Goal: Task Accomplishment & Management: Use online tool/utility

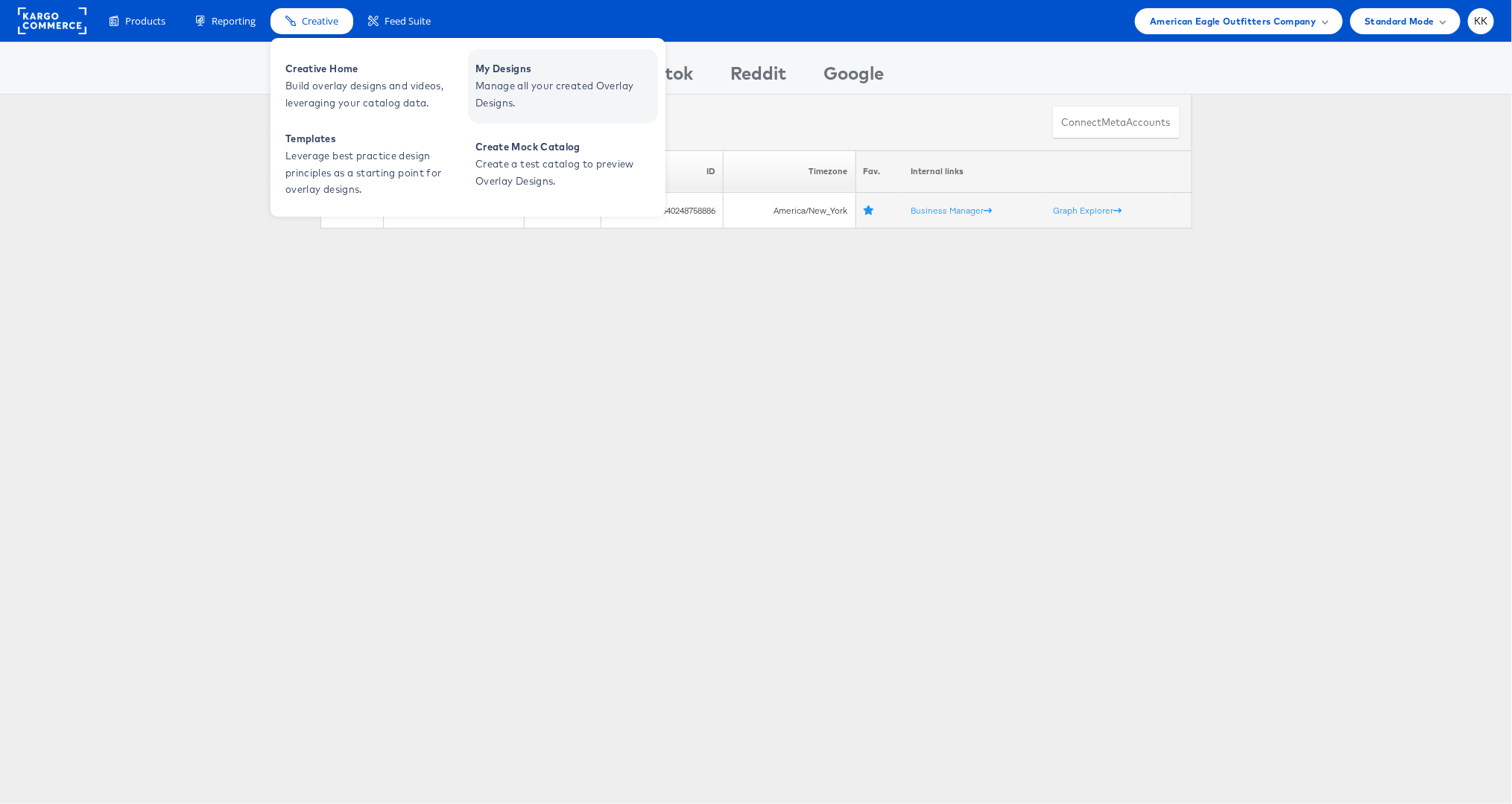
click at [506, 84] on span "Manage all your created Overlay Designs." at bounding box center [565, 94] width 178 height 34
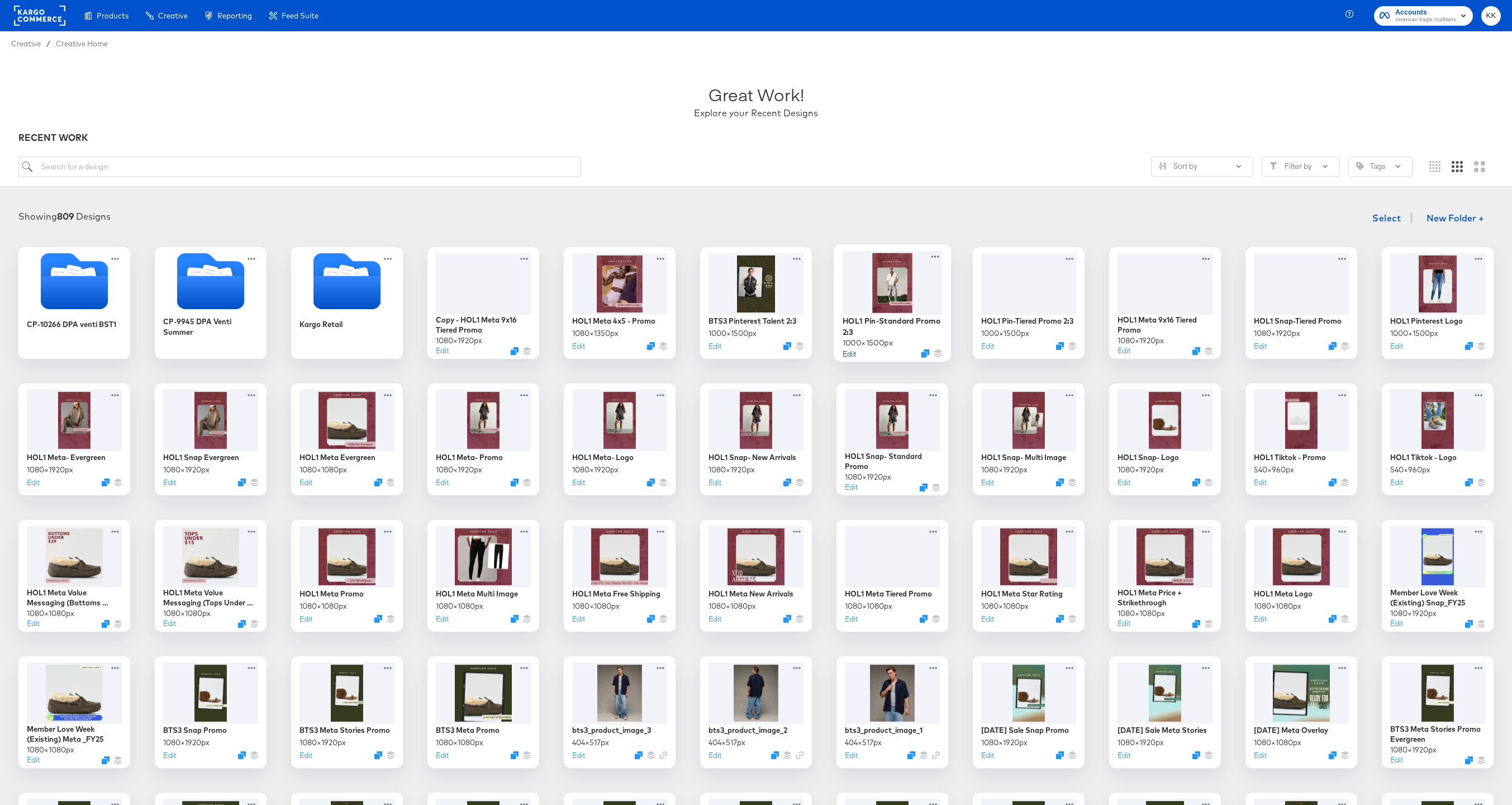
click at [853, 351] on button "Edit" at bounding box center [849, 353] width 13 height 11
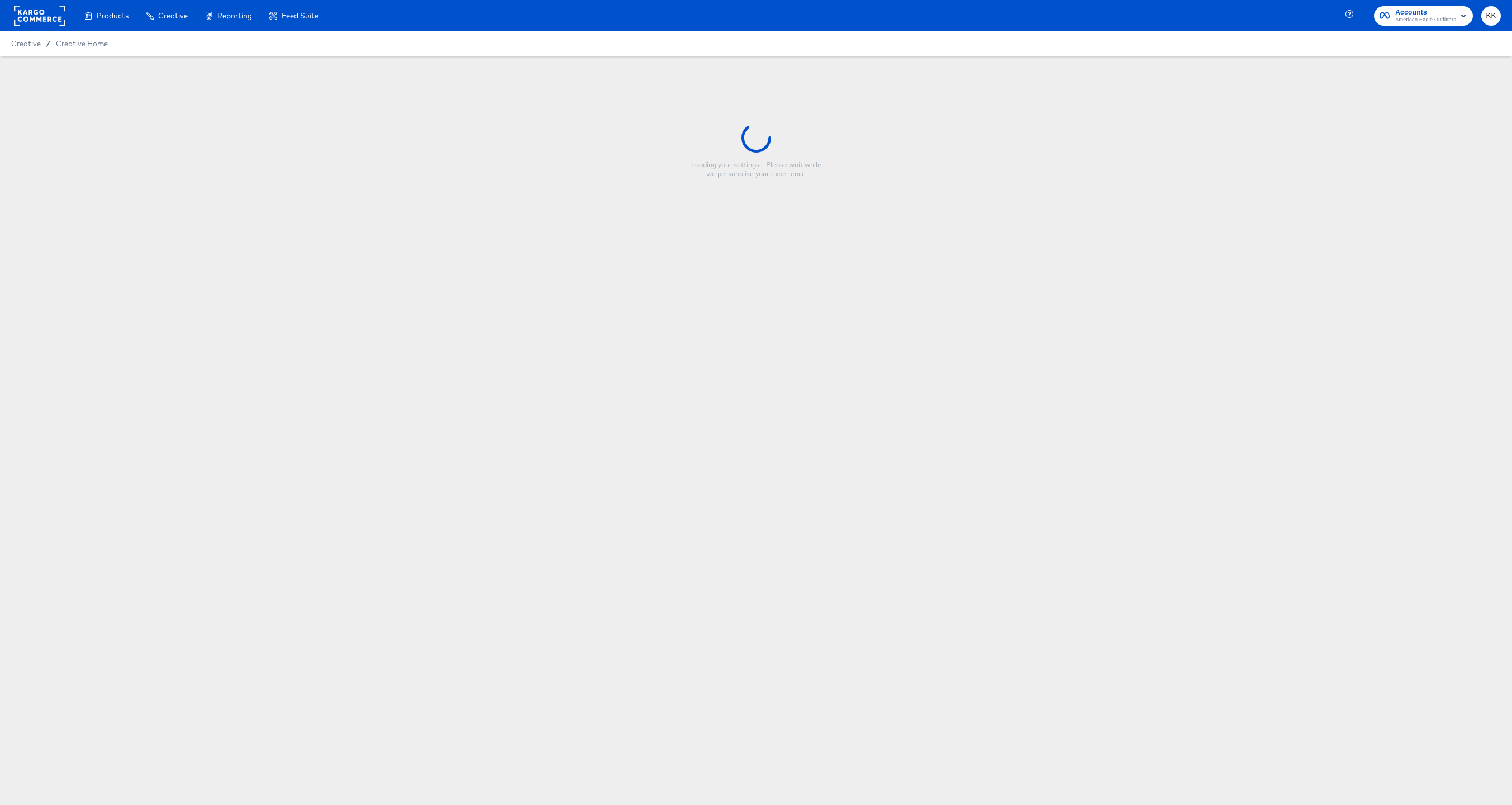
type input "HOL1 Pin-Standard Promo 2:3"
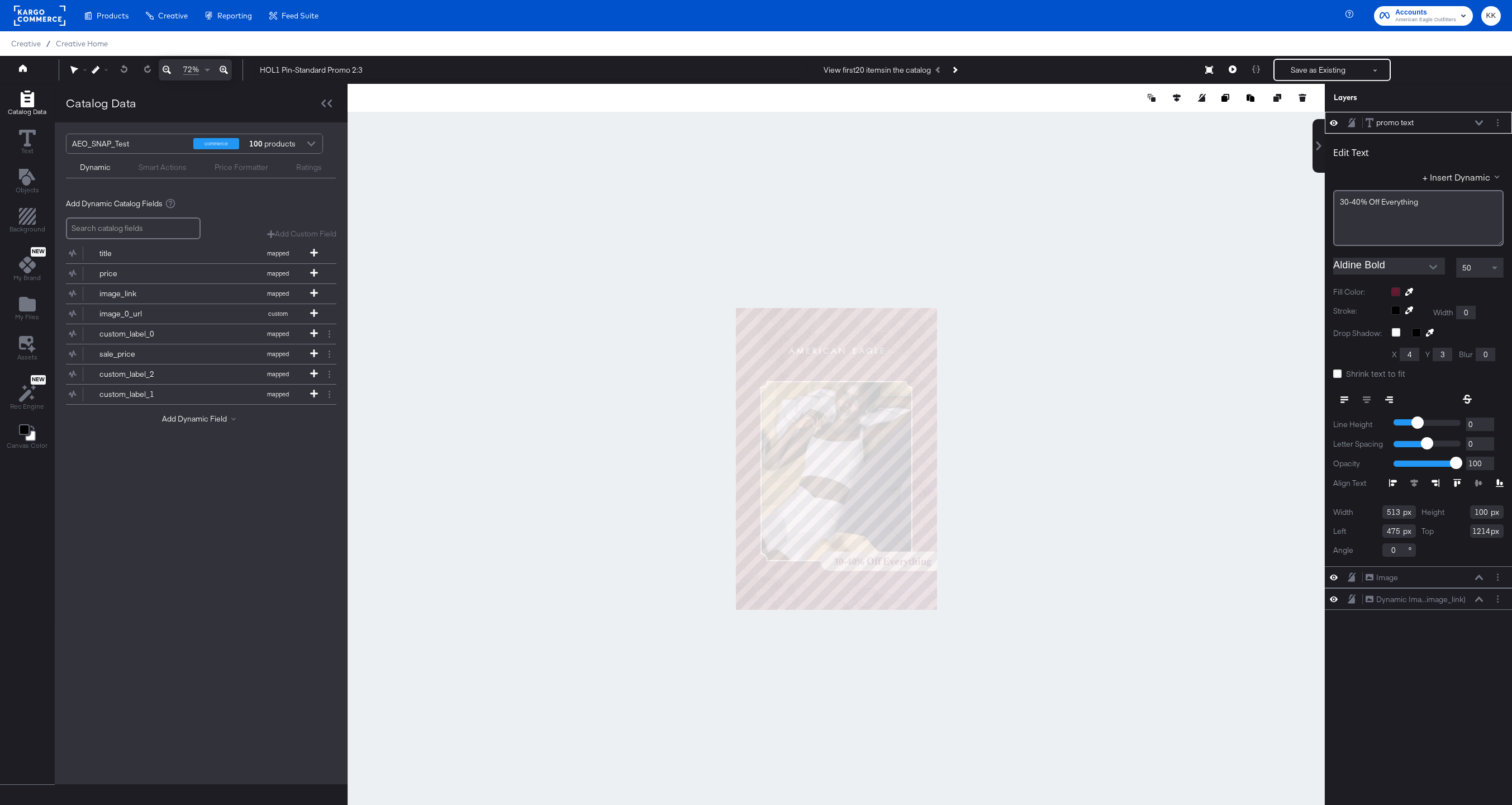
click at [1032, 436] on div at bounding box center [836, 458] width 977 height 749
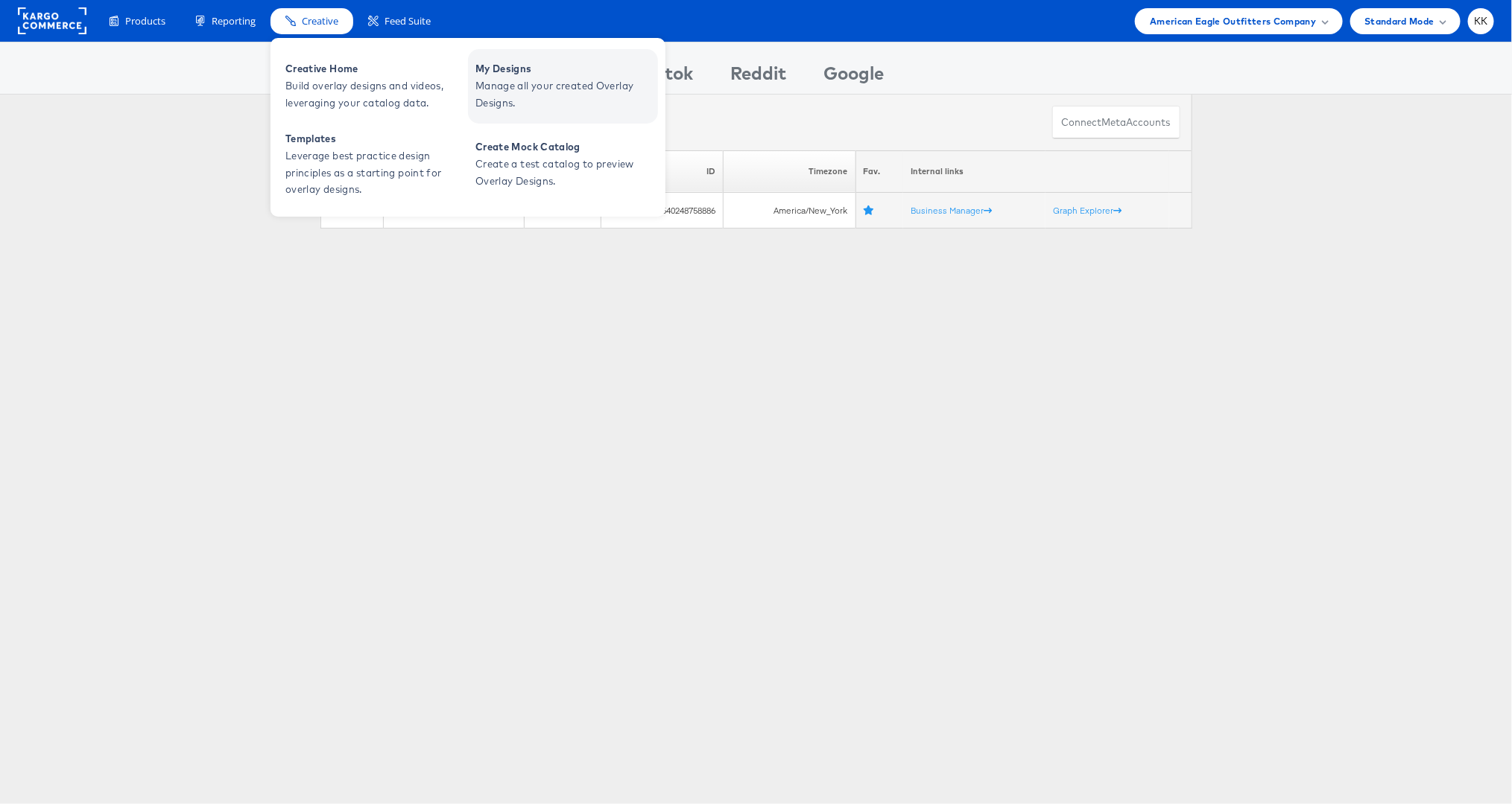
click at [491, 57] on link "My Designs Manage all your created Overlay Designs." at bounding box center [562, 86] width 190 height 74
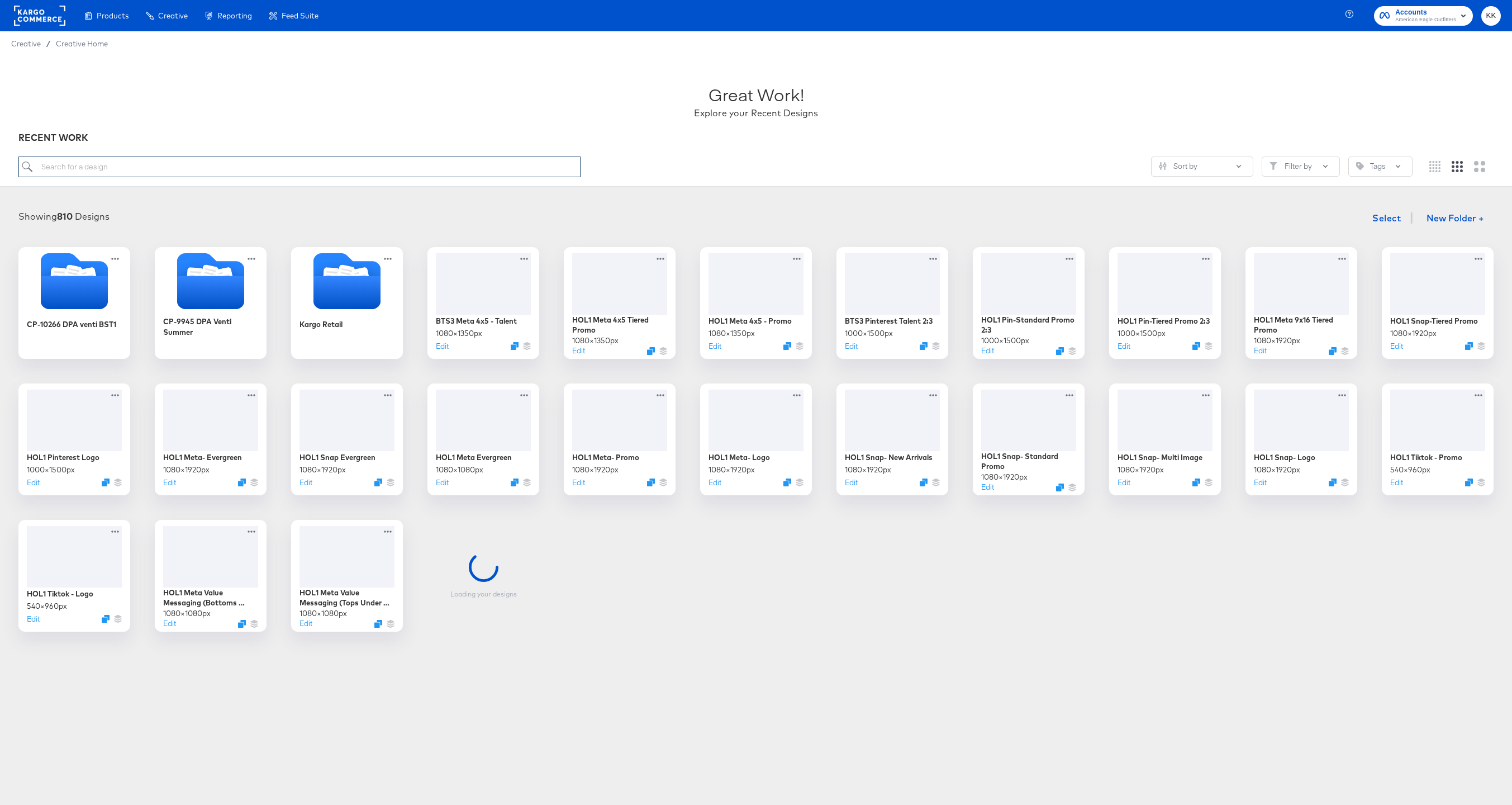
click at [263, 158] on input "search" at bounding box center [299, 167] width 562 height 21
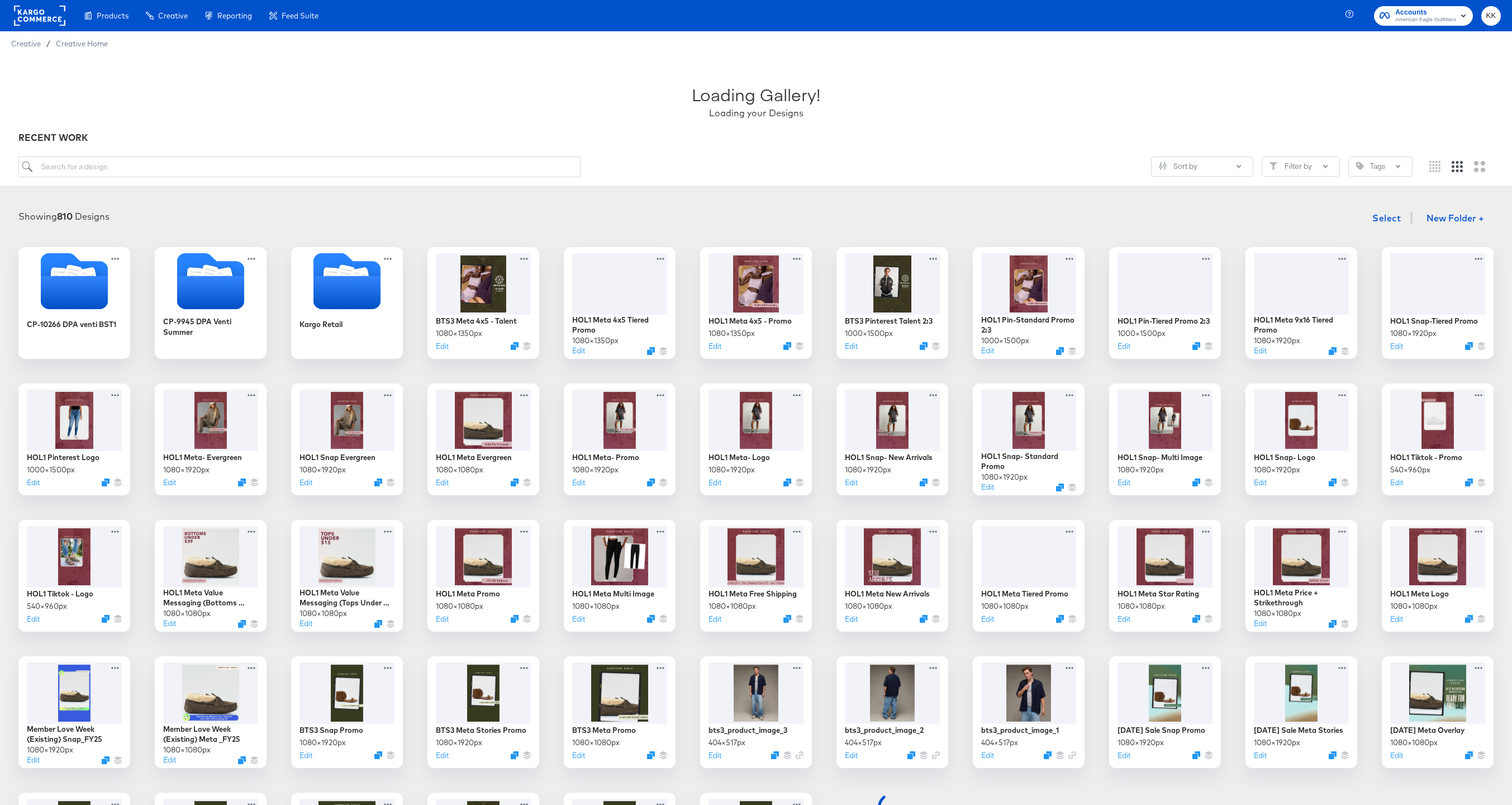
click at [728, 214] on div "Showing 810 Designs Select New Folder +" at bounding box center [756, 218] width 1490 height 23
click at [711, 349] on button "Edit" at bounding box center [713, 348] width 13 height 11
click at [572, 353] on button "Edit" at bounding box center [576, 353] width 13 height 11
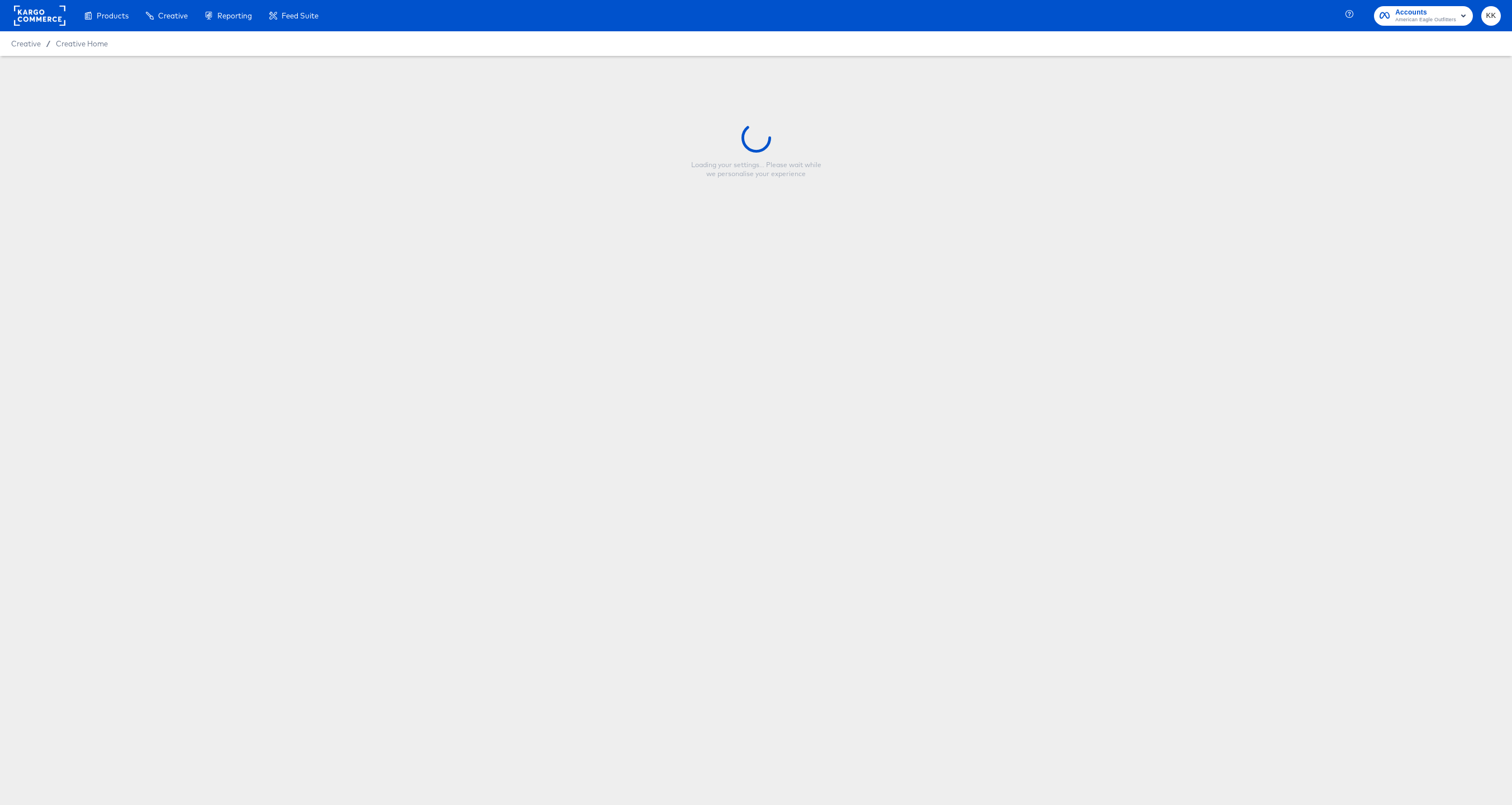
type input "HOL1 Meta 4x5 Tiered Promo"
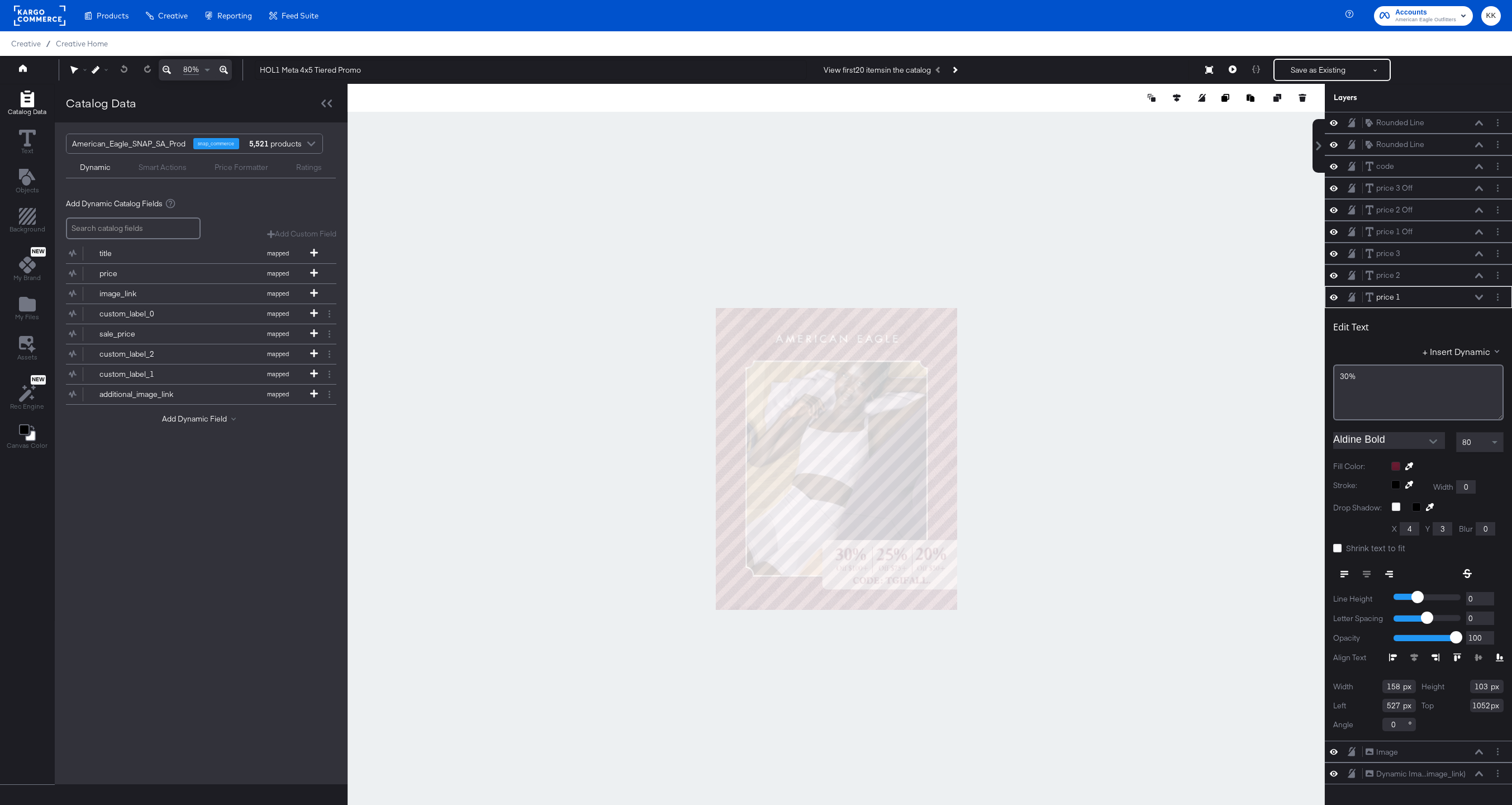
type input "163"
type input "120"
type input "522"
type input "1066"
click at [466, 239] on div at bounding box center [836, 458] width 977 height 749
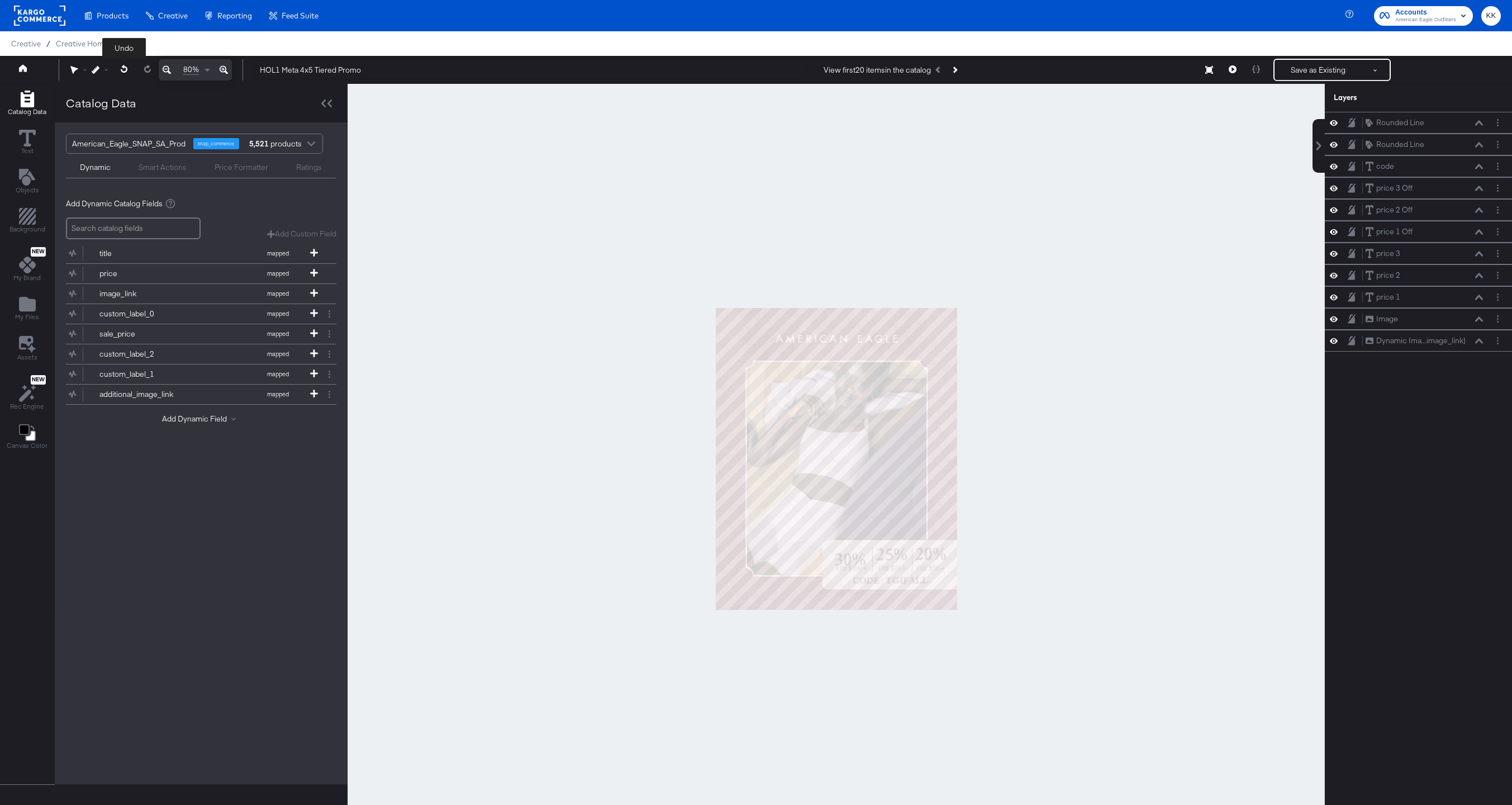
click at [120, 64] on button at bounding box center [124, 69] width 23 height 20
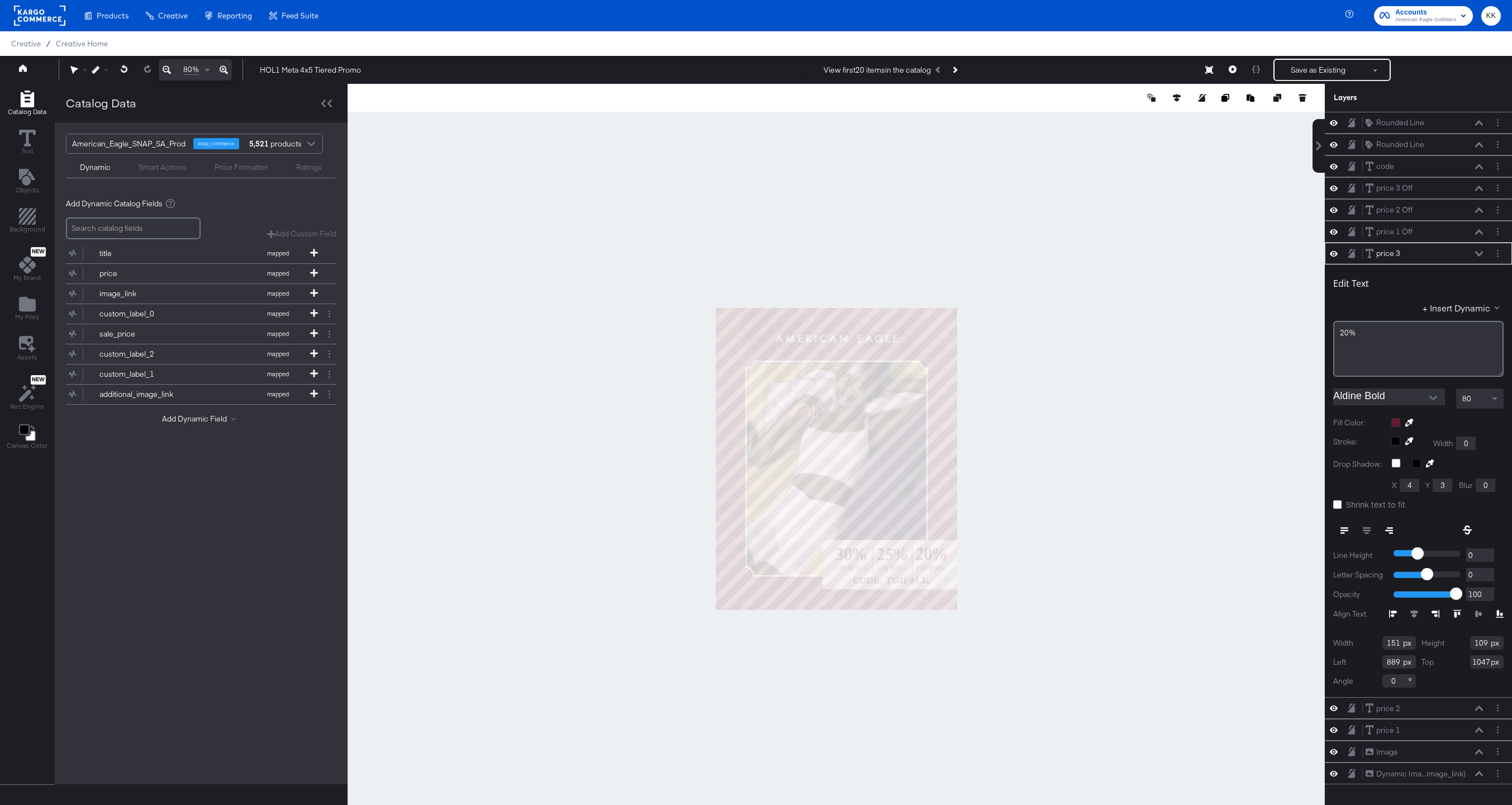
click at [984, 575] on div at bounding box center [836, 458] width 977 height 749
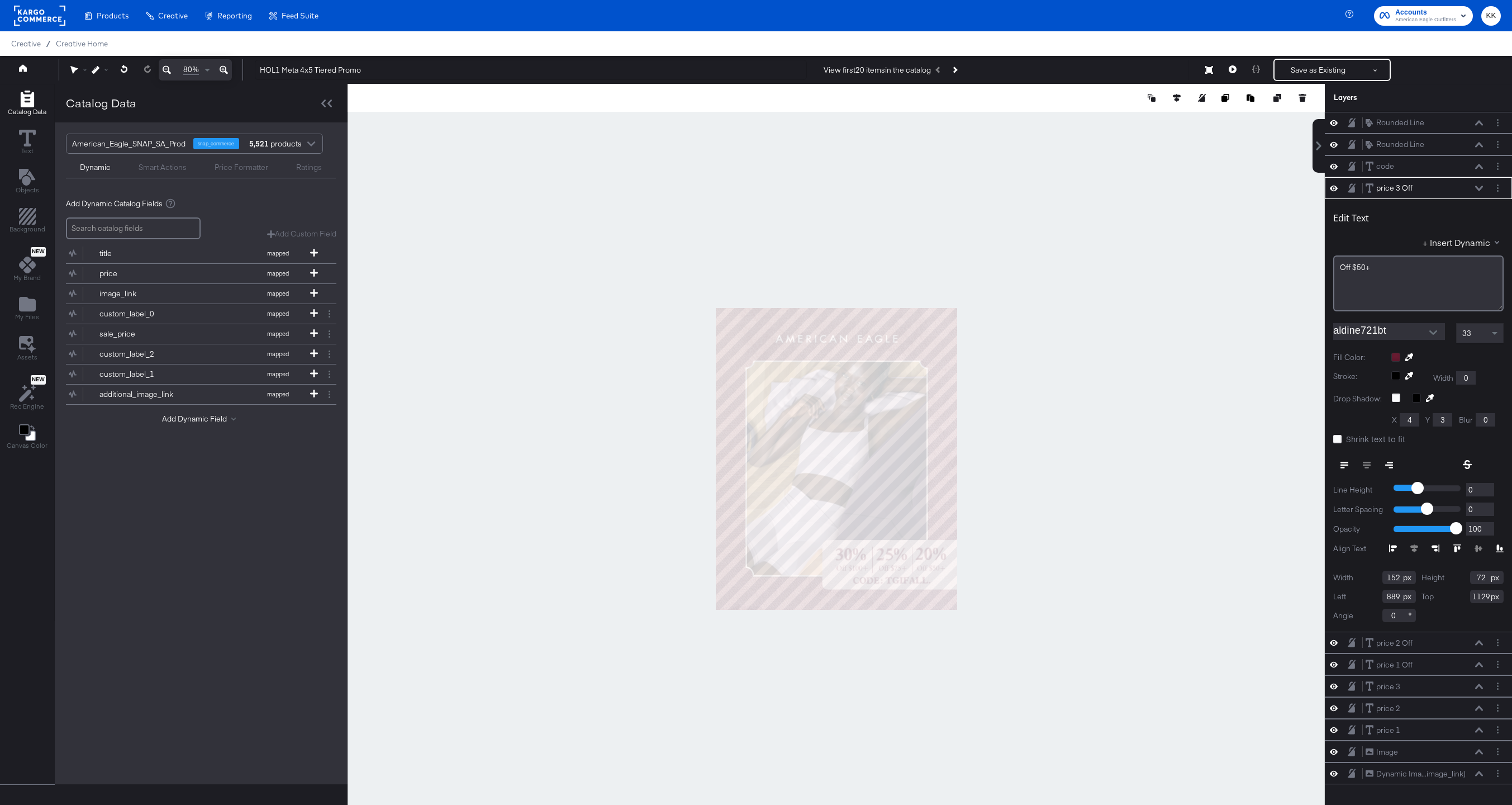
click at [1019, 567] on div at bounding box center [836, 458] width 977 height 749
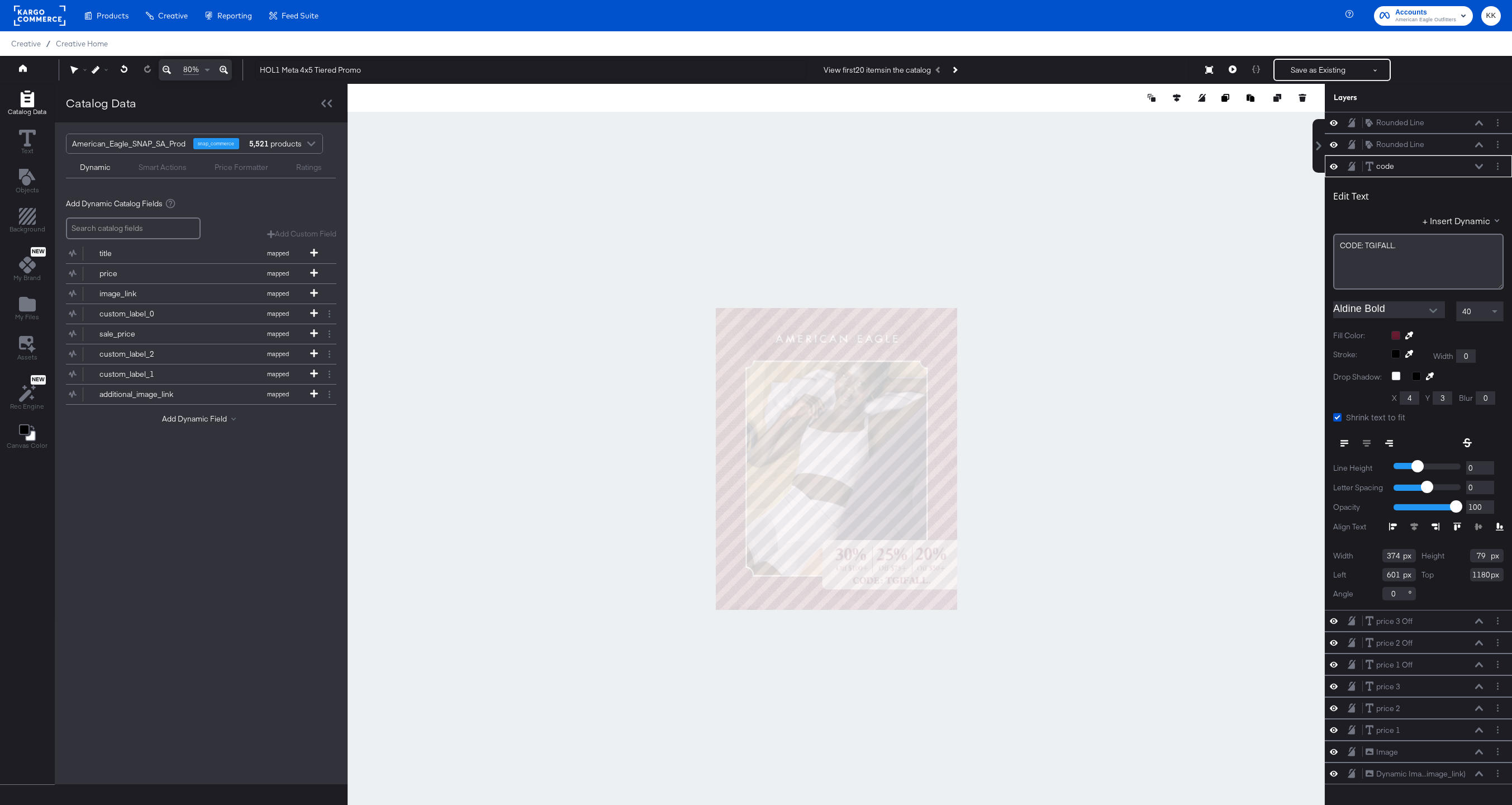
click at [1028, 545] on div at bounding box center [836, 458] width 977 height 749
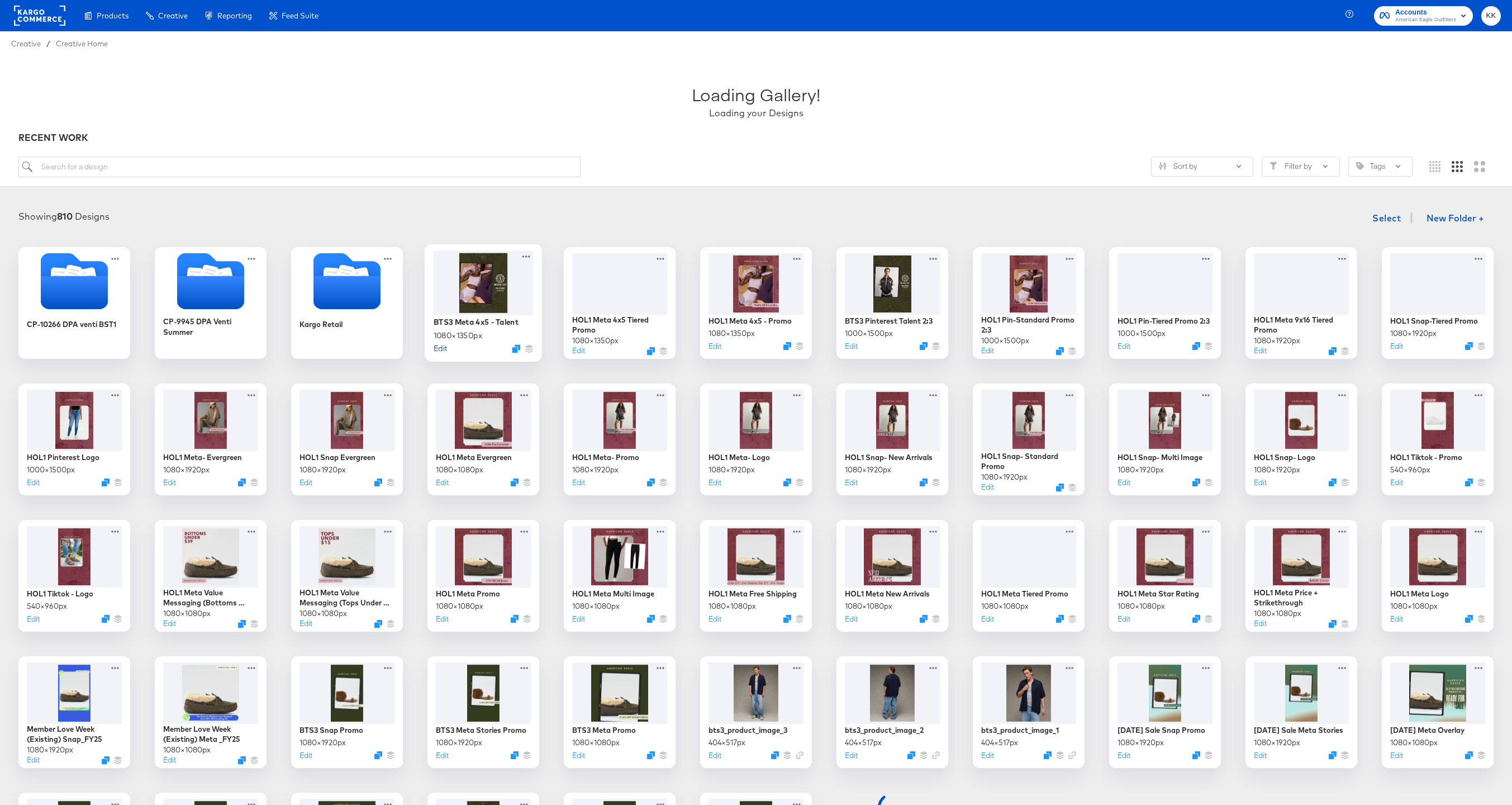
click at [443, 346] on button "Edit" at bounding box center [440, 348] width 13 height 11
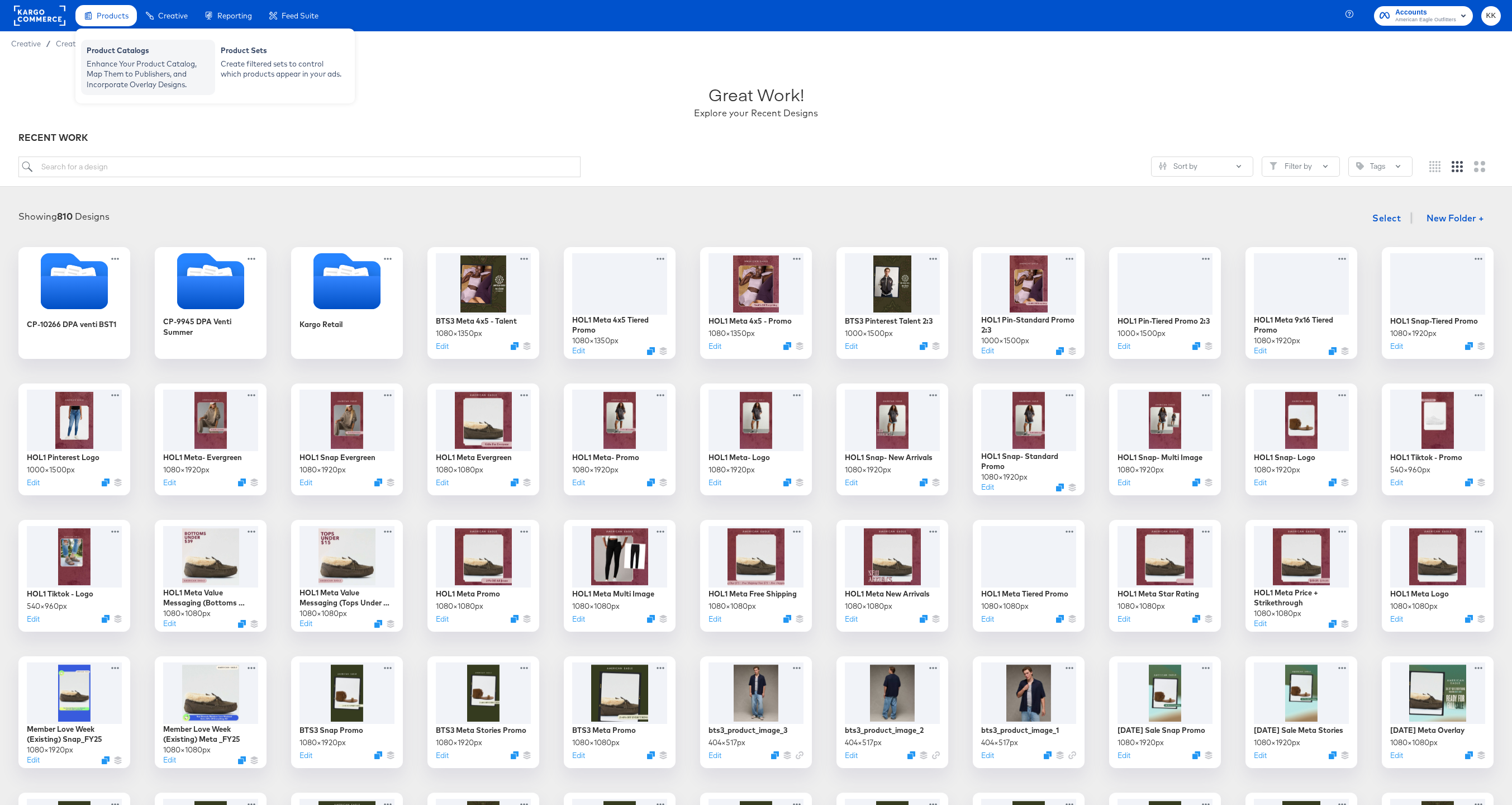
click at [124, 55] on div "Product Catalogs" at bounding box center [148, 52] width 123 height 13
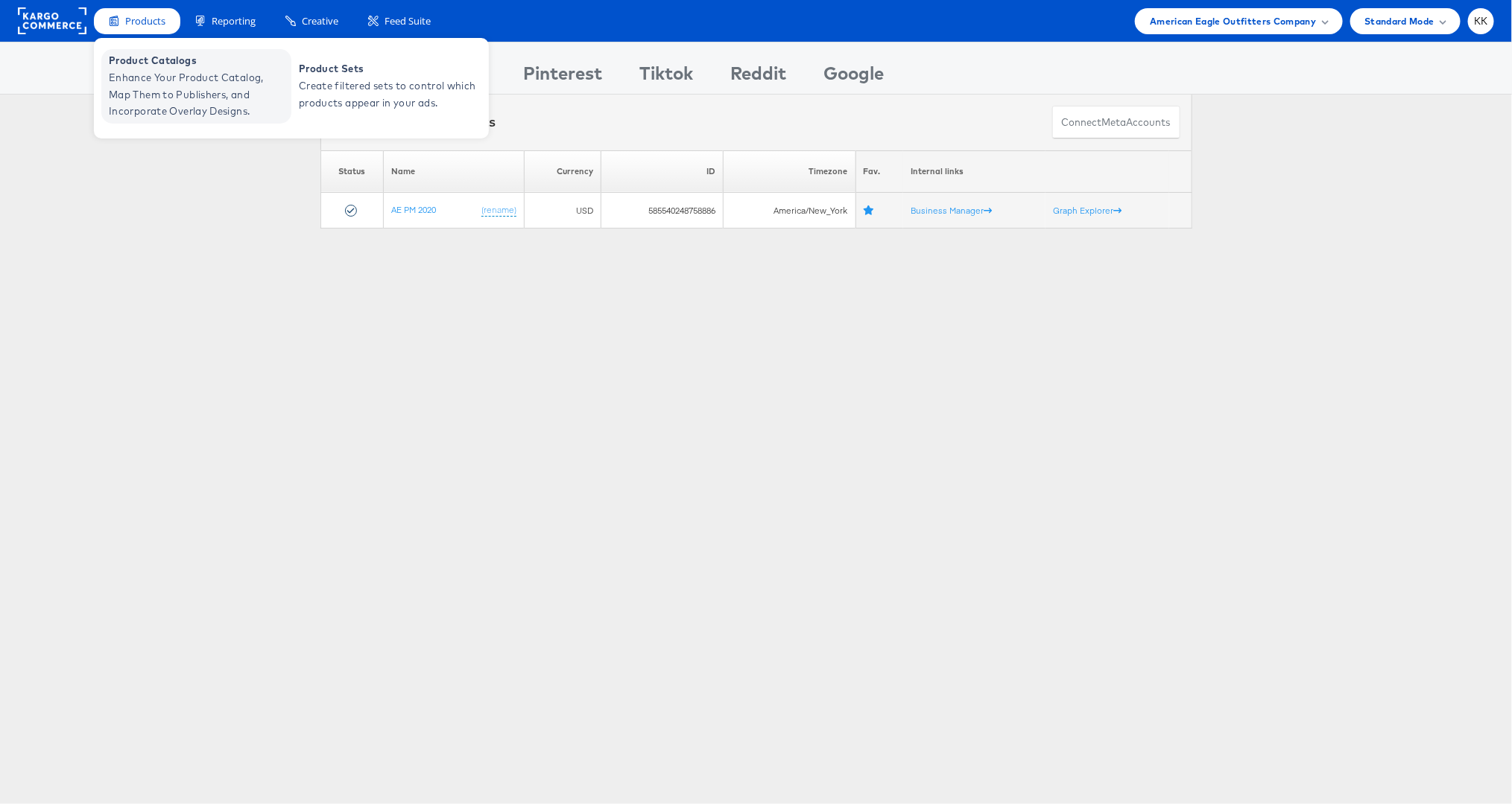
click at [142, 80] on span "Enhance Your Product Catalog, Map Them to Publishers, and Incorporate Overlay D…" at bounding box center [198, 94] width 178 height 51
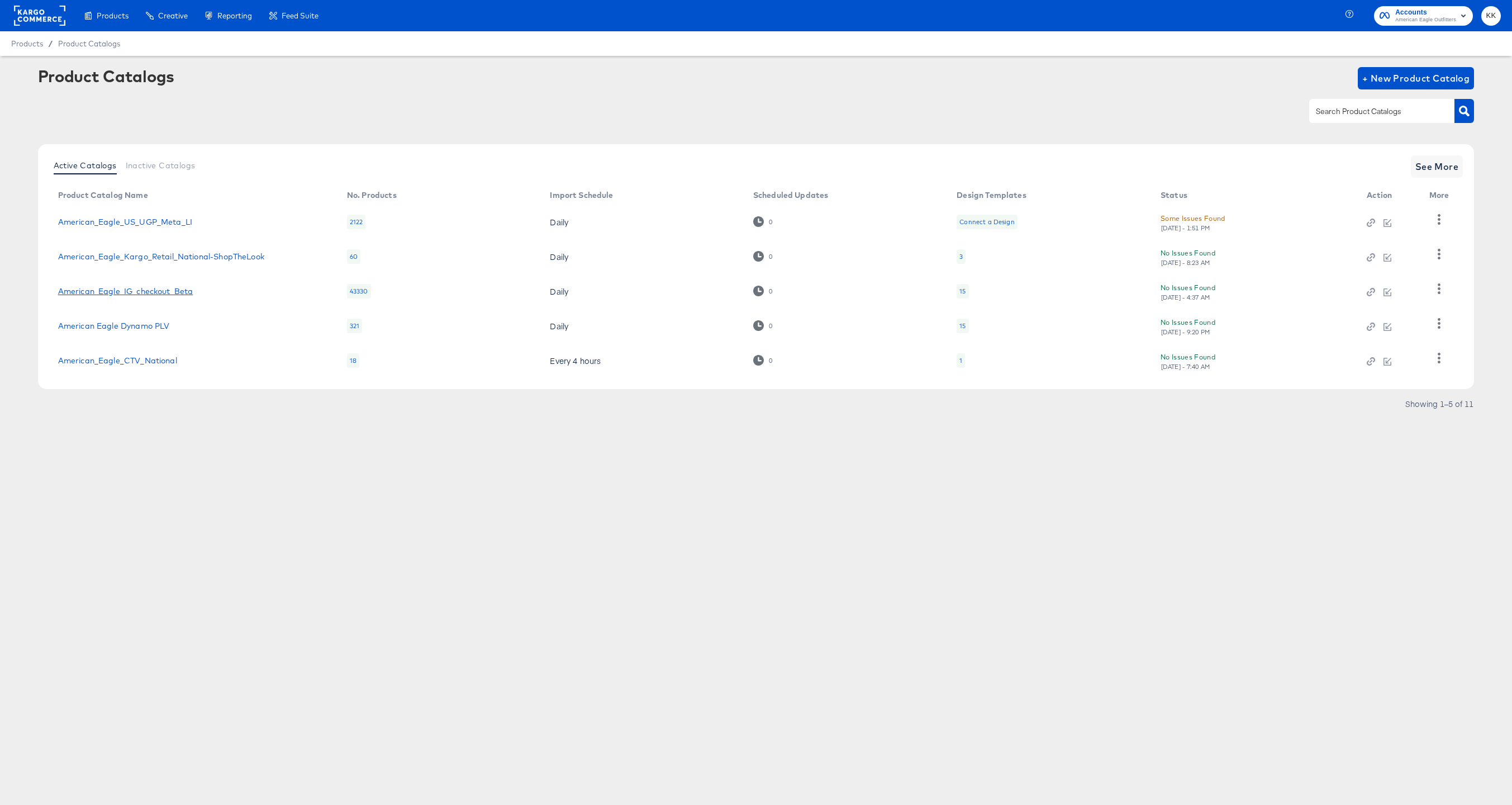
click at [128, 288] on link "American_Eagle_IG_checkout_Beta" at bounding box center [125, 291] width 135 height 9
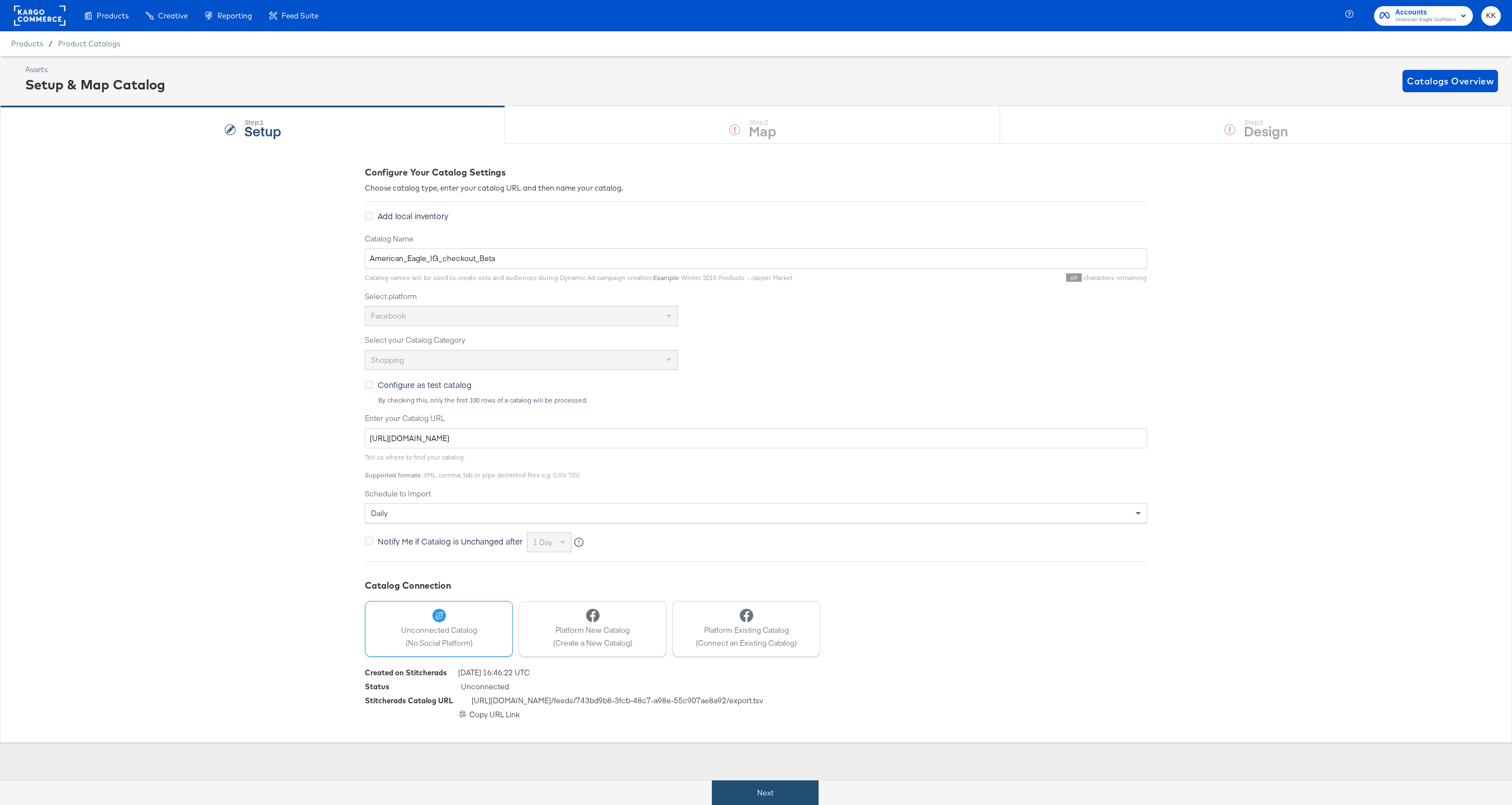
click at [743, 795] on button "Next" at bounding box center [765, 793] width 107 height 25
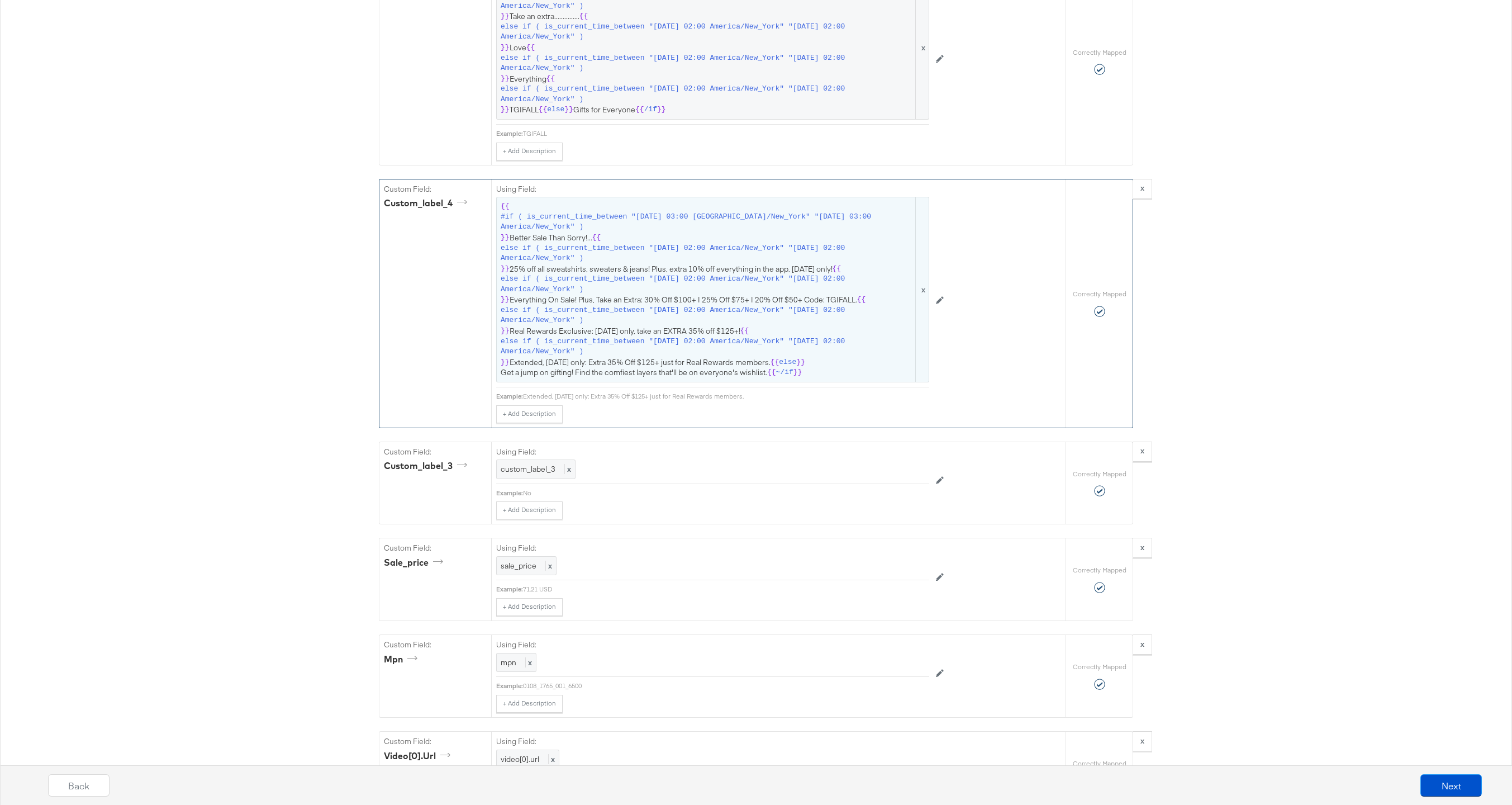
scroll to position [1566, 0]
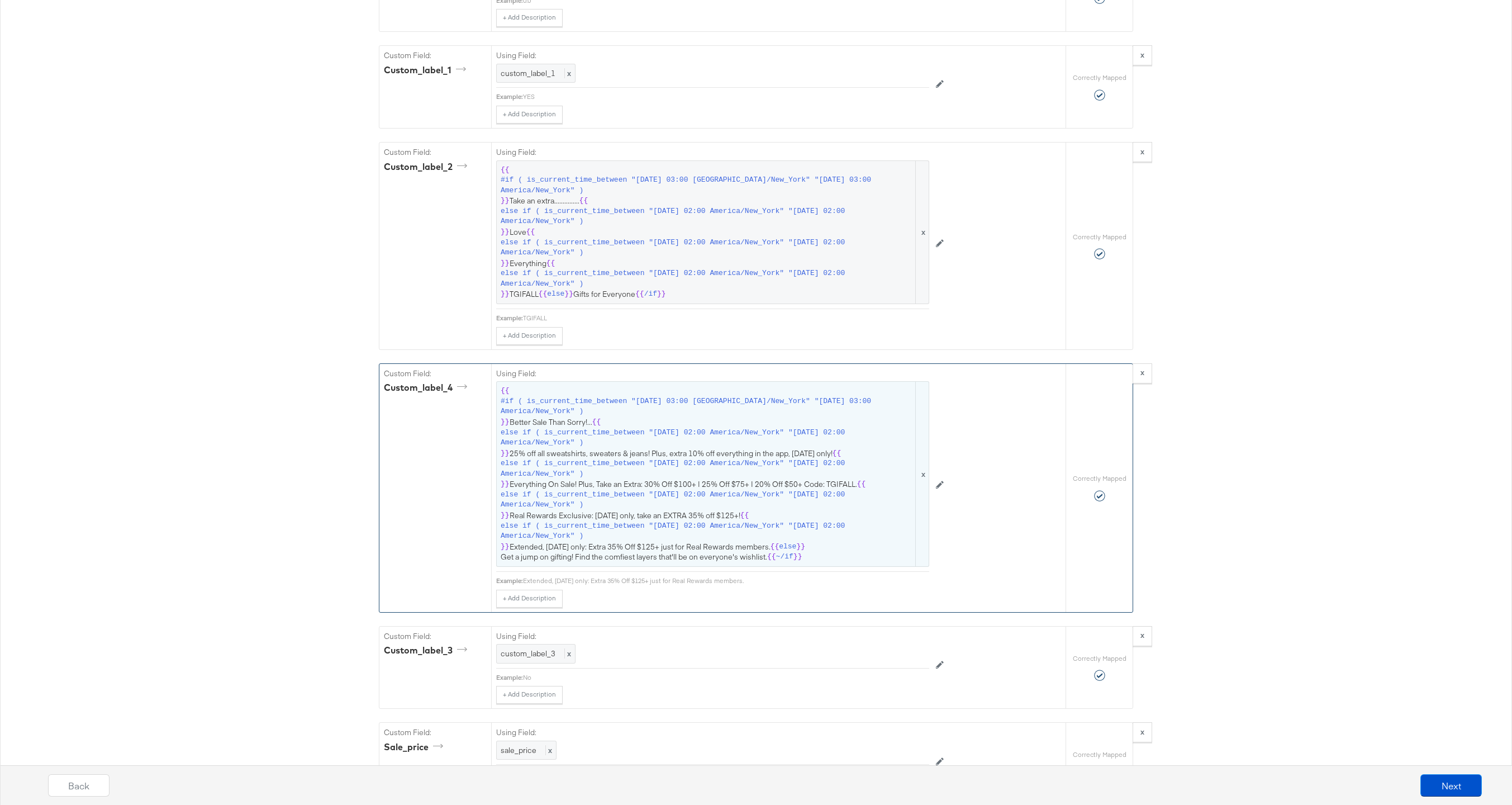
click at [633, 155] on label "Using Field:" at bounding box center [712, 153] width 433 height 11
click at [633, 189] on span "#if ( is_current_time_between "2024-06-28 03:00 America/New_York" "2024-06-25 0…" at bounding box center [707, 185] width 413 height 21
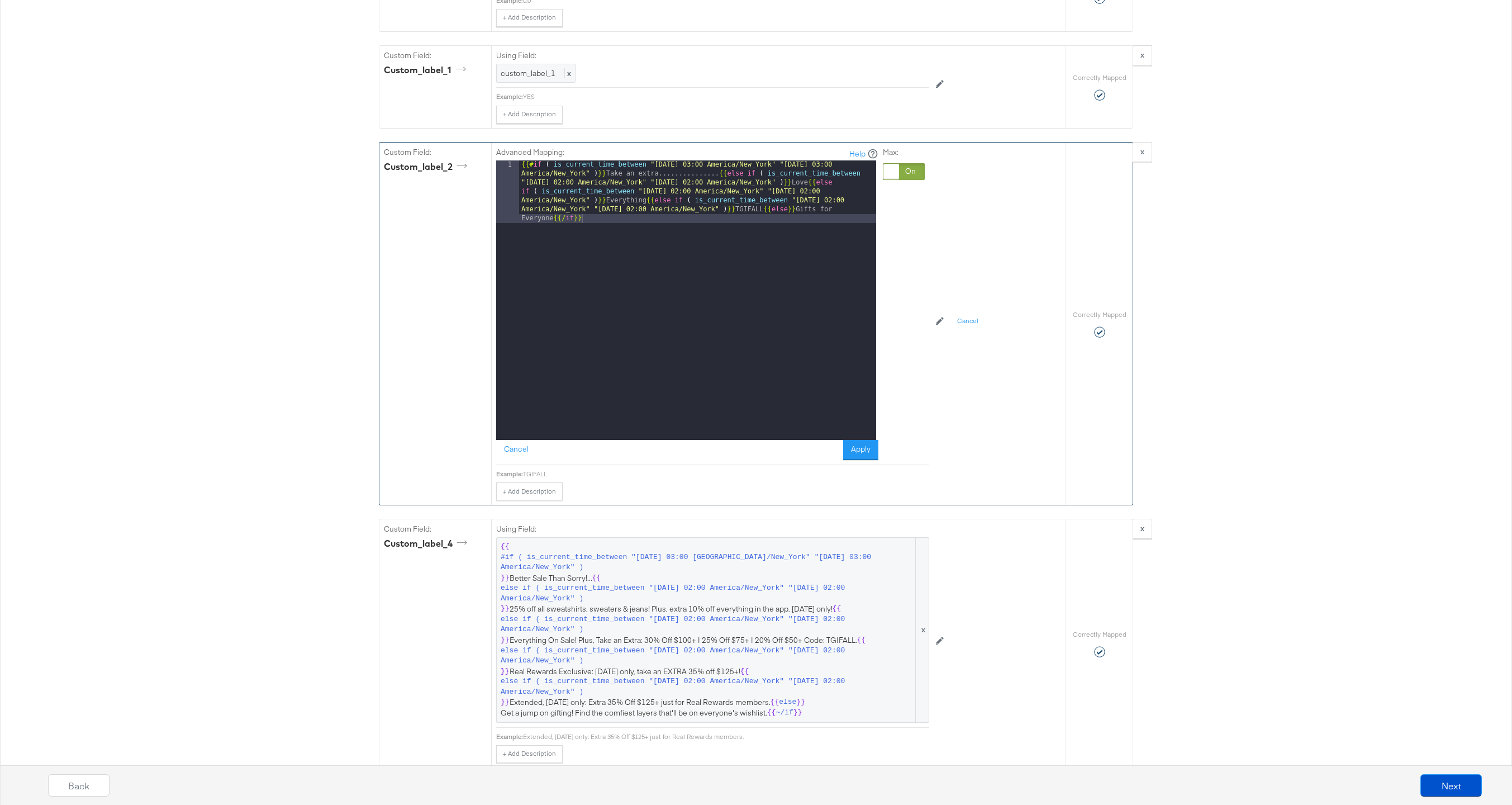
click at [705, 177] on div "{{# if ( is_current_time_between "2024-06-28 03:00 America/New_York" "2024-06-2…" at bounding box center [698, 363] width 357 height 405
click at [852, 445] on button "Apply" at bounding box center [860, 449] width 35 height 20
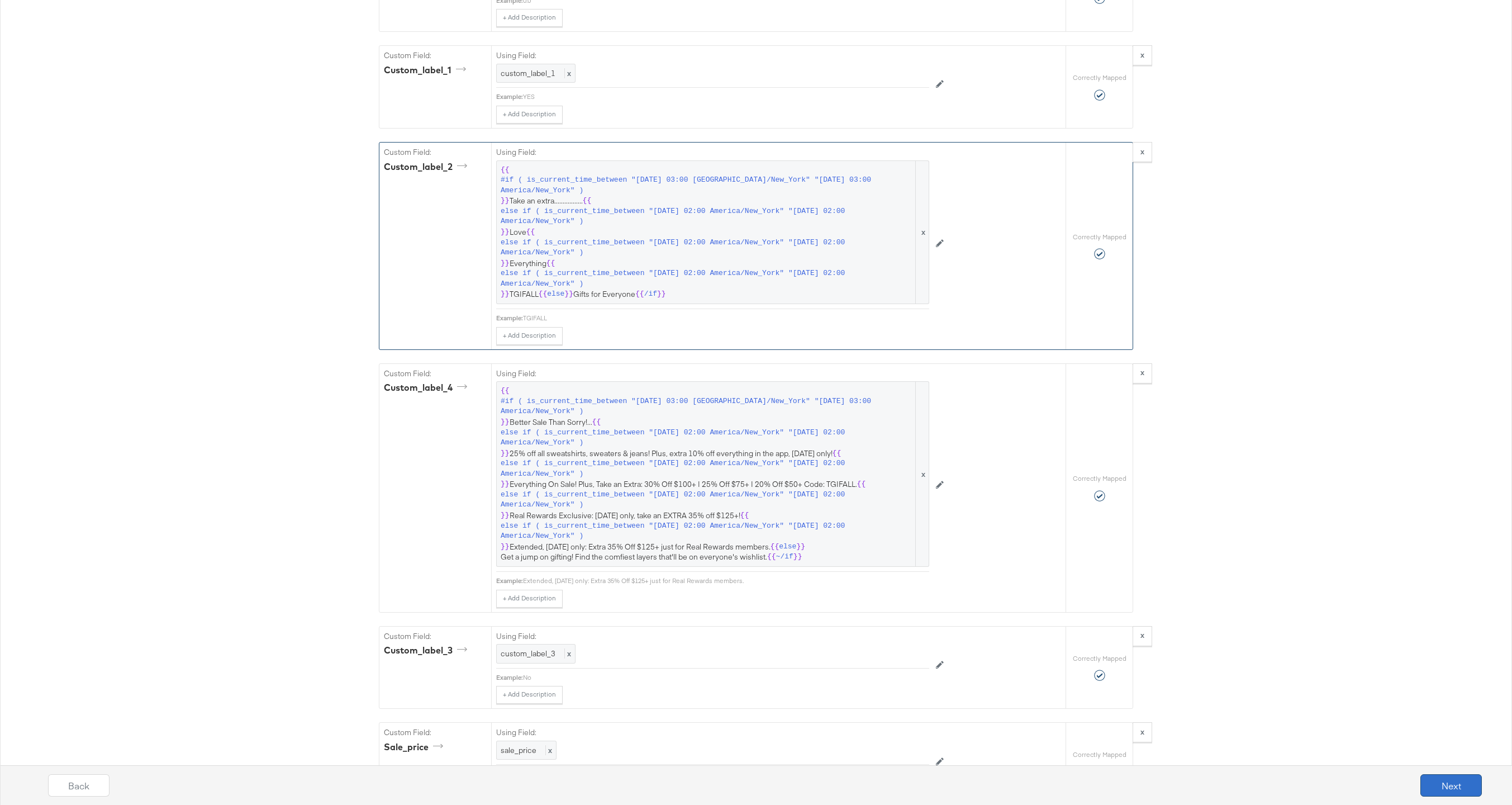
click at [1448, 779] on button "Next" at bounding box center [1450, 785] width 61 height 22
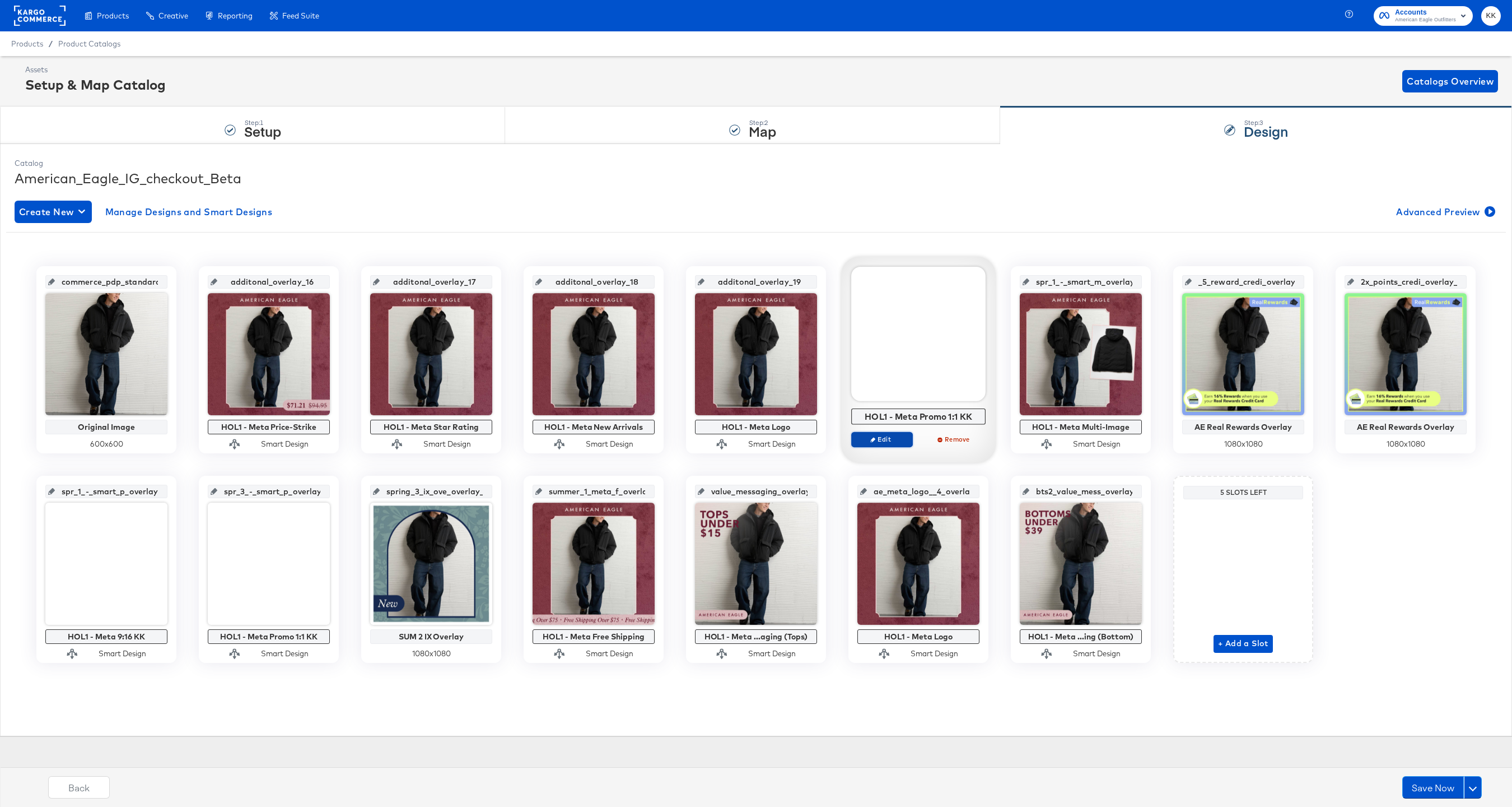
click at [885, 439] on span "Edit" at bounding box center [882, 439] width 52 height 9
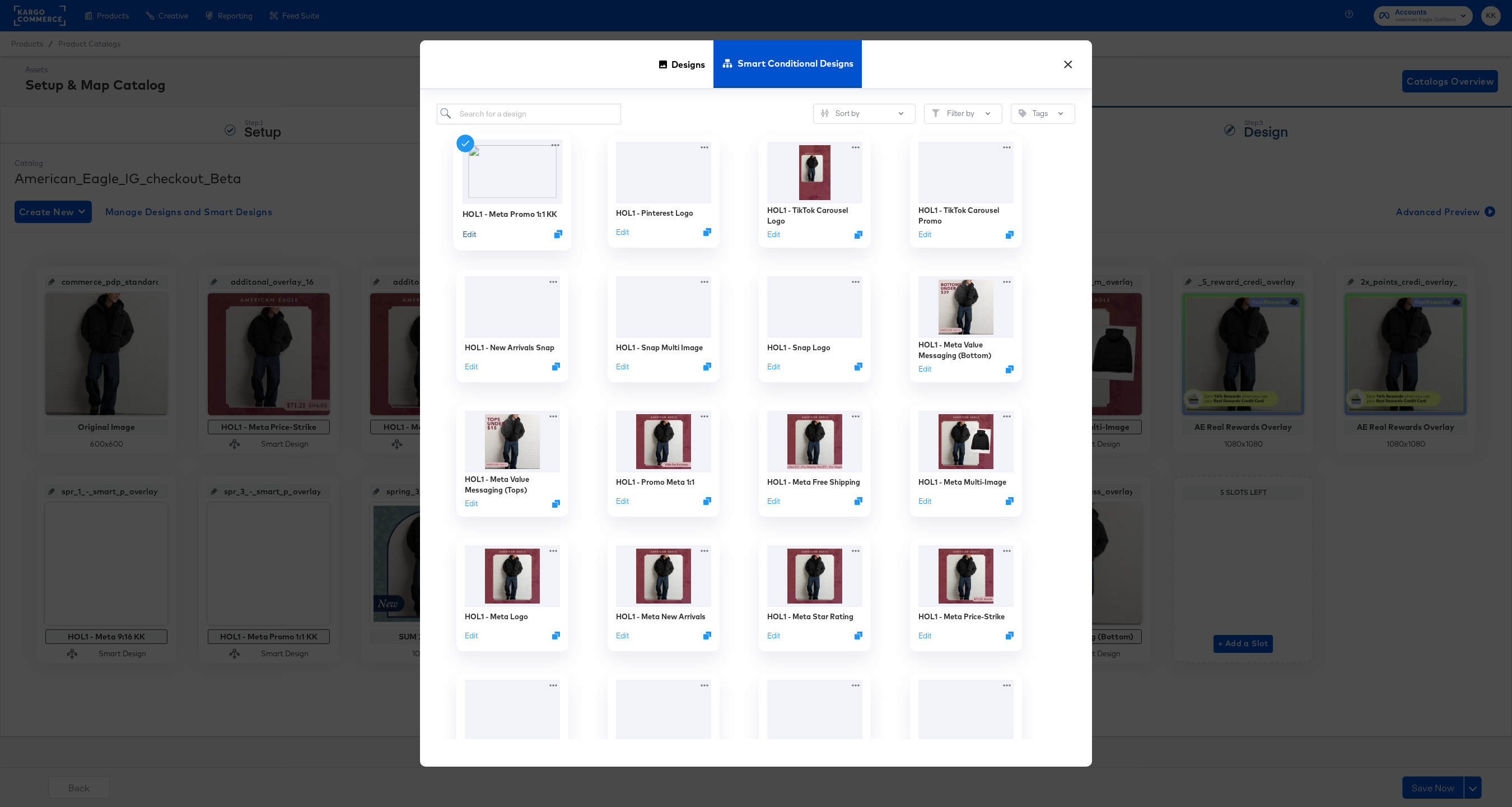
click at [469, 236] on button "Edit" at bounding box center [469, 234] width 13 height 11
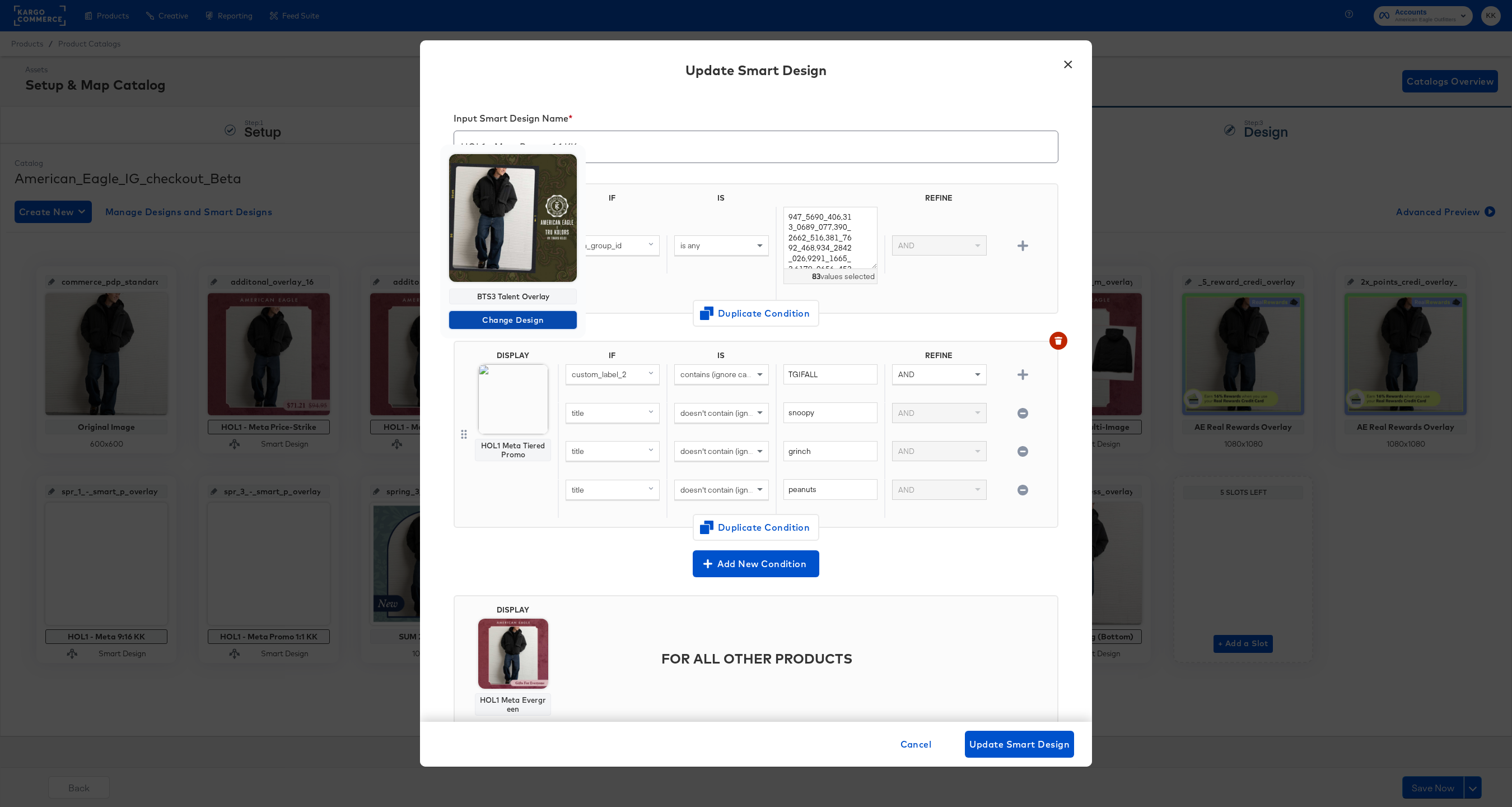
click at [514, 318] on span "Change Design" at bounding box center [513, 320] width 119 height 14
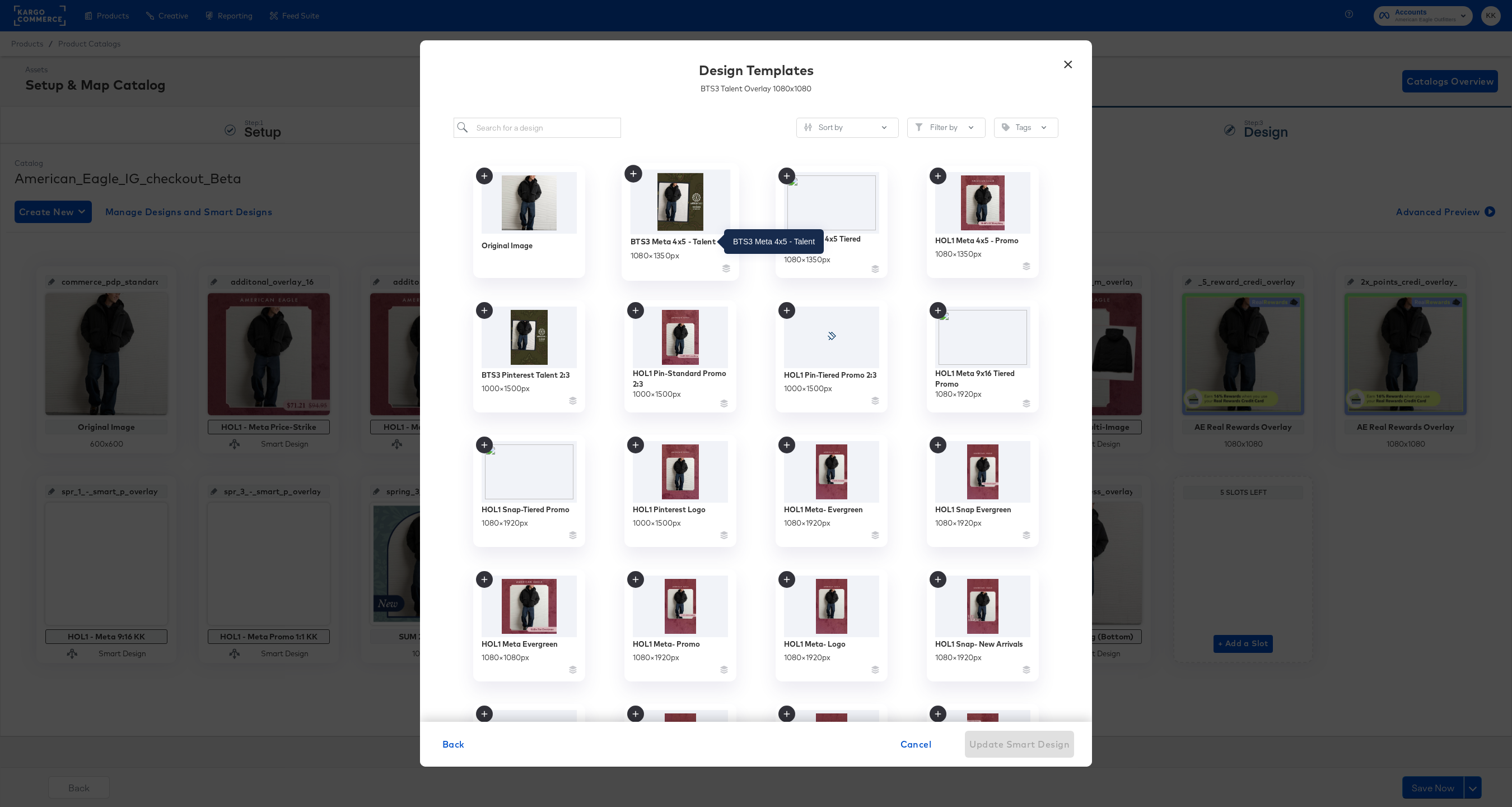
click at [702, 242] on div "BTS3 Meta 4x5 - Talent" at bounding box center [673, 241] width 85 height 11
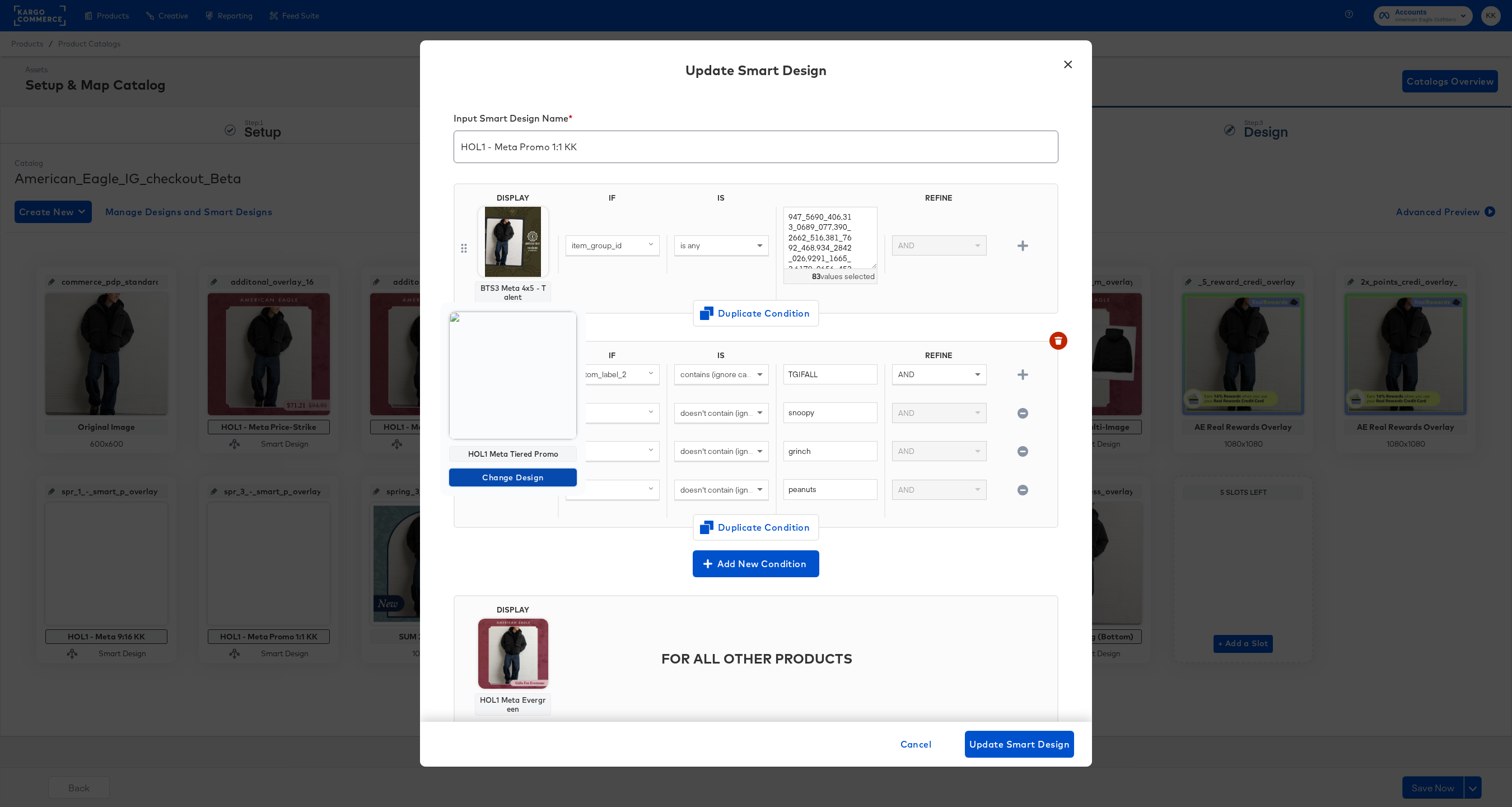
click at [506, 481] on span "Change Design" at bounding box center [513, 477] width 119 height 14
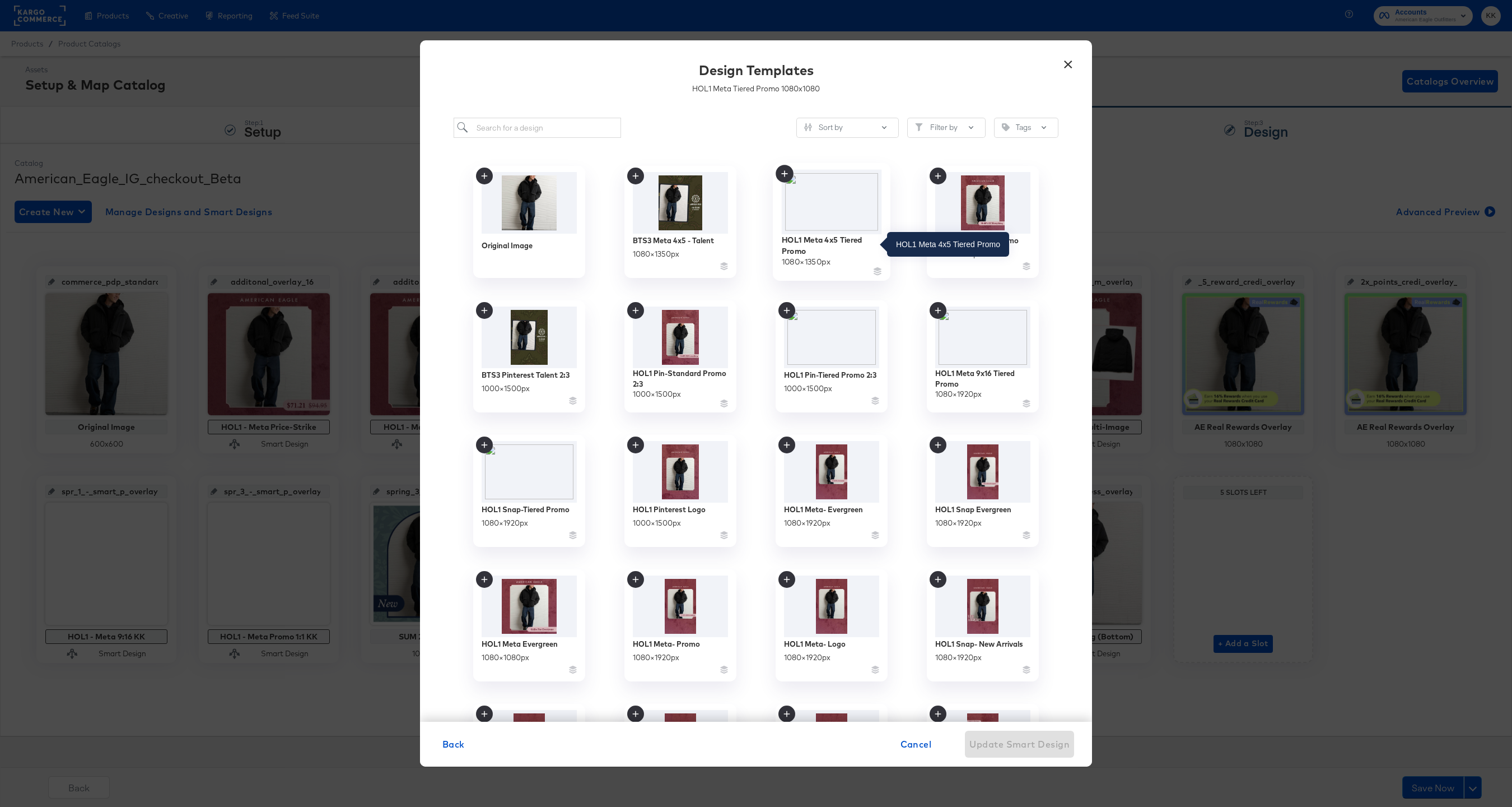
click at [844, 236] on div "HOL1 Meta 4x5 Tiered Promo" at bounding box center [832, 245] width 100 height 22
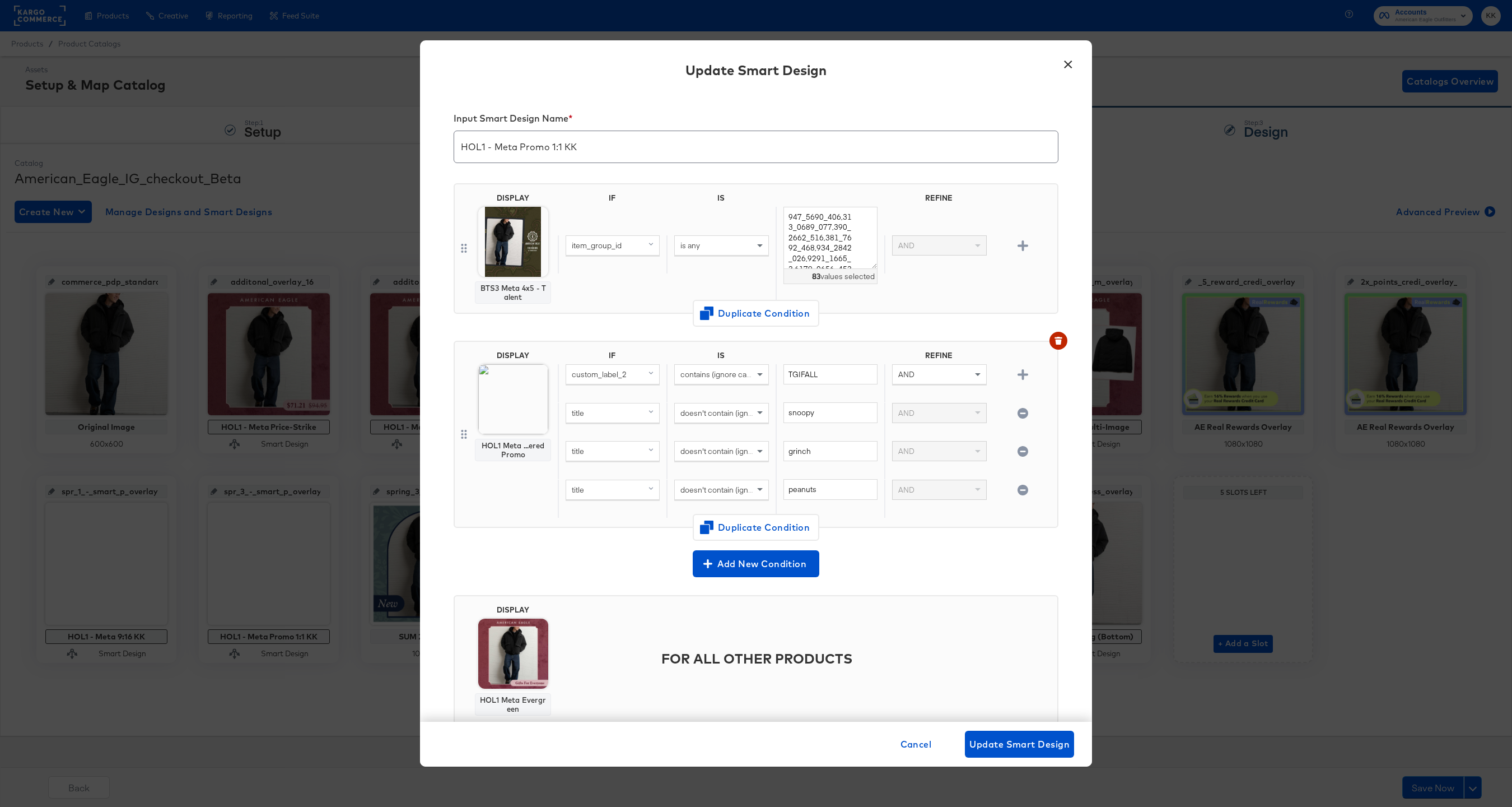
scroll to position [33, 0]
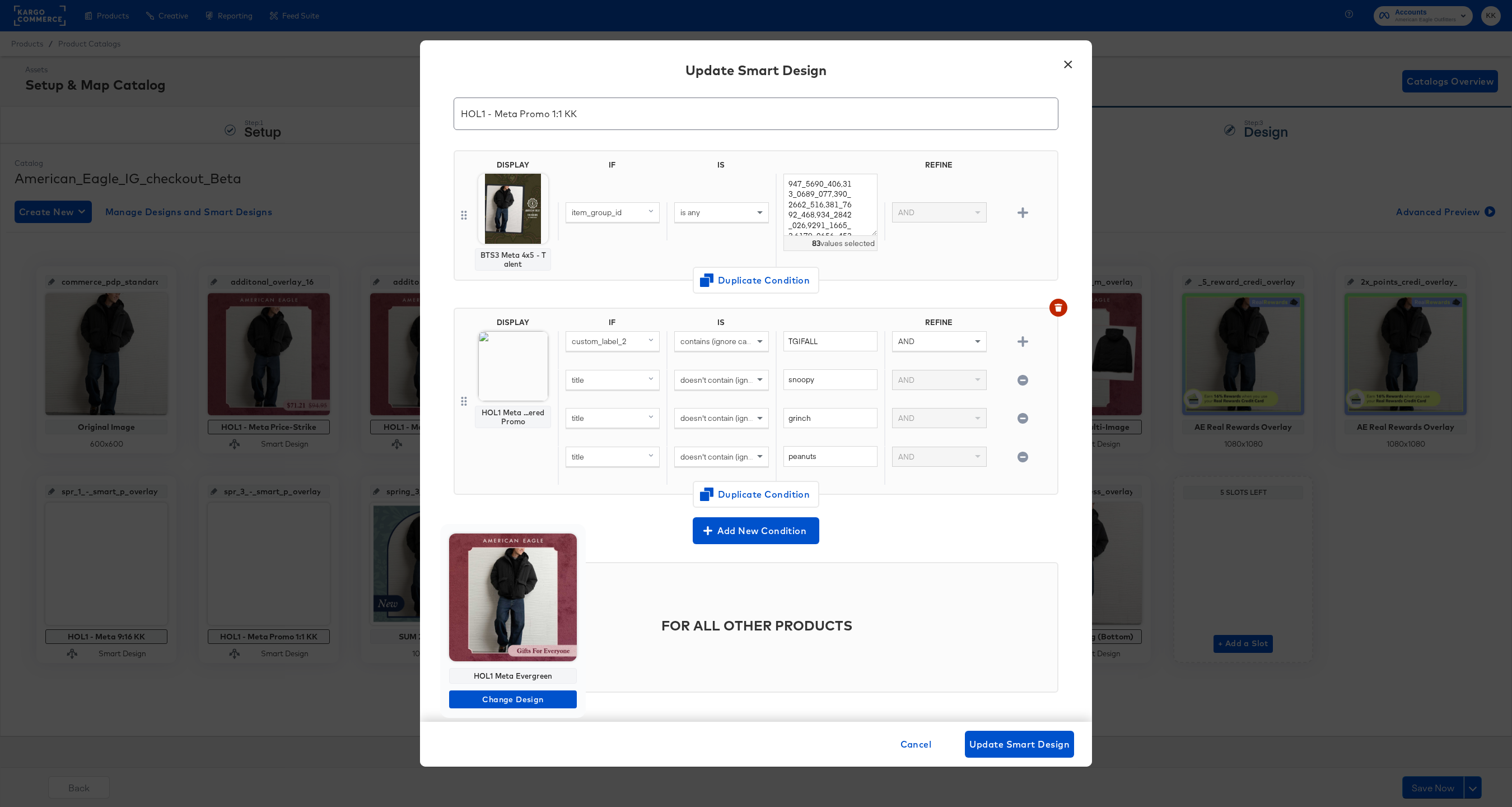
click at [517, 709] on div "HOL1 Meta Evergreen Change Design" at bounding box center [513, 621] width 146 height 194
click at [517, 699] on span "Change Design" at bounding box center [513, 699] width 119 height 14
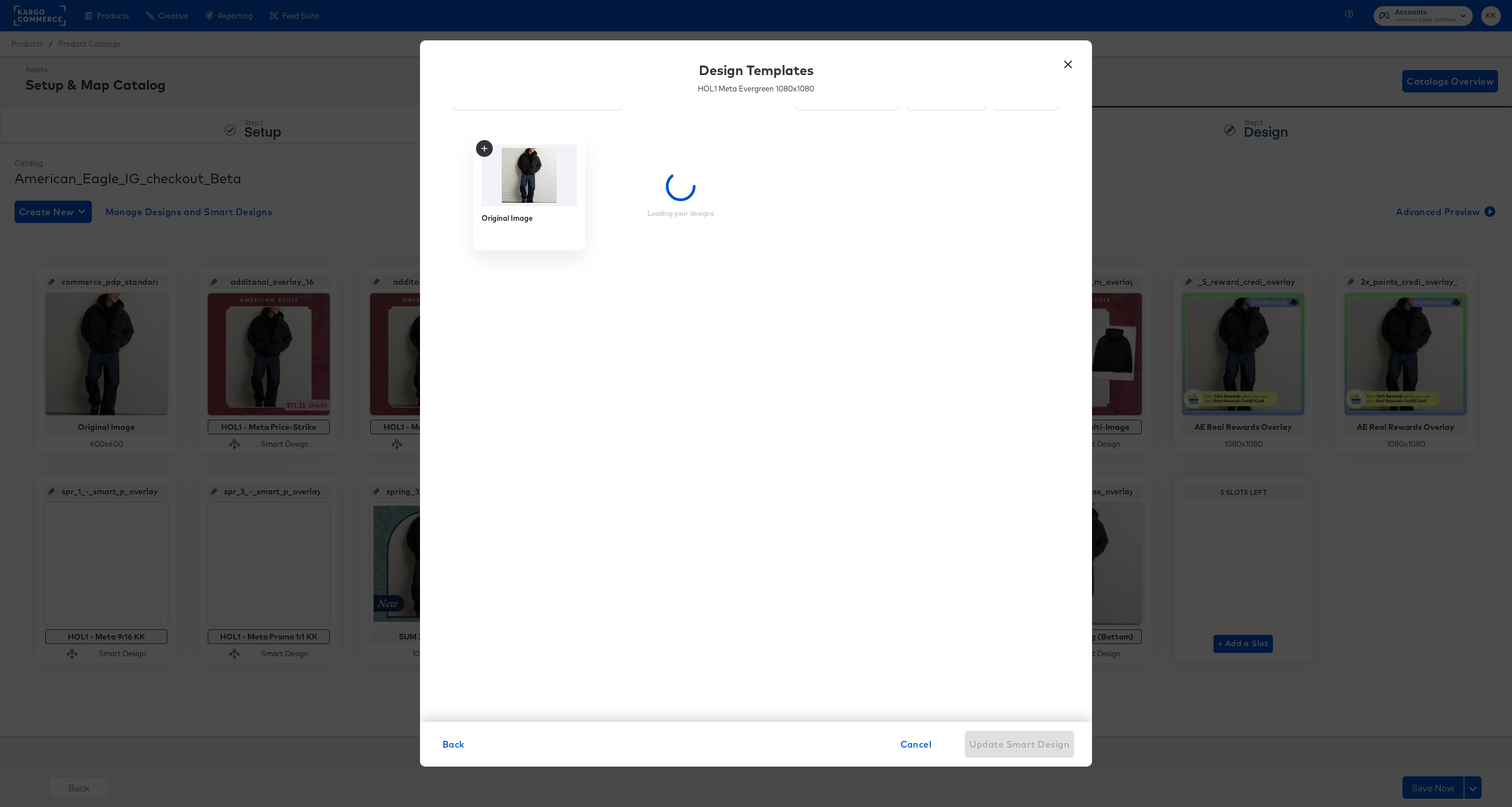
scroll to position [0, 0]
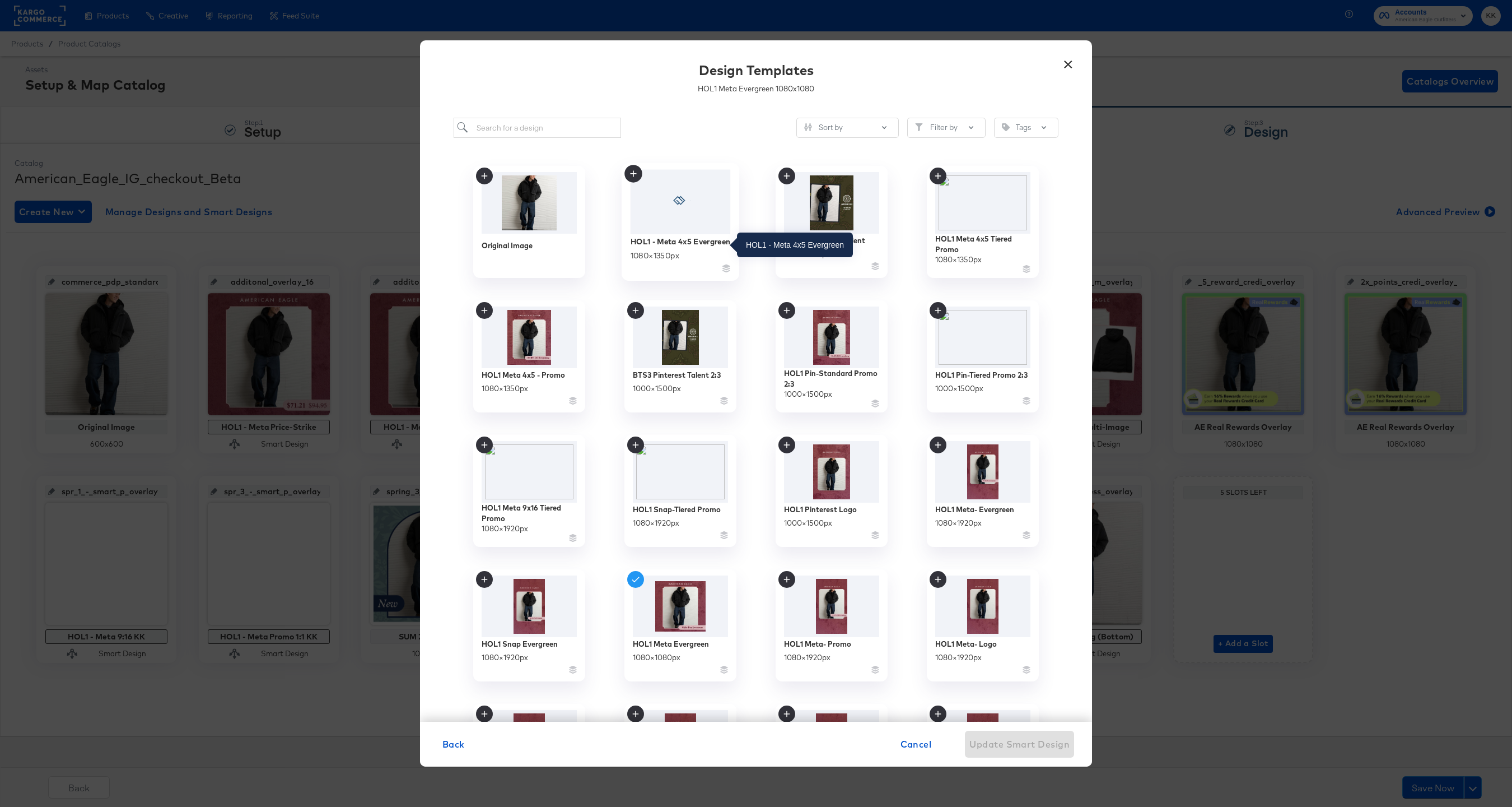
click at [662, 246] on div "HOL1 - Meta 4x5 Evergreen" at bounding box center [680, 241] width 100 height 11
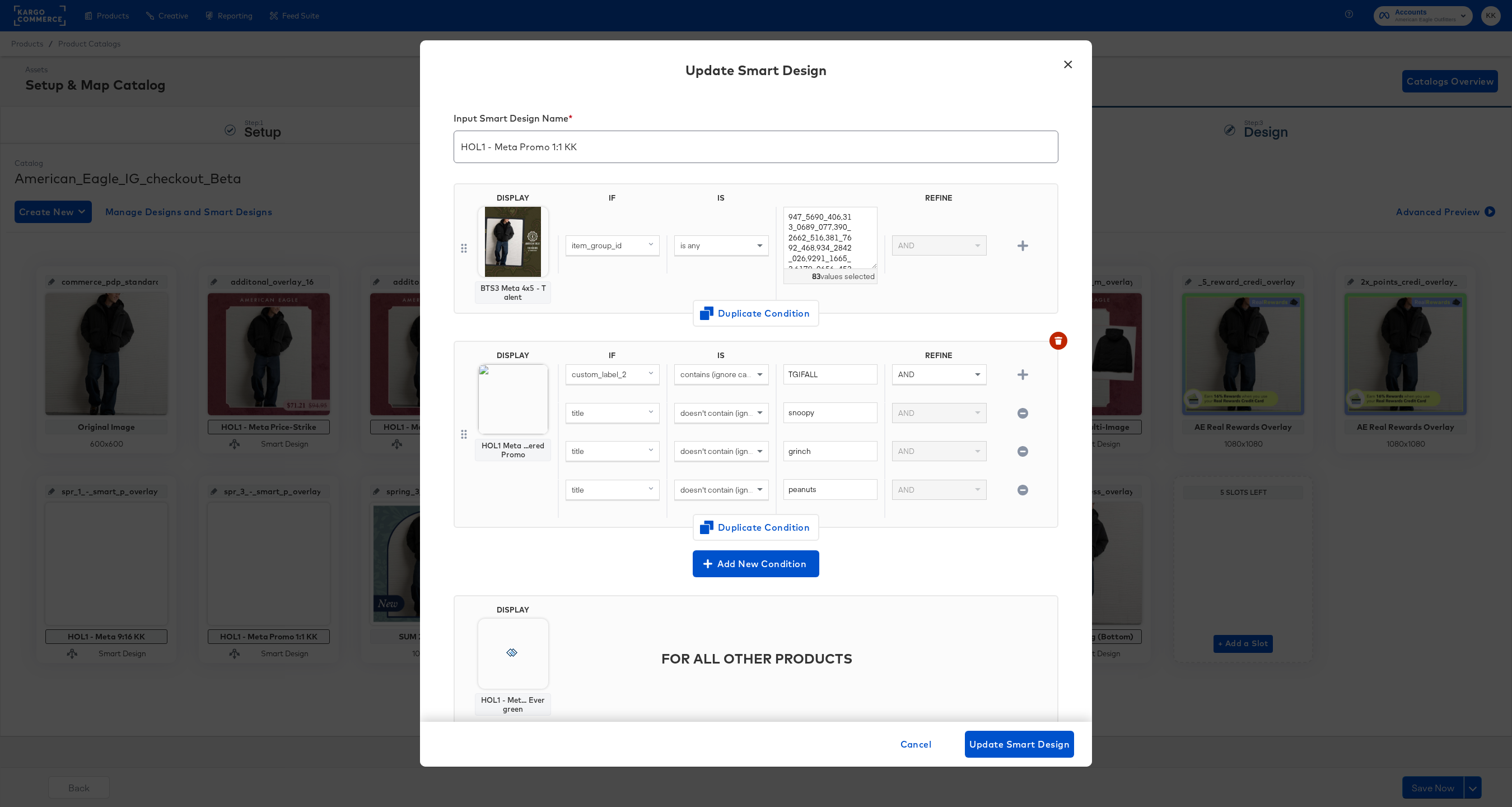
scroll to position [33, 0]
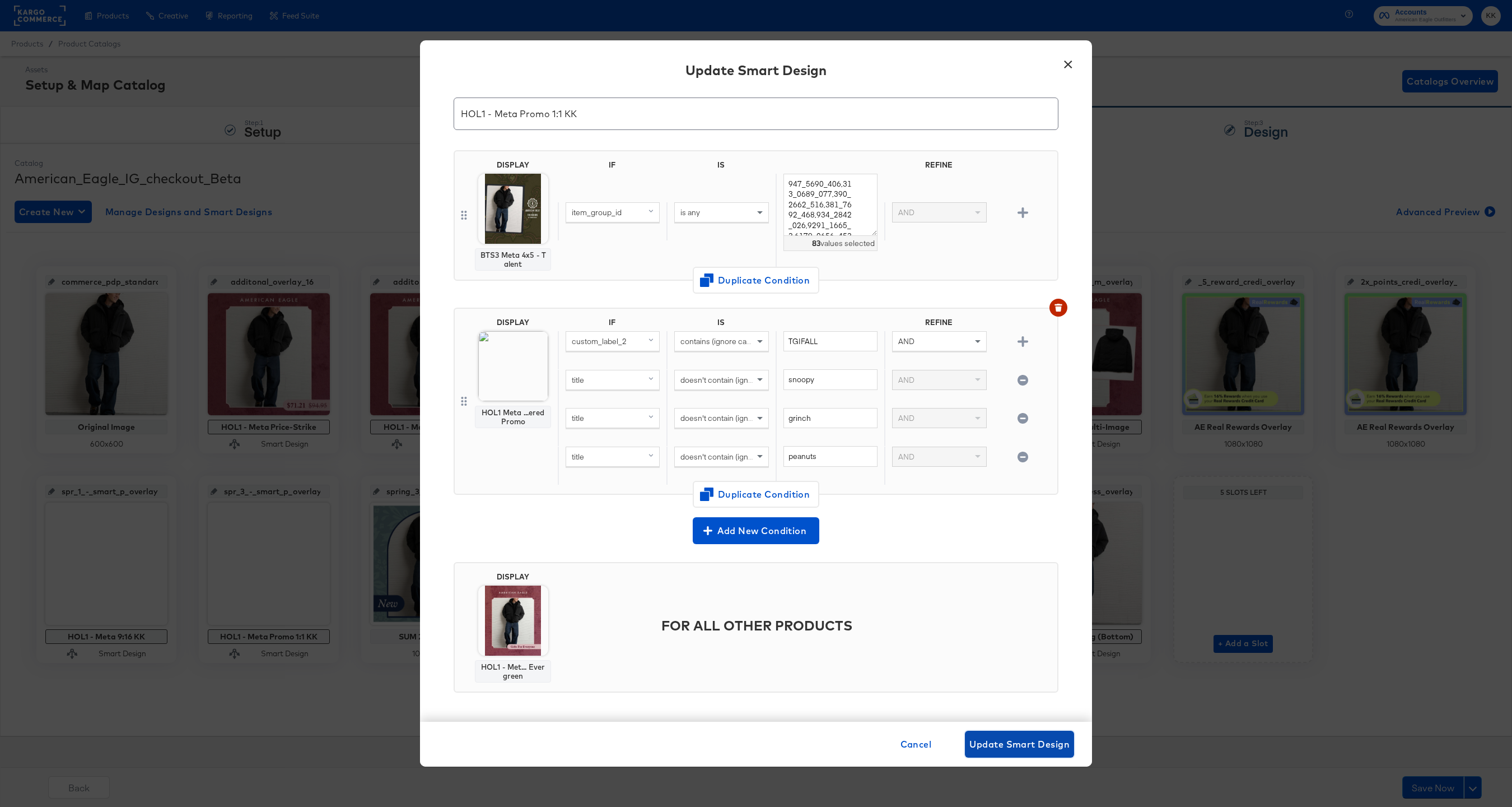
click at [1046, 742] on span "Update Smart Design" at bounding box center [1019, 744] width 100 height 16
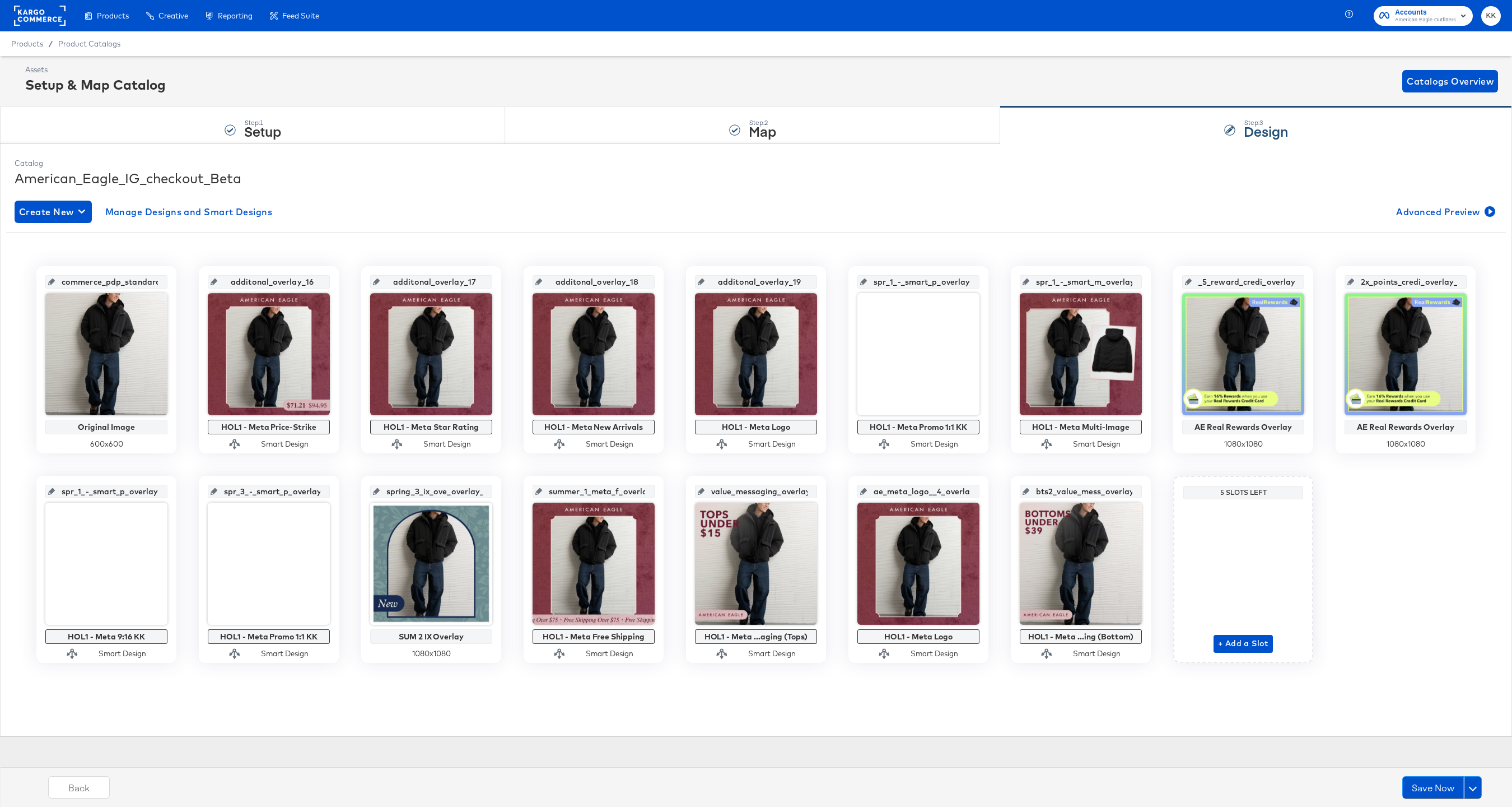
click at [21, 18] on rect at bounding box center [39, 15] width 52 height 20
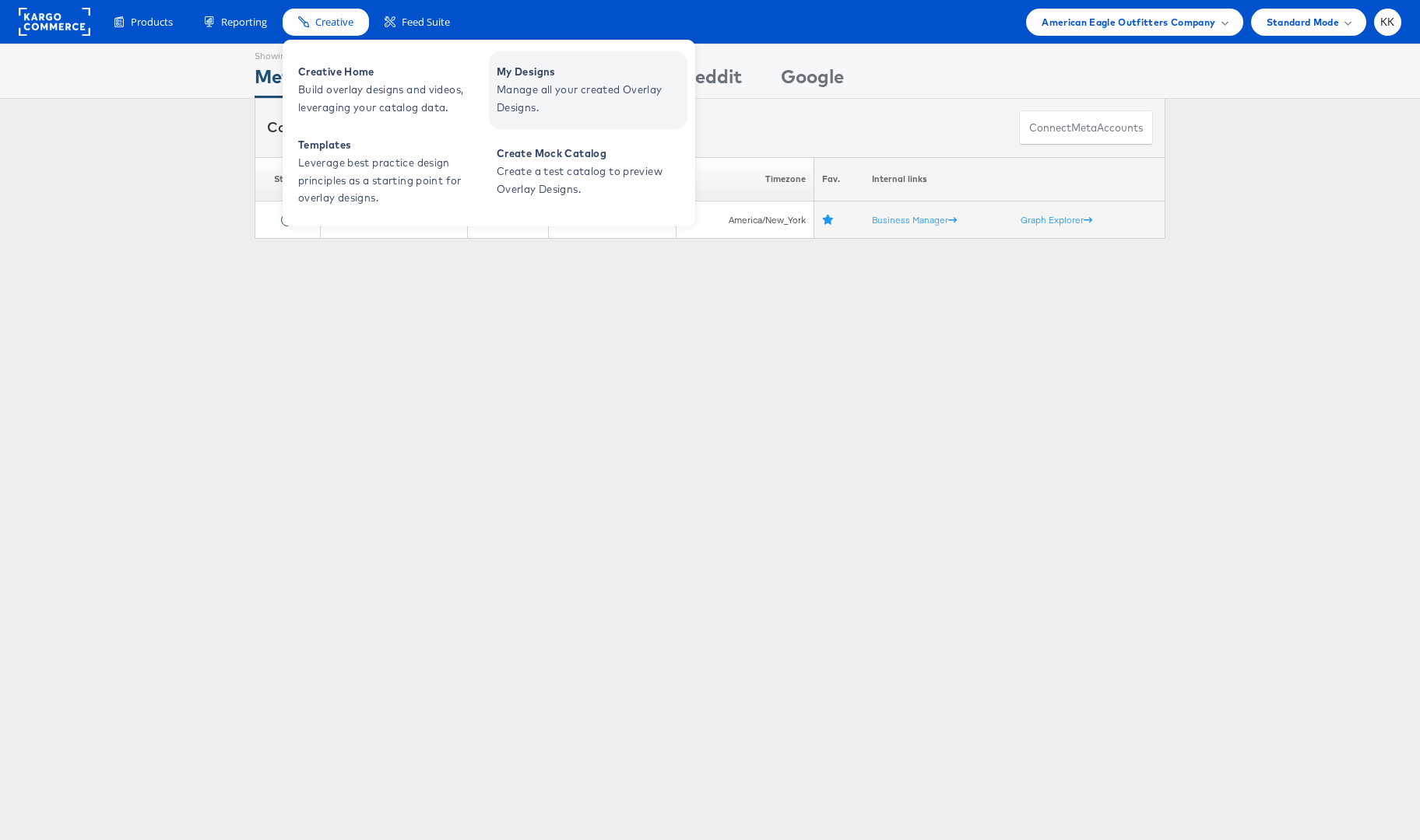
click at [572, 87] on span "Manage all your created Overlay Designs." at bounding box center [590, 99] width 186 height 35
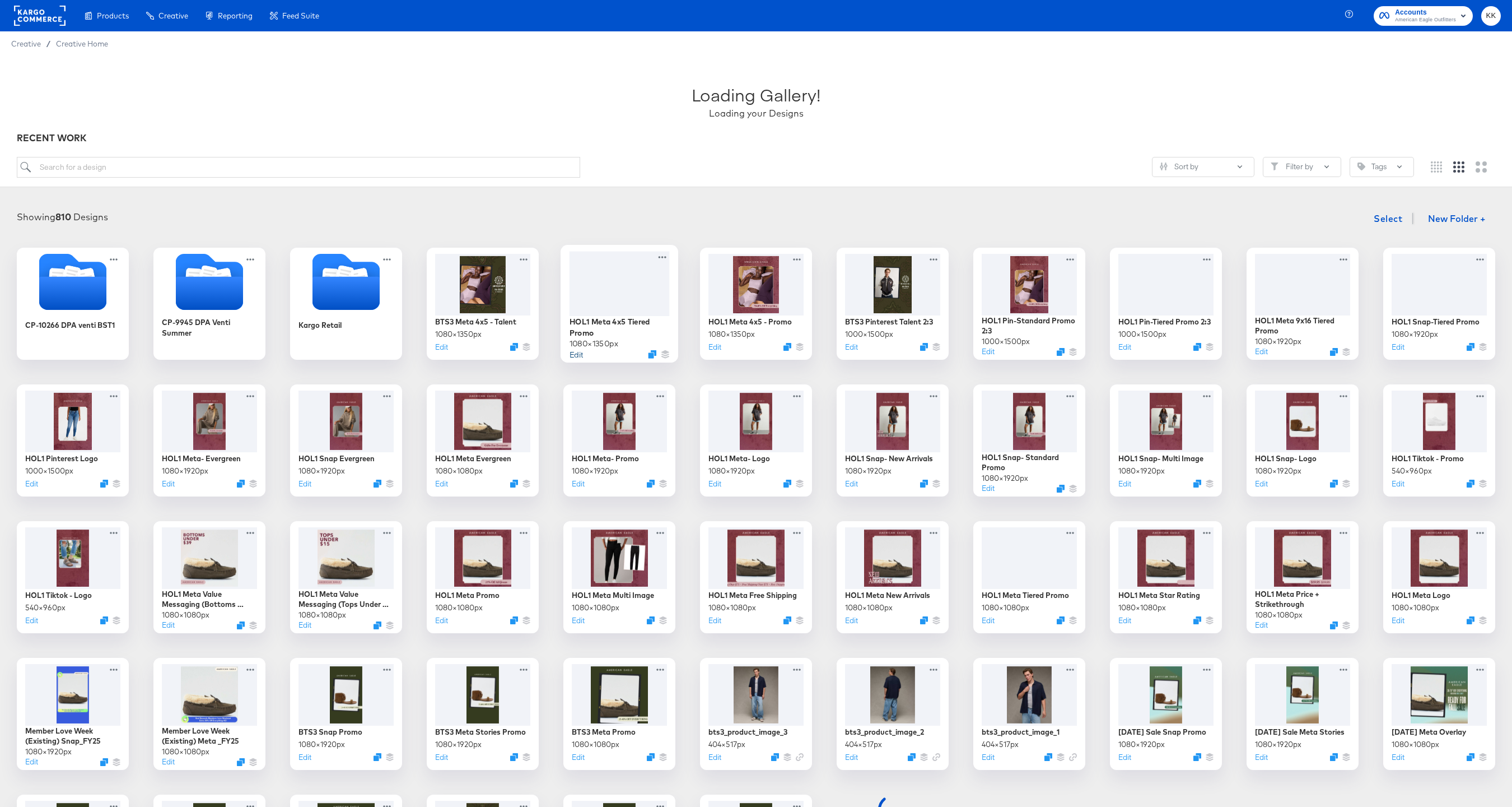
click at [576, 355] on button "Edit" at bounding box center [576, 354] width 13 height 11
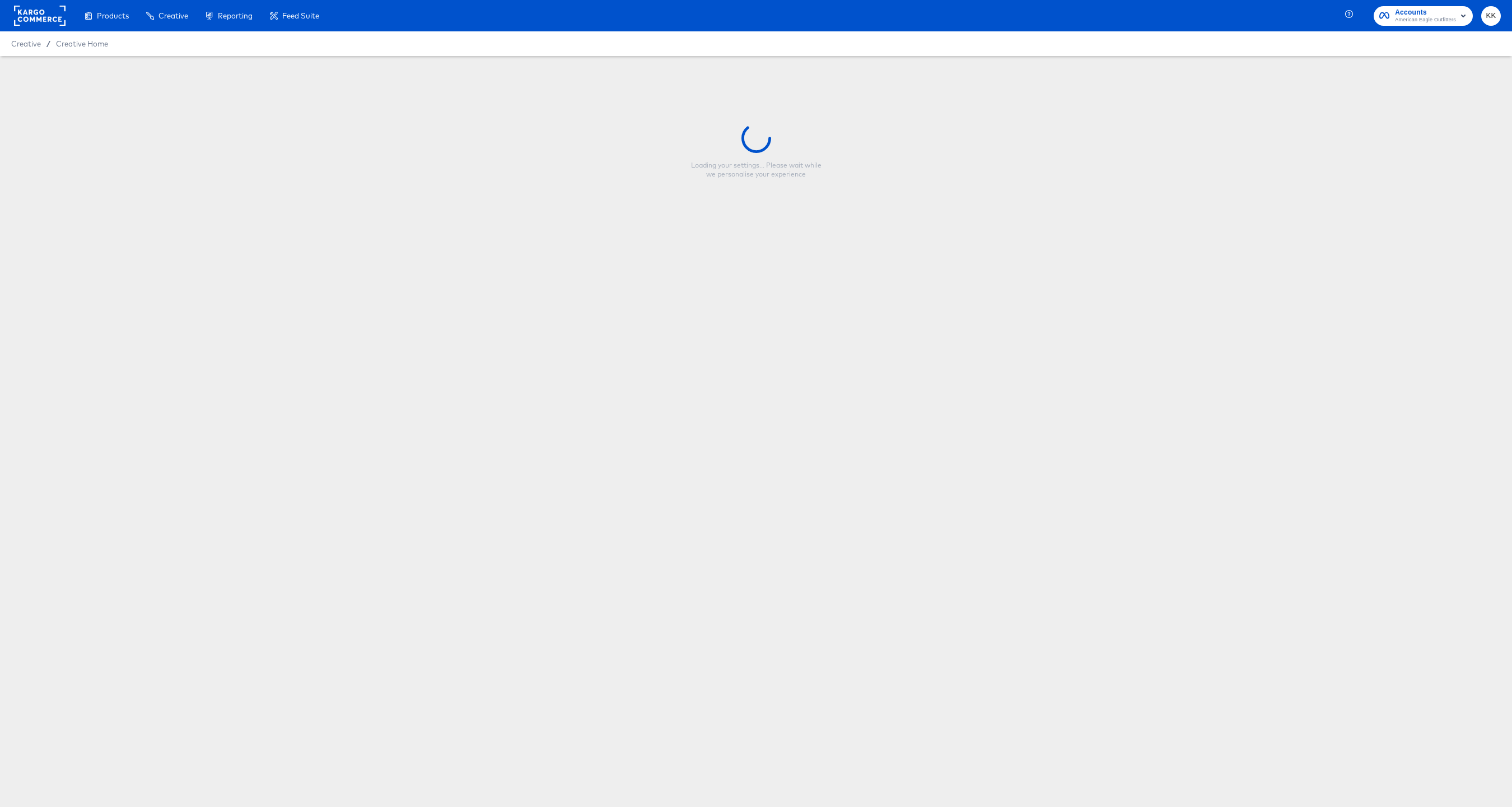
type input "HOL1 Meta 4x5 Tiered Promo"
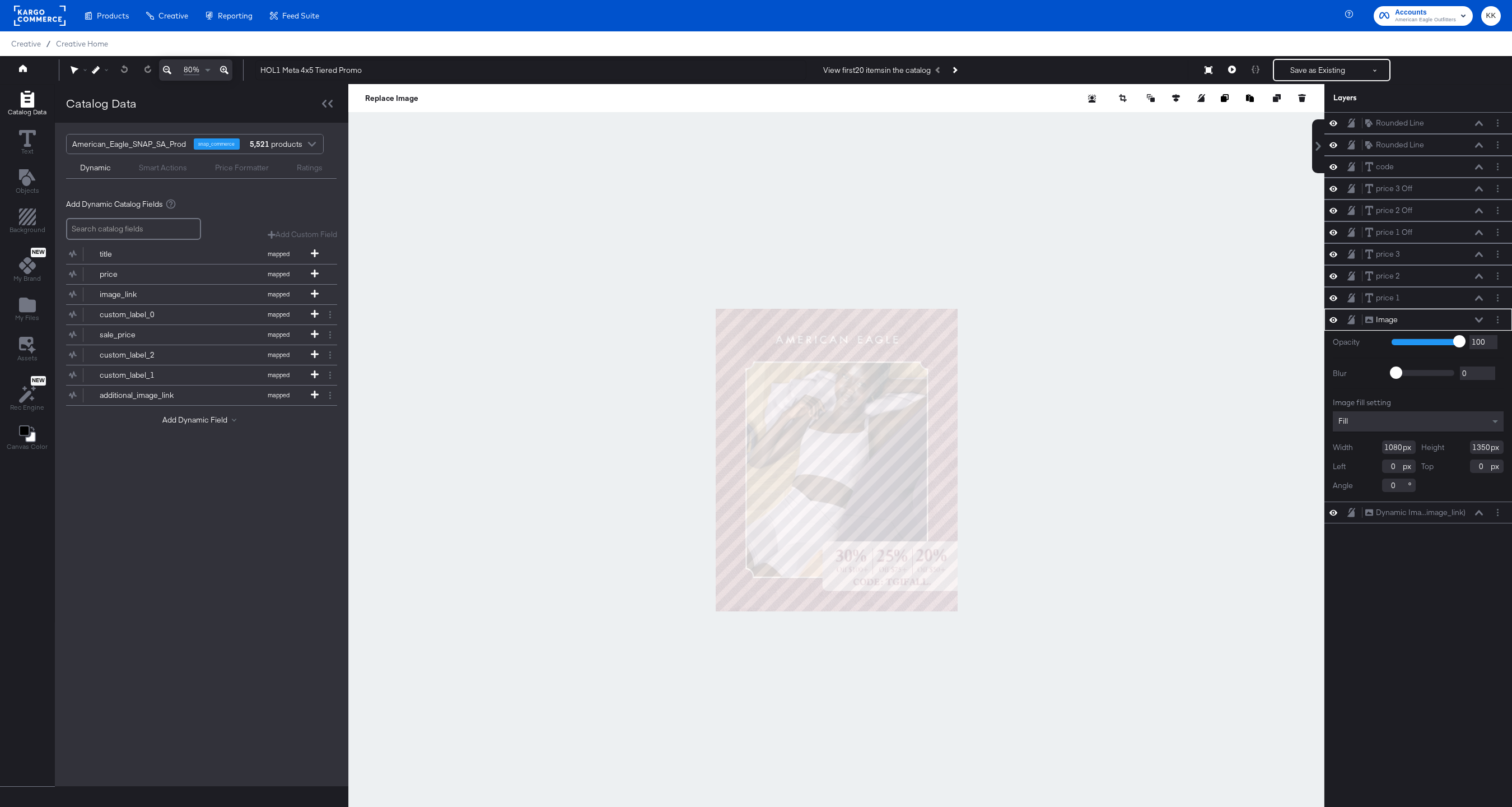
click at [228, 69] on icon at bounding box center [225, 70] width 8 height 13
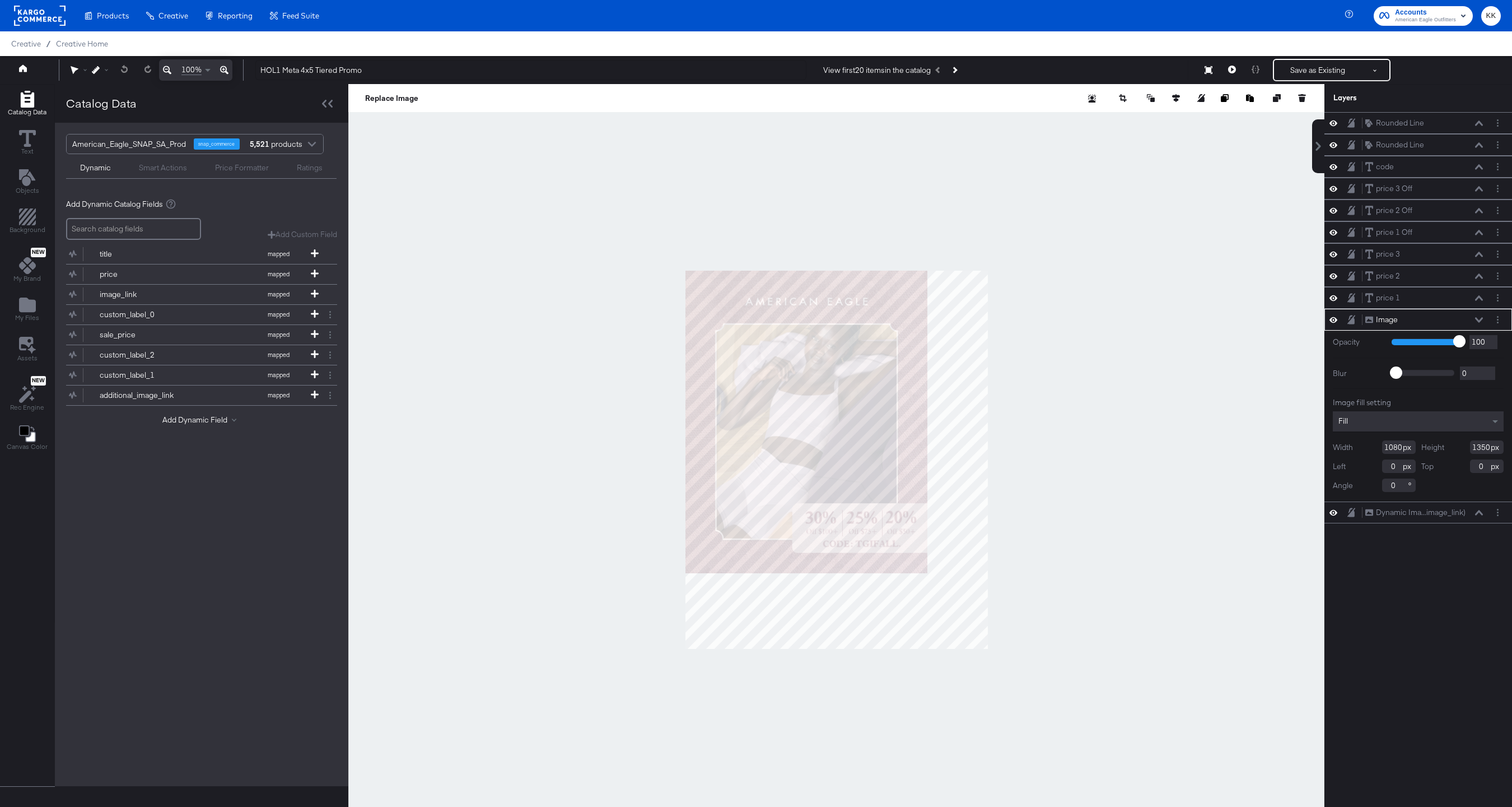
click at [228, 69] on icon at bounding box center [225, 70] width 8 height 13
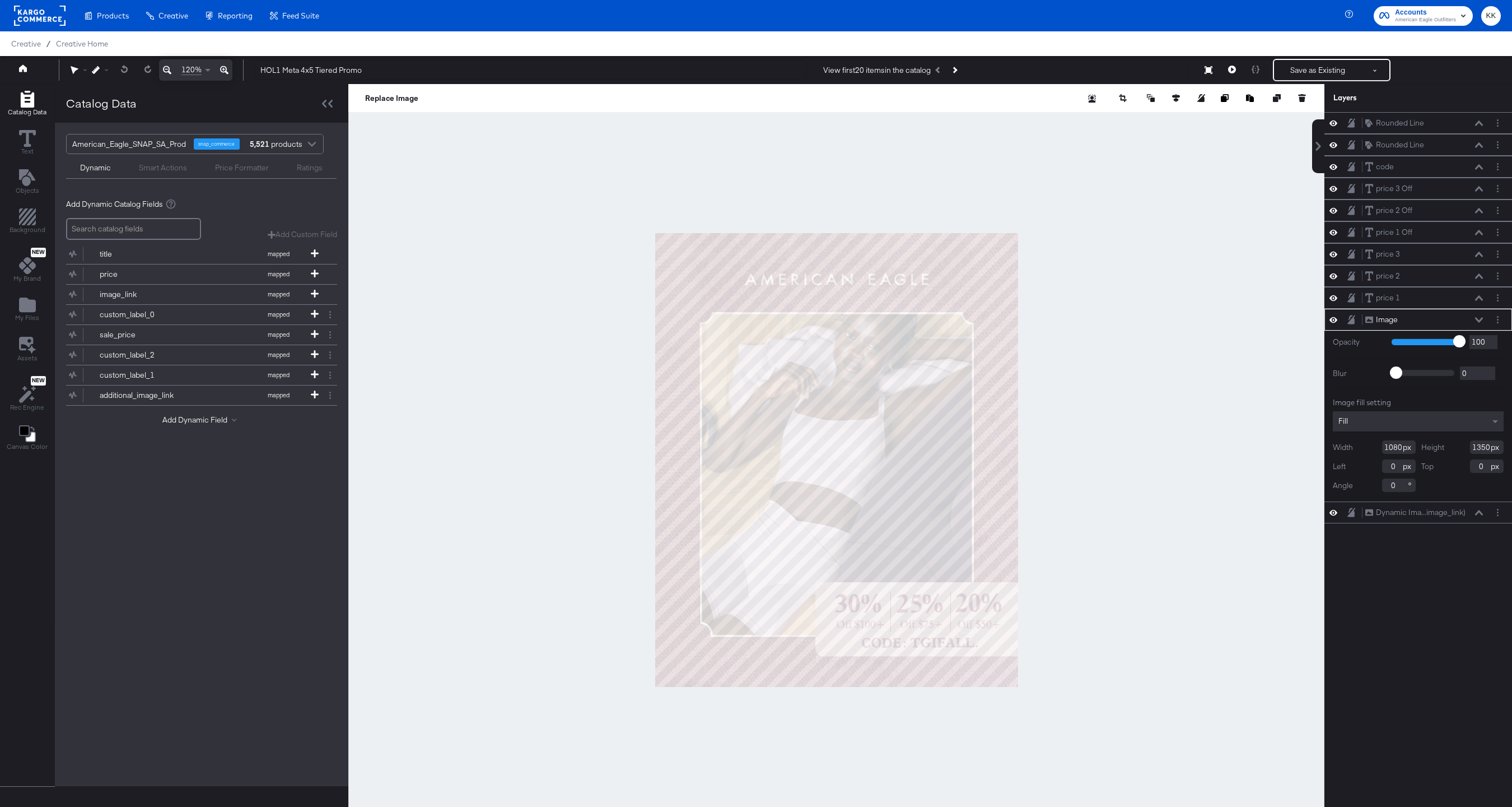
click at [463, 383] on div at bounding box center [836, 459] width 976 height 751
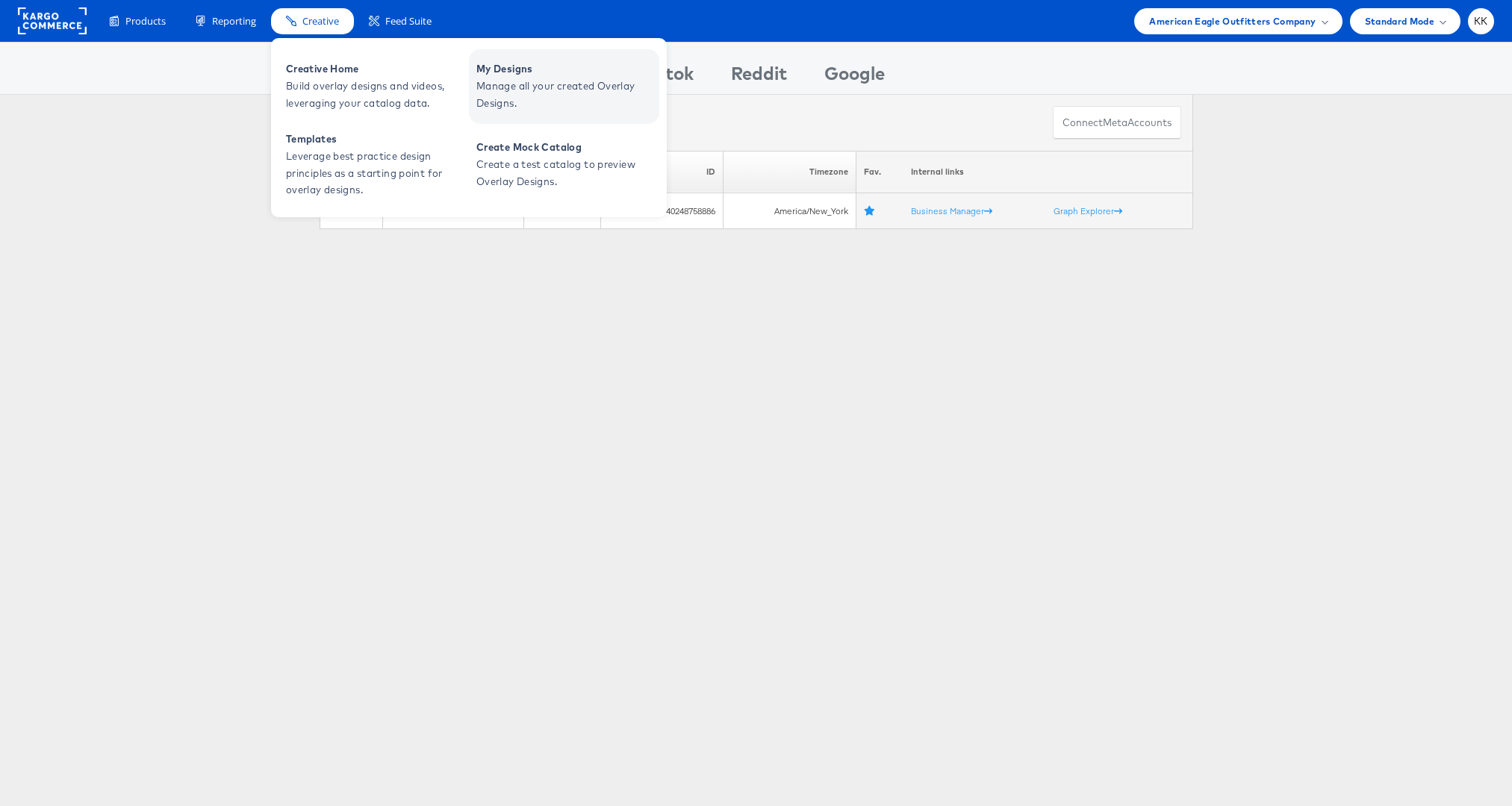
click at [533, 74] on span "My Designs" at bounding box center [566, 69] width 179 height 17
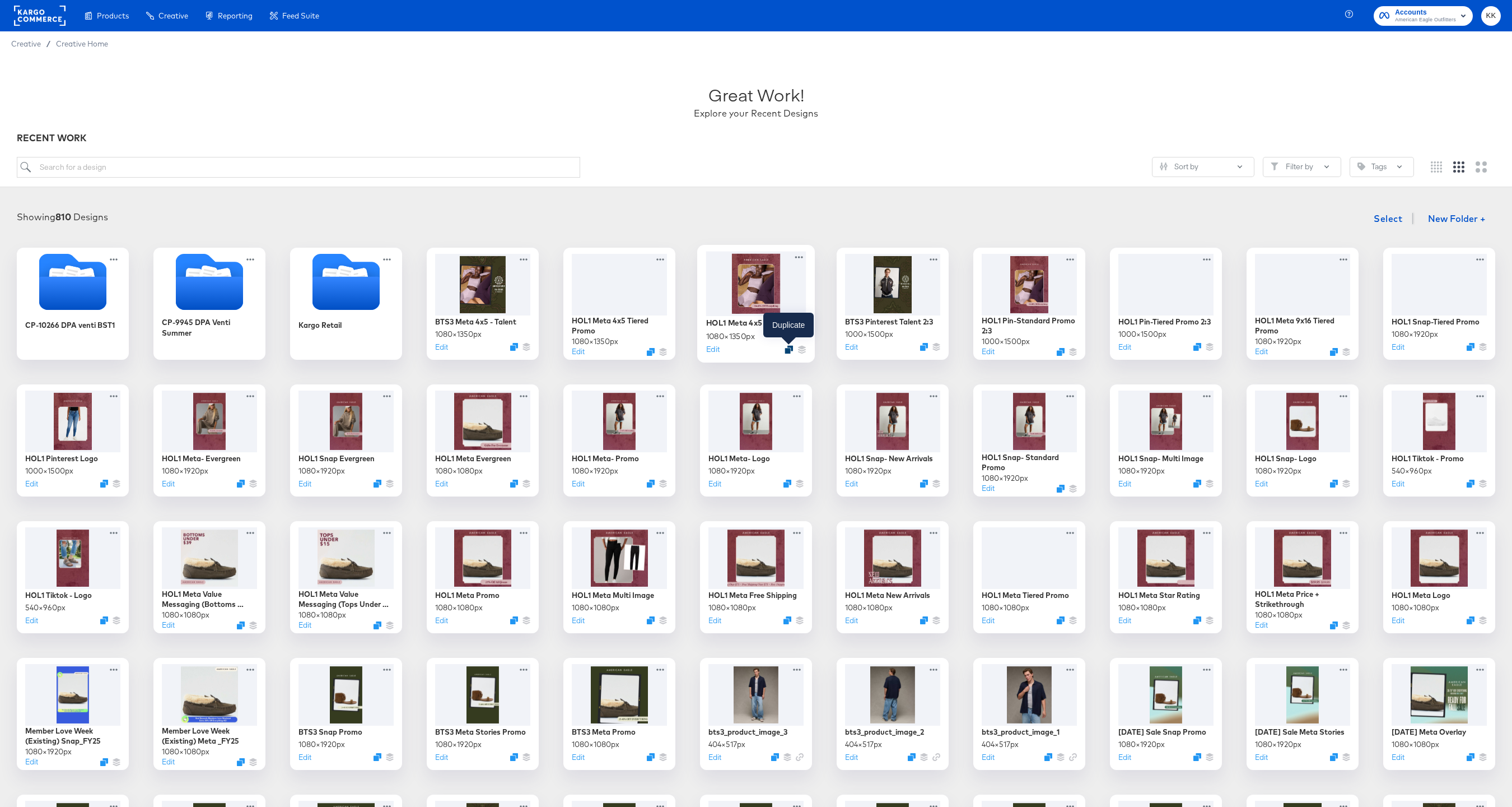
click at [791, 351] on icon "Duplicate" at bounding box center [789, 349] width 8 height 9
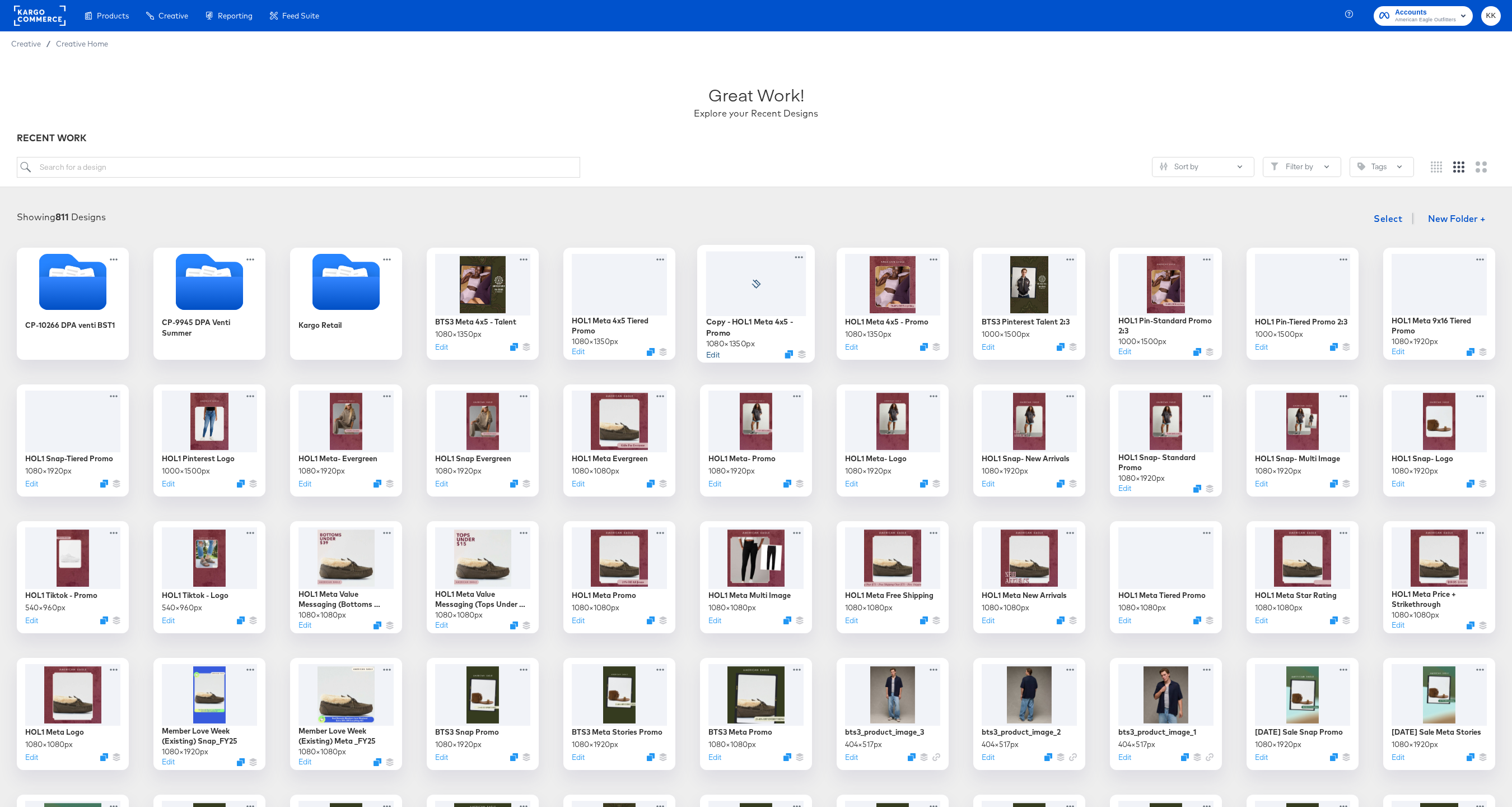
click at [712, 353] on button "Edit" at bounding box center [713, 354] width 13 height 11
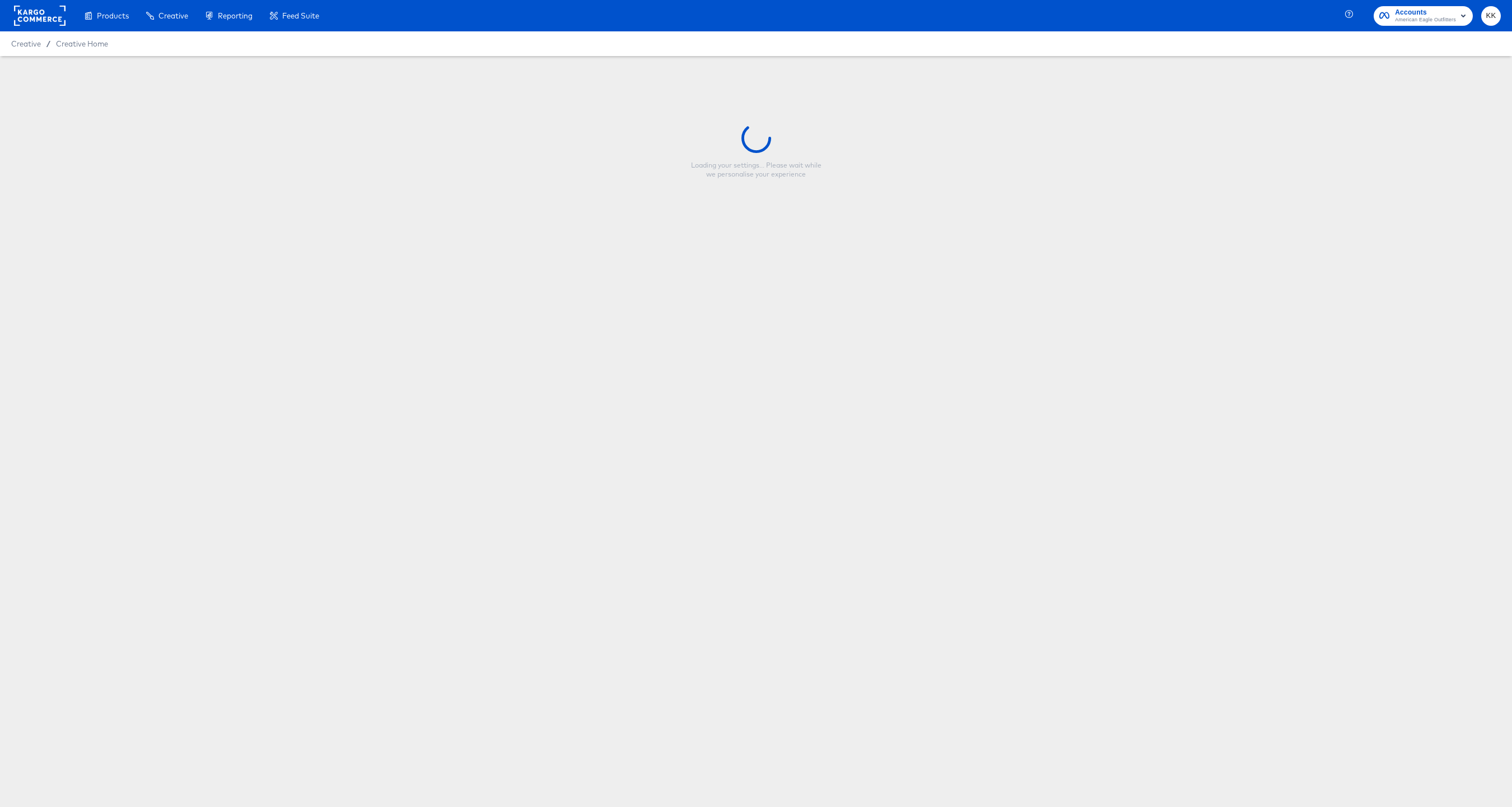
type input "Copy - HOL1 Meta 4x5 - Promo"
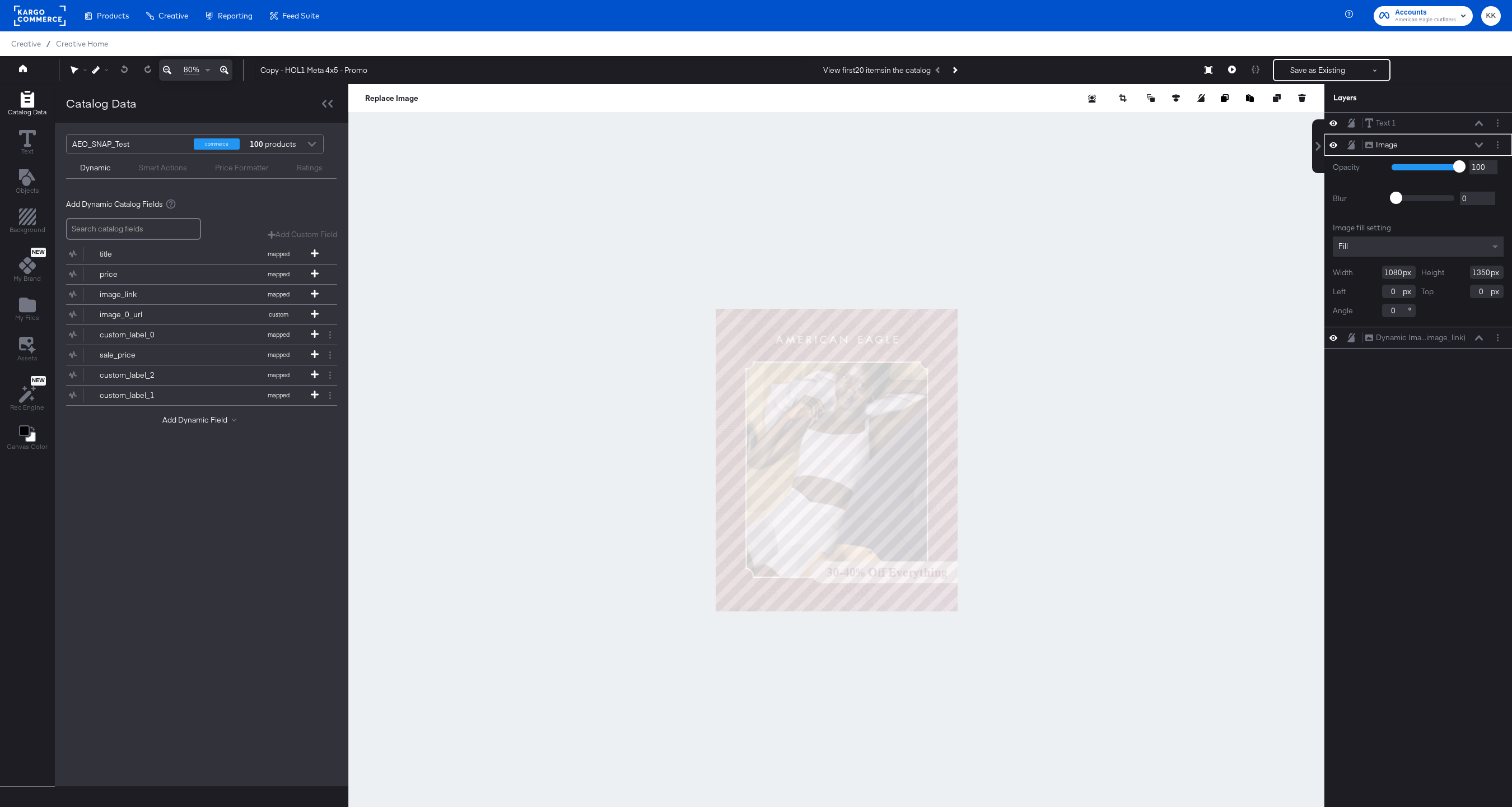
click at [225, 73] on icon at bounding box center [225, 70] width 8 height 13
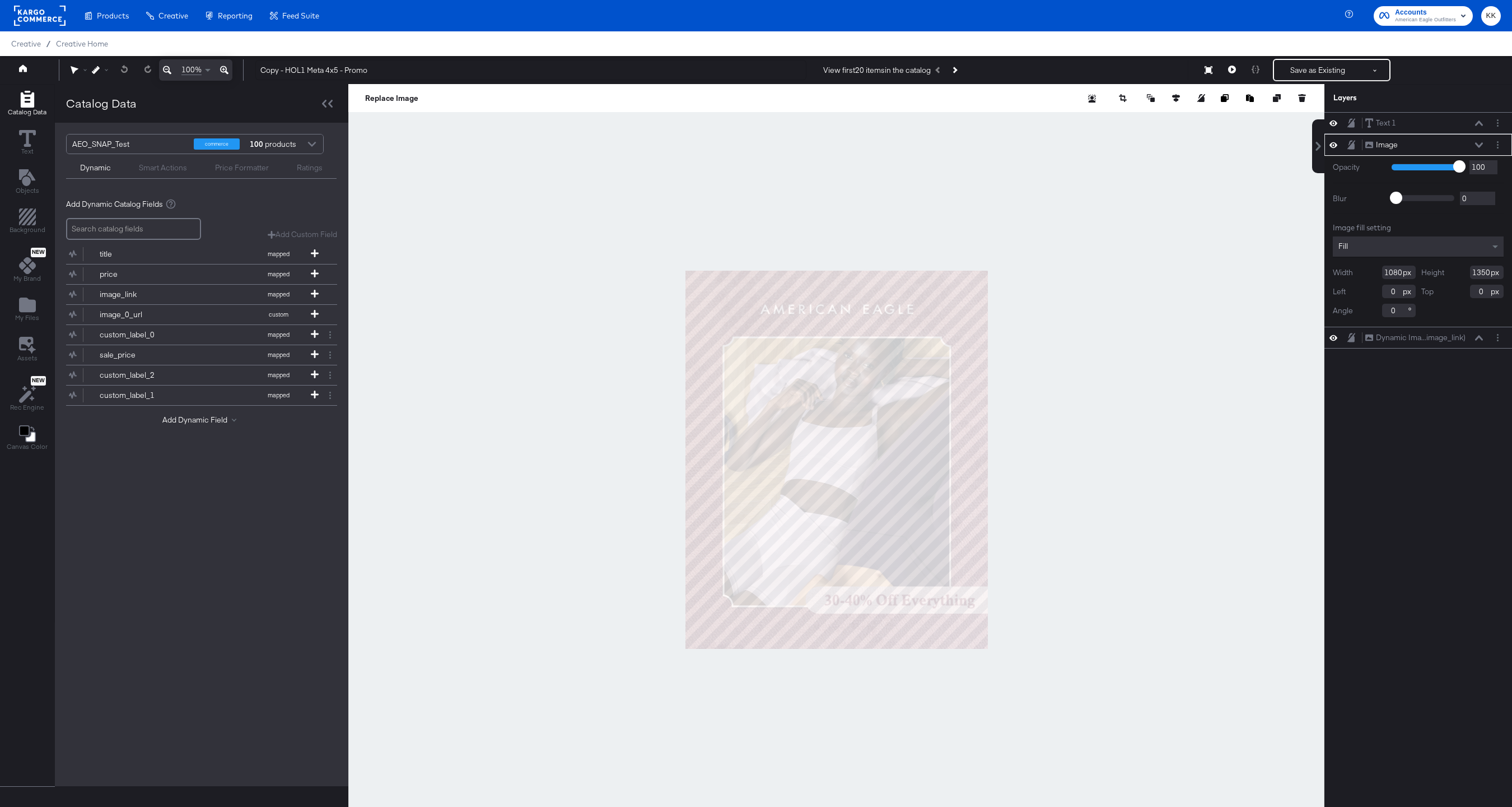
click at [225, 73] on icon at bounding box center [225, 70] width 8 height 13
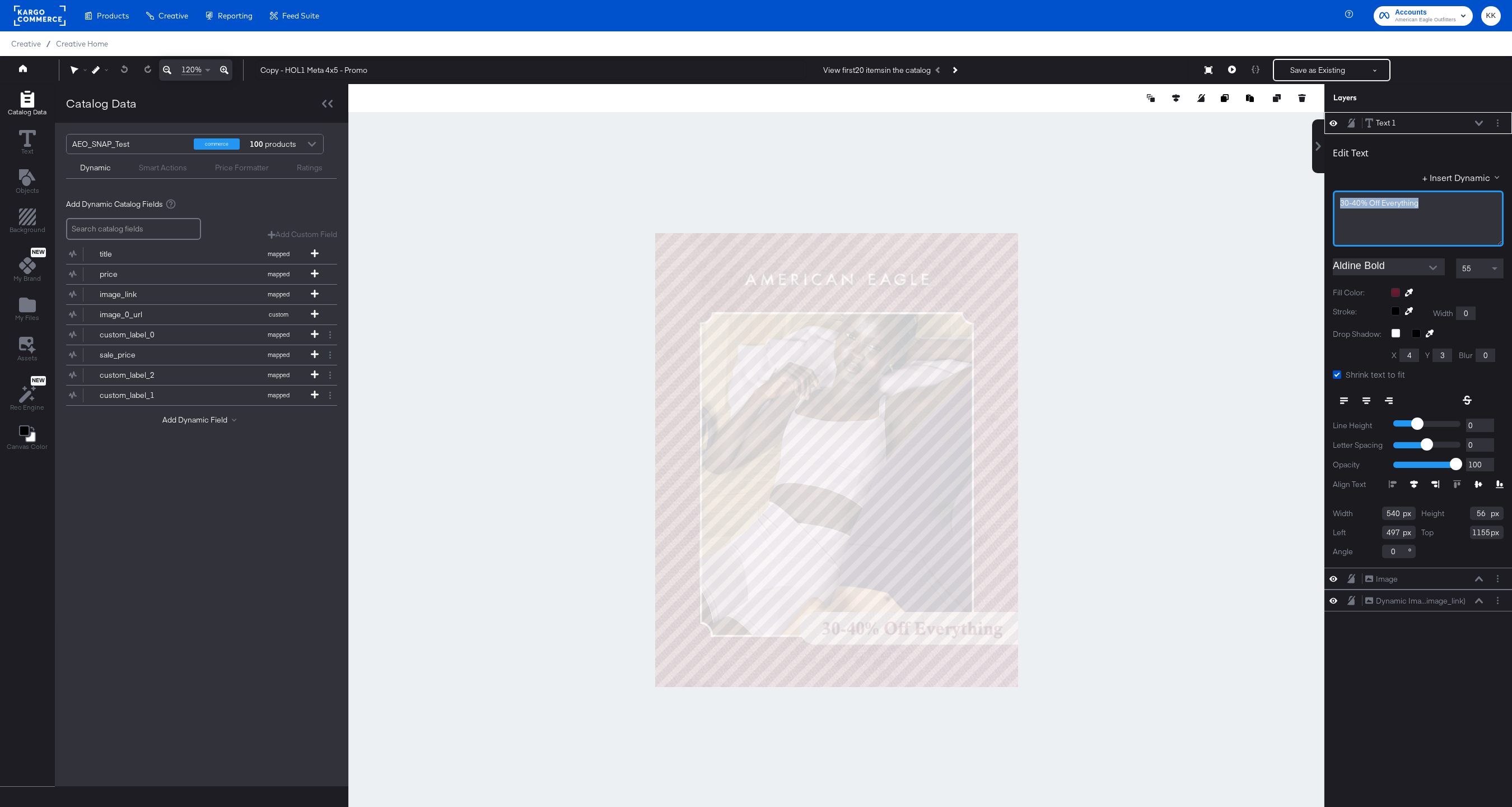
drag, startPoint x: 1425, startPoint y: 201, endPoint x: 1298, endPoint y: 201, distance: 127.0
click at [1298, 112] on div "Catalog Data Text Objects Background New My Brand My Files Assets New Rec Engin…" at bounding box center [756, 98] width 1512 height 28
click at [1167, 172] on div at bounding box center [836, 459] width 976 height 751
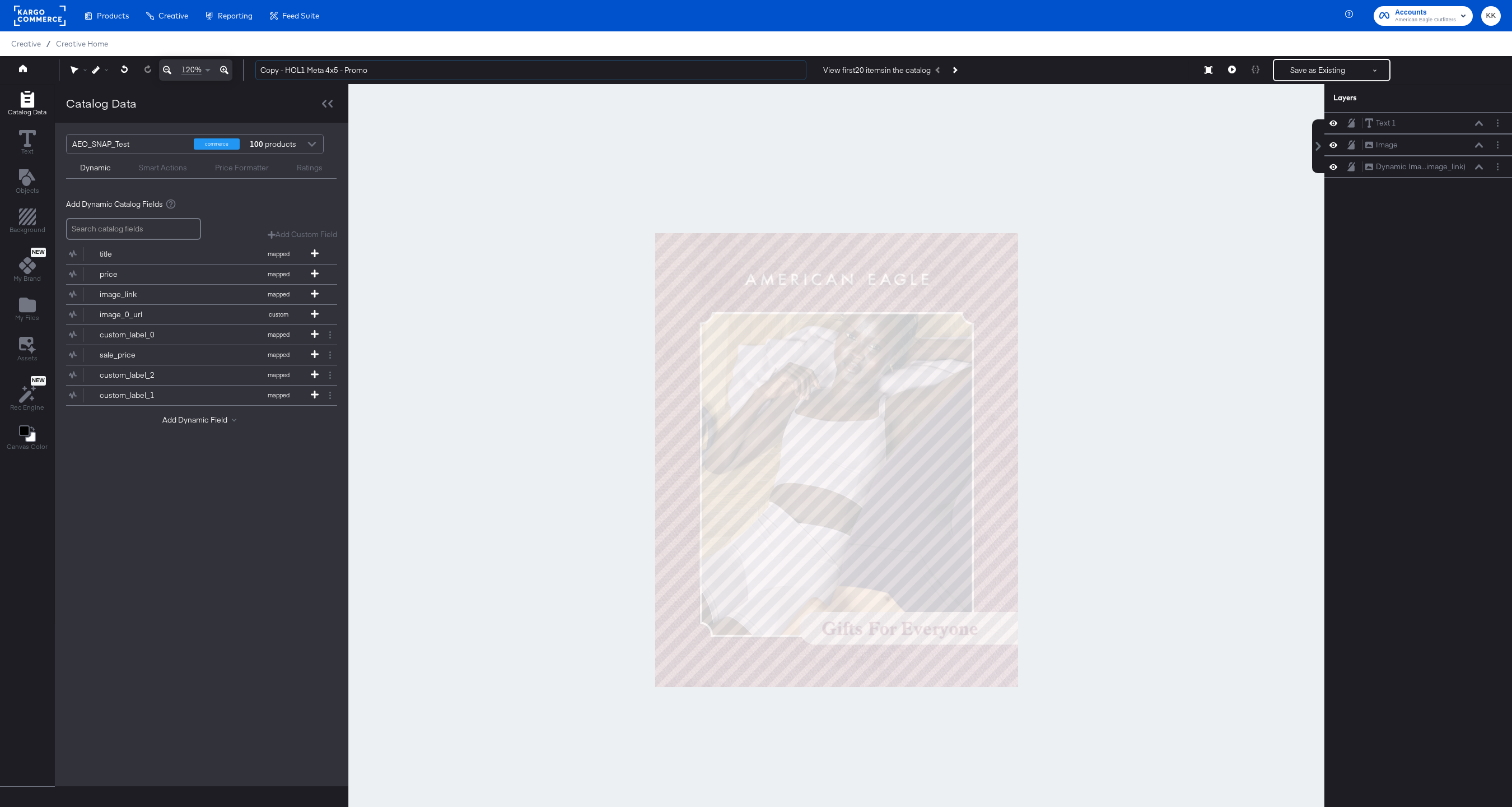
drag, startPoint x: 286, startPoint y: 67, endPoint x: 233, endPoint y: 67, distance: 53.0
click at [233, 67] on div "120% Copy - HOL1 Meta 4x5 - Promo View first 20 items in the catalog Save as Ex…" at bounding box center [756, 70] width 1512 height 28
click at [344, 69] on input "HOL1 Meta 4x5 - Promo" at bounding box center [531, 70] width 551 height 21
click at [282, 71] on input "HOL1 Meta 4x5 Evergreen" at bounding box center [531, 70] width 551 height 21
type input "HOL1 - Meta 4x5 Evergreen"
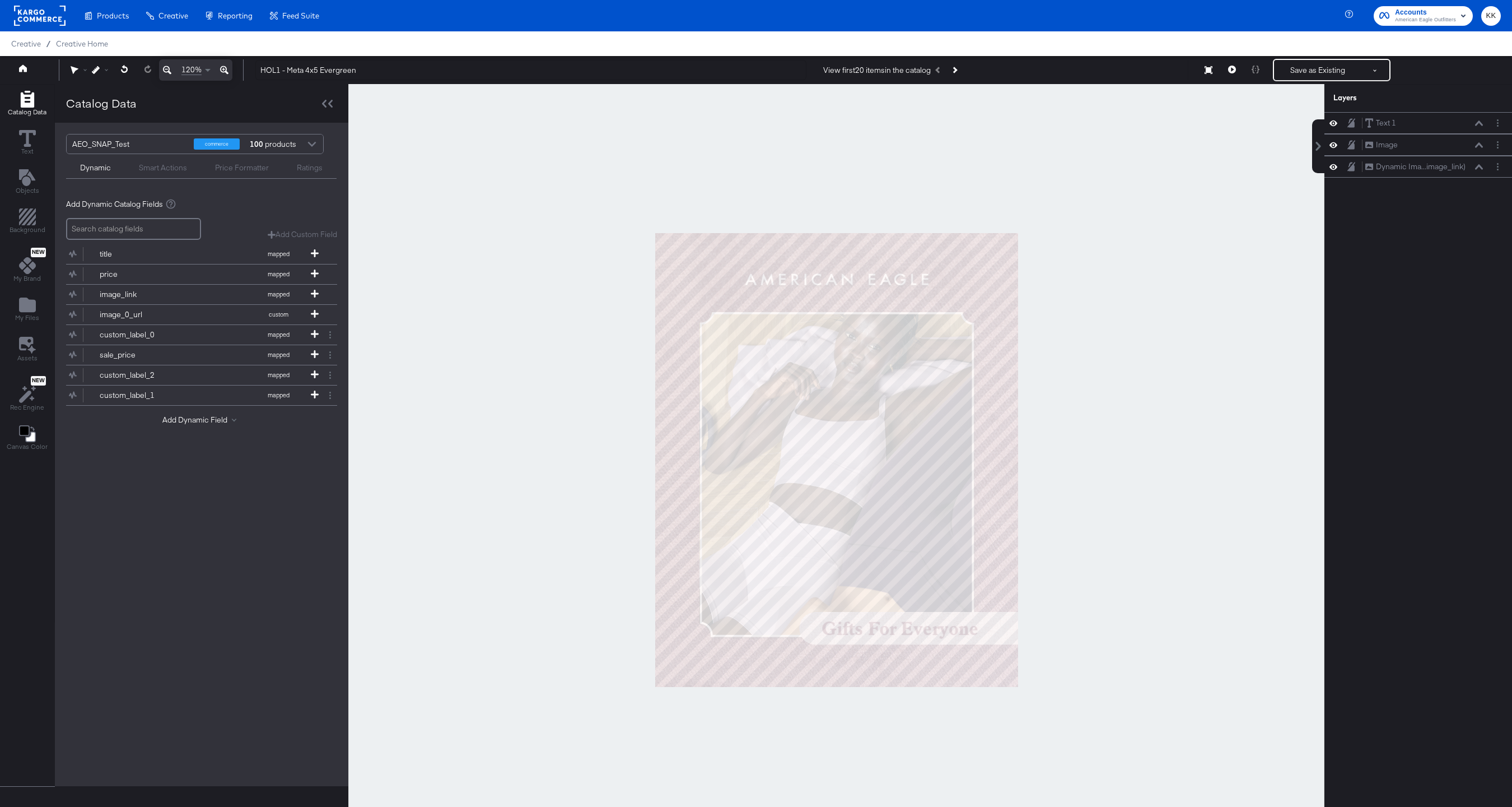
click at [441, 145] on div at bounding box center [836, 459] width 976 height 751
click at [1324, 56] on div "120% HOL1 - Meta 4x5 Evergreen View first 20 items in the catalog Save as Exist…" at bounding box center [756, 70] width 1512 height 28
click at [1324, 63] on button "Save as Existing" at bounding box center [1318, 70] width 87 height 20
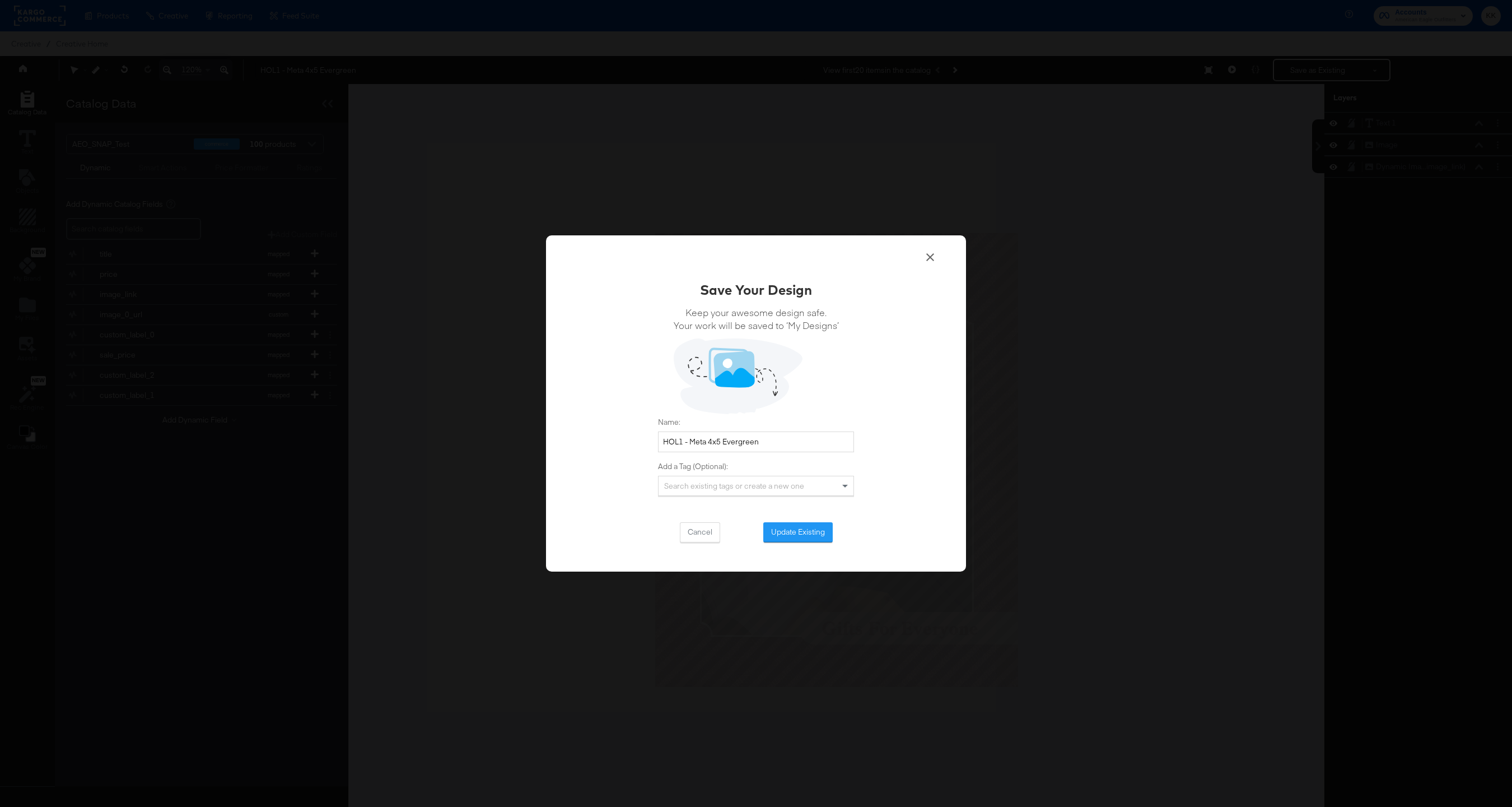
click at [815, 519] on div "Save Your Design Keep your awesome design safe. Your work will be saved to ‘My …" at bounding box center [756, 411] width 196 height 262
click at [815, 525] on button "Update Existing" at bounding box center [798, 532] width 69 height 20
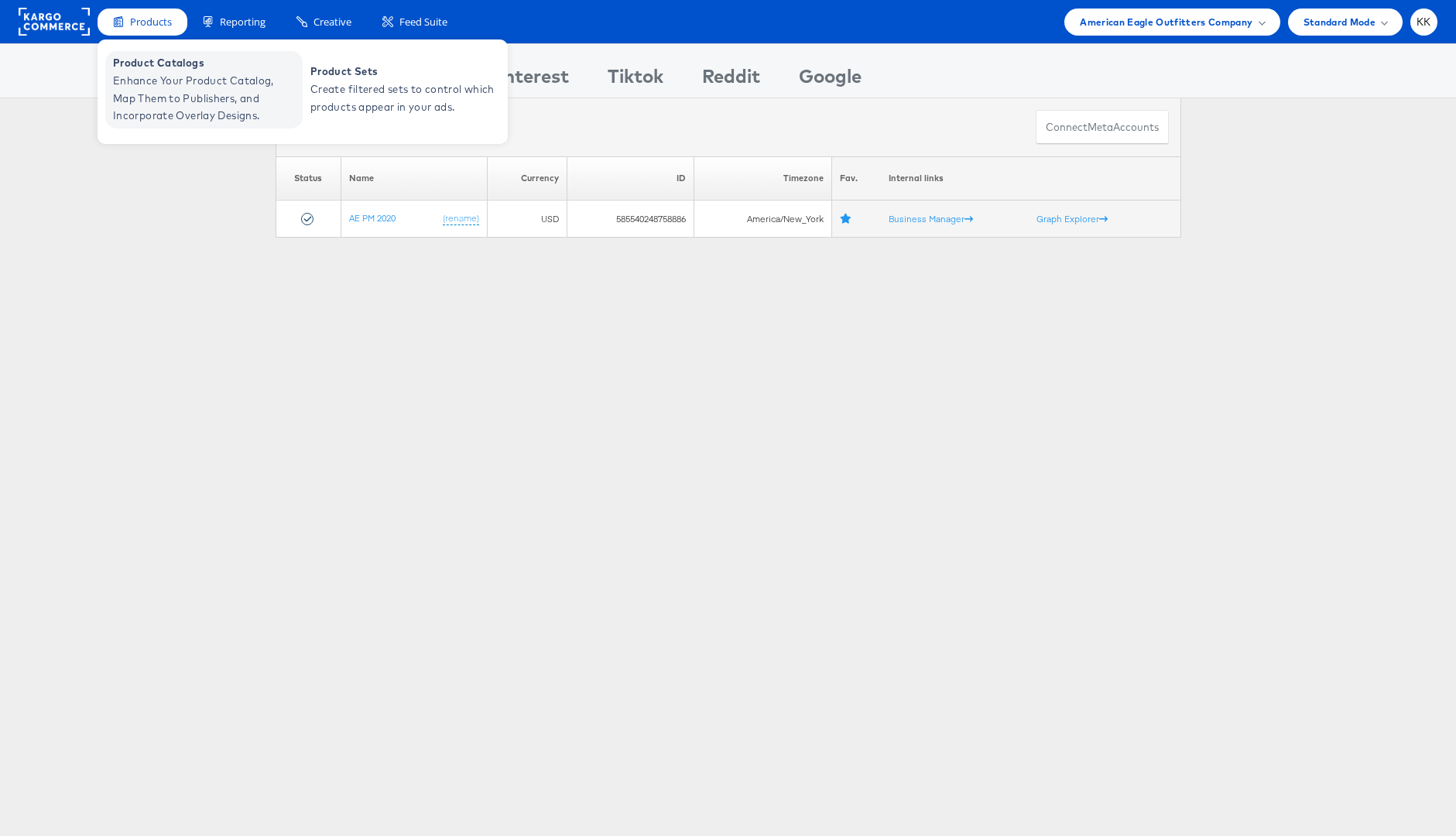
click at [156, 81] on span "Enhance Your Product Catalog, Map Them to Publishers, and Incorporate Overlay D…" at bounding box center [206, 98] width 185 height 53
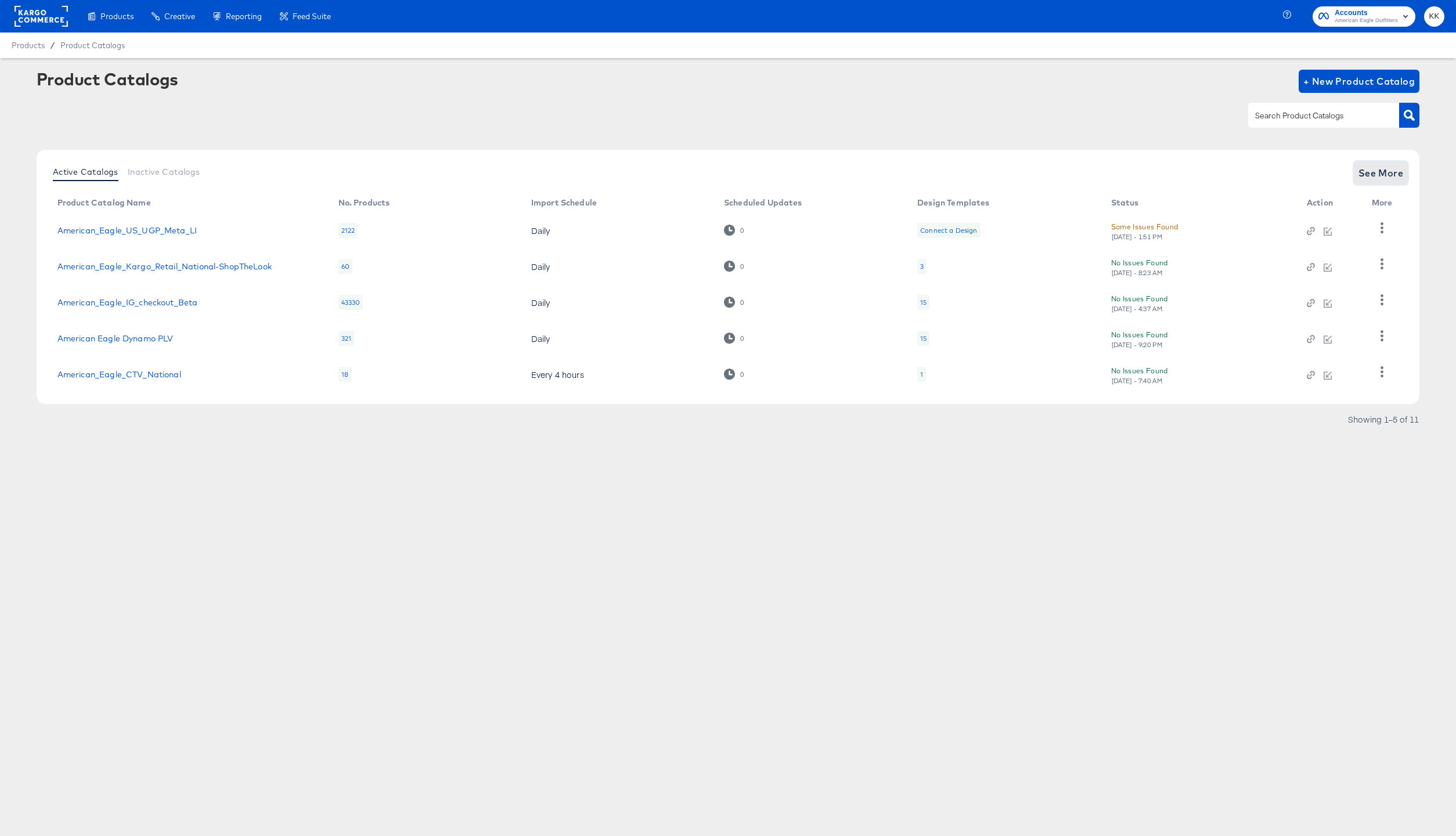
click at [1379, 170] on span "See More" at bounding box center [1381, 173] width 45 height 16
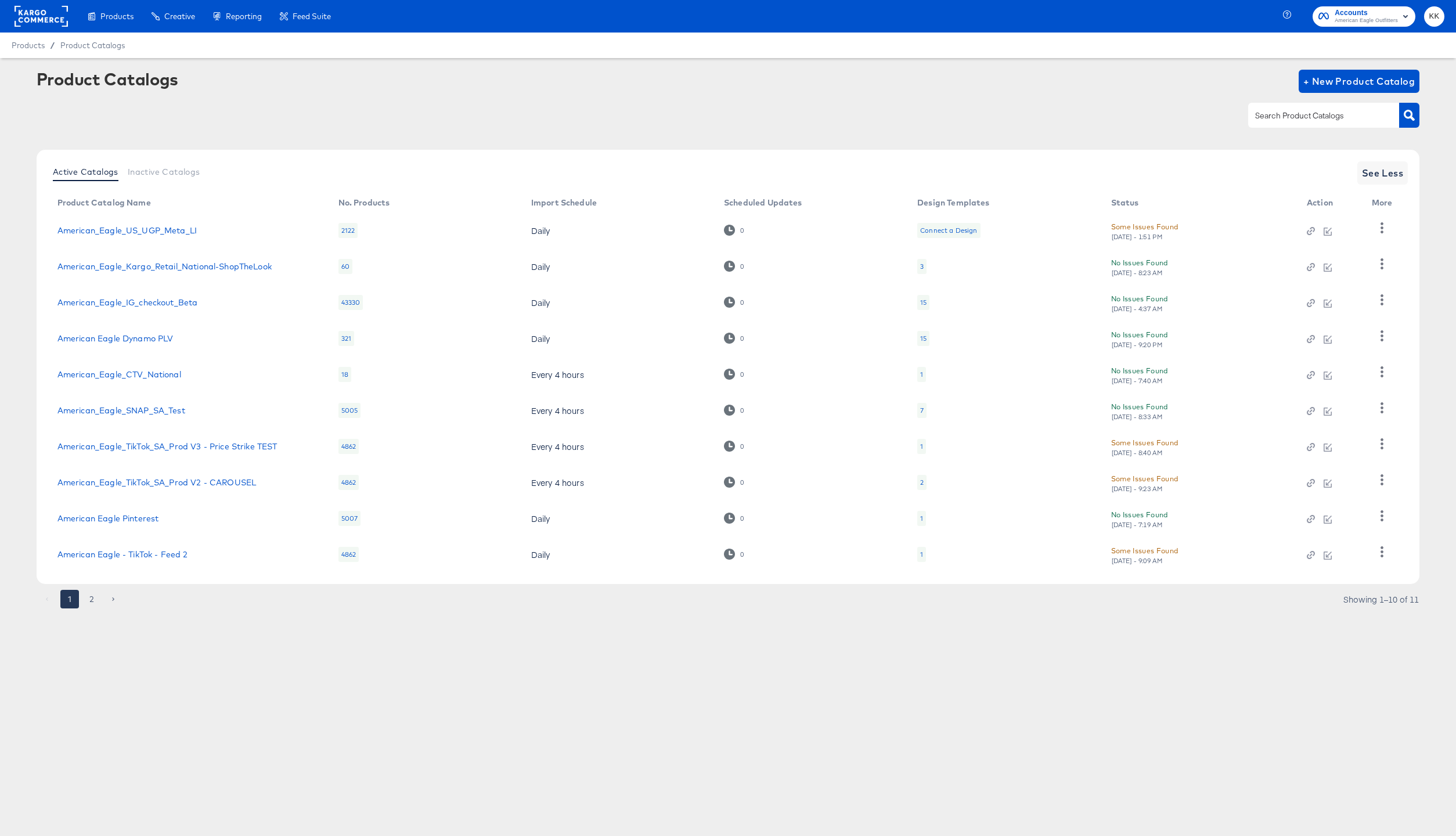
click at [150, 308] on td "American_Eagle_IG_checkout_Beta" at bounding box center [189, 302] width 281 height 36
click at [126, 296] on td "American_Eagle_IG_checkout_Beta" at bounding box center [189, 302] width 281 height 36
click at [124, 303] on link "American_Eagle_IG_checkout_Beta" at bounding box center [127, 302] width 140 height 9
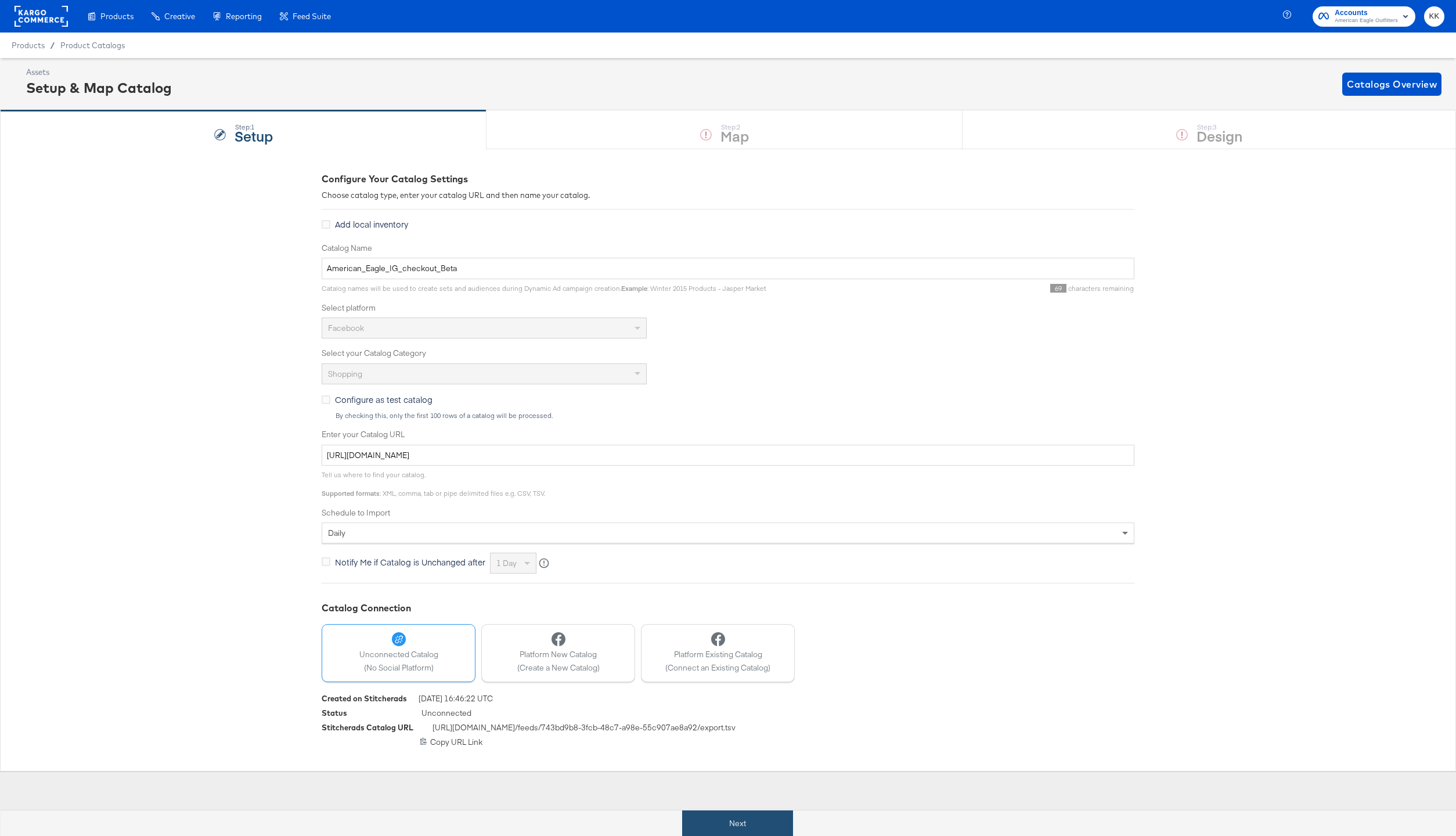
click at [754, 829] on button "Next" at bounding box center [737, 823] width 111 height 26
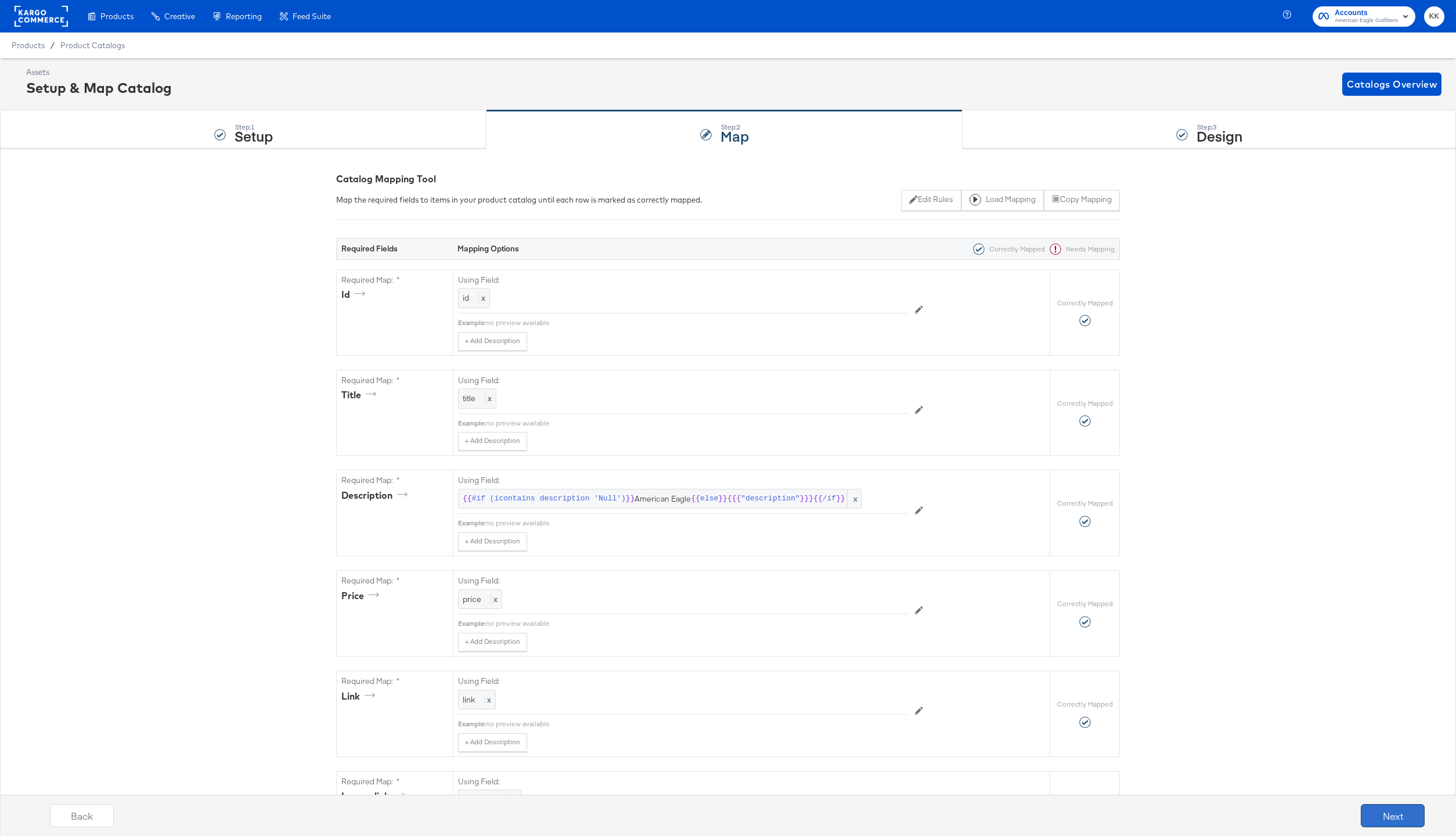
click at [1391, 814] on button "Next" at bounding box center [1392, 815] width 64 height 23
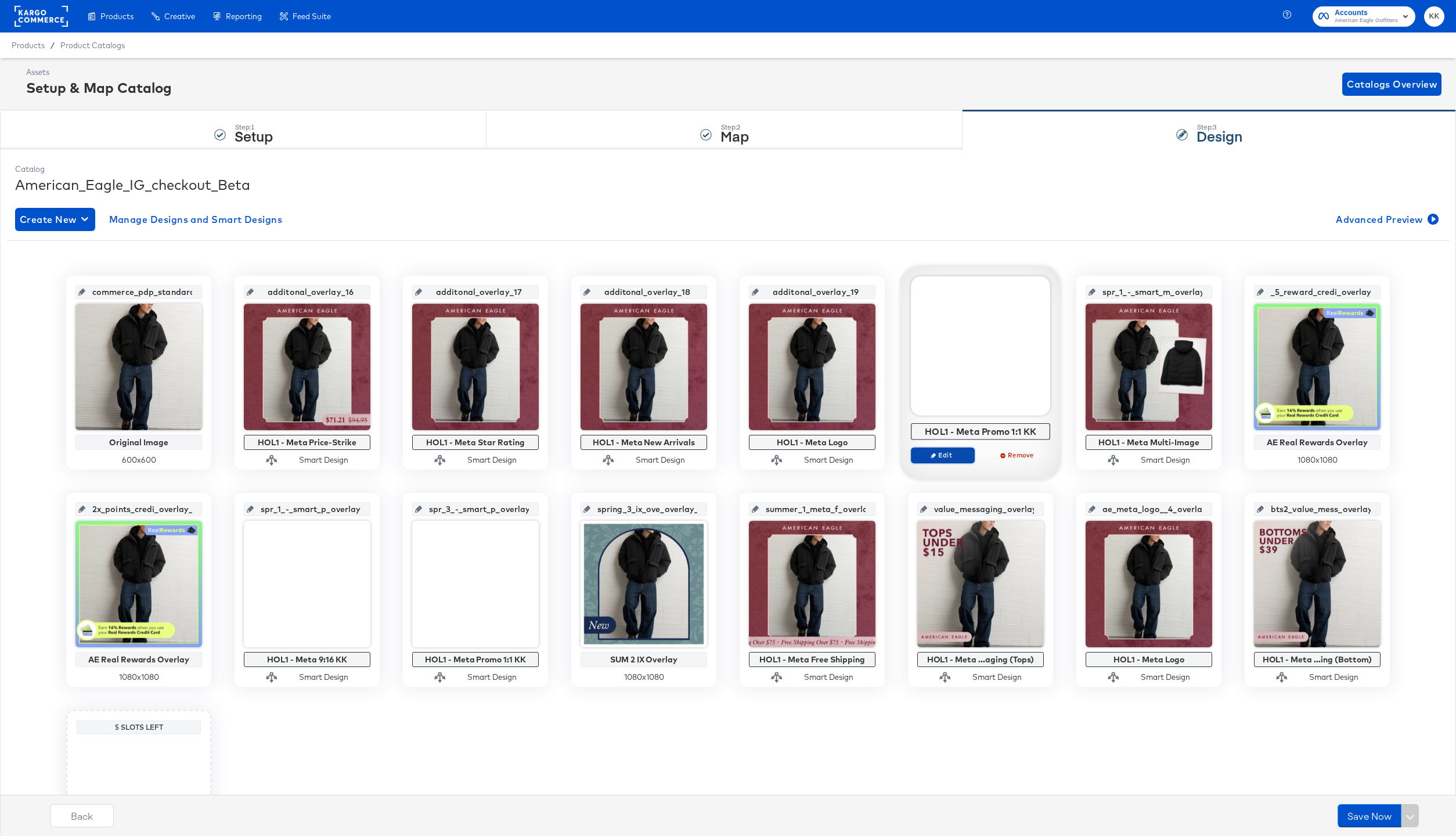
click at [934, 456] on icon "button" at bounding box center [933, 455] width 5 height 5
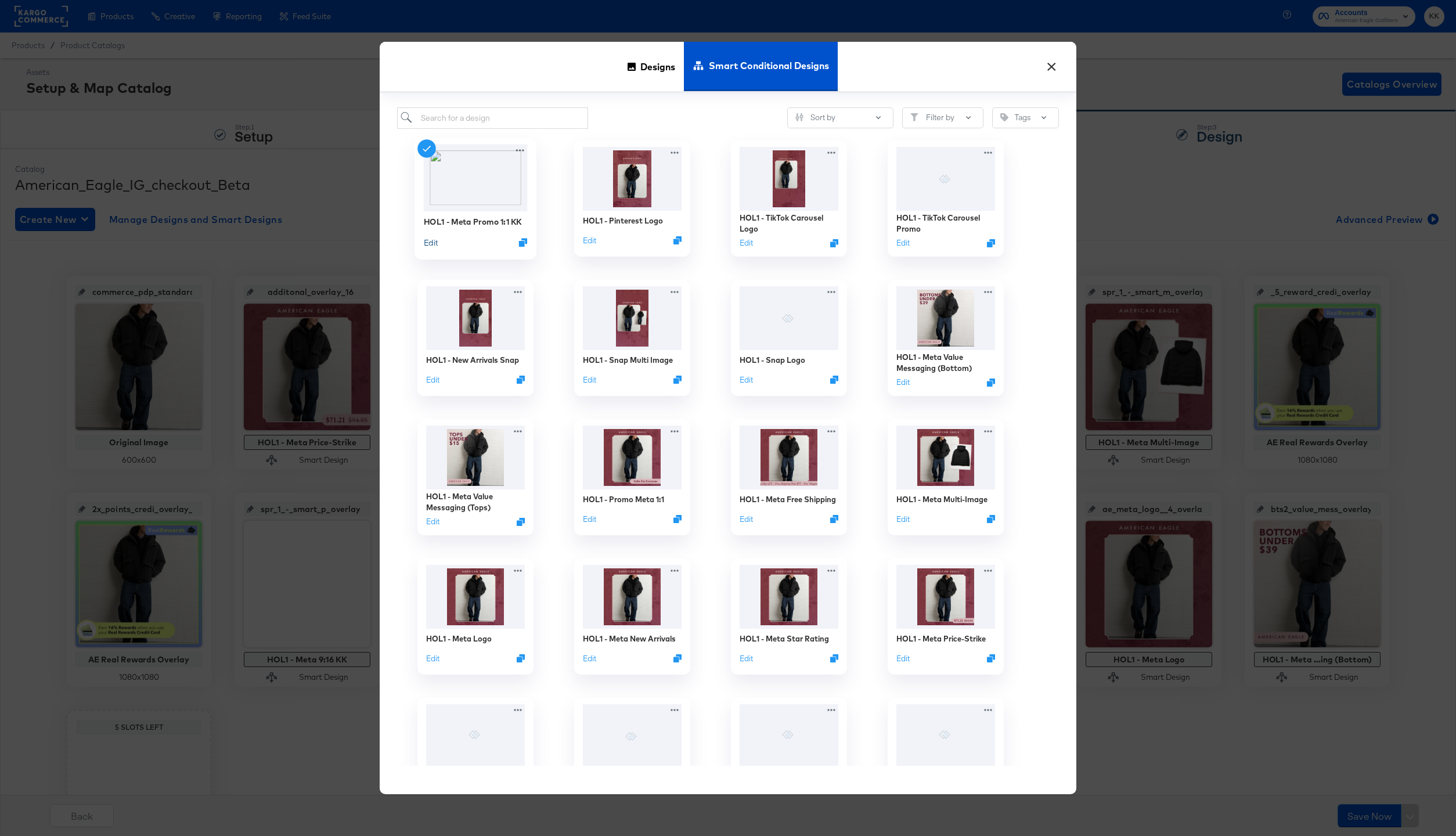
click at [430, 243] on button "Edit" at bounding box center [431, 242] width 14 height 11
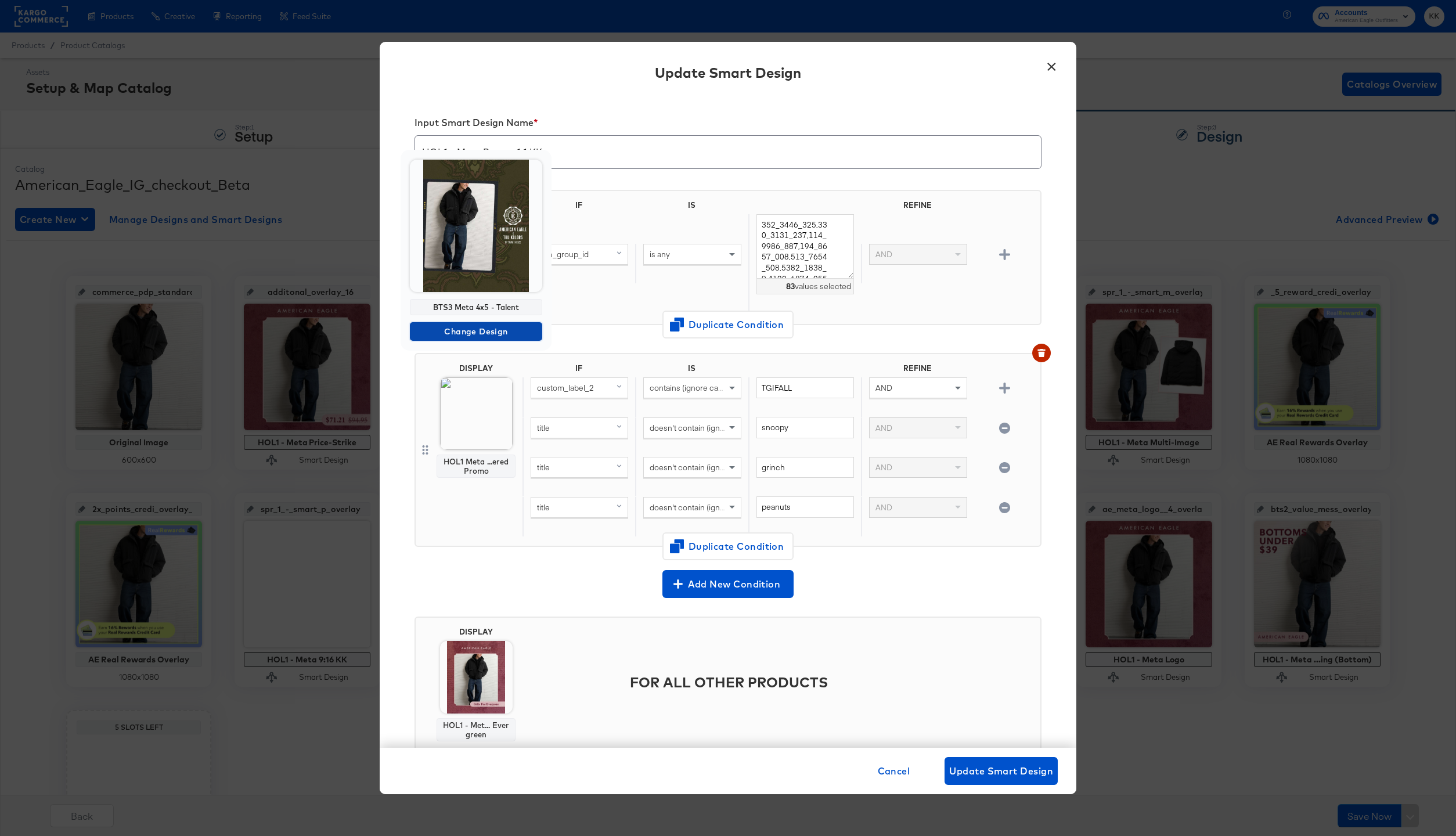
click at [476, 326] on span "Change Design" at bounding box center [476, 332] width 123 height 14
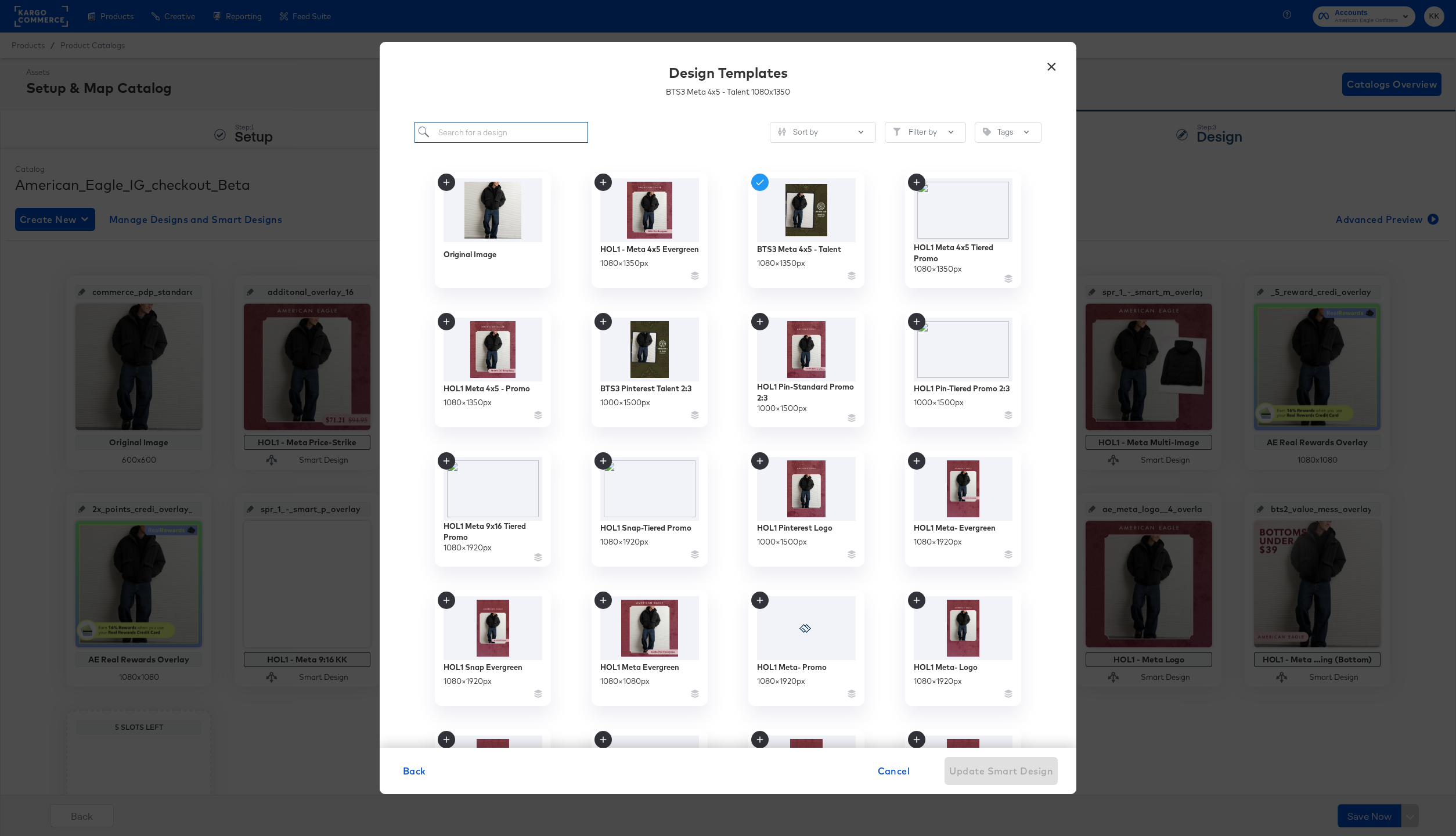
click at [453, 131] on input "search" at bounding box center [501, 133] width 174 height 21
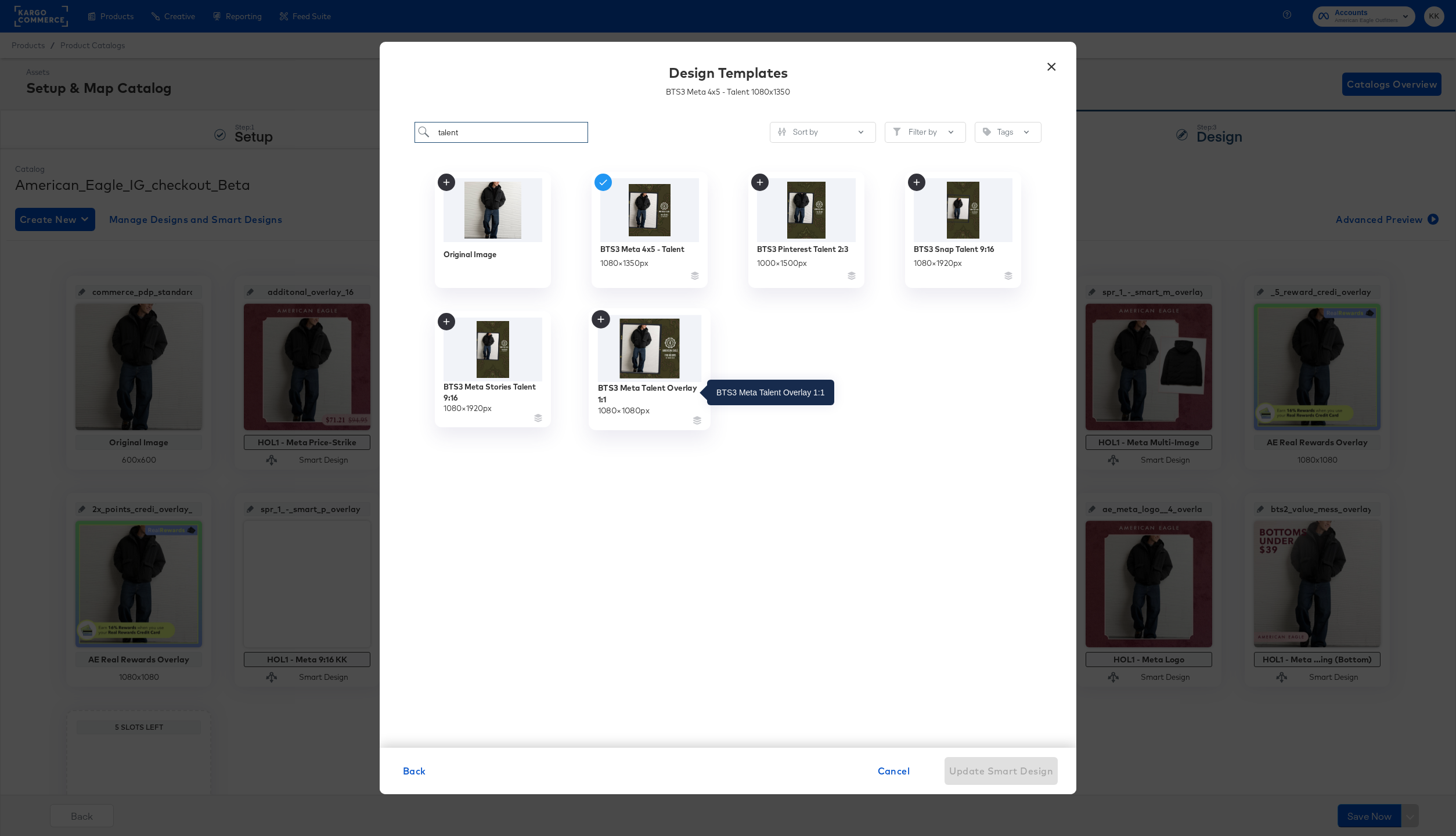
type input "talent"
click at [685, 384] on div "BTS3 Meta Talent Overlay 1:1" at bounding box center [649, 393] width 104 height 23
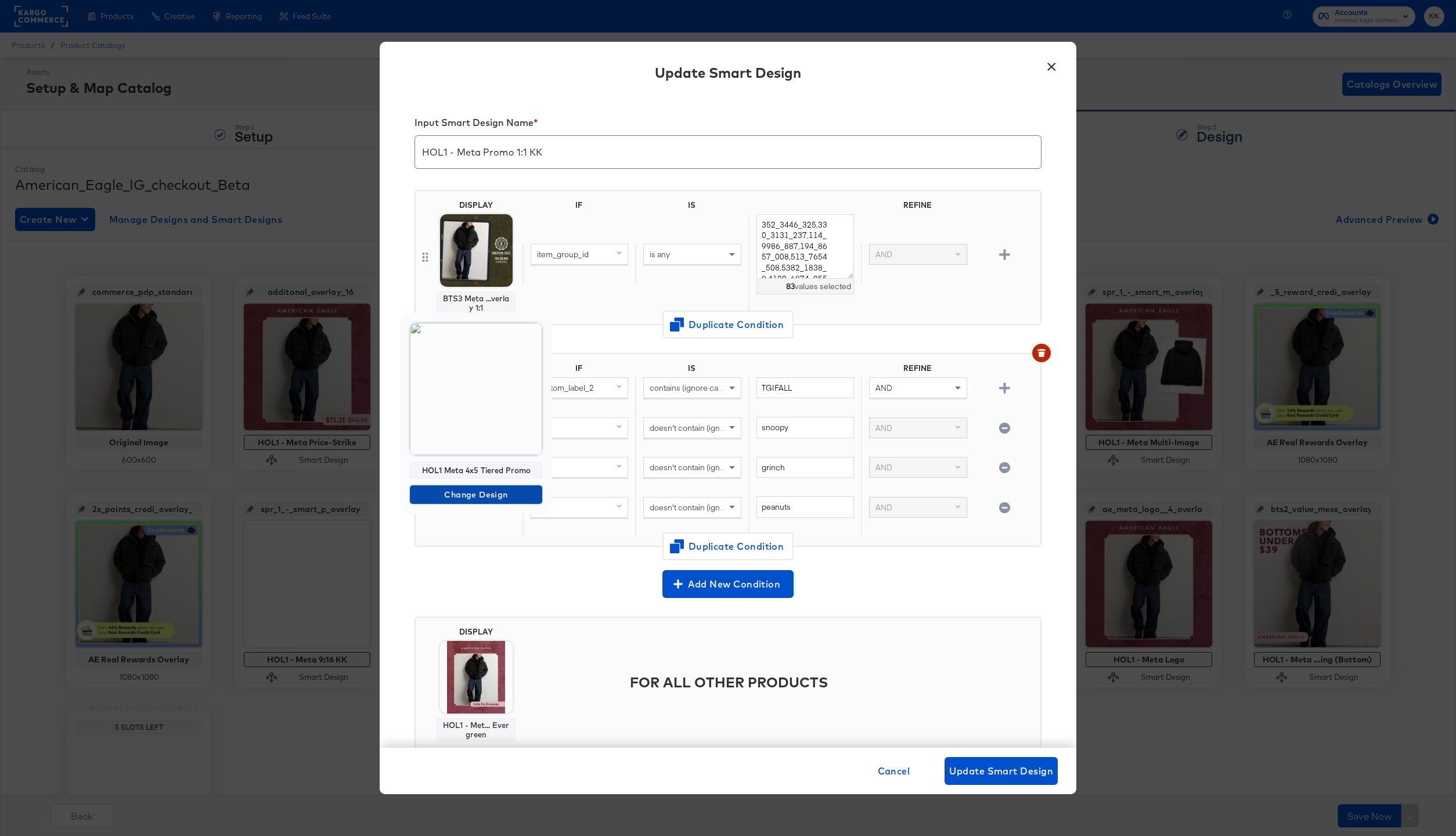
click at [473, 494] on span "Change Design" at bounding box center [476, 494] width 123 height 14
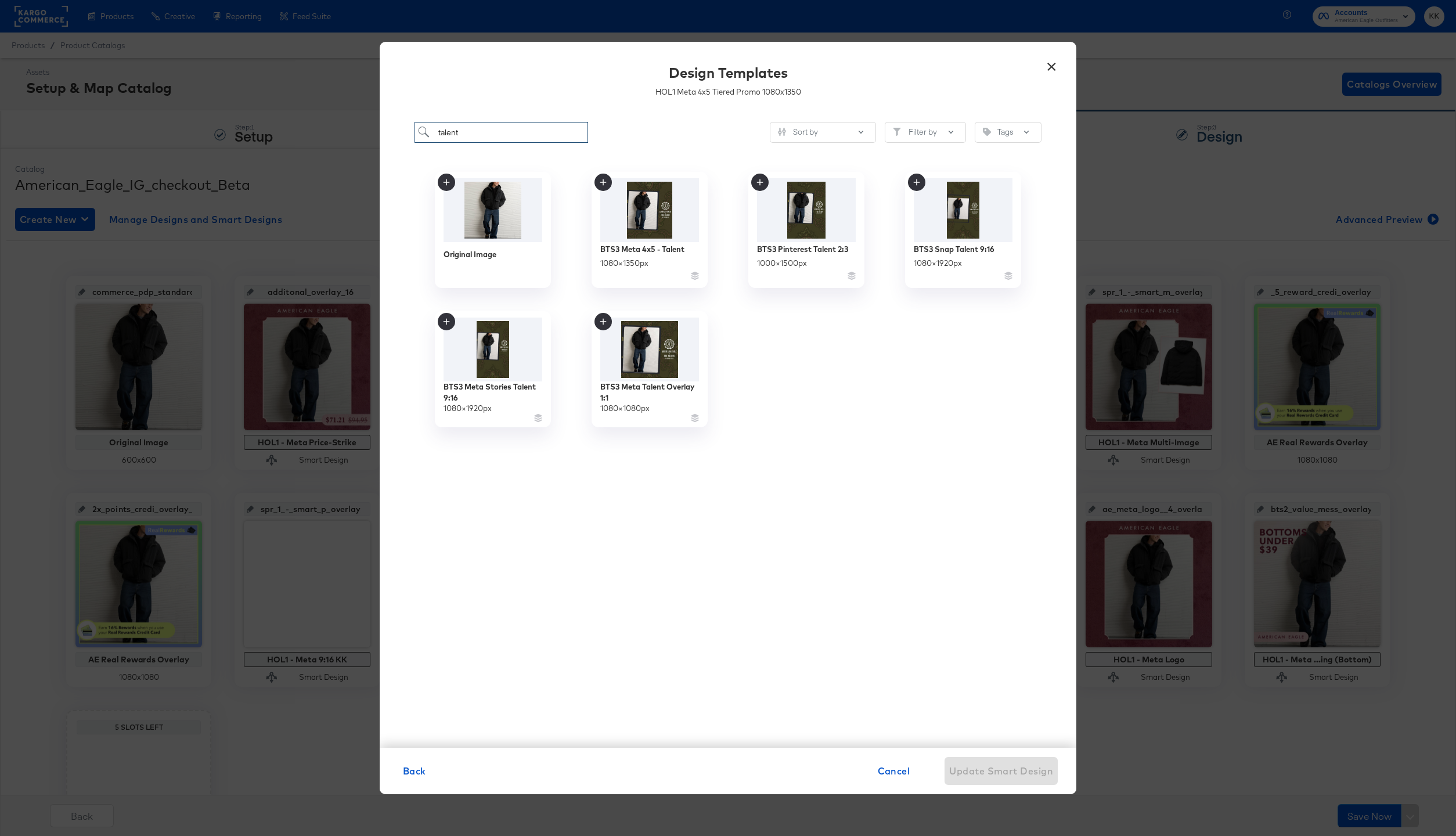
drag, startPoint x: 462, startPoint y: 130, endPoint x: 388, endPoint y: 130, distance: 74.0
click at [388, 130] on div "talent Sort by Filter by Tags Original Image BTS3 Meta 4x5 - Talent 1080 × 1350…" at bounding box center [727, 428] width 697 height 637
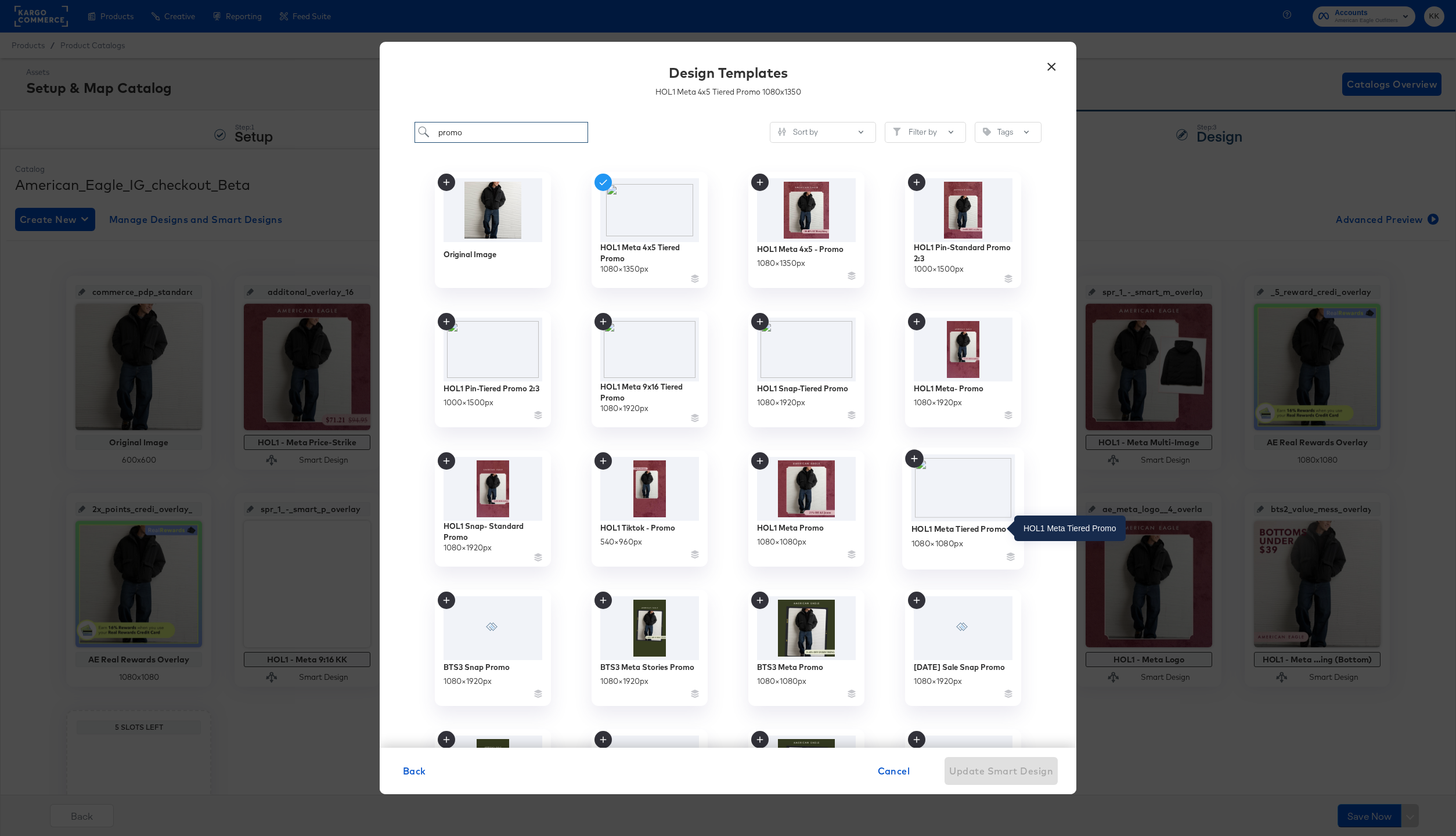
type input "promo"
click at [953, 528] on div "HOL1 Meta Tiered Promo" at bounding box center [959, 528] width 95 height 11
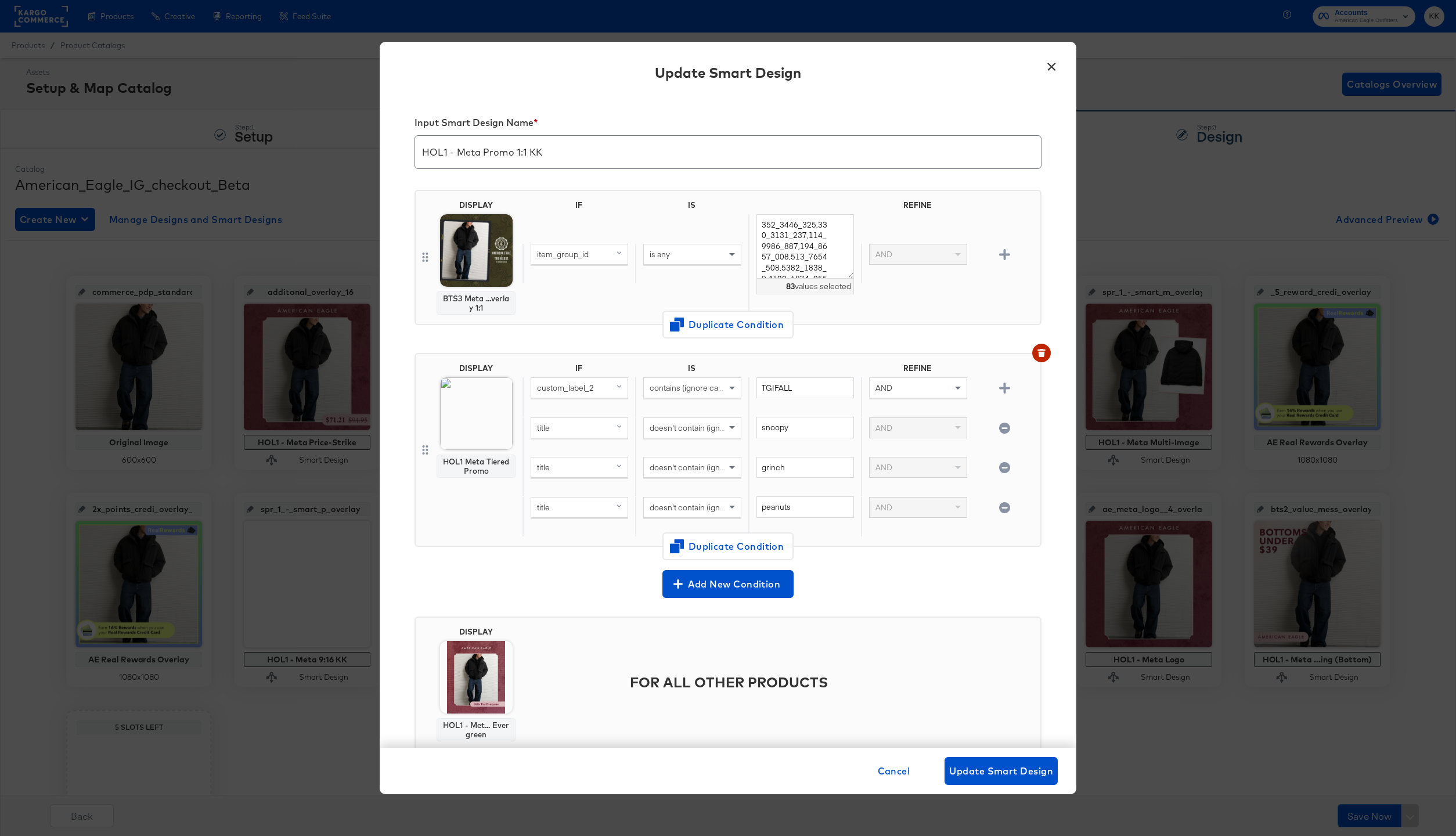
scroll to position [4, 0]
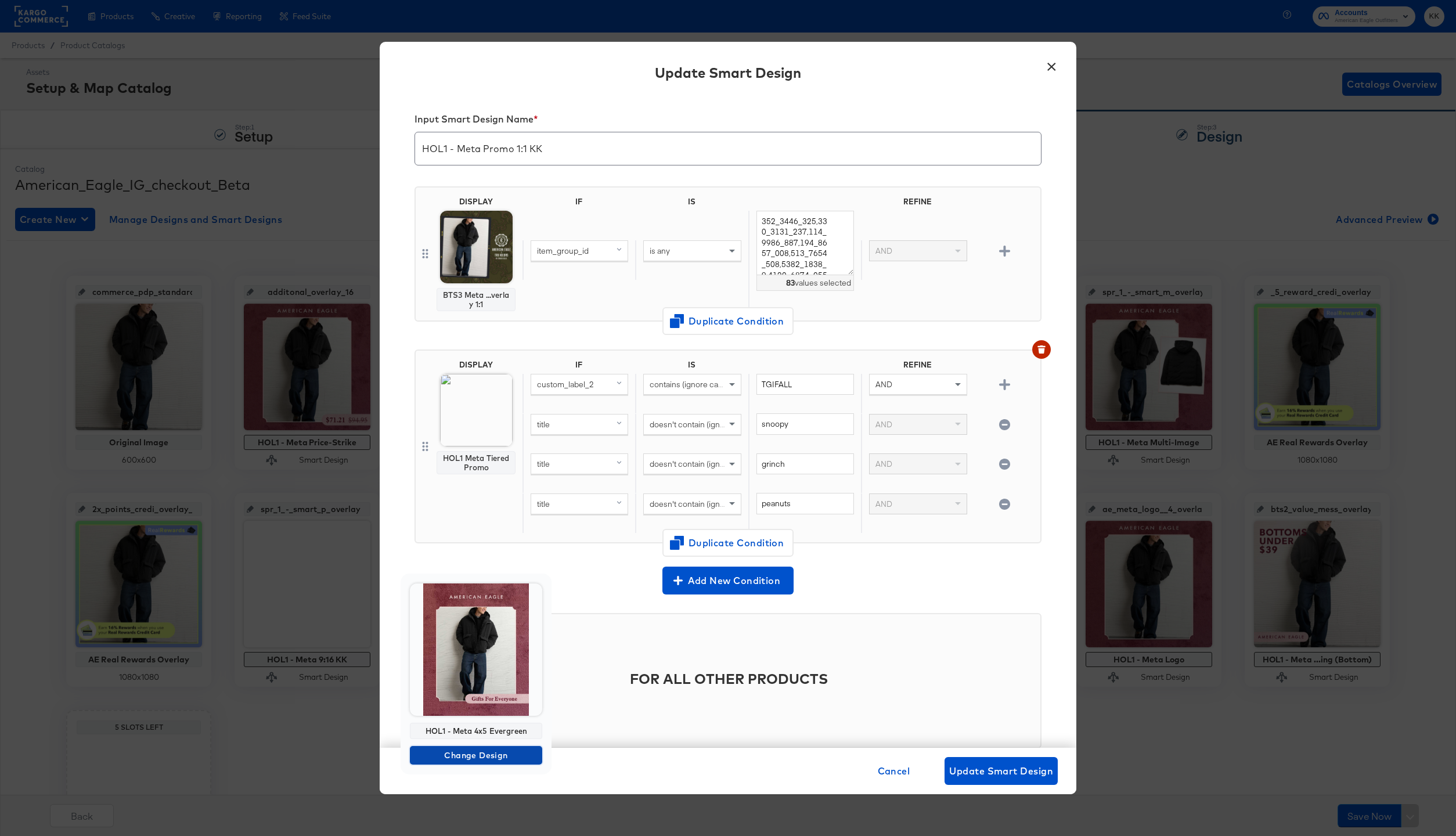
click at [476, 750] on span "Change Design" at bounding box center [476, 755] width 123 height 14
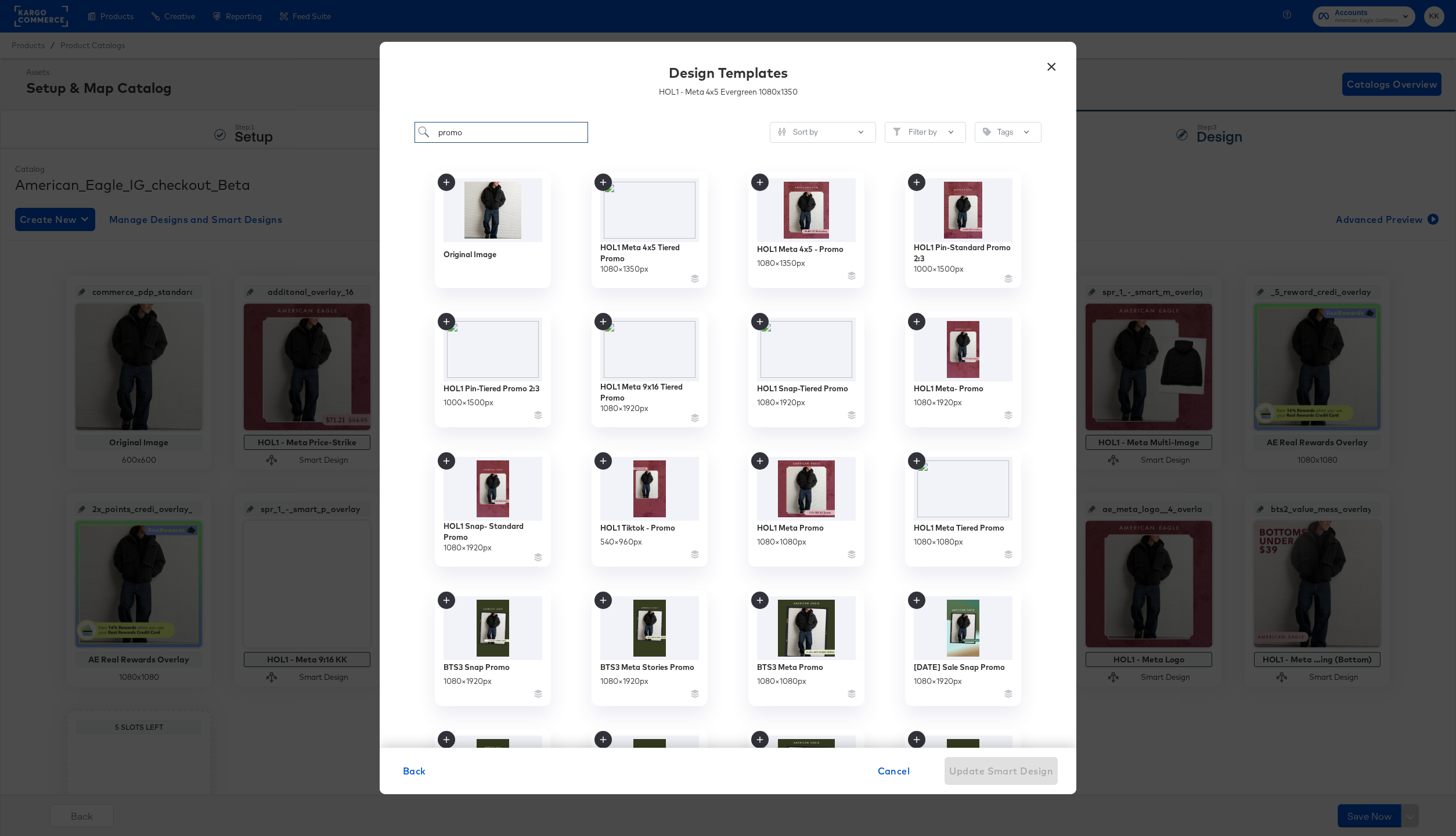
drag, startPoint x: 470, startPoint y: 133, endPoint x: 396, endPoint y: 133, distance: 74.0
click at [396, 133] on div "promo Sort by Filter by Tags Original Image HOL1 Meta 4x5 Tiered Promo 1080 × 1…" at bounding box center [727, 428] width 697 height 637
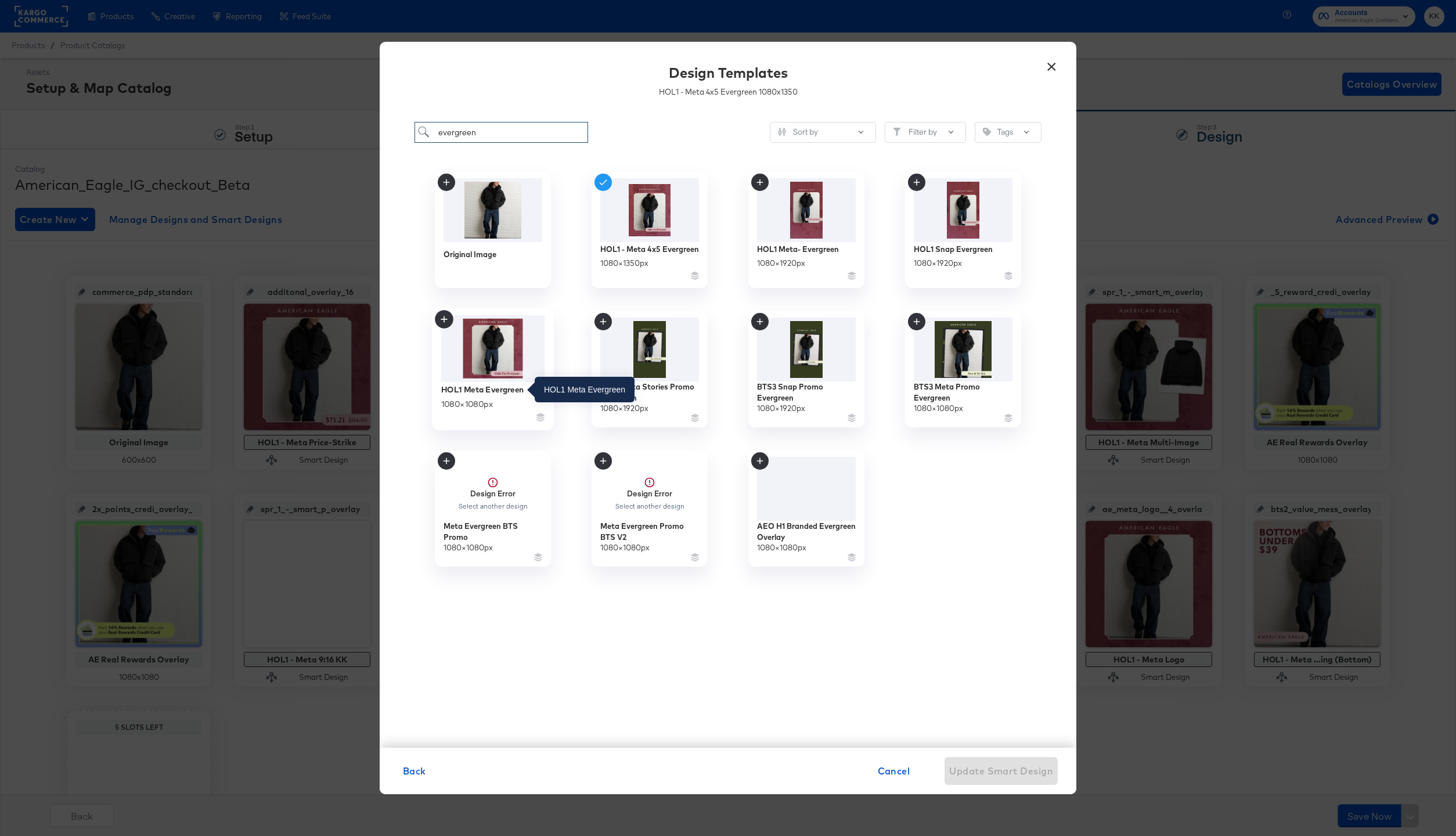
type input "evergreen"
click at [475, 387] on div "HOL1 Meta Evergreen" at bounding box center [483, 389] width 83 height 11
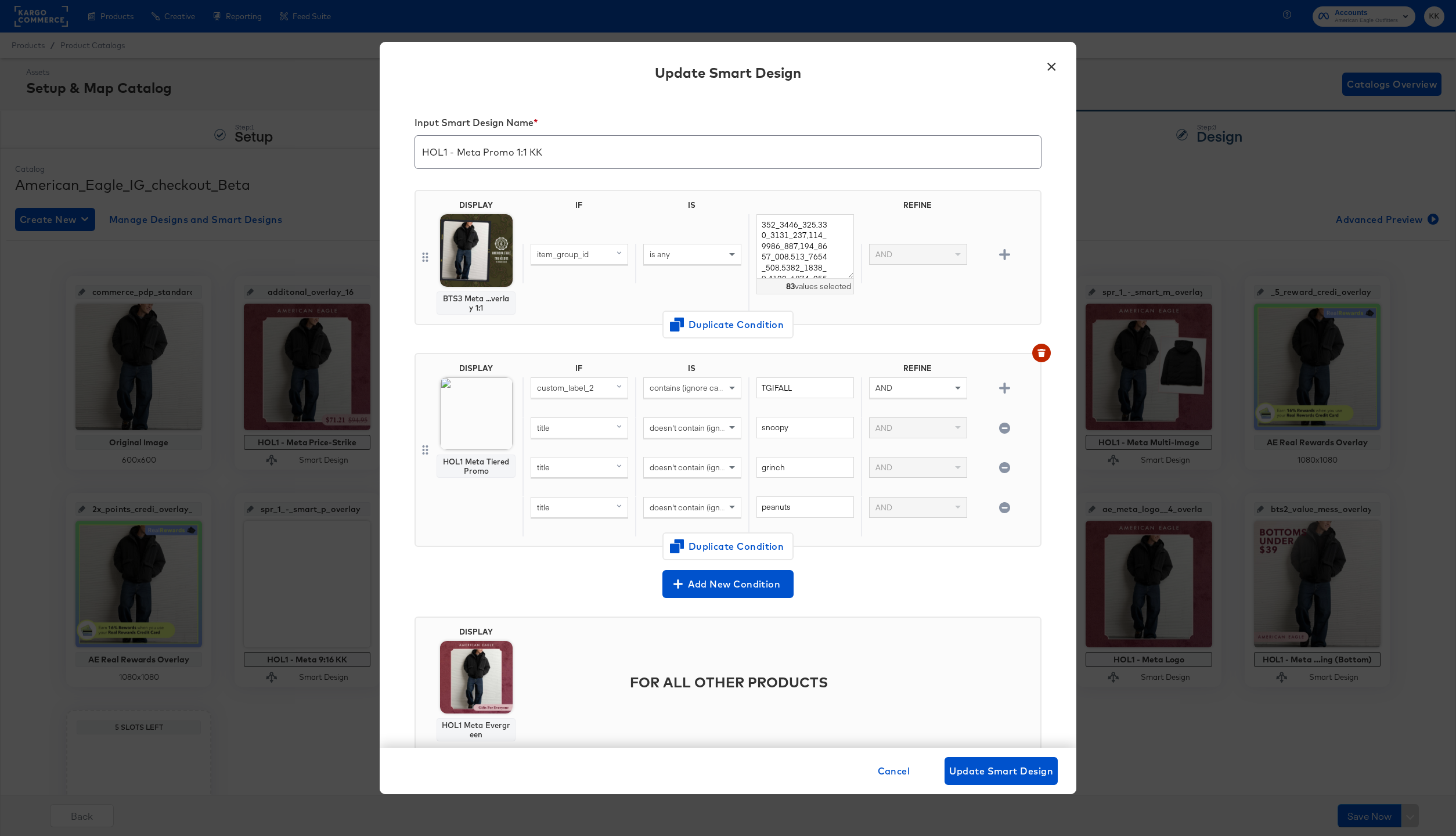
scroll to position [4, 0]
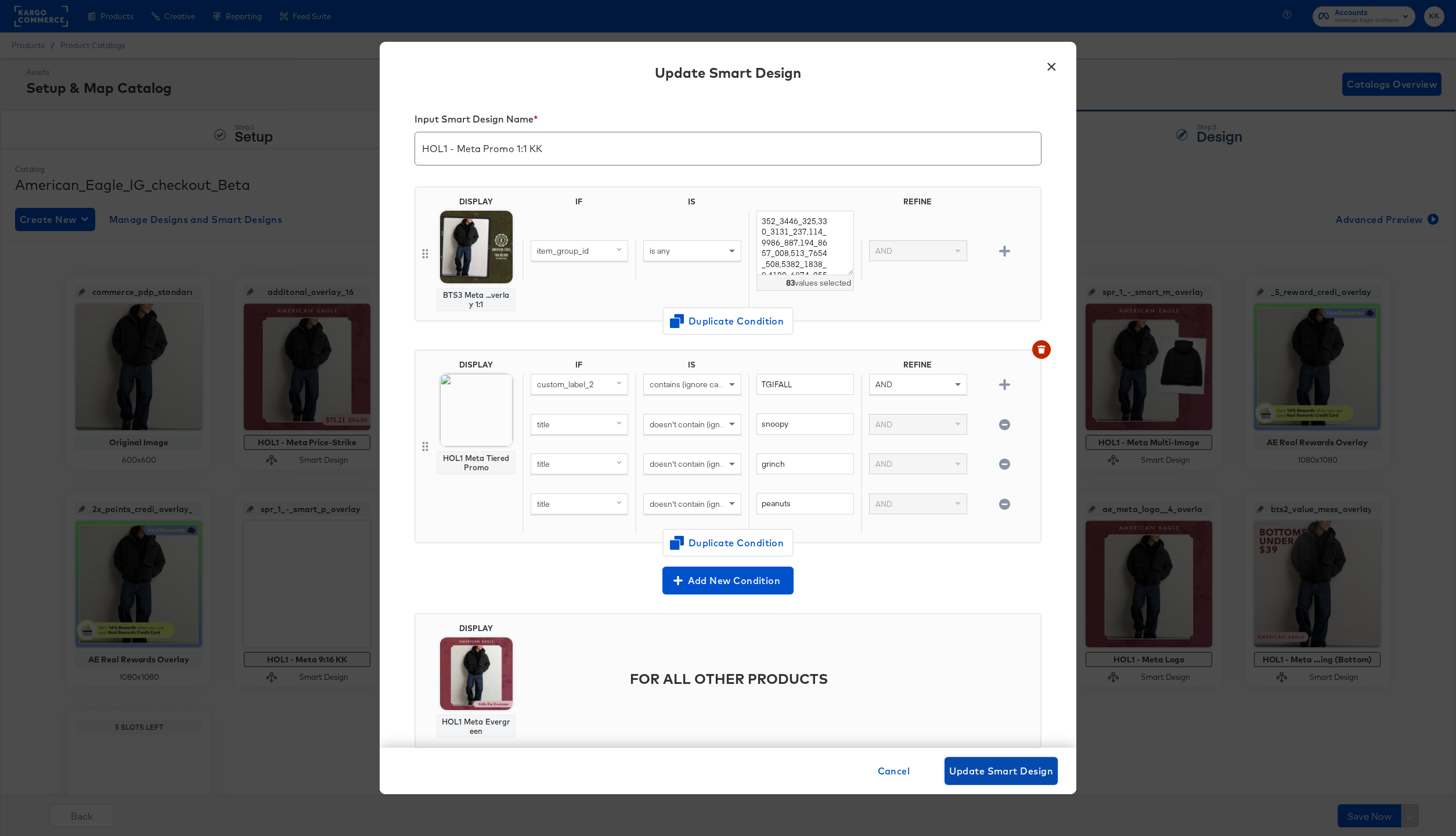
click at [994, 769] on span "Update Smart Design" at bounding box center [1001, 771] width 104 height 16
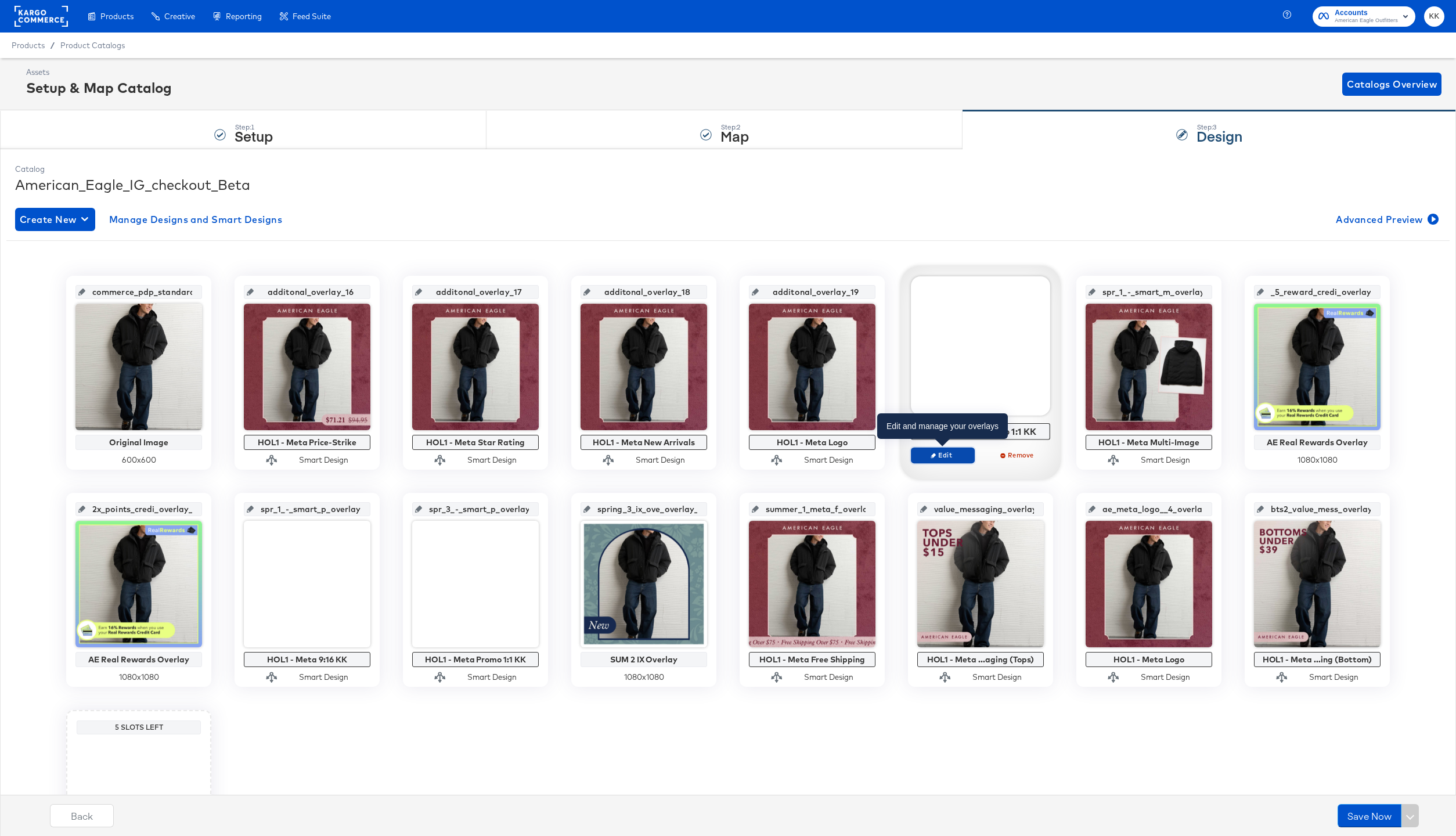
click at [955, 457] on span "Edit" at bounding box center [943, 455] width 53 height 9
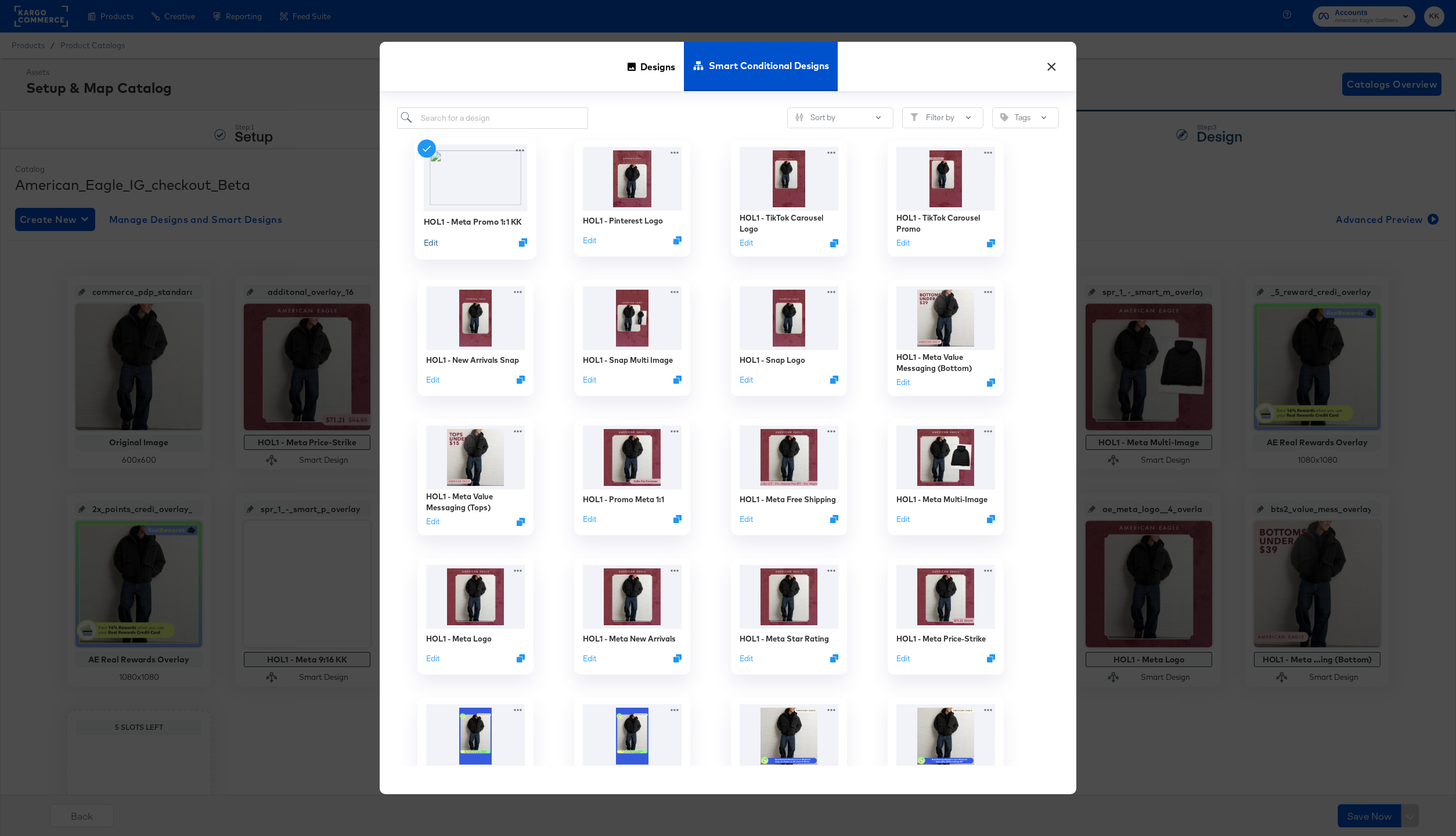
click at [429, 240] on button "Edit" at bounding box center [431, 242] width 14 height 11
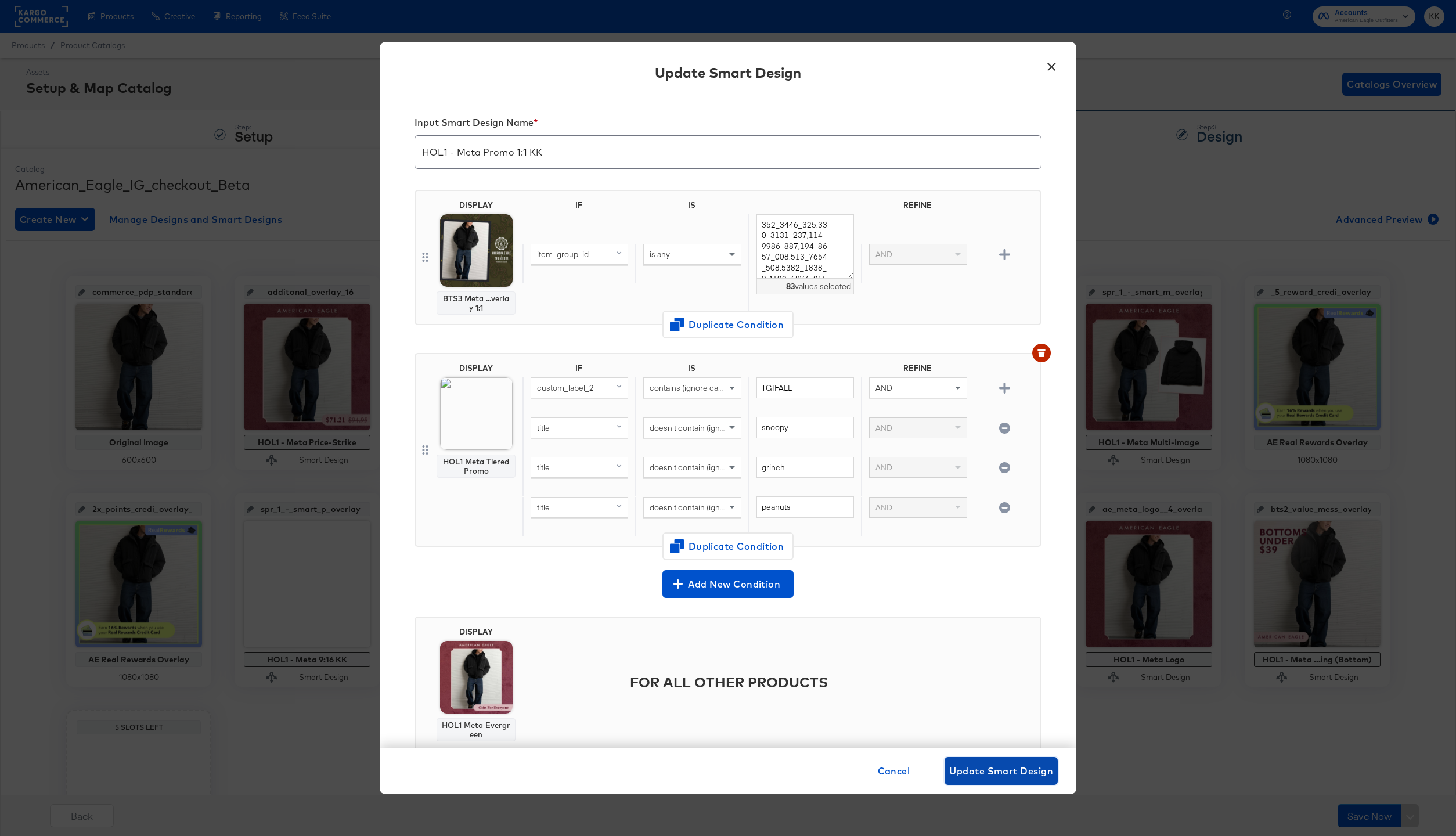
click at [1026, 771] on span "Update Smart Design" at bounding box center [1001, 771] width 104 height 16
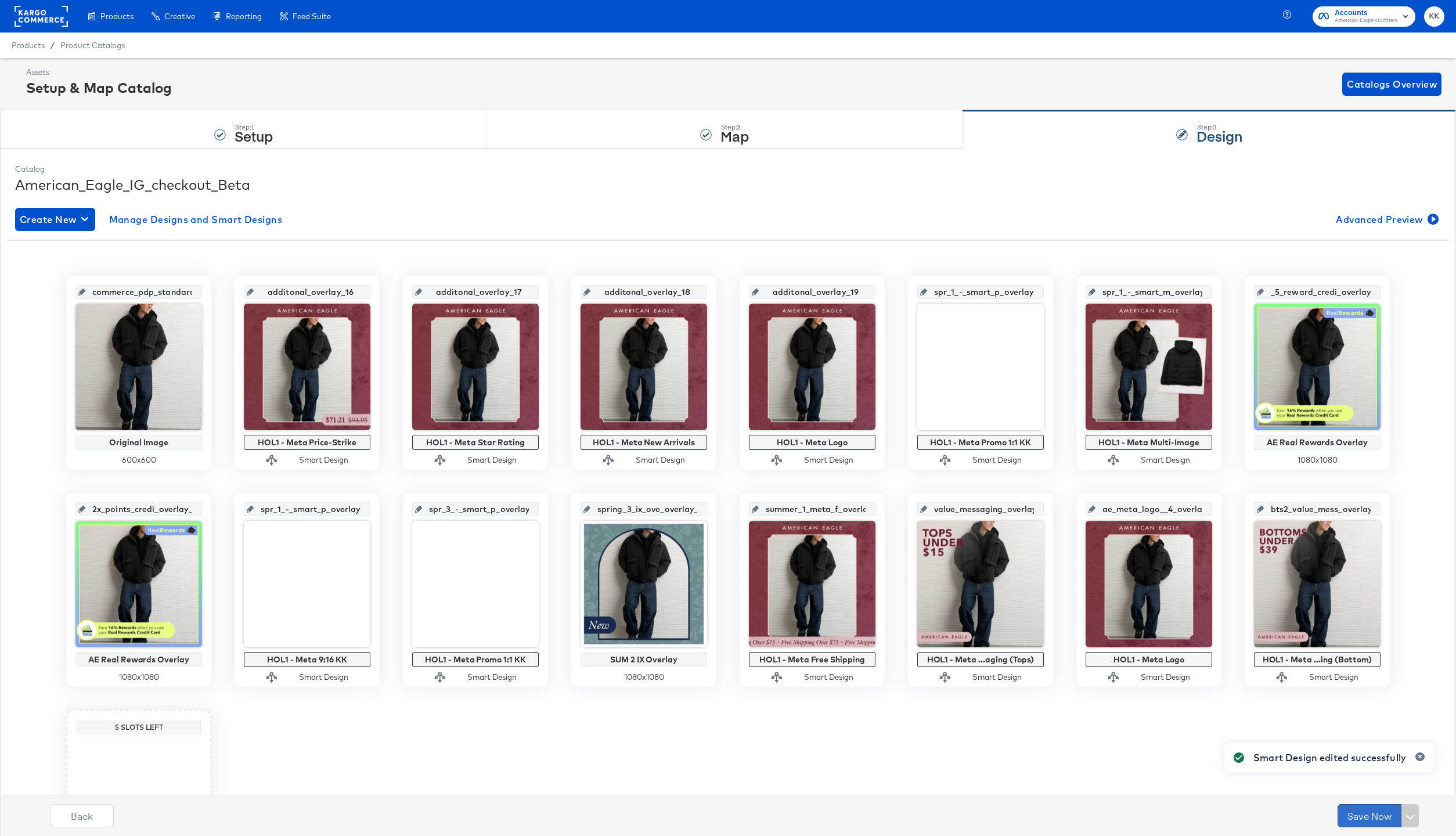
click at [1385, 808] on button "Save Now" at bounding box center [1369, 815] width 64 height 23
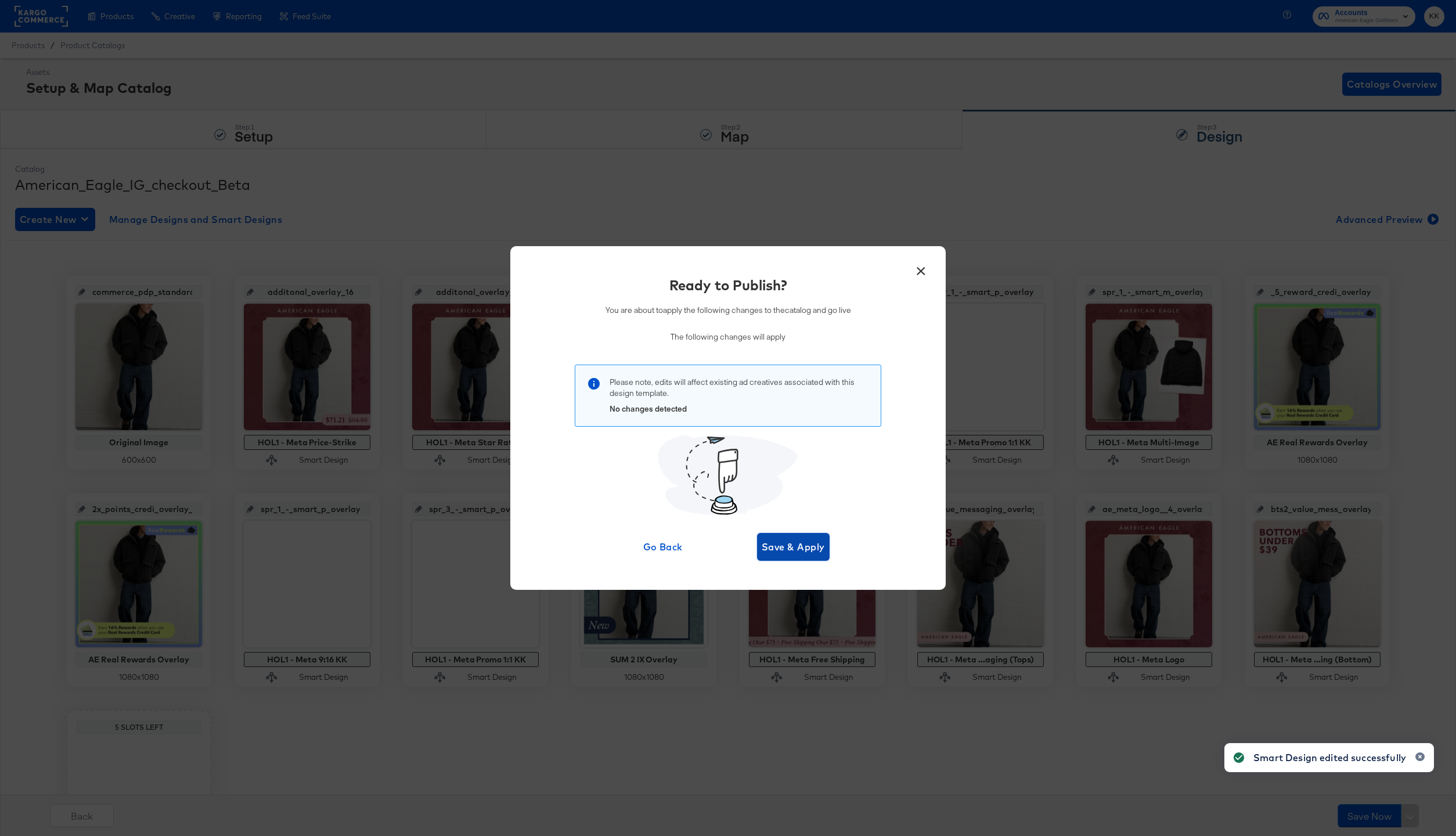
click at [763, 535] on button "Save & Apply" at bounding box center [793, 547] width 72 height 28
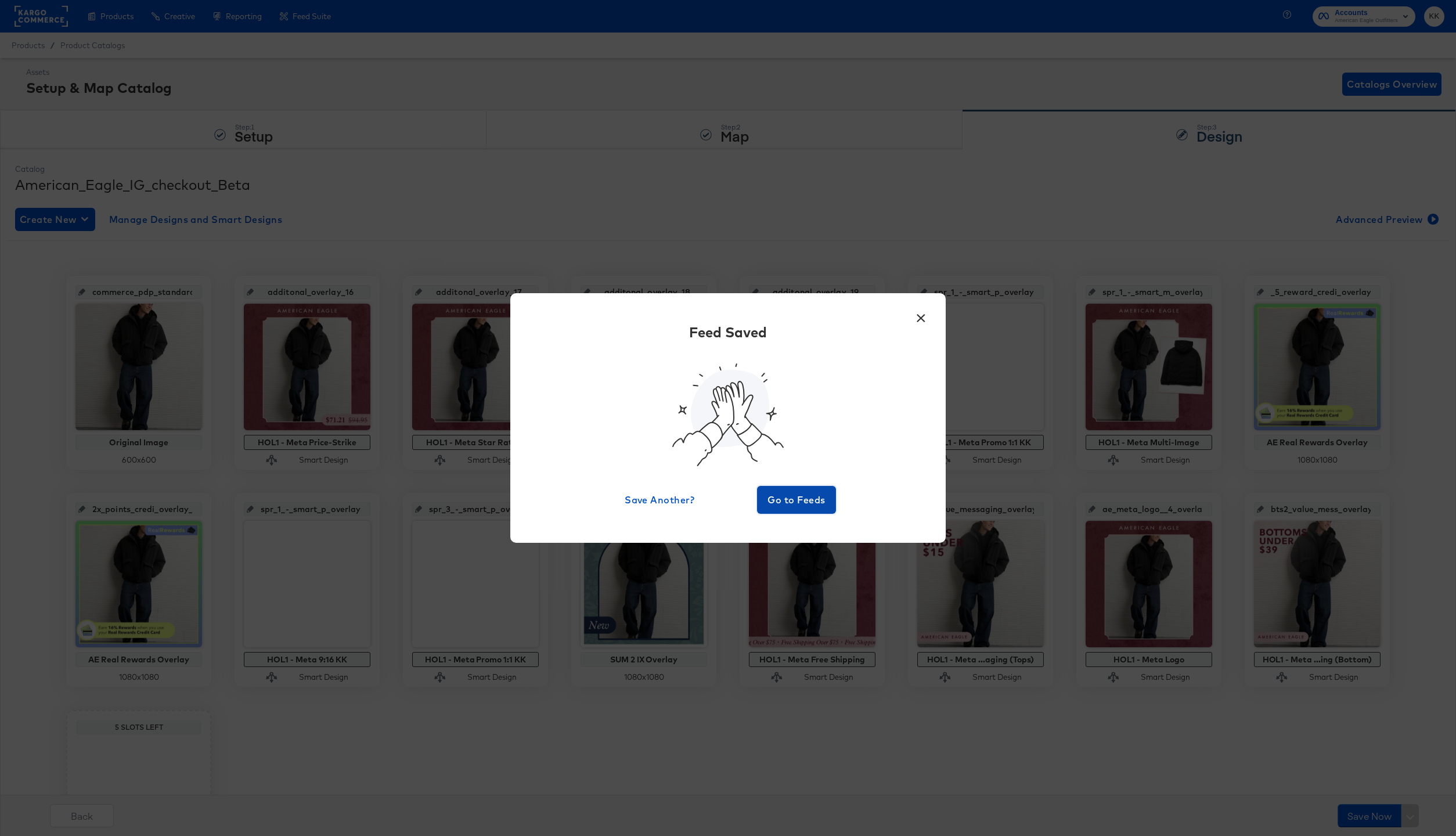
click at [785, 491] on span "Go to Feeds" at bounding box center [796, 499] width 70 height 16
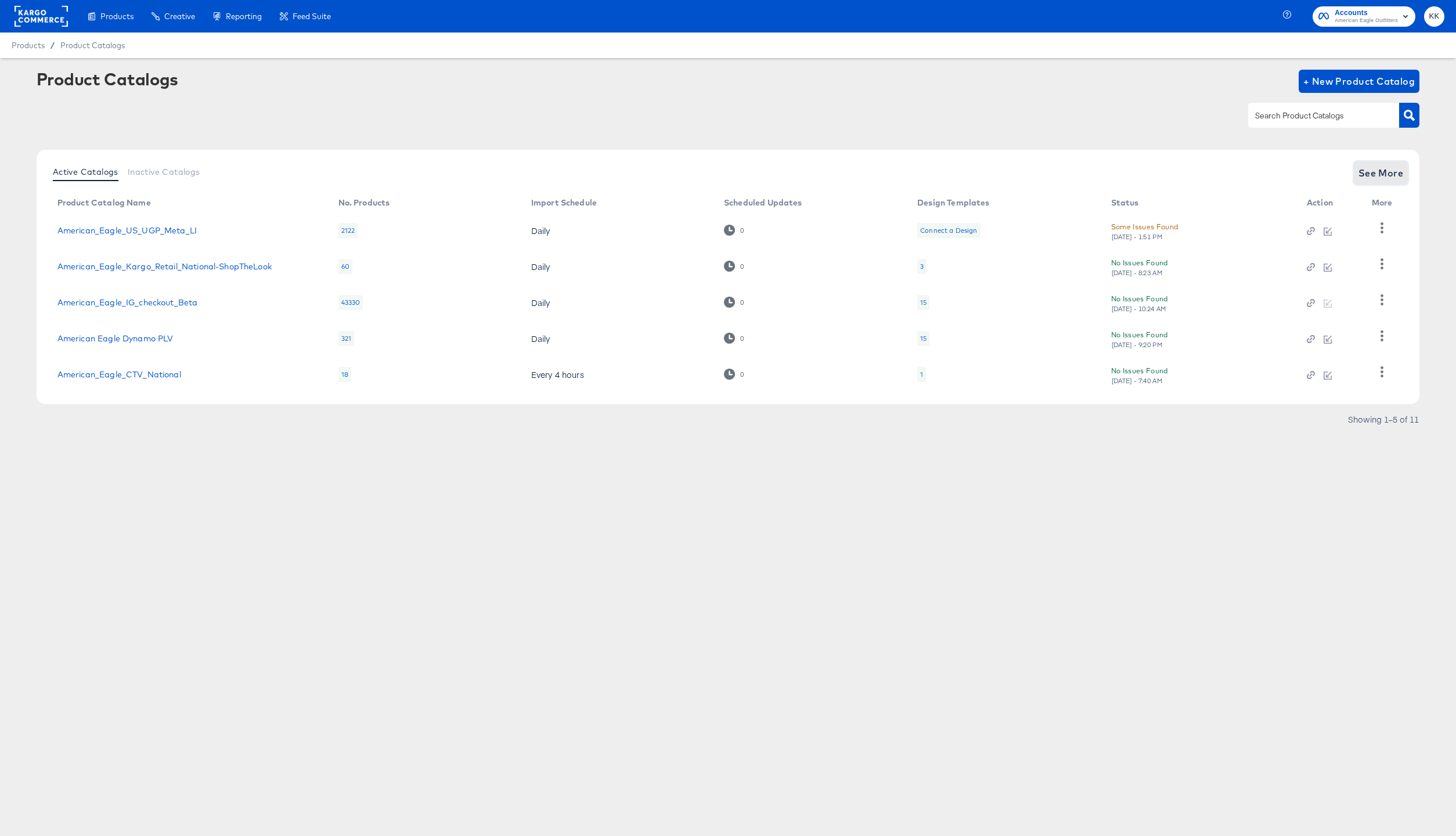
click at [1392, 181] on span "See More" at bounding box center [1381, 173] width 45 height 16
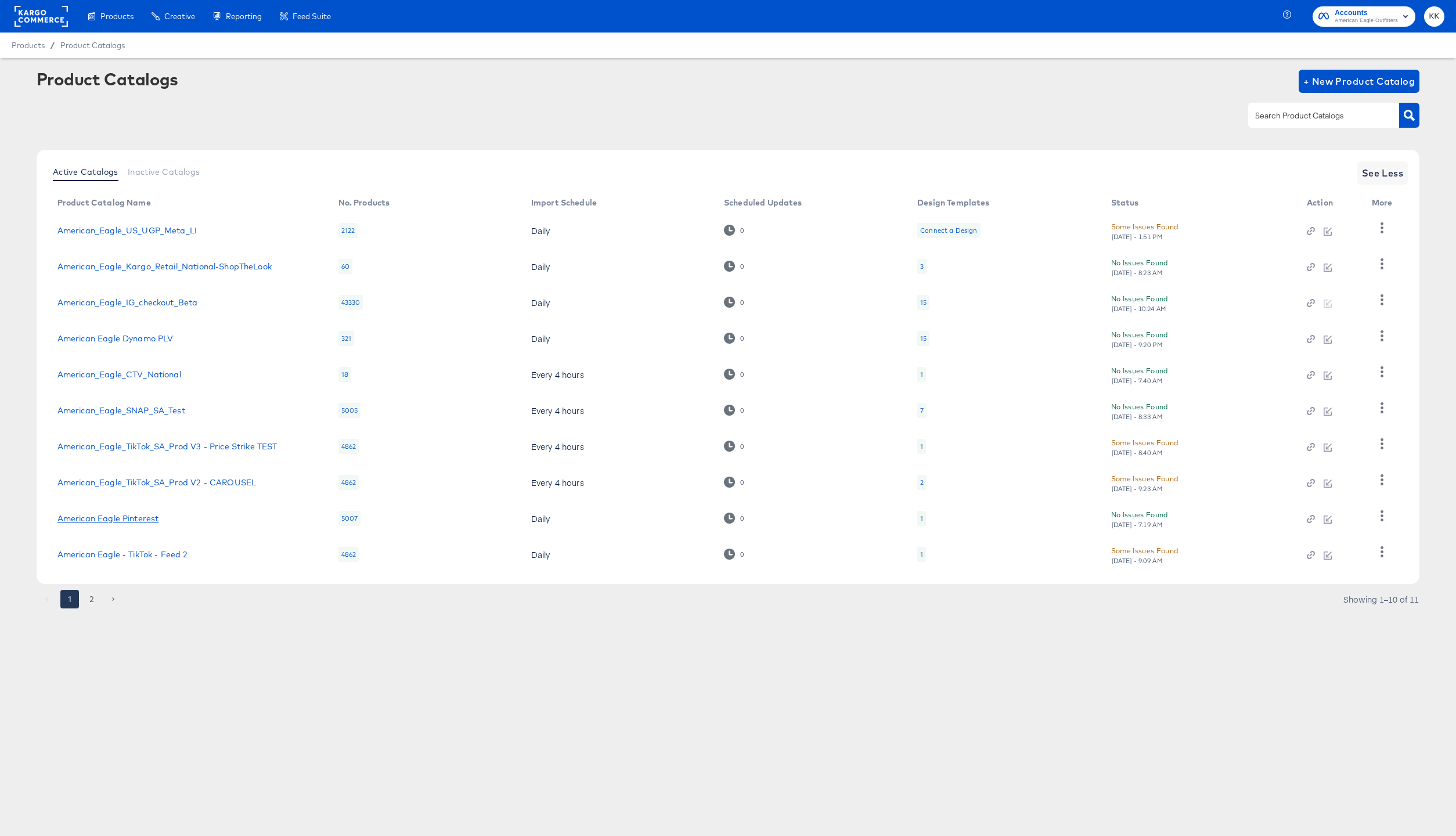
click at [133, 515] on link "American Eagle Pinterest" at bounding box center [108, 518] width 101 height 9
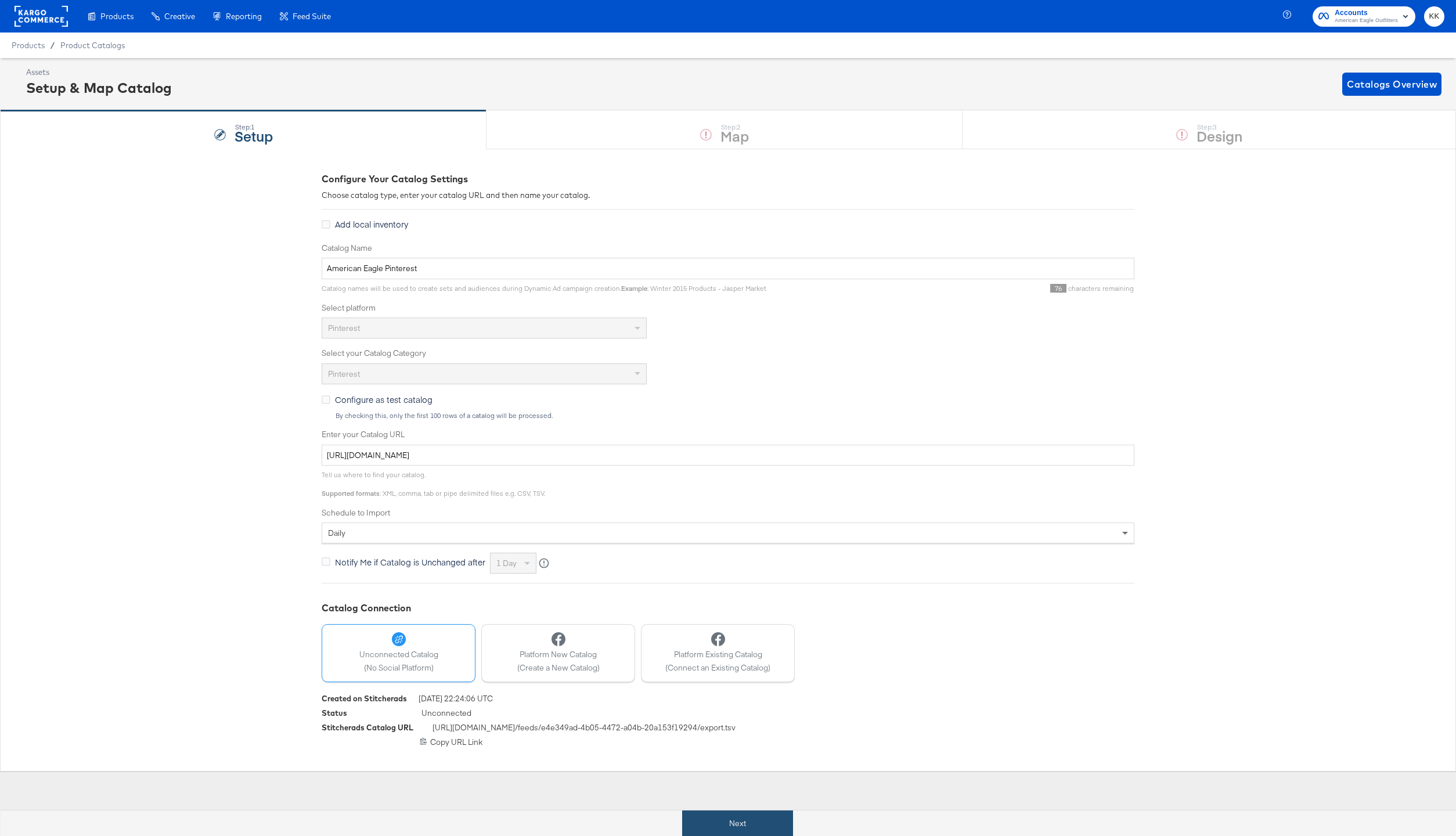
click at [717, 813] on button "Next" at bounding box center [737, 823] width 111 height 26
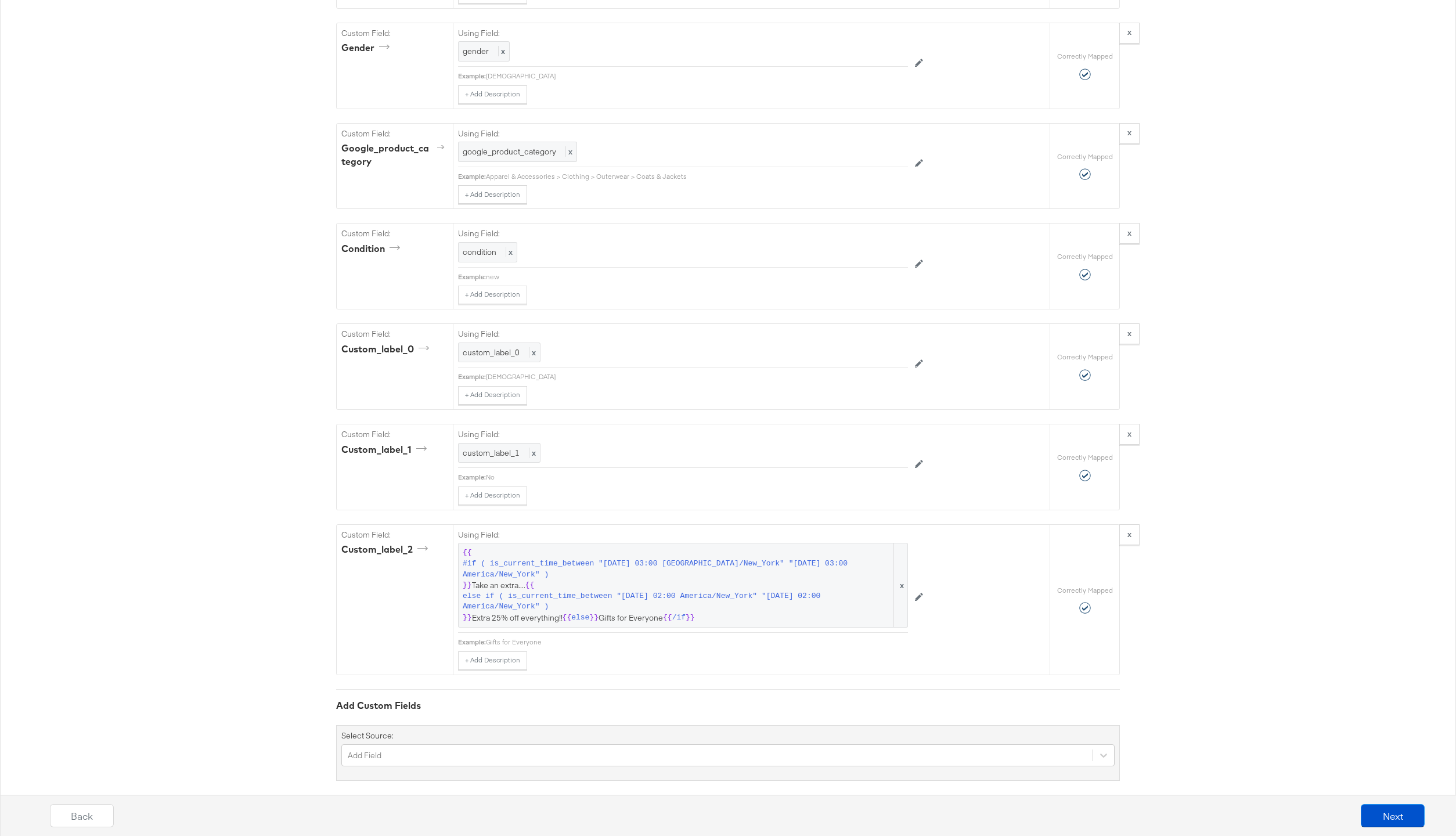
scroll to position [1437, 0]
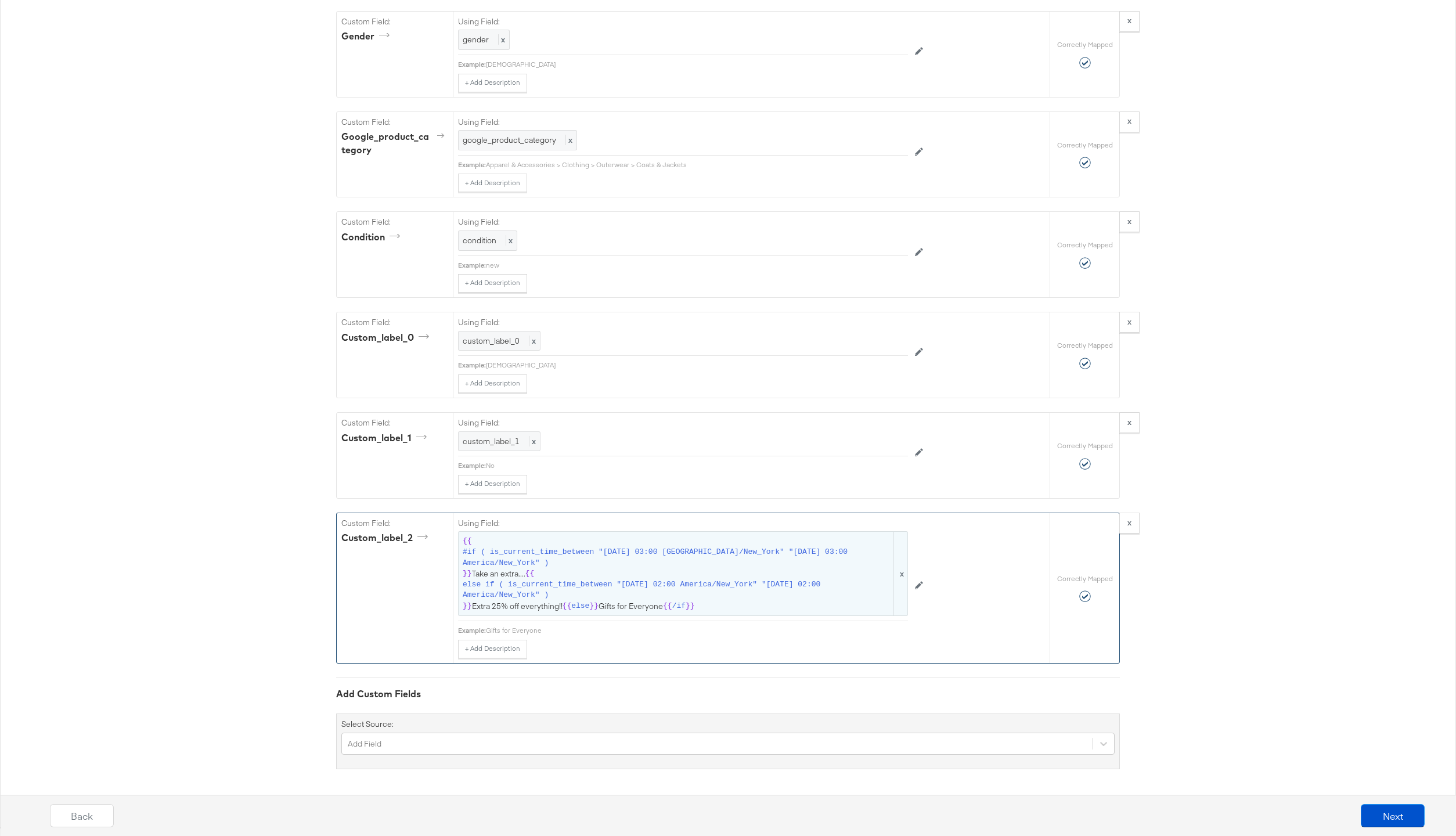
click at [629, 563] on span "#if ( is_current_time_between "[DATE] 03:00 [GEOGRAPHIC_DATA]/New_York" "[DATE]…" at bounding box center [677, 557] width 429 height 21
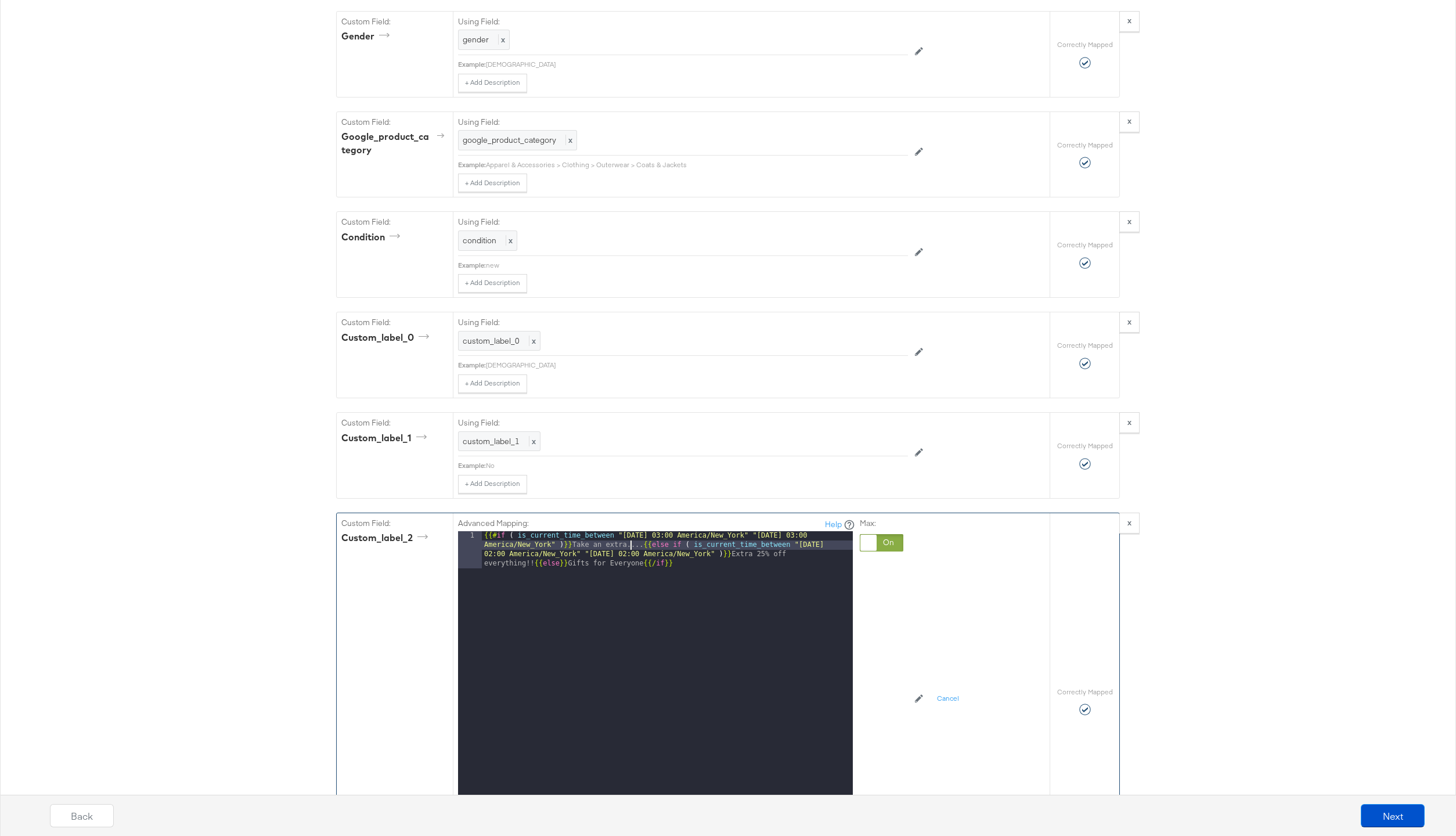
click at [629, 545] on div "{{# if ( is_current_time_between "2024-06-28 03:00 America/New_York" "2024-06-2…" at bounding box center [668, 713] width 371 height 364
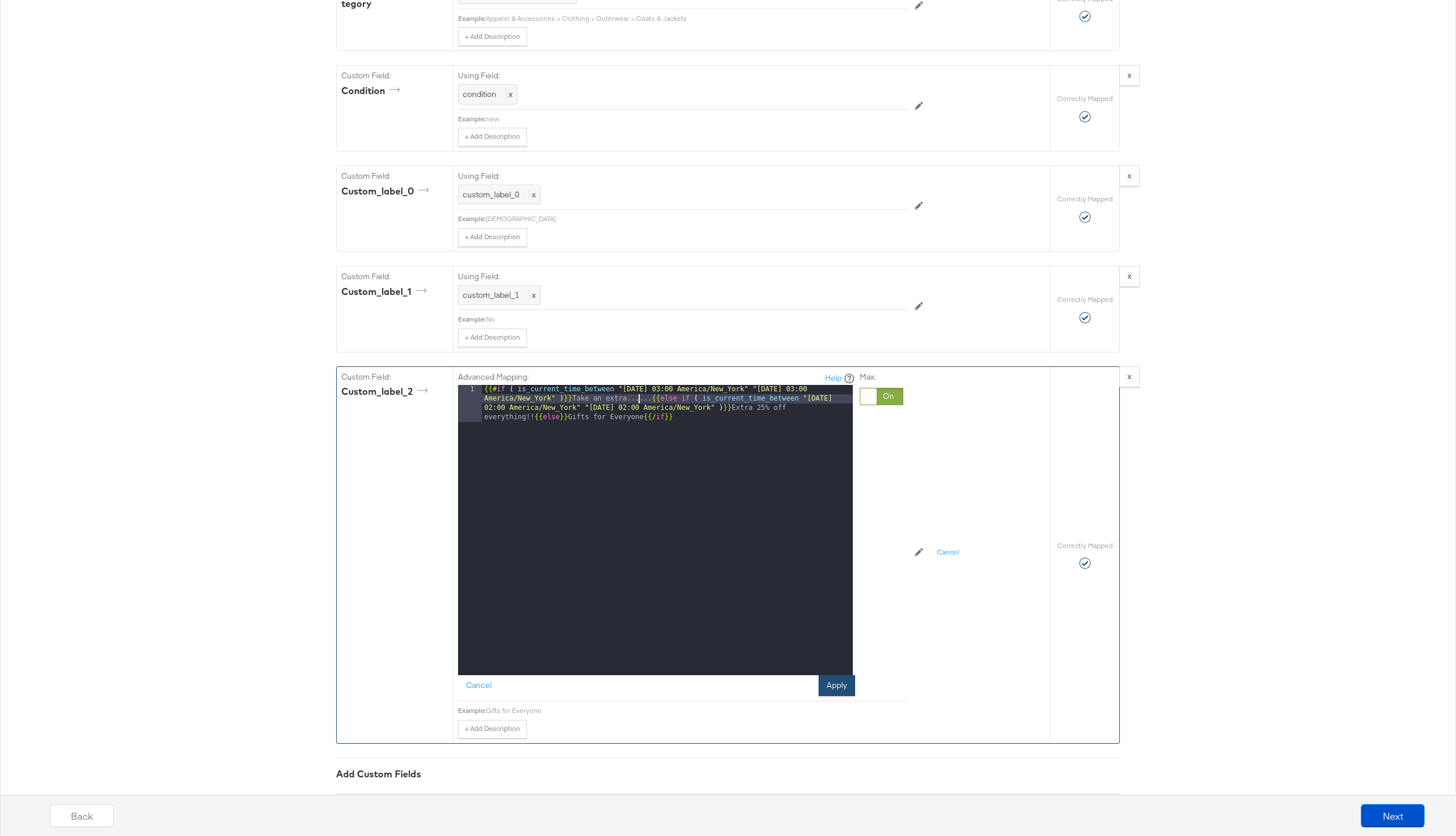
click at [844, 688] on button "Apply" at bounding box center [837, 685] width 36 height 21
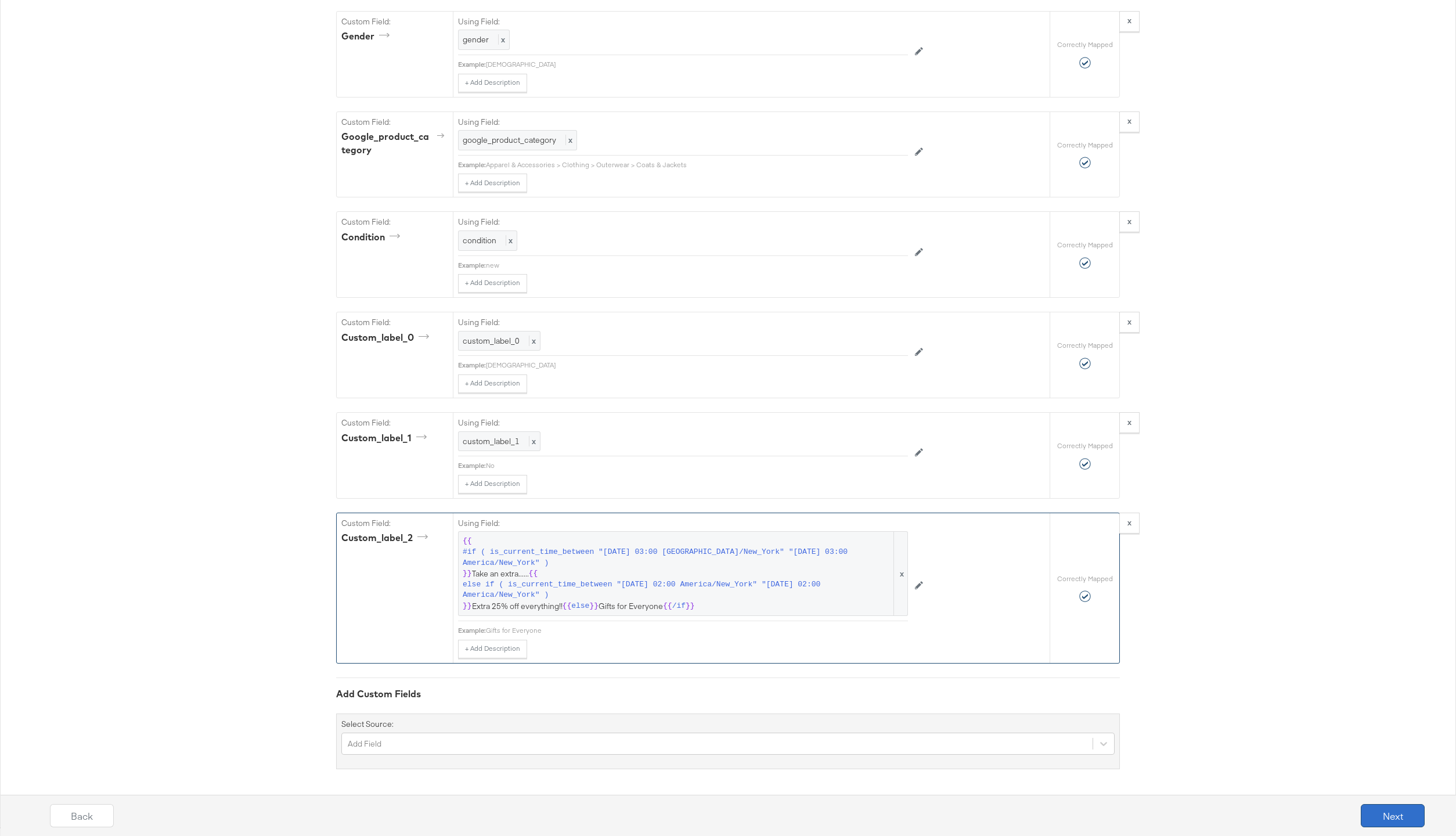
click at [1370, 810] on button "Next" at bounding box center [1392, 815] width 64 height 23
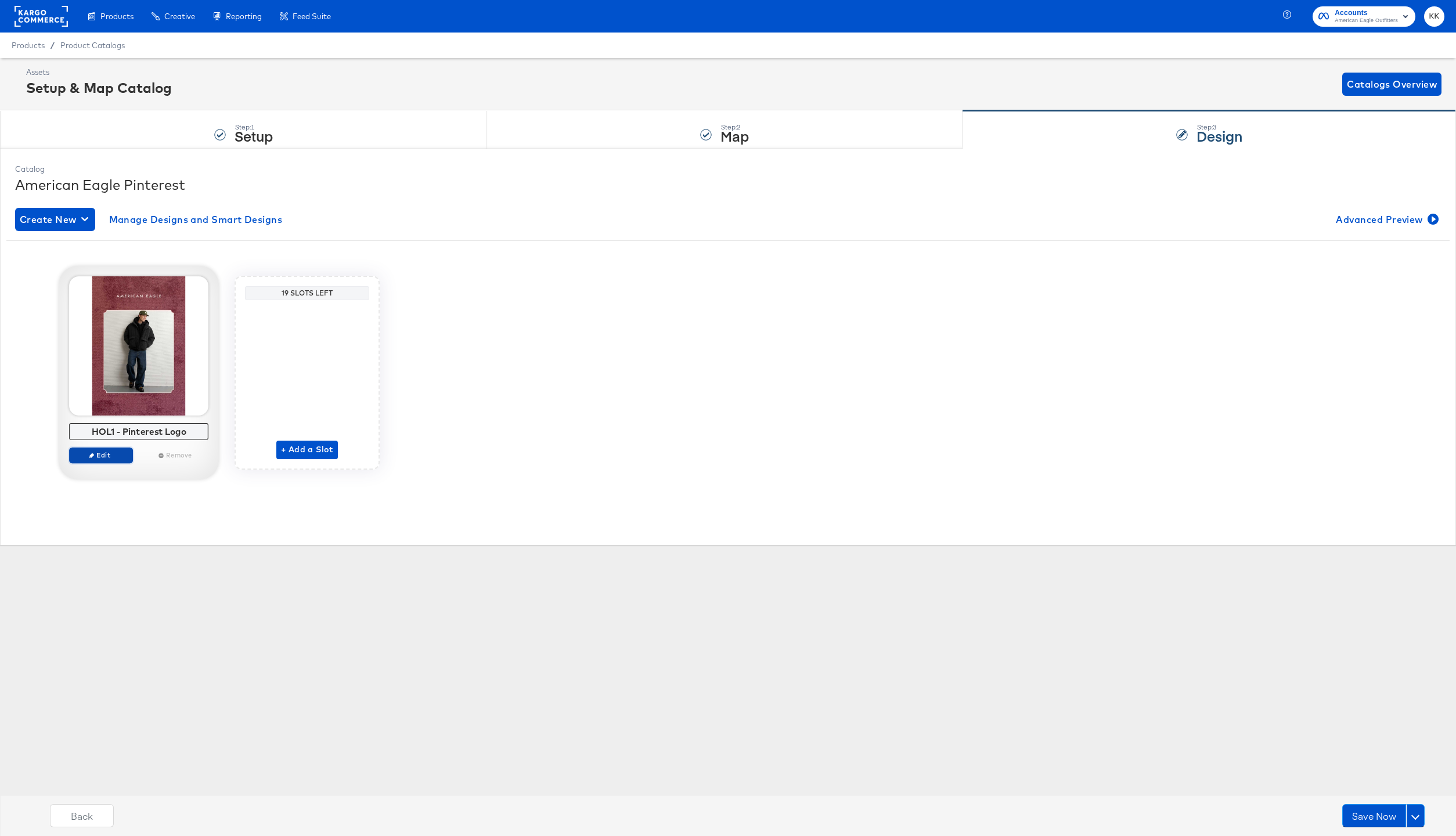
click at [104, 453] on span "Edit" at bounding box center [101, 455] width 53 height 9
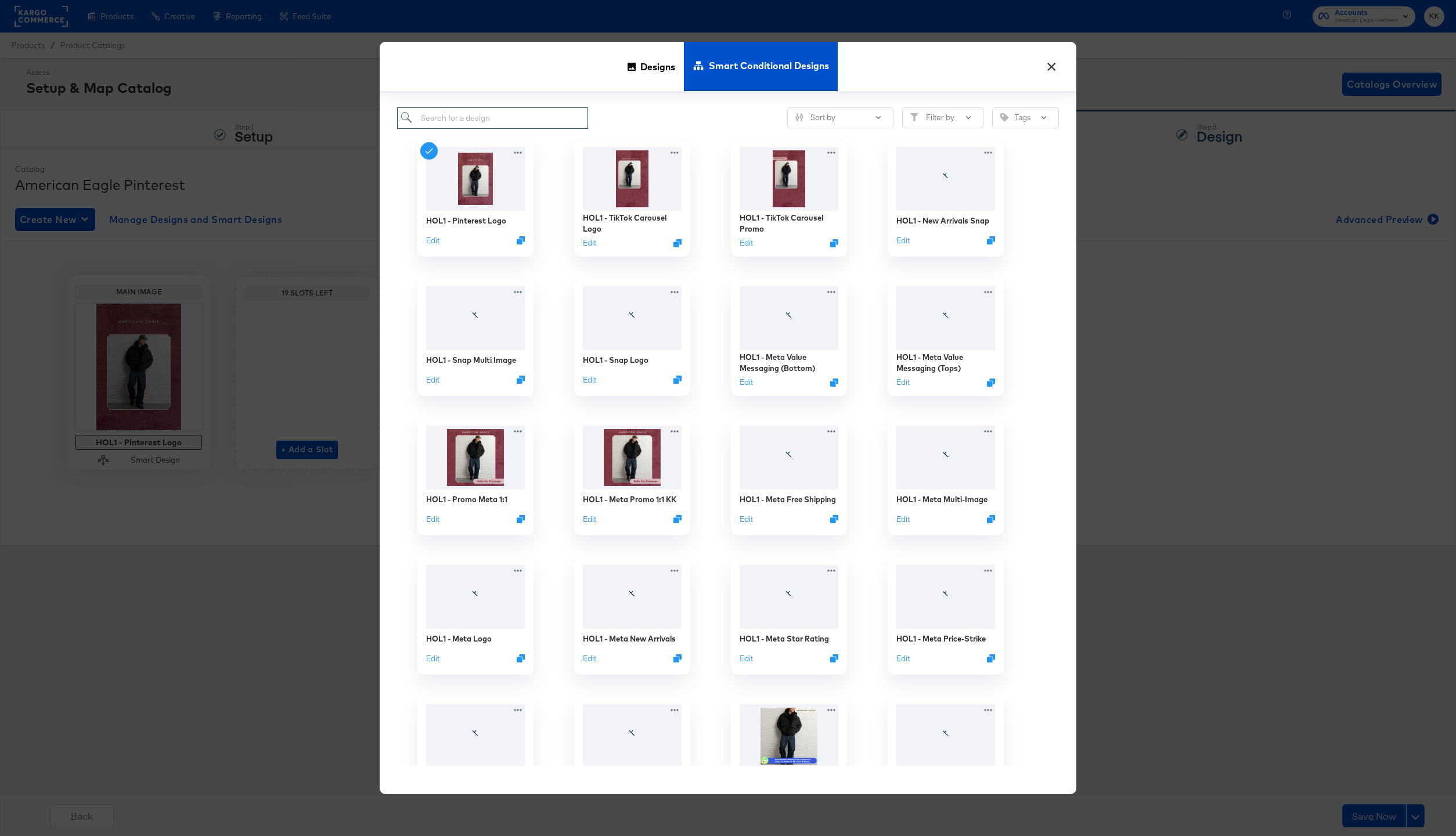
click at [498, 116] on input "search" at bounding box center [493, 118] width 191 height 21
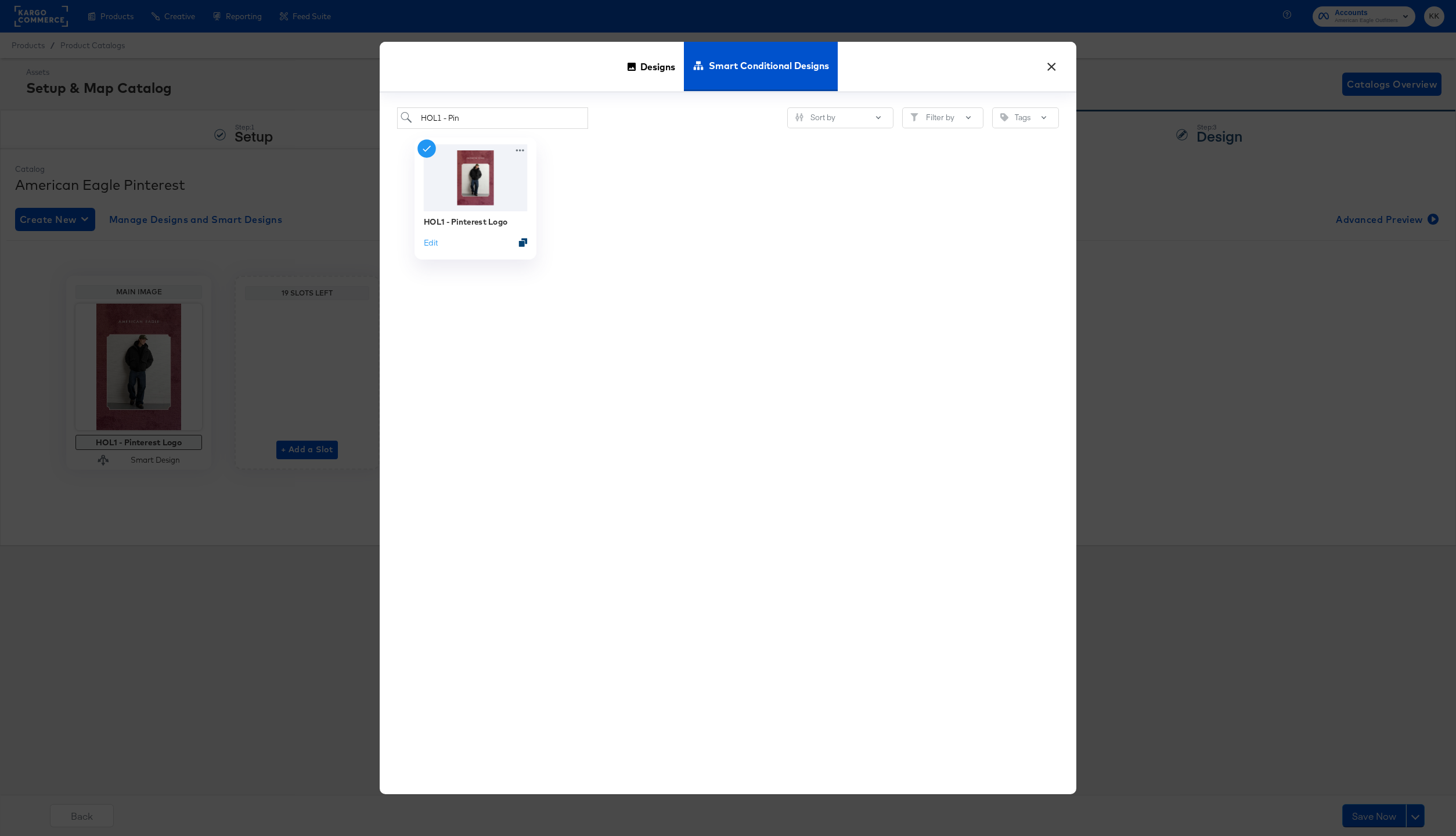
click at [525, 238] on icon "Duplicate" at bounding box center [524, 242] width 9 height 9
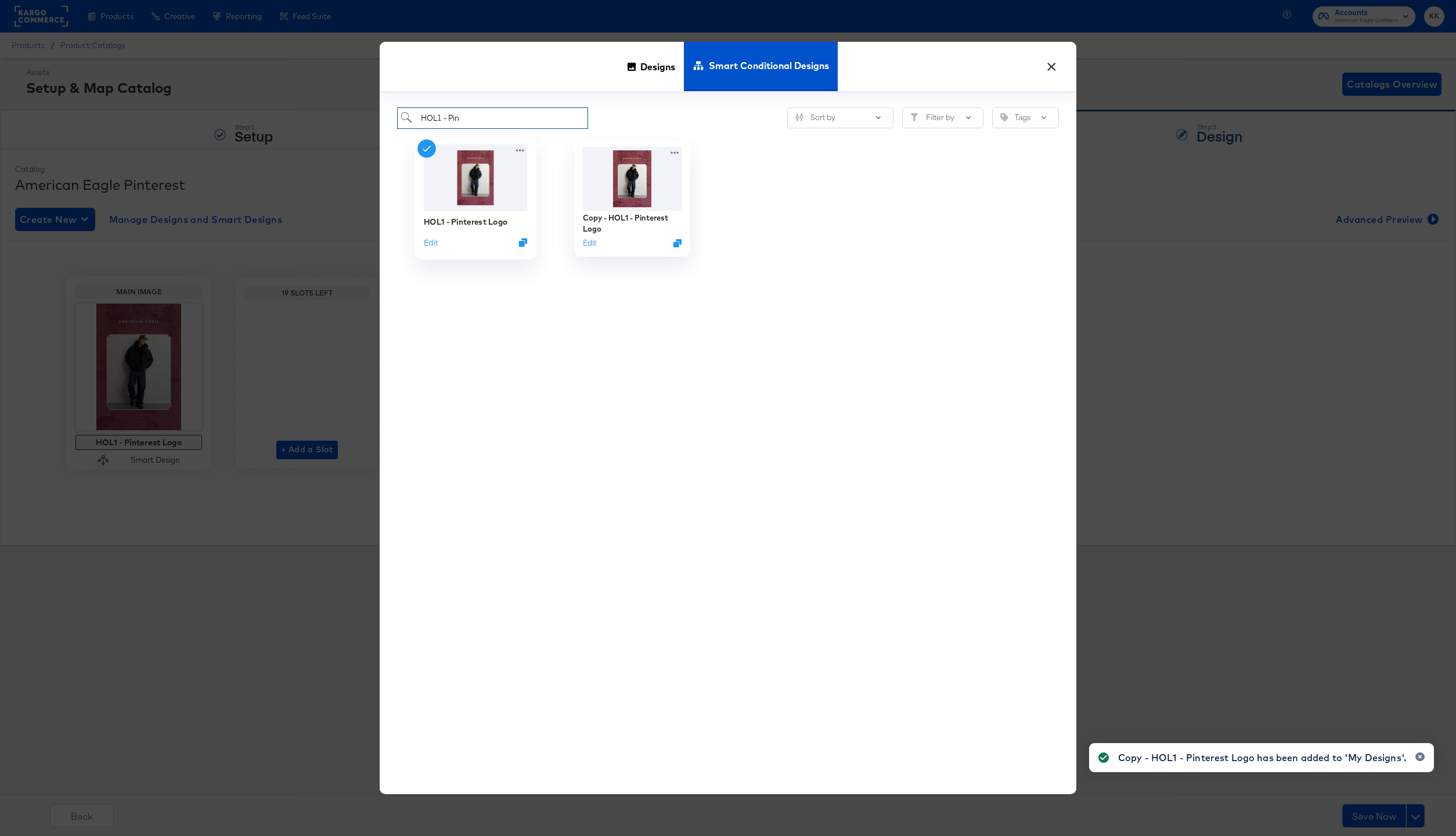
click at [477, 118] on input "HOL1 - Pin" at bounding box center [493, 118] width 191 height 21
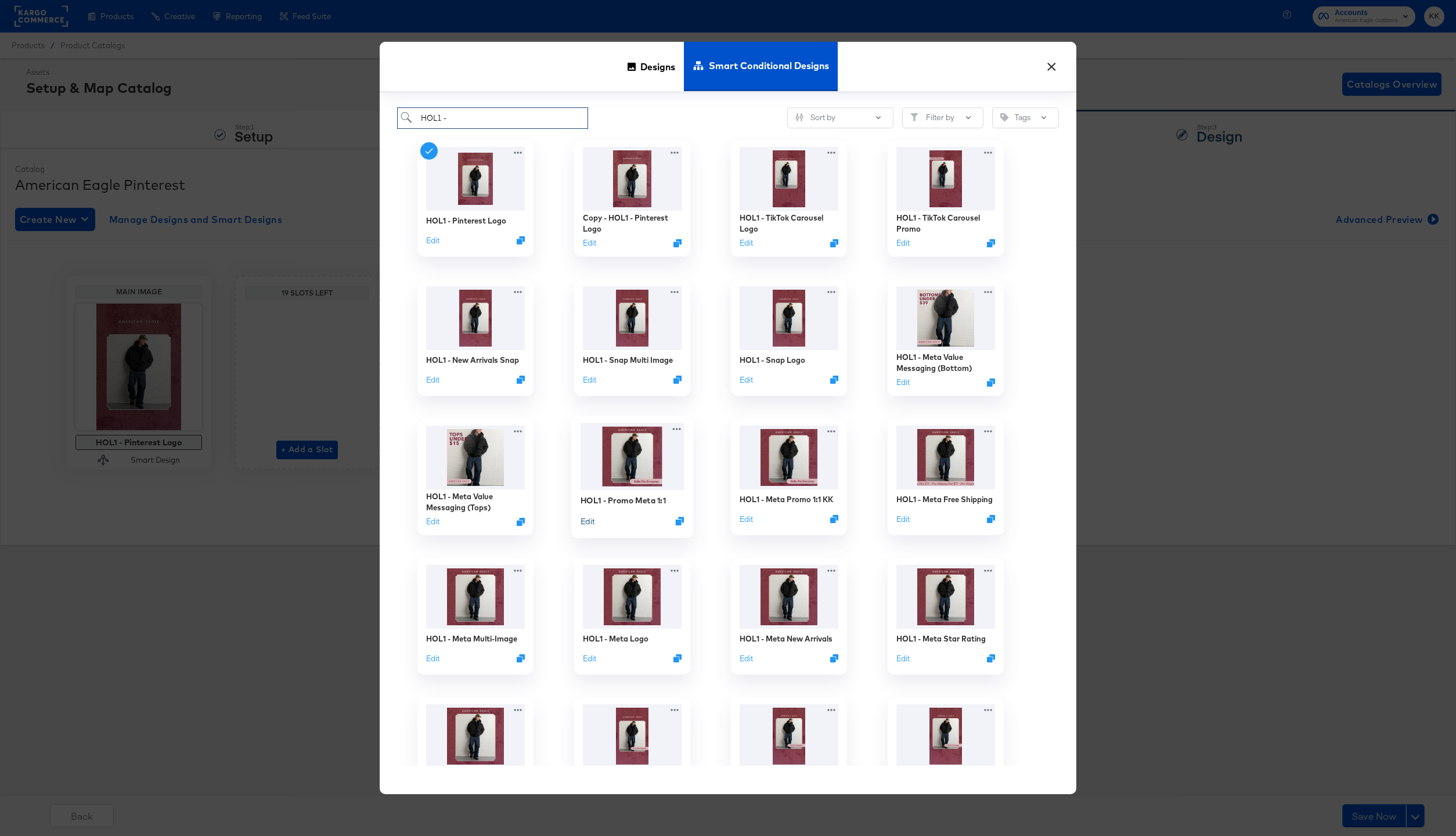
type input "HOL1 -"
click at [589, 521] on button "Edit" at bounding box center [588, 520] width 14 height 11
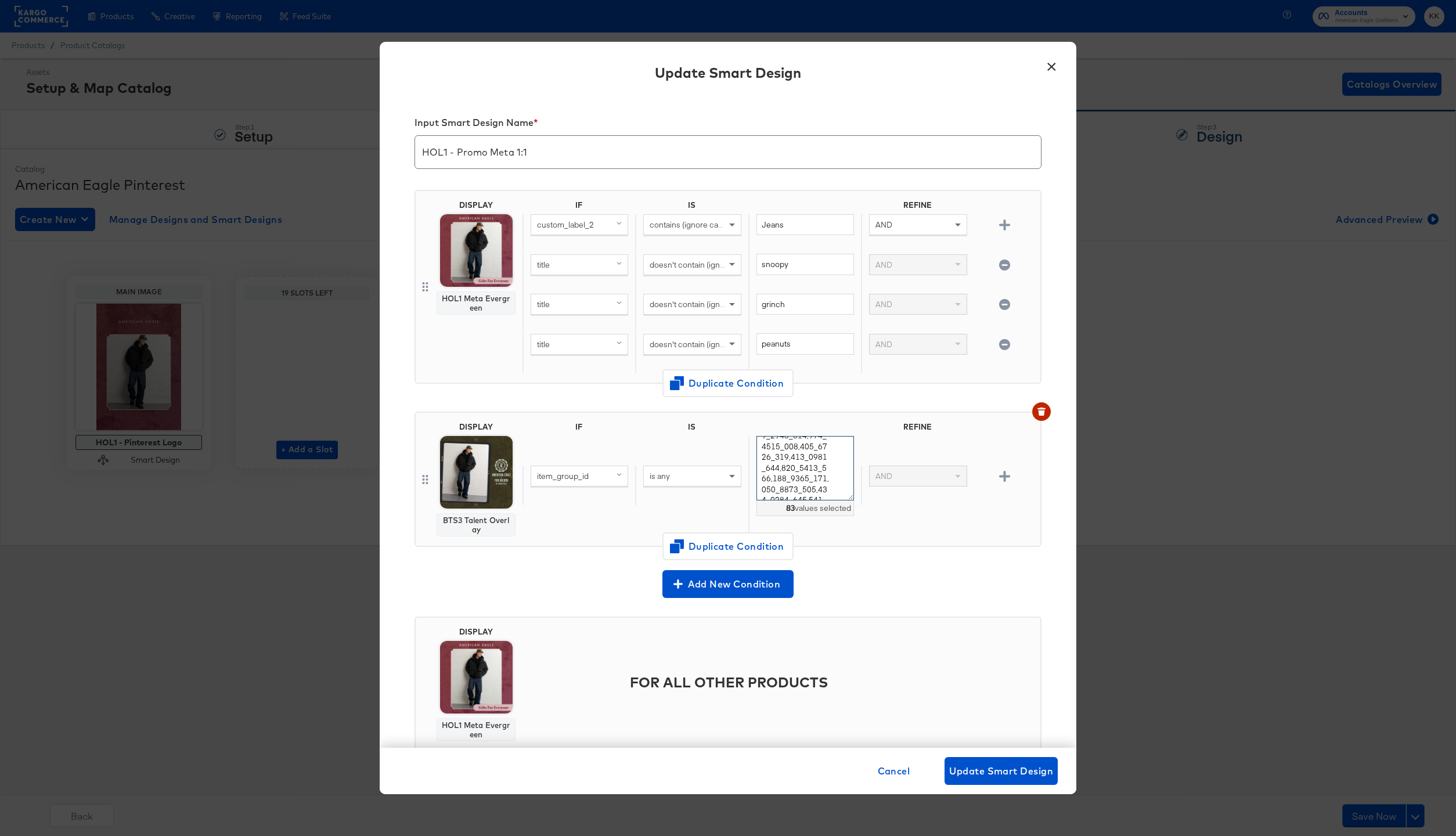
scroll to position [700, 0]
drag, startPoint x: 759, startPoint y: 446, endPoint x: 874, endPoint y: 553, distance: 157.1
click at [874, 553] on div "DISPLAY BTS3 Talent Overlay IF IS REFINE item_group_id is any 83 values selecte…" at bounding box center [728, 483] width 627 height 163
click at [1051, 74] on button "×" at bounding box center [1051, 64] width 21 height 21
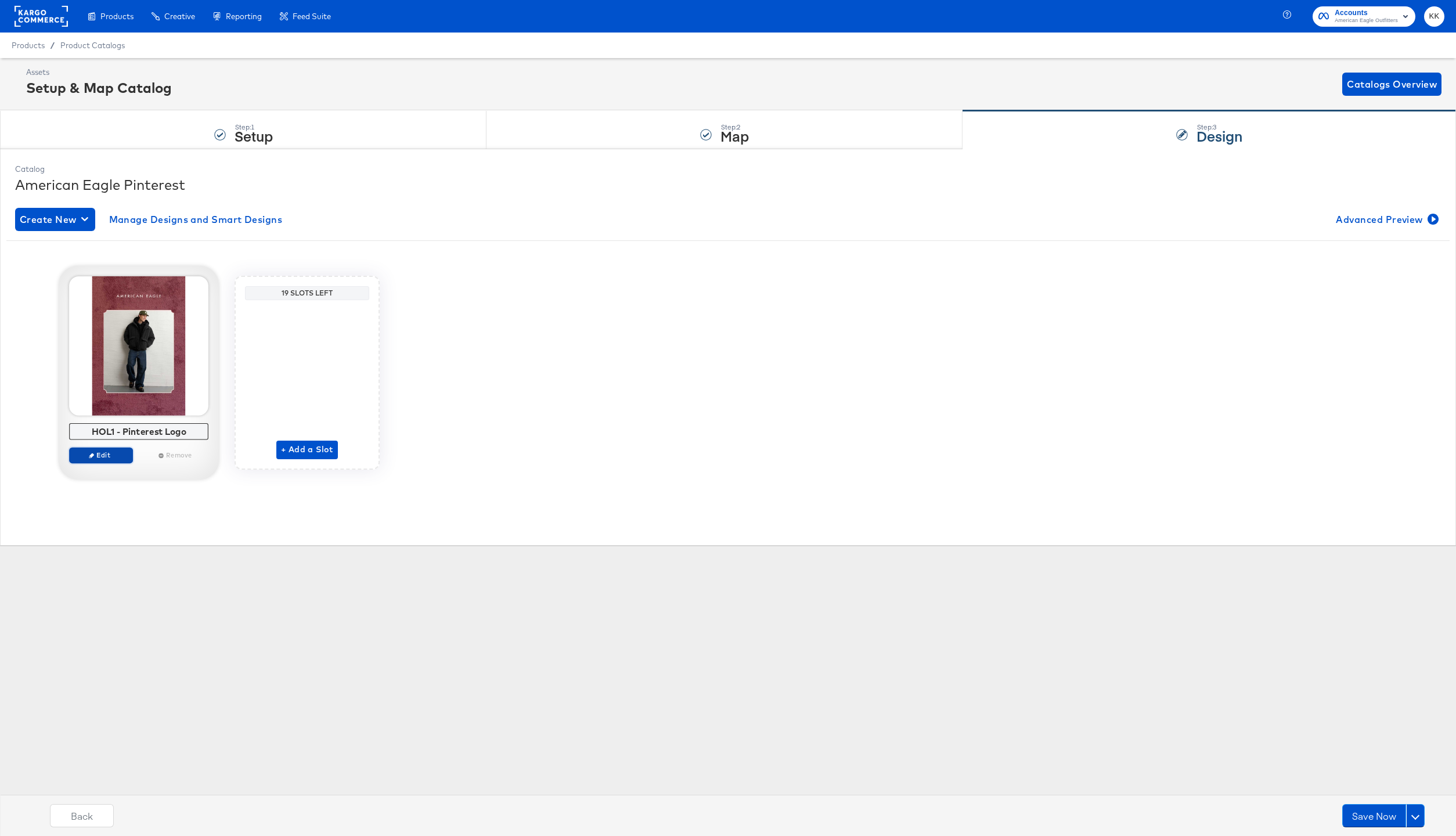
click at [109, 458] on span "Edit" at bounding box center [101, 455] width 53 height 9
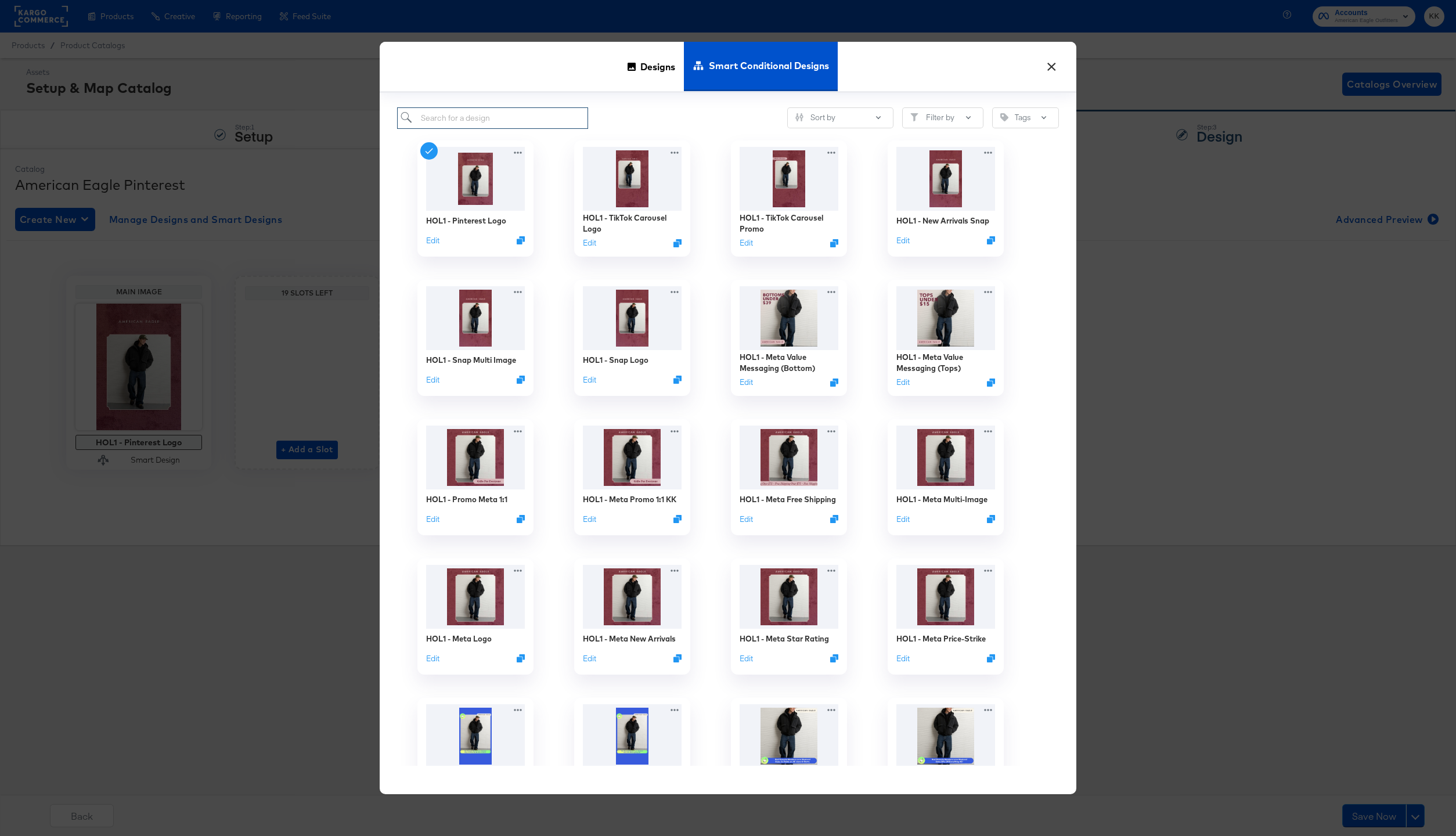
click at [440, 111] on input "search" at bounding box center [493, 118] width 191 height 21
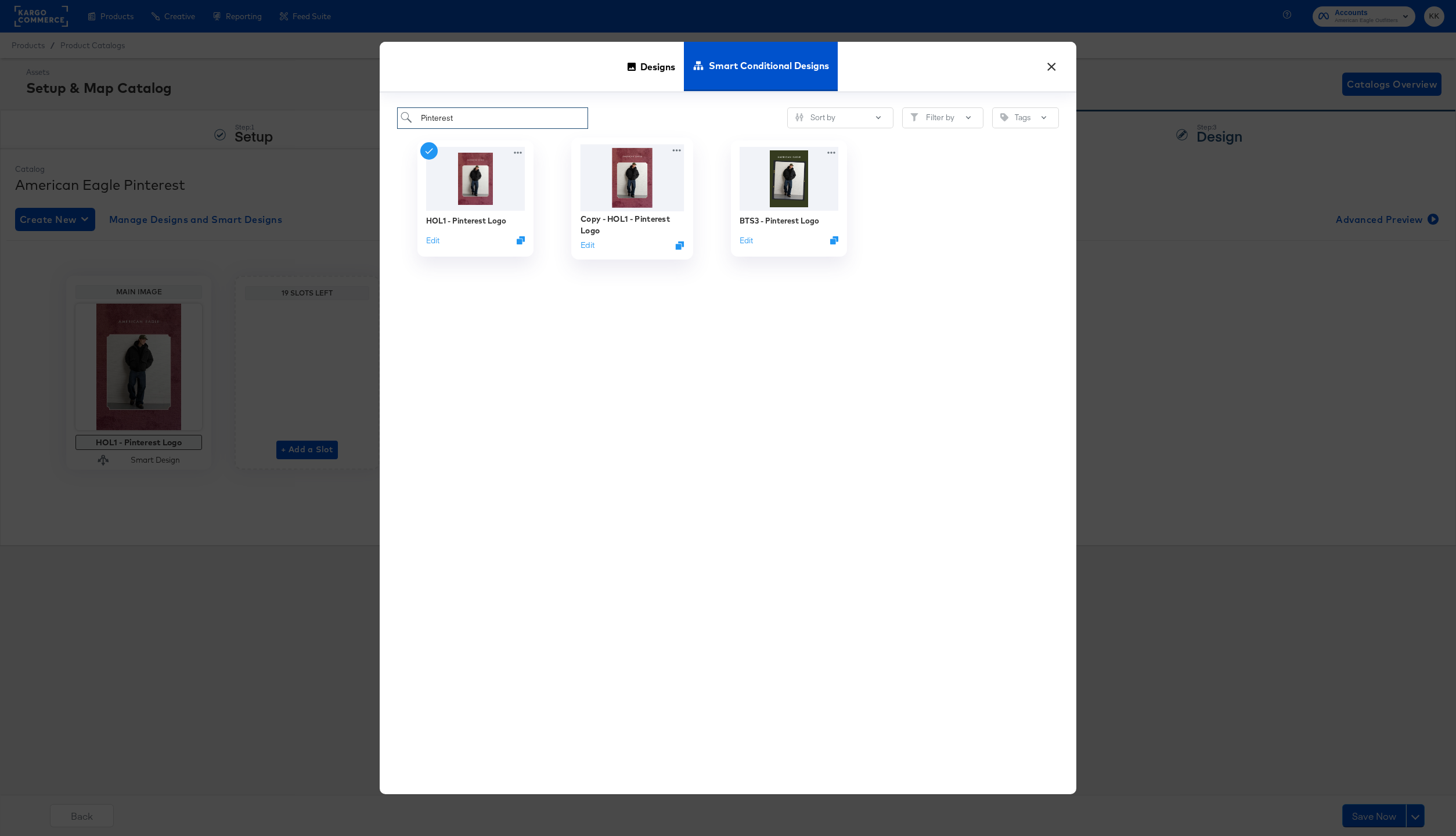
type input "Pinterest"
click at [628, 218] on div "Copy - HOL1 - Pinterest Logo" at bounding box center [632, 225] width 104 height 23
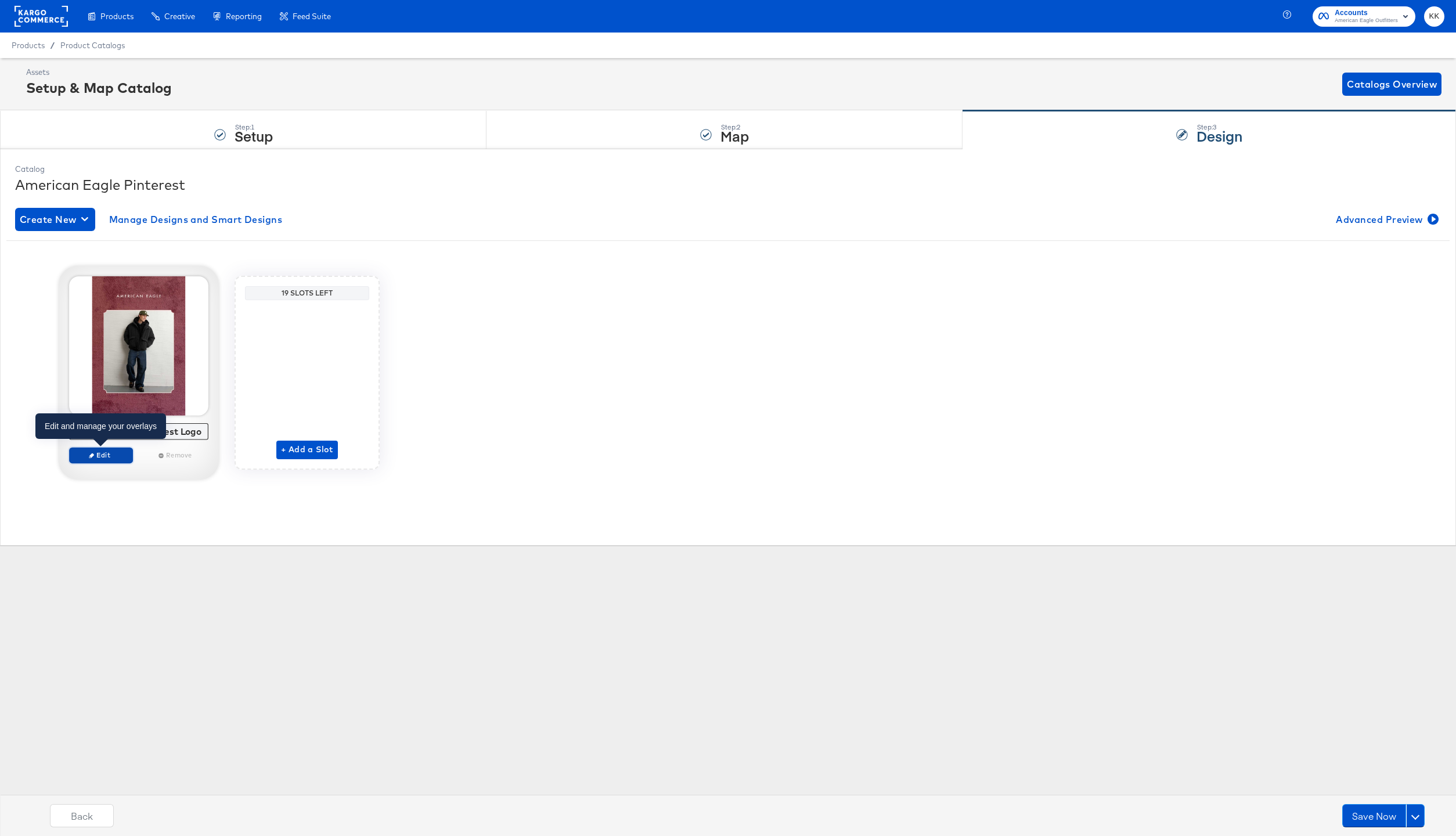
click at [111, 455] on span "Edit" at bounding box center [101, 455] width 53 height 9
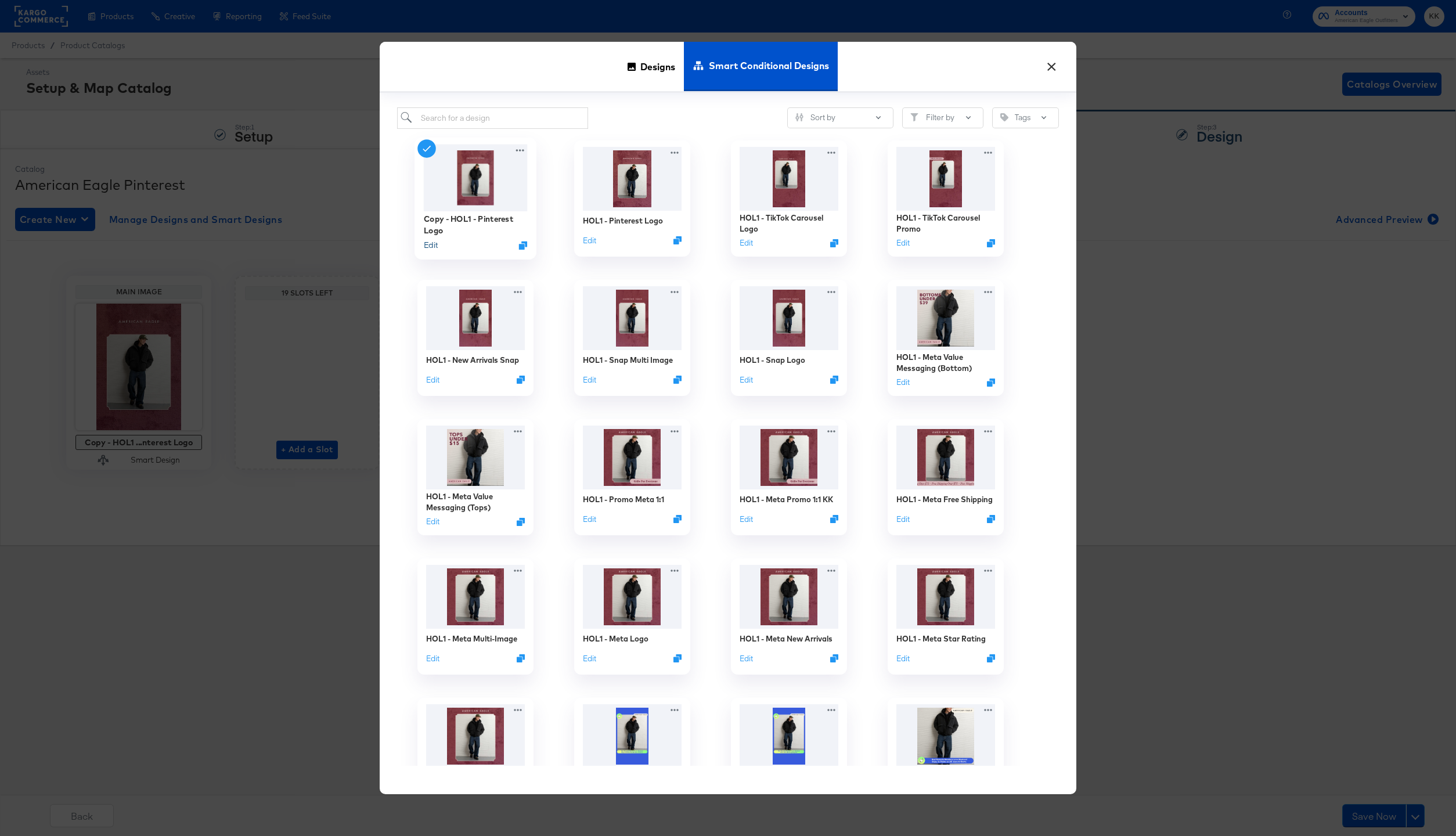
click at [433, 247] on button "Edit" at bounding box center [431, 245] width 14 height 11
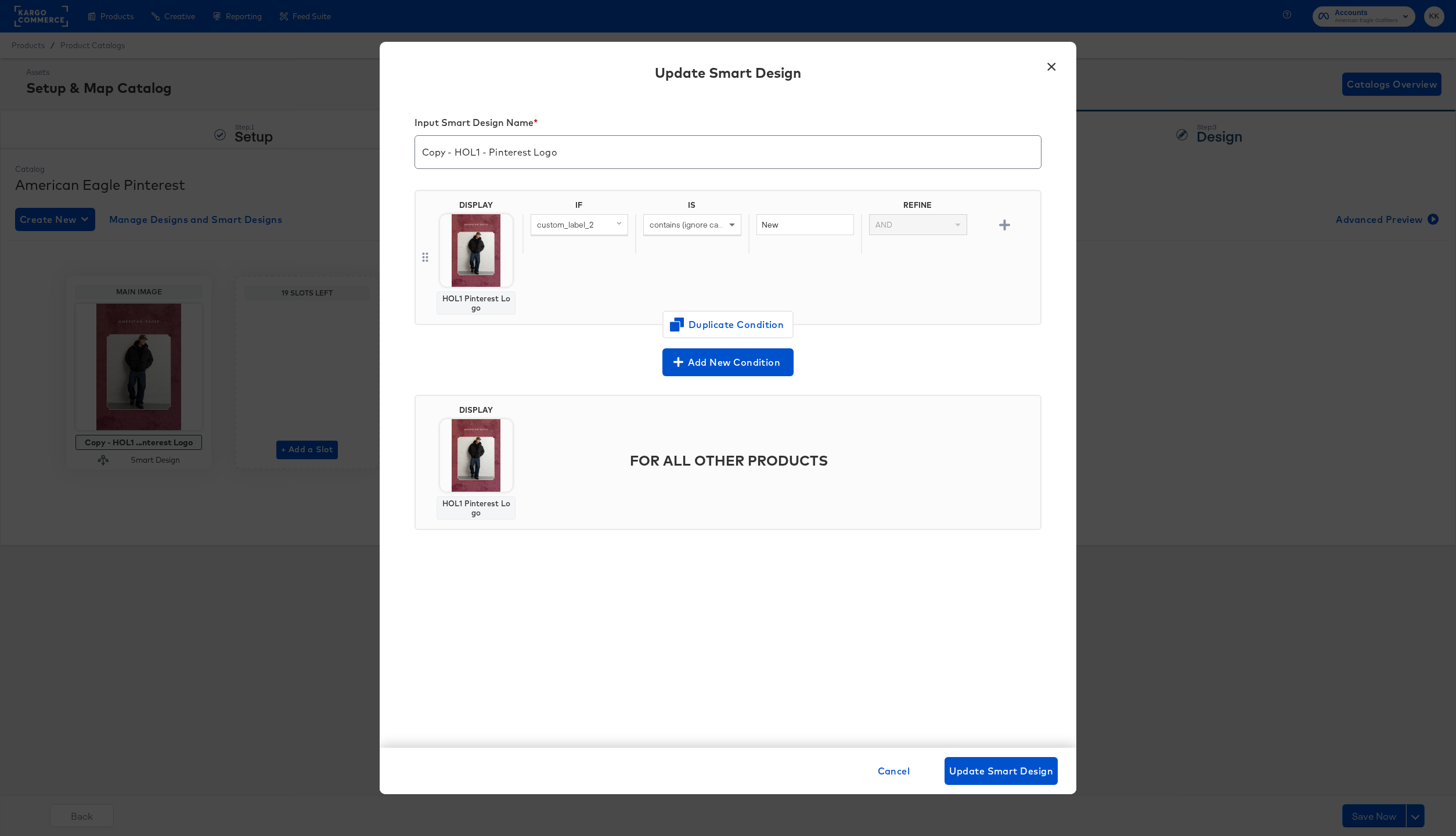
drag, startPoint x: 456, startPoint y: 153, endPoint x: 418, endPoint y: 153, distance: 38.0
click at [418, 153] on input "Copy - HOL1 - Pinterest Logo" at bounding box center [728, 148] width 626 height 33
click at [551, 154] on input "HOL1 - Pinterest Logo" at bounding box center [728, 148] width 626 height 33
type input "HOL1 - Pinterest Promo"
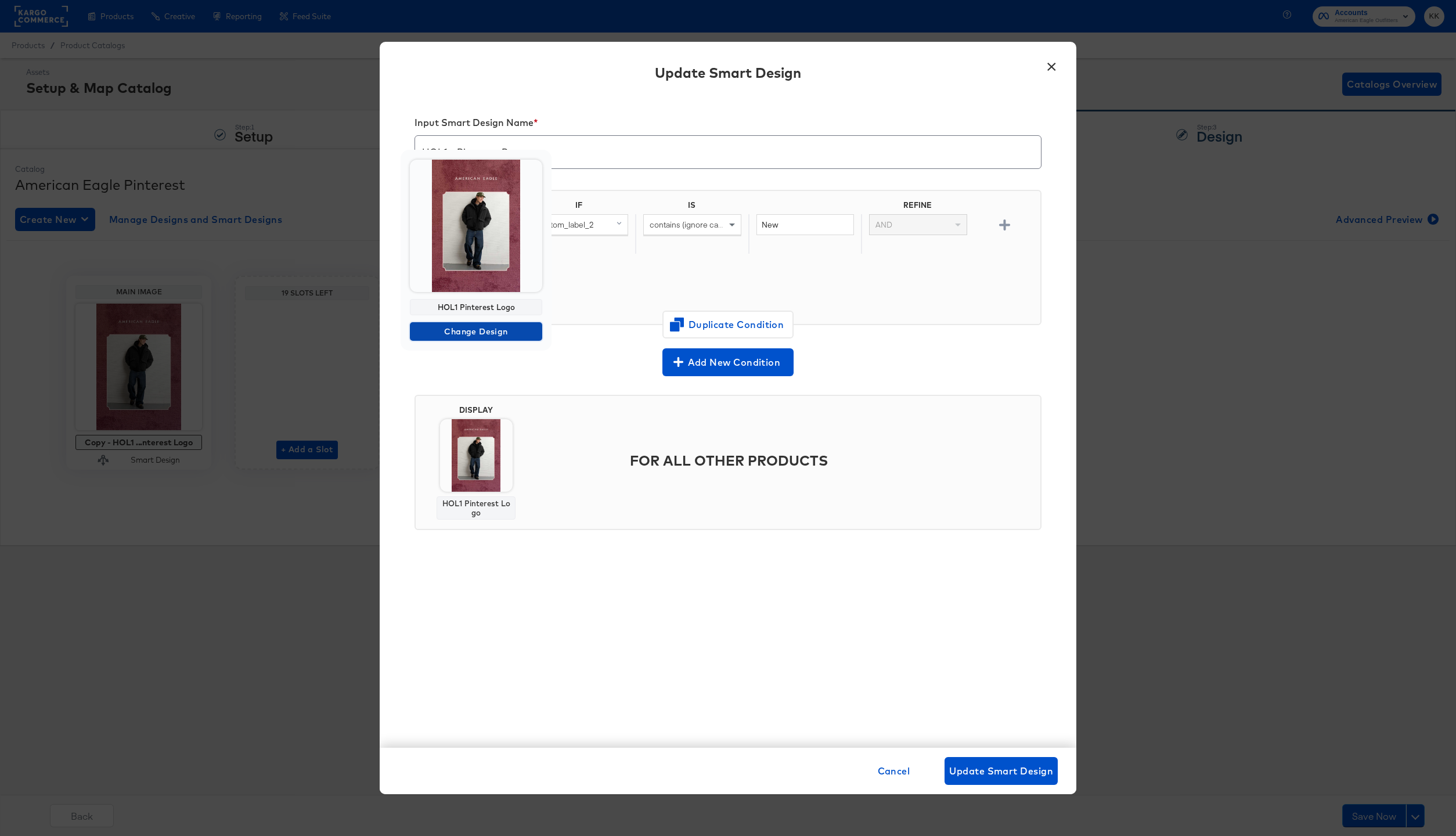
click at [474, 331] on span "Change Design" at bounding box center [476, 332] width 123 height 14
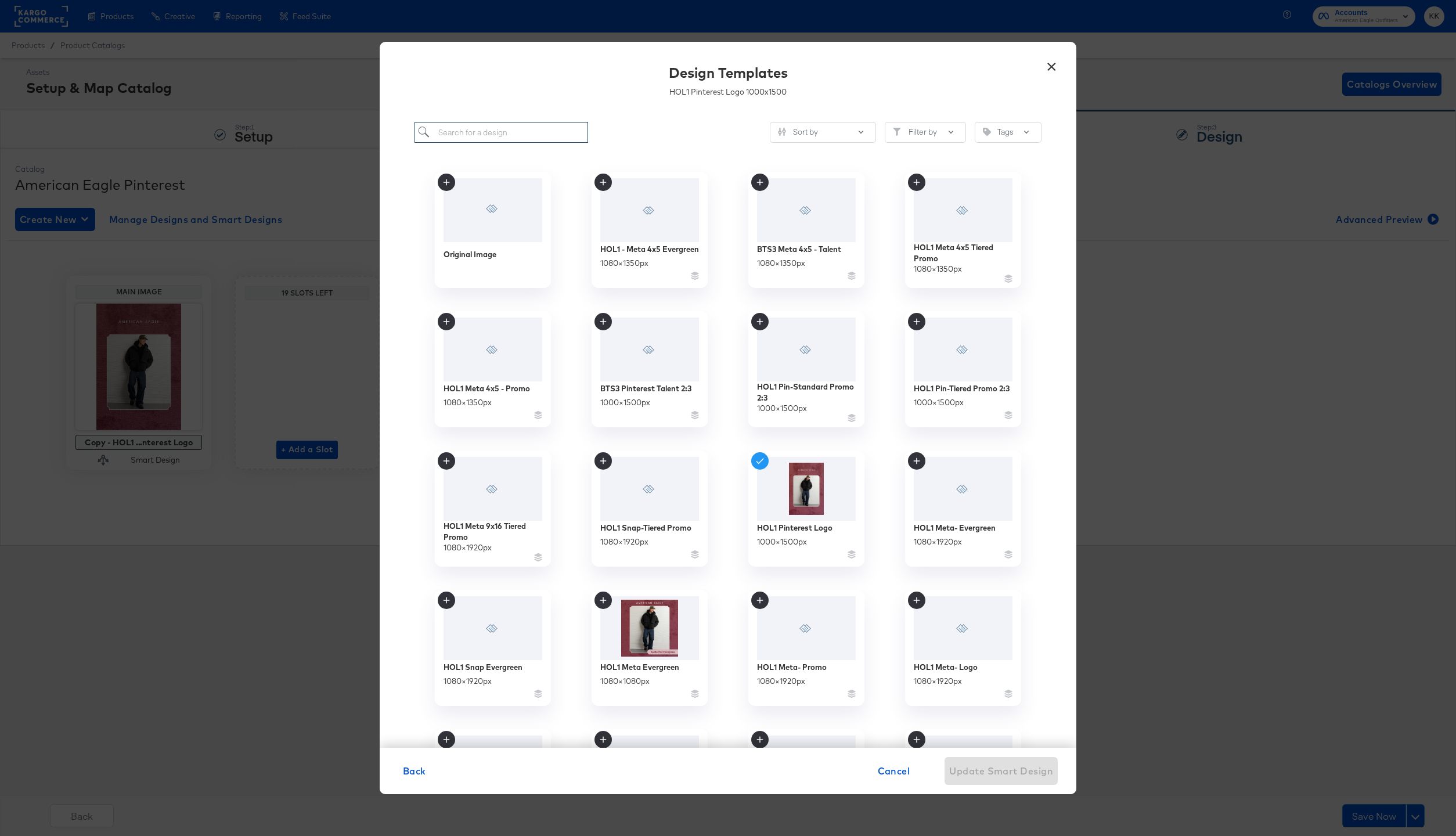
click at [515, 132] on input "search" at bounding box center [501, 133] width 174 height 21
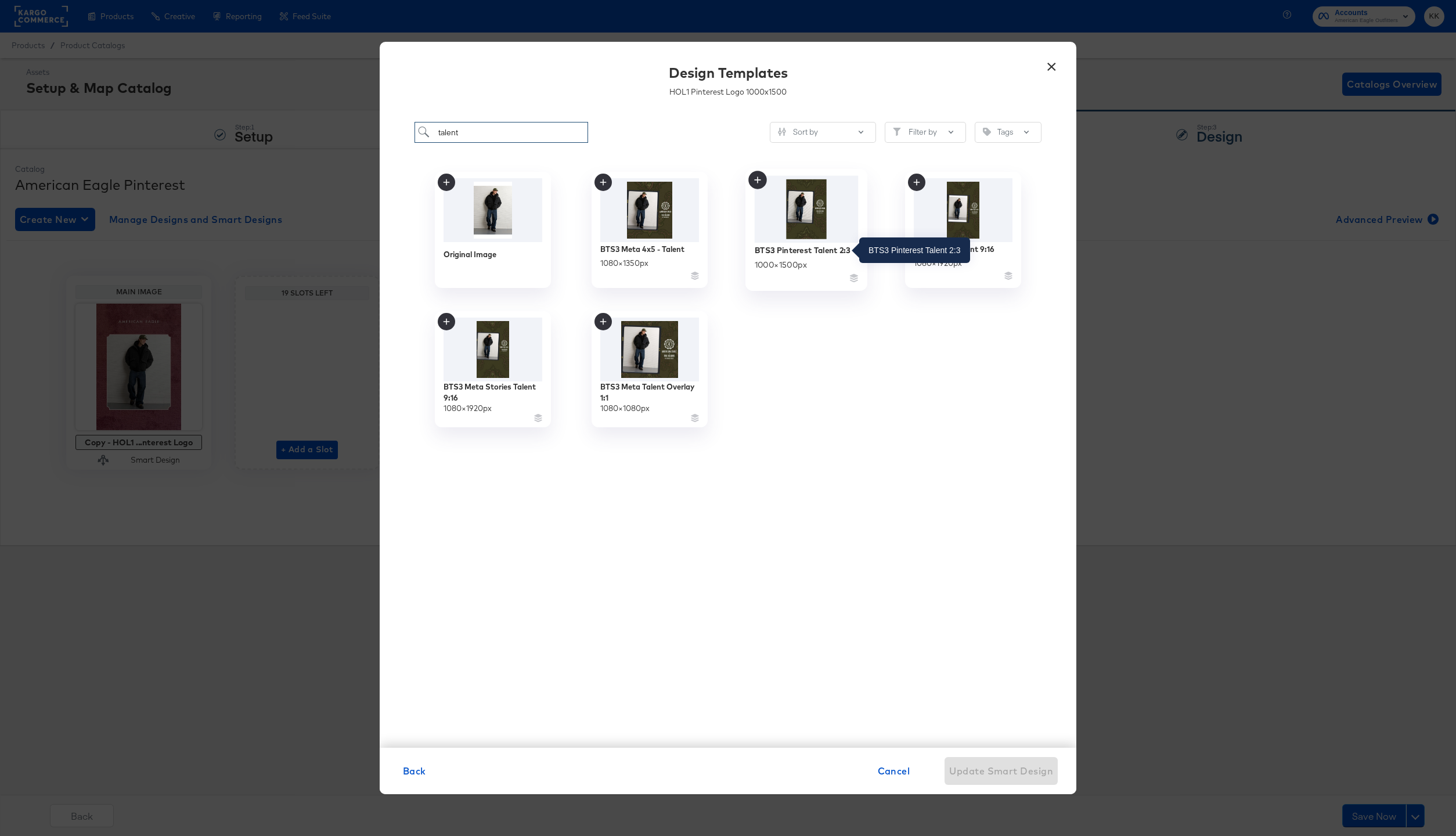
type input "talent"
click at [826, 250] on div "BTS3 Pinterest Talent 2:3" at bounding box center [802, 250] width 96 height 11
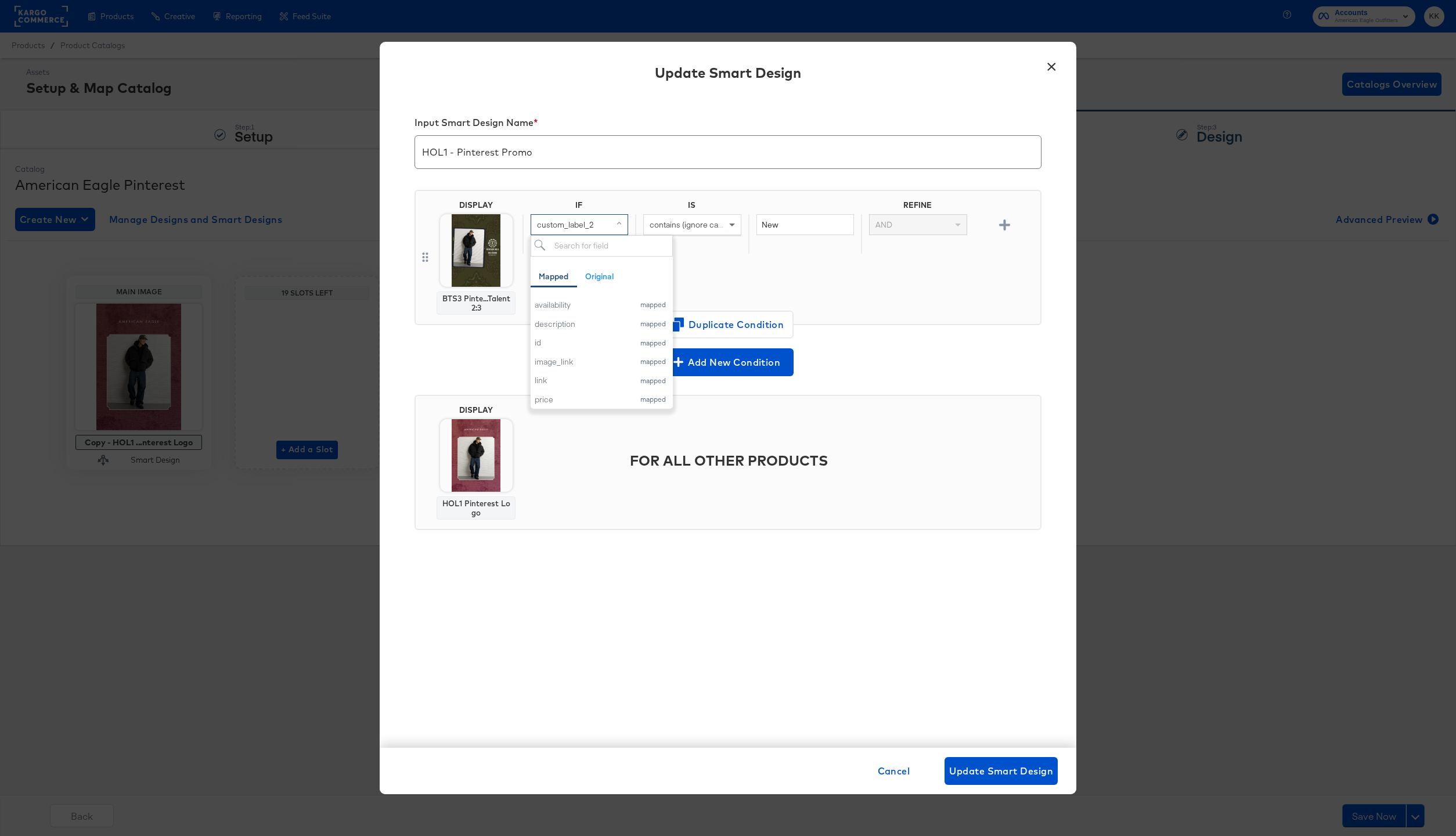
click at [606, 230] on div "custom_label_2" at bounding box center [579, 224] width 96 height 20
type input "id"
click at [574, 294] on div "id Mapped Original Add a field from your catalog to use in your design. Origina…" at bounding box center [579, 275] width 98 height 79
click at [574, 299] on div "id" at bounding box center [559, 305] width 49 height 11
click at [692, 218] on div "contains (ignore case)" at bounding box center [692, 224] width 96 height 20
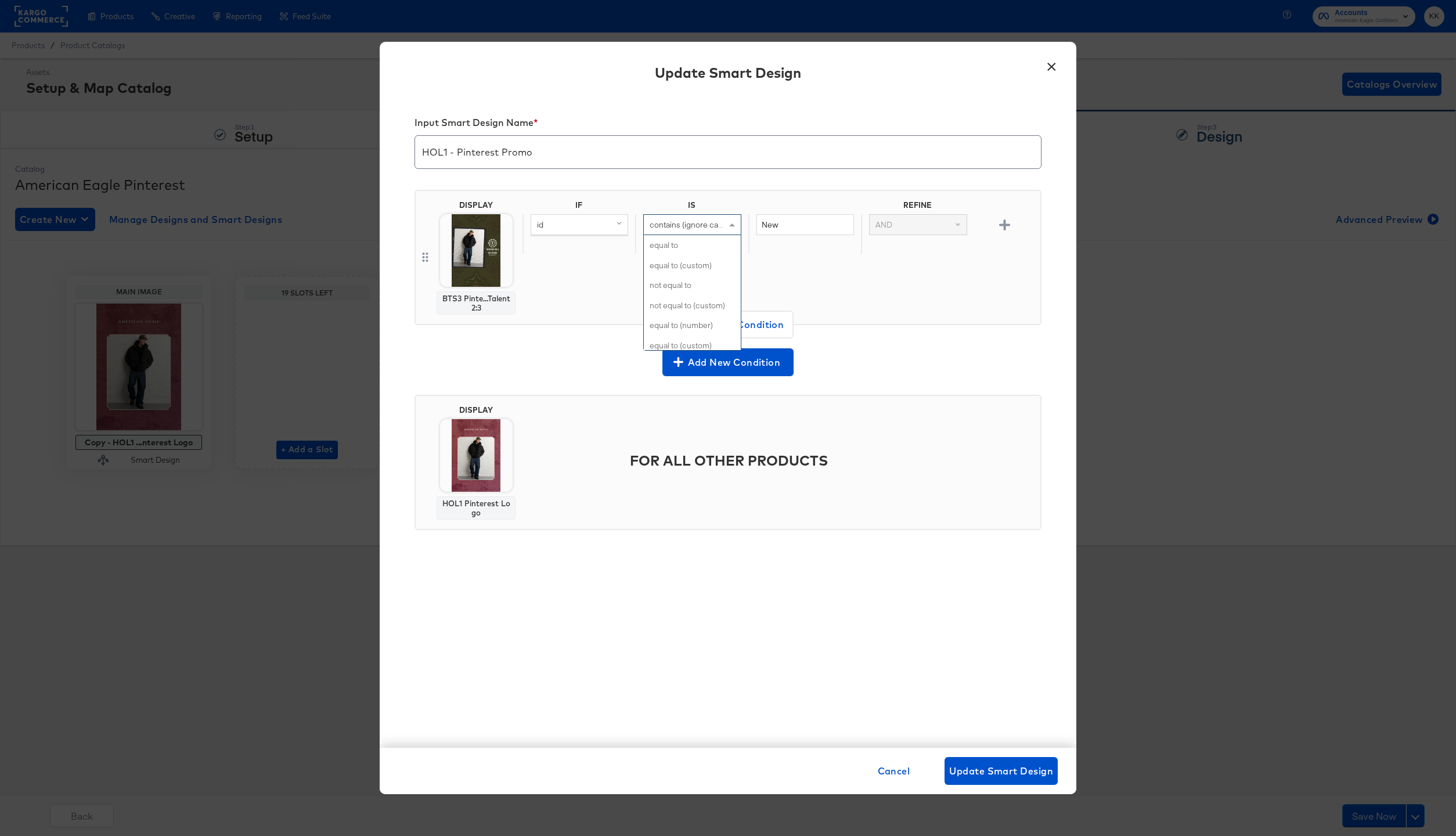
scroll to position [474, 0]
type input "is"
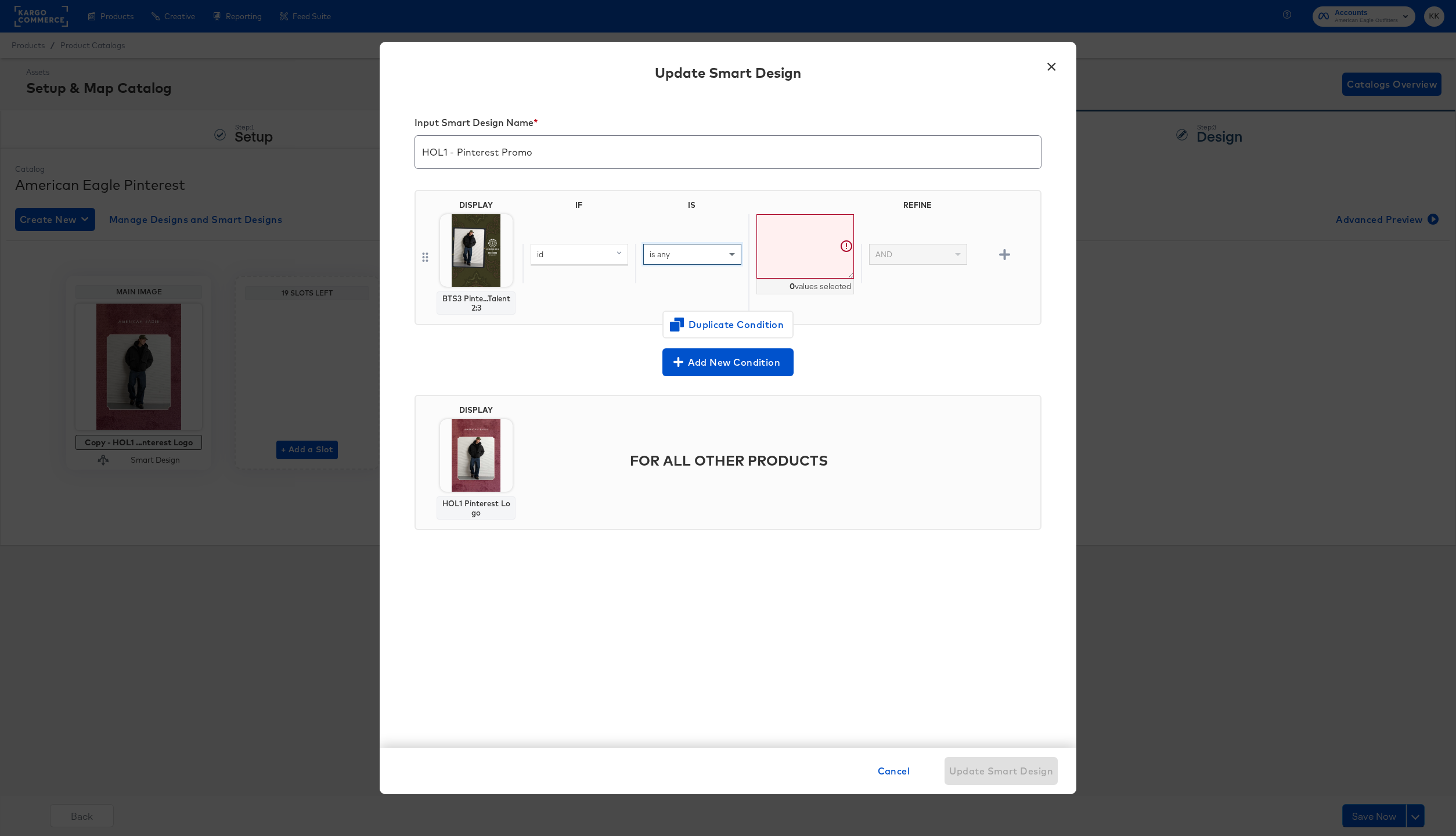
click at [798, 235] on textarea at bounding box center [805, 246] width 98 height 64
paste textarea "101_1842_825,101_1797_309,101_1803_200,101_1799_309,101_1798_200,2121_5283_6,21…"
type textarea "101_1842_825,101_1797_309,101_1803_200,101_1799_309,101_1798_200,2121_5283_6,21…"
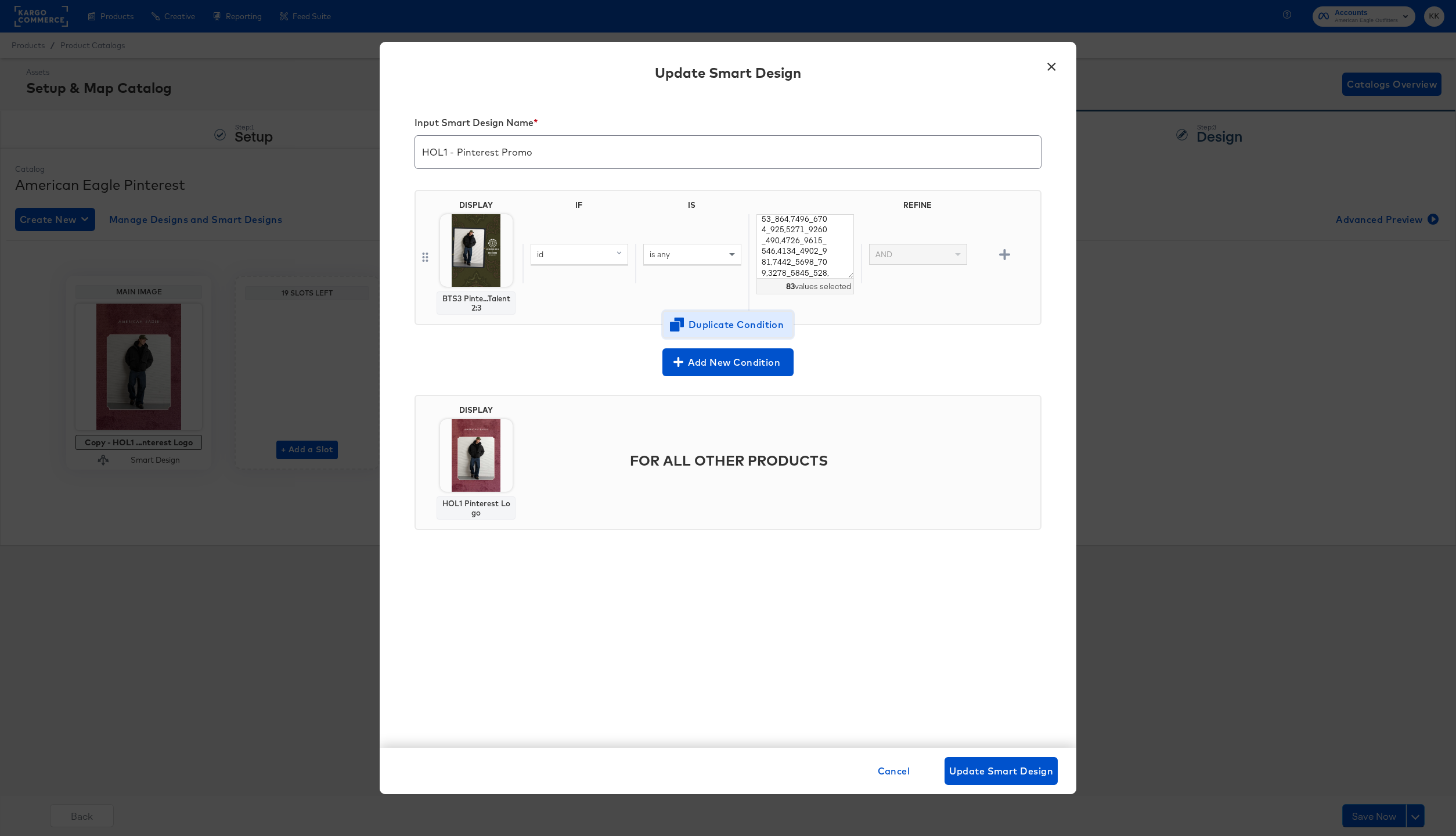
click at [717, 328] on span "Duplicate Condition" at bounding box center [727, 325] width 113 height 16
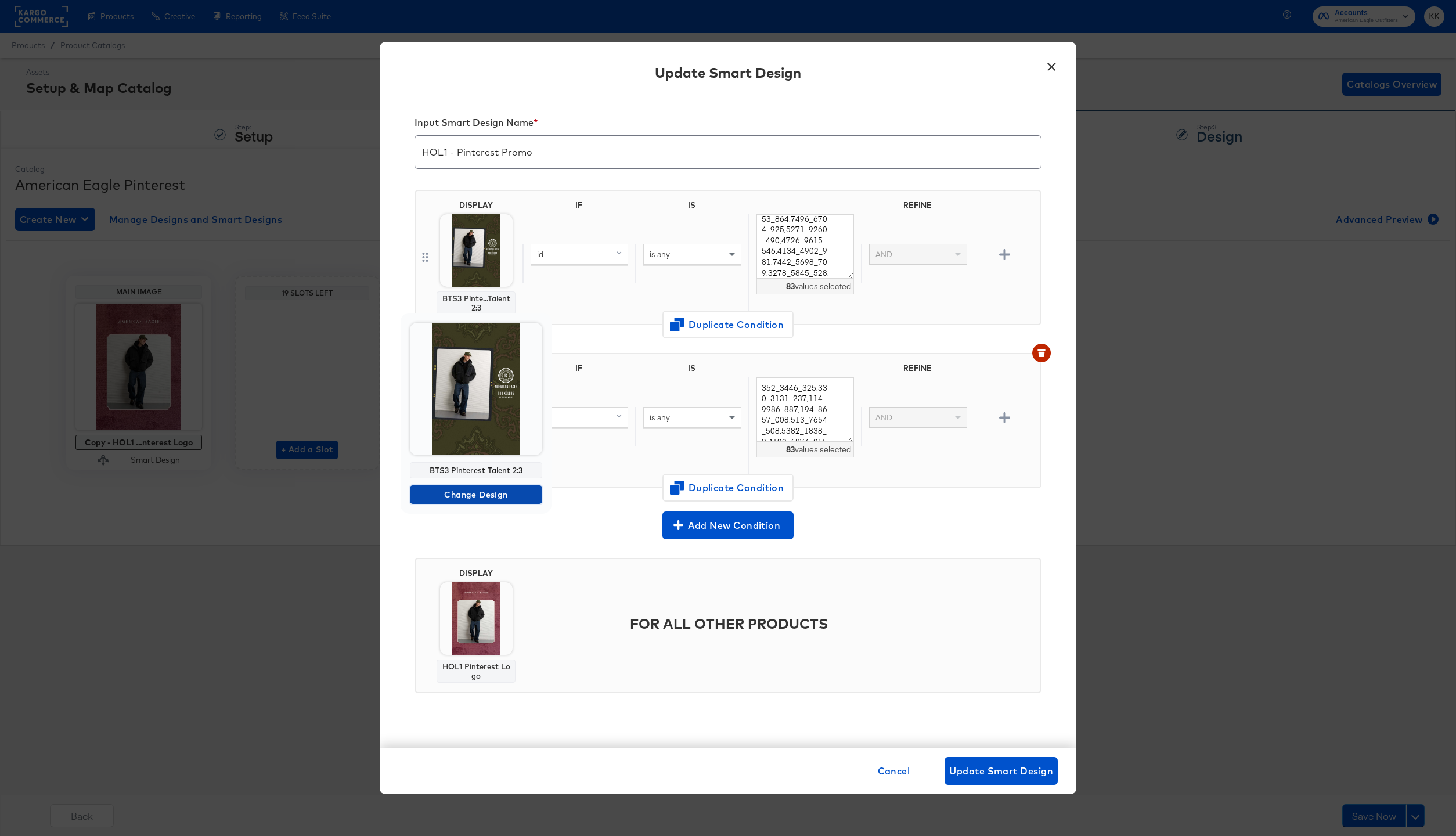
click at [476, 500] on span "Change Design" at bounding box center [476, 494] width 123 height 14
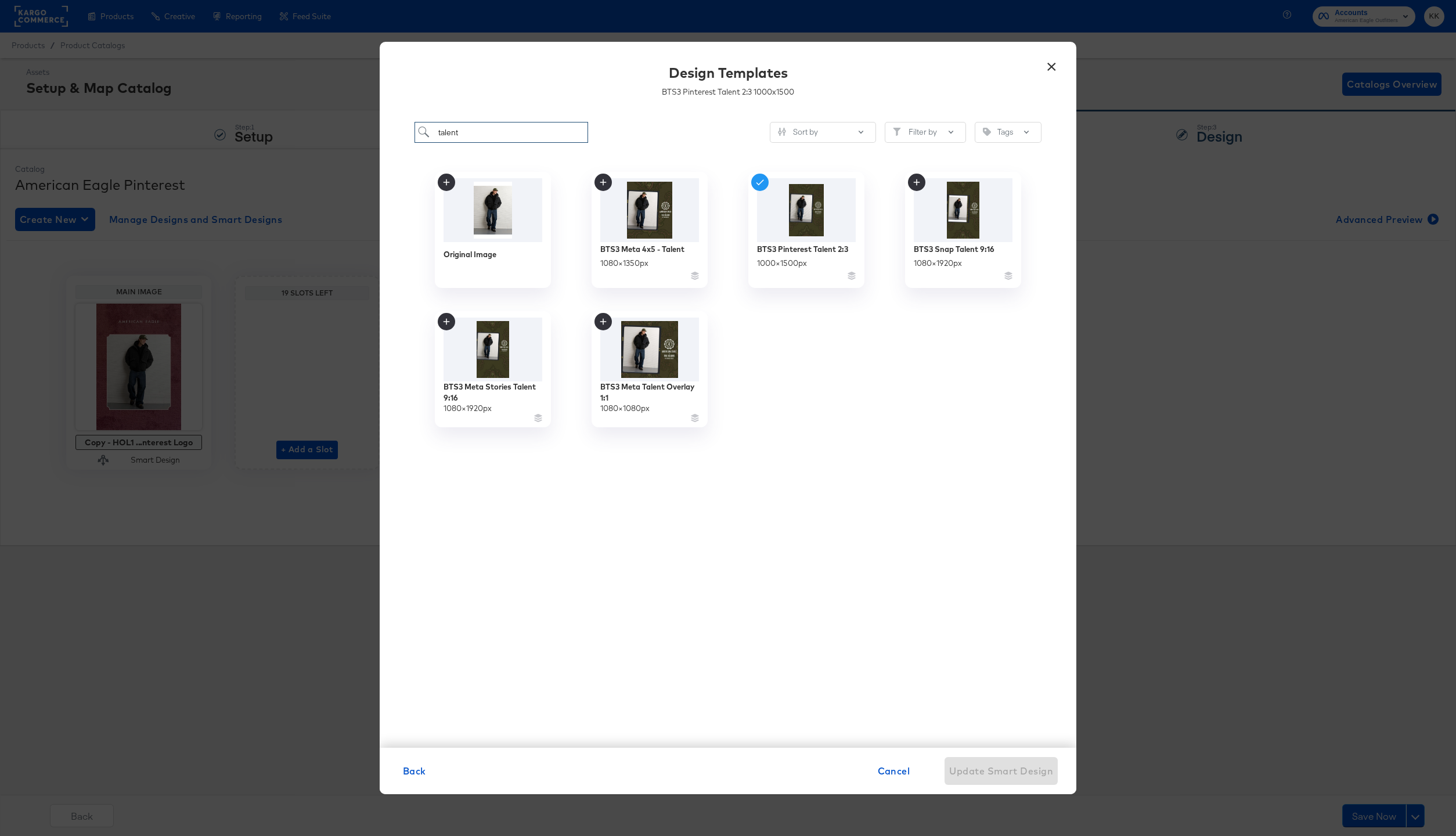
drag, startPoint x: 469, startPoint y: 135, endPoint x: 397, endPoint y: 135, distance: 72.0
click at [397, 135] on div "talent Sort by Filter by Tags Original Image BTS3 Meta 4x5 - Talent 1080 × 1350…" at bounding box center [727, 428] width 697 height 637
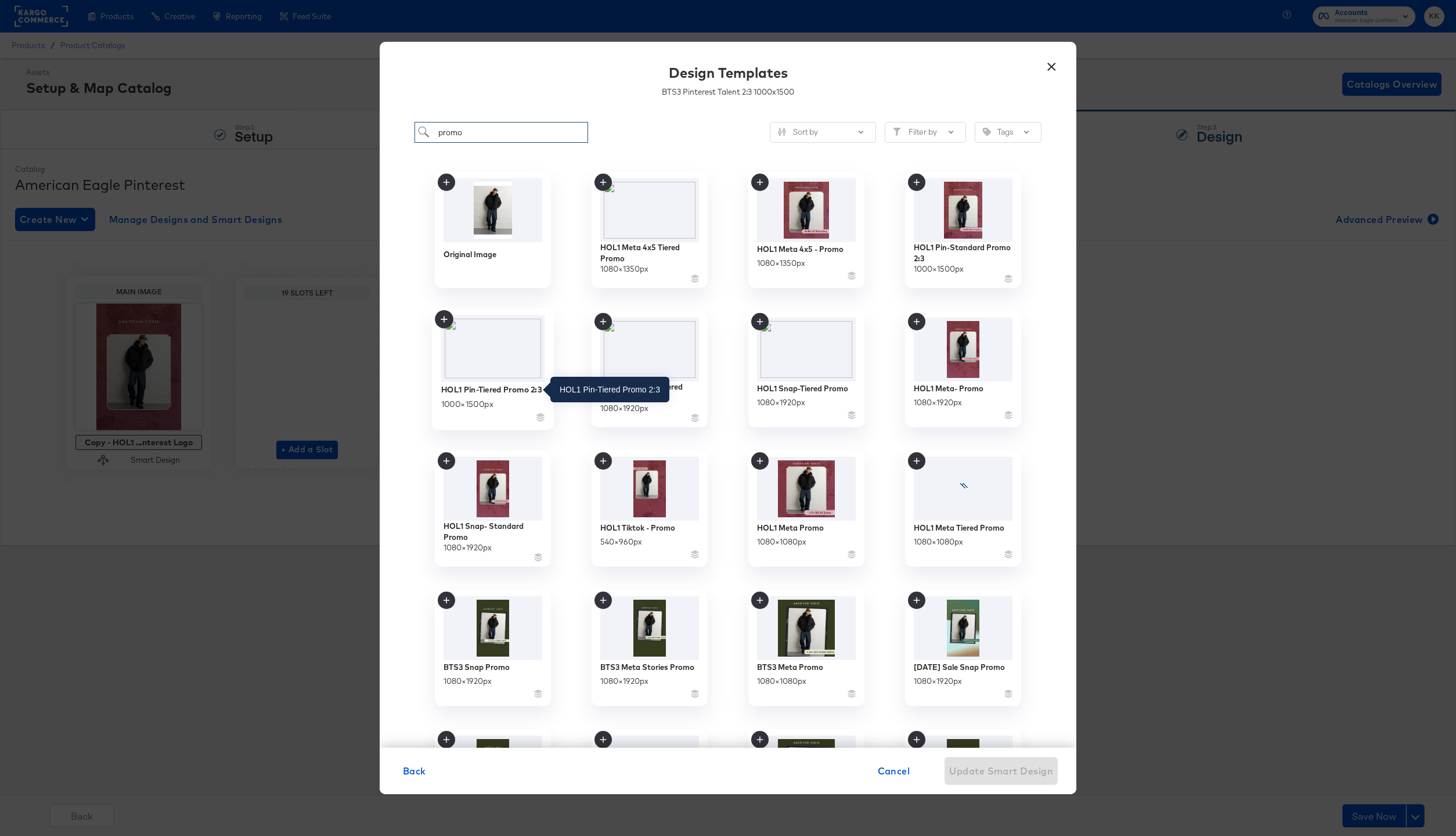
type input "promo"
click at [496, 390] on div "HOL1 Pin-Tiered Promo 2:3" at bounding box center [491, 389] width 101 height 11
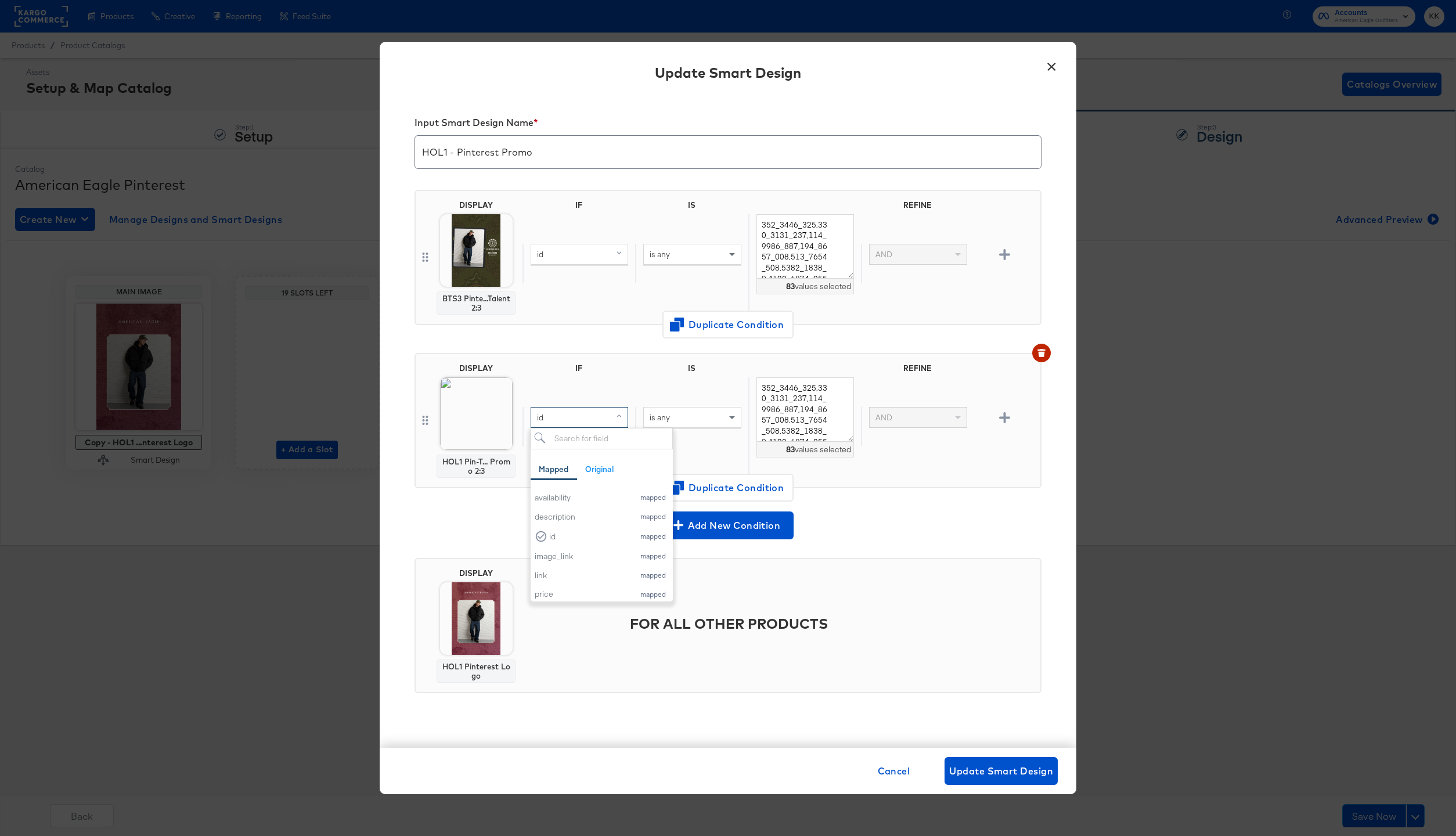
click at [580, 421] on div "id" at bounding box center [579, 417] width 96 height 20
type input "custom"
click at [565, 532] on div "custom_label_2" at bounding box center [563, 535] width 57 height 11
click at [677, 430] on div "is any" at bounding box center [691, 426] width 113 height 40
click at [677, 423] on div "is any" at bounding box center [692, 417] width 96 height 20
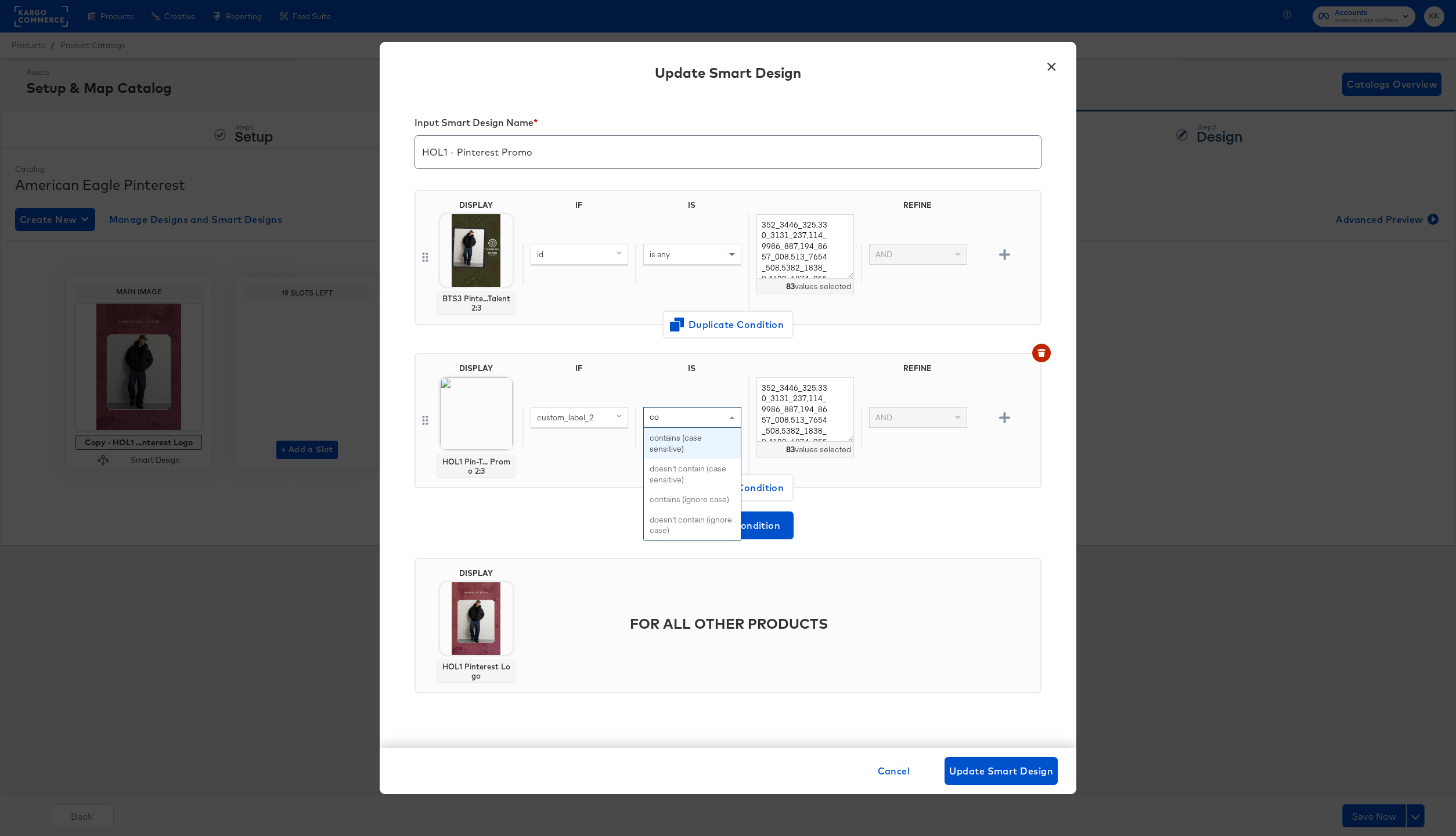
scroll to position [0, 0]
type input "contain"
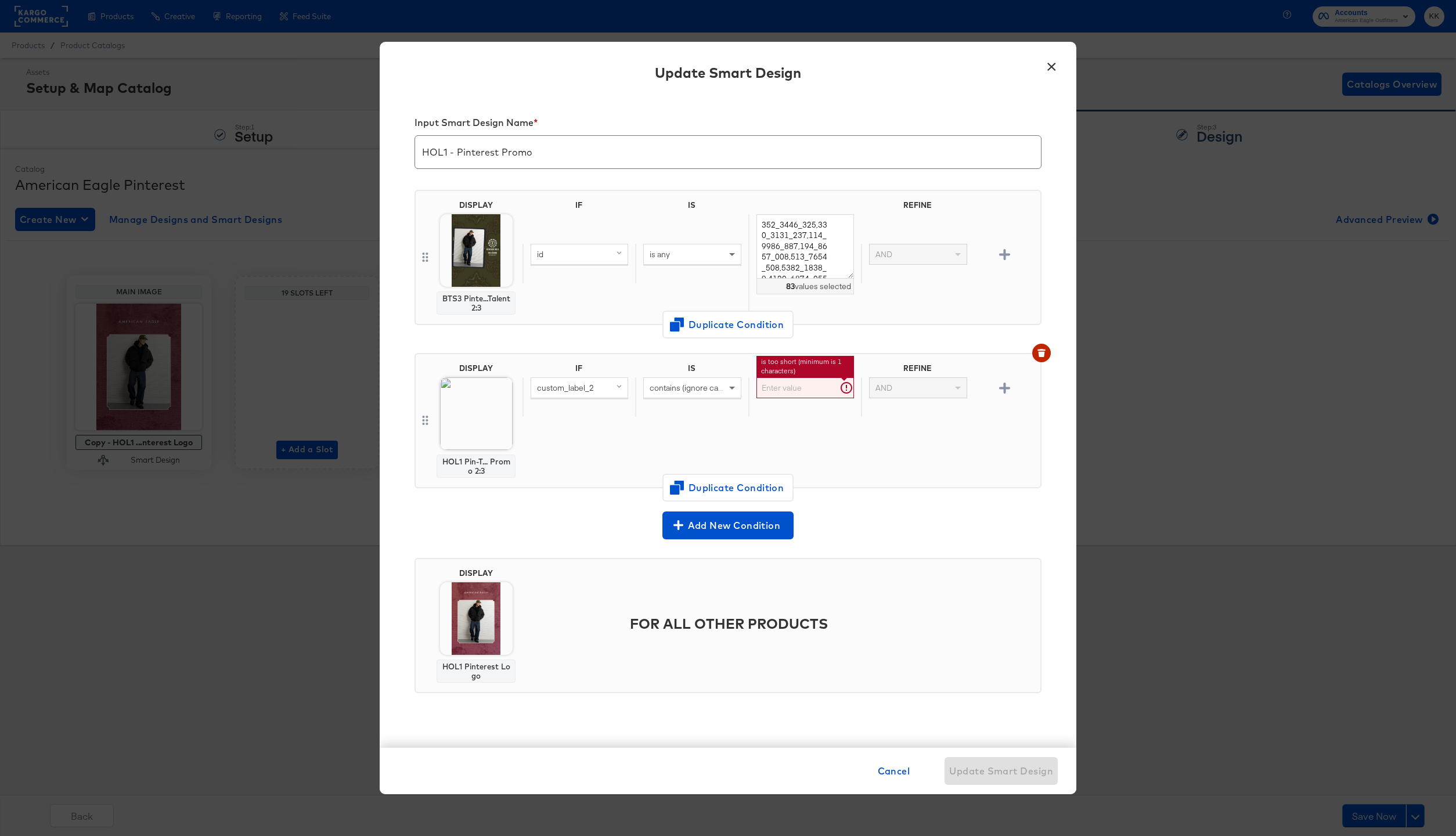
click at [792, 395] on input "text" at bounding box center [805, 388] width 98 height 21
type input "TGIFALL"
click at [1007, 382] on icon "button" at bounding box center [1005, 388] width 11 height 11
click at [588, 421] on div "custom_label_2" at bounding box center [579, 427] width 96 height 20
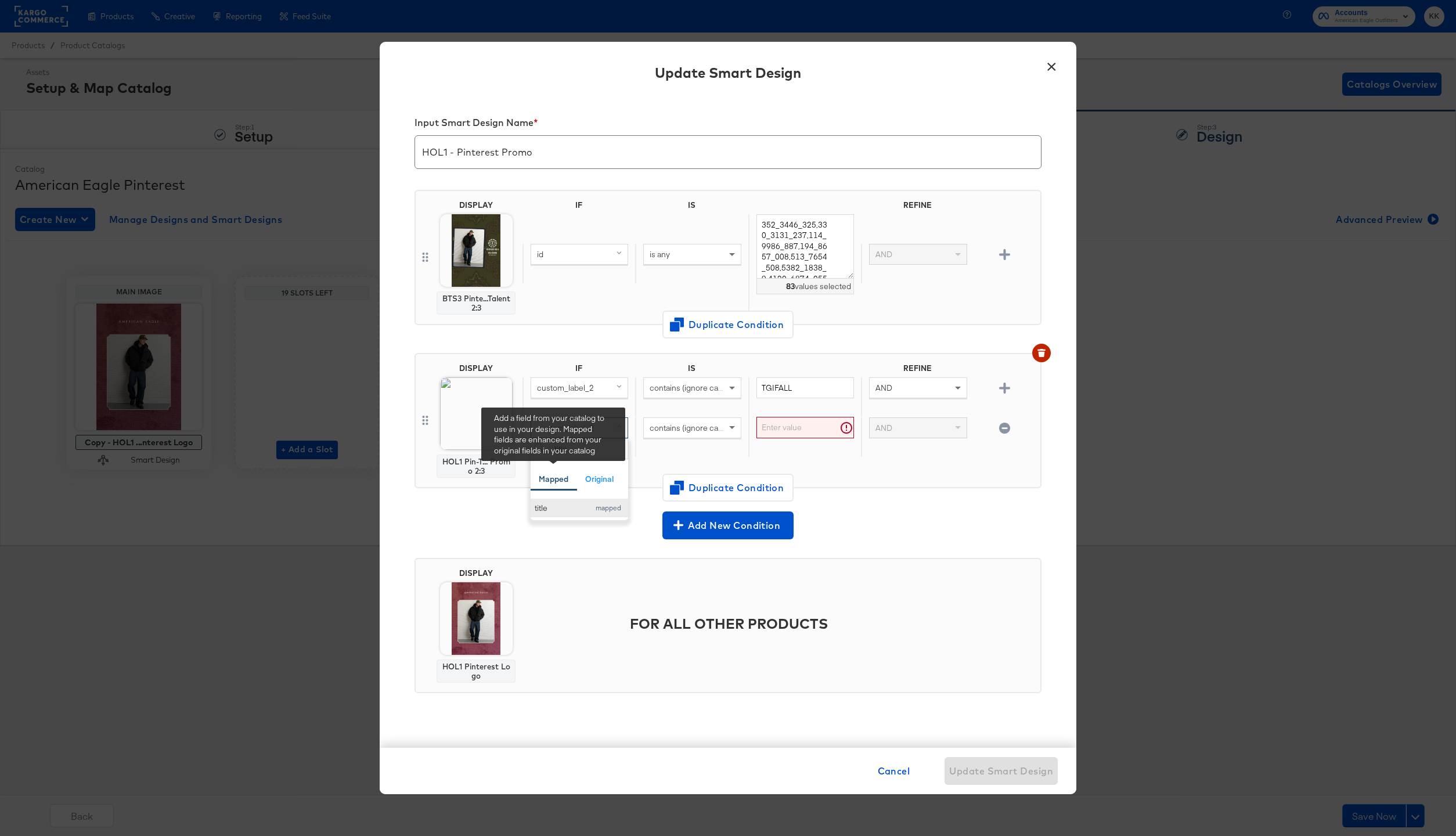
type input "title"
click at [558, 499] on button "title mapped" at bounding box center [579, 508] width 98 height 19
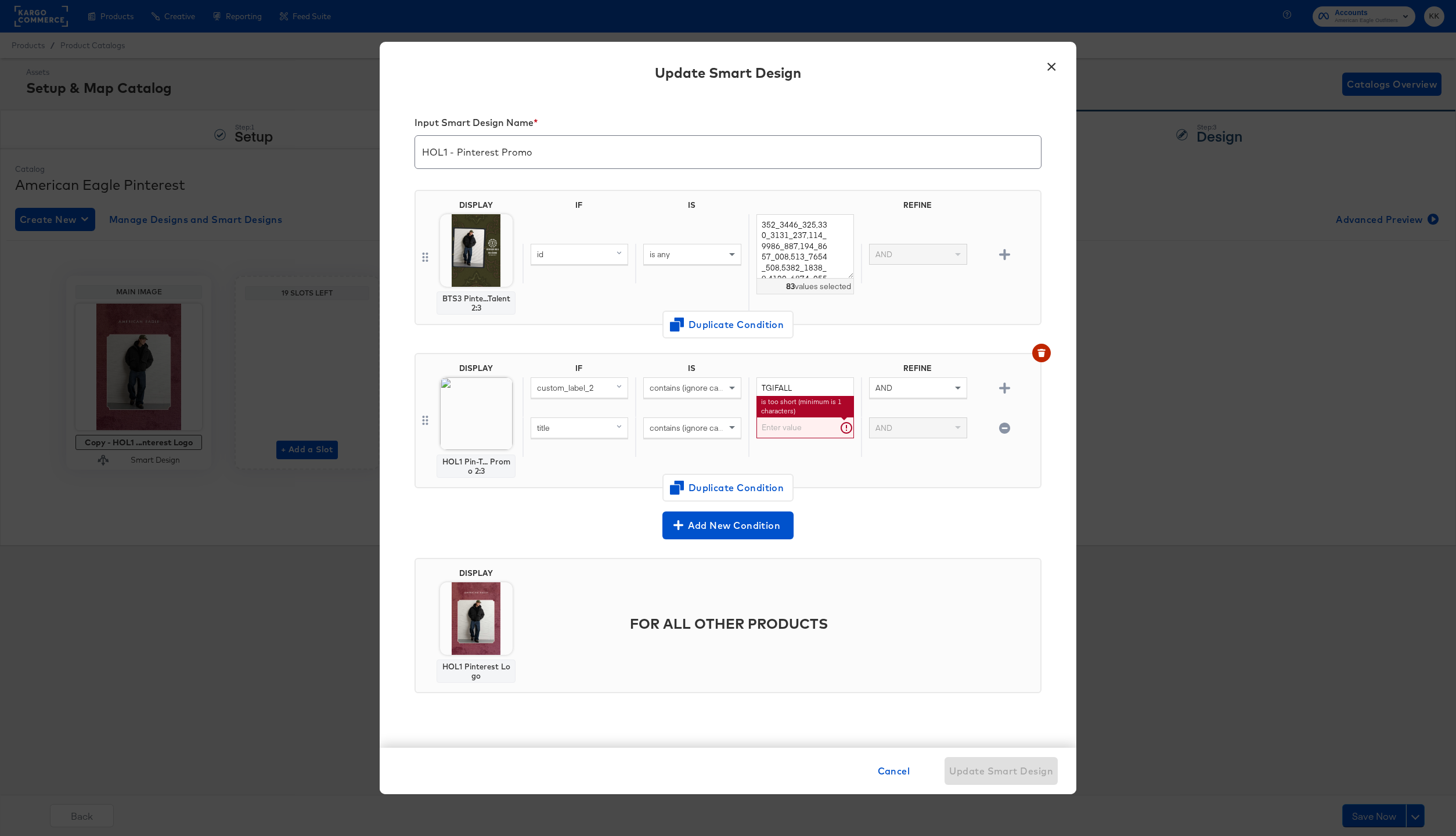
click at [792, 430] on input "text" at bounding box center [805, 427] width 98 height 21
type input "snoopy"
click at [730, 429] on span at bounding box center [733, 427] width 14 height 20
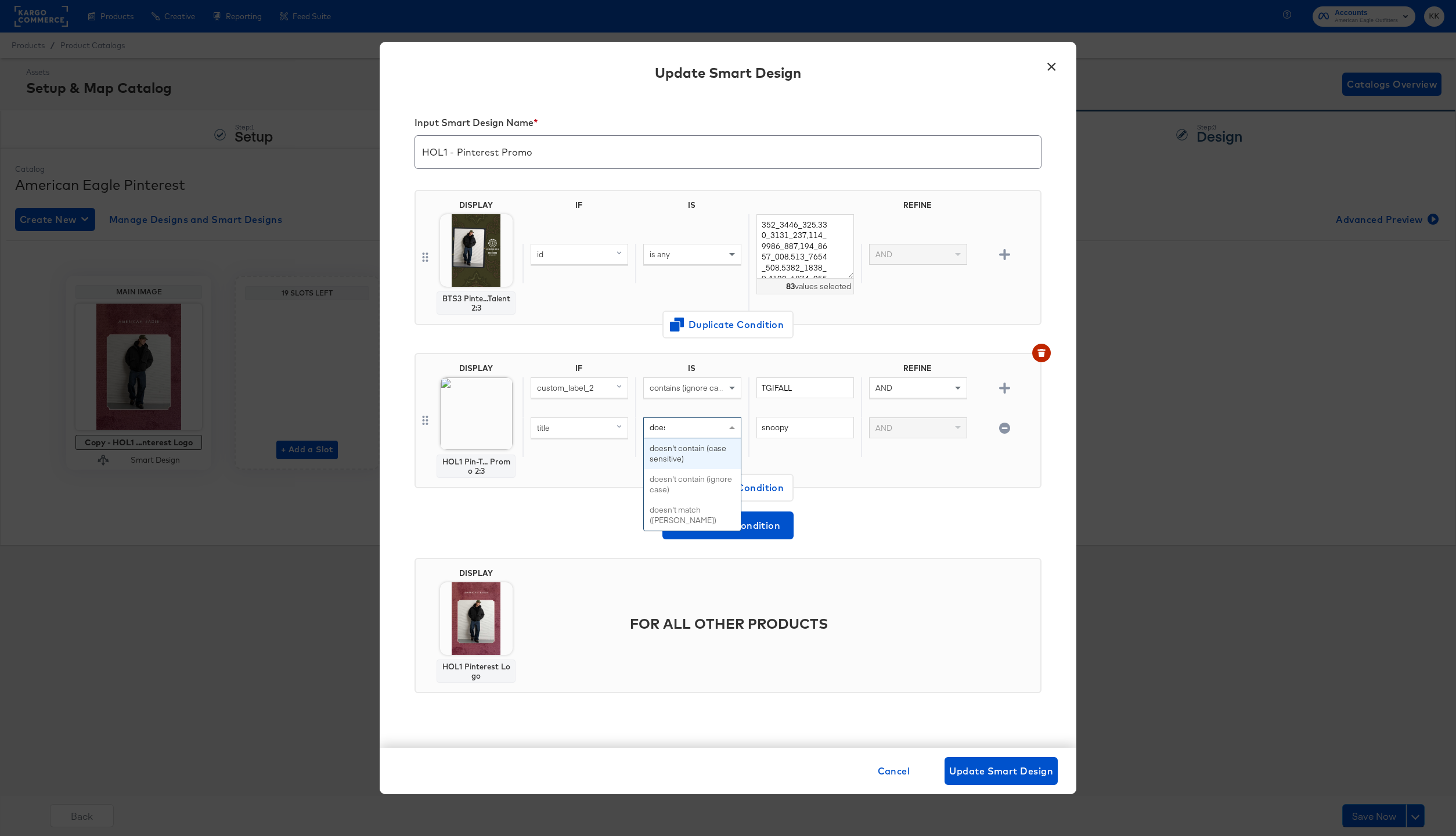
type input "doesn"
click at [1006, 391] on icon "button" at bounding box center [1005, 388] width 11 height 11
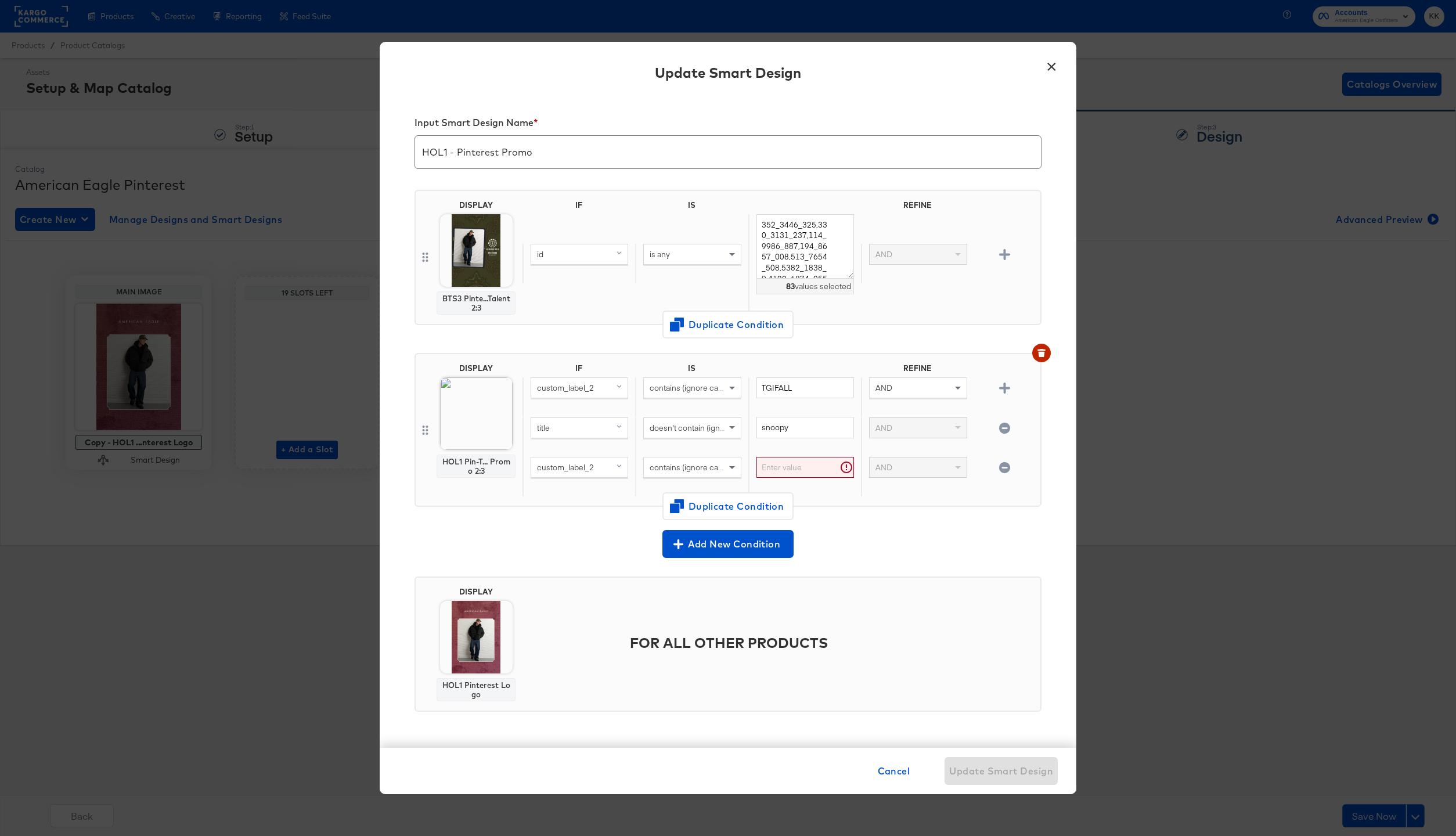
click at [601, 461] on div "custom_label_2" at bounding box center [579, 467] width 96 height 20
type input "title"
click at [552, 540] on button "title mapped" at bounding box center [579, 547] width 98 height 19
click at [776, 472] on input "text" at bounding box center [805, 467] width 98 height 21
type input "grinch"
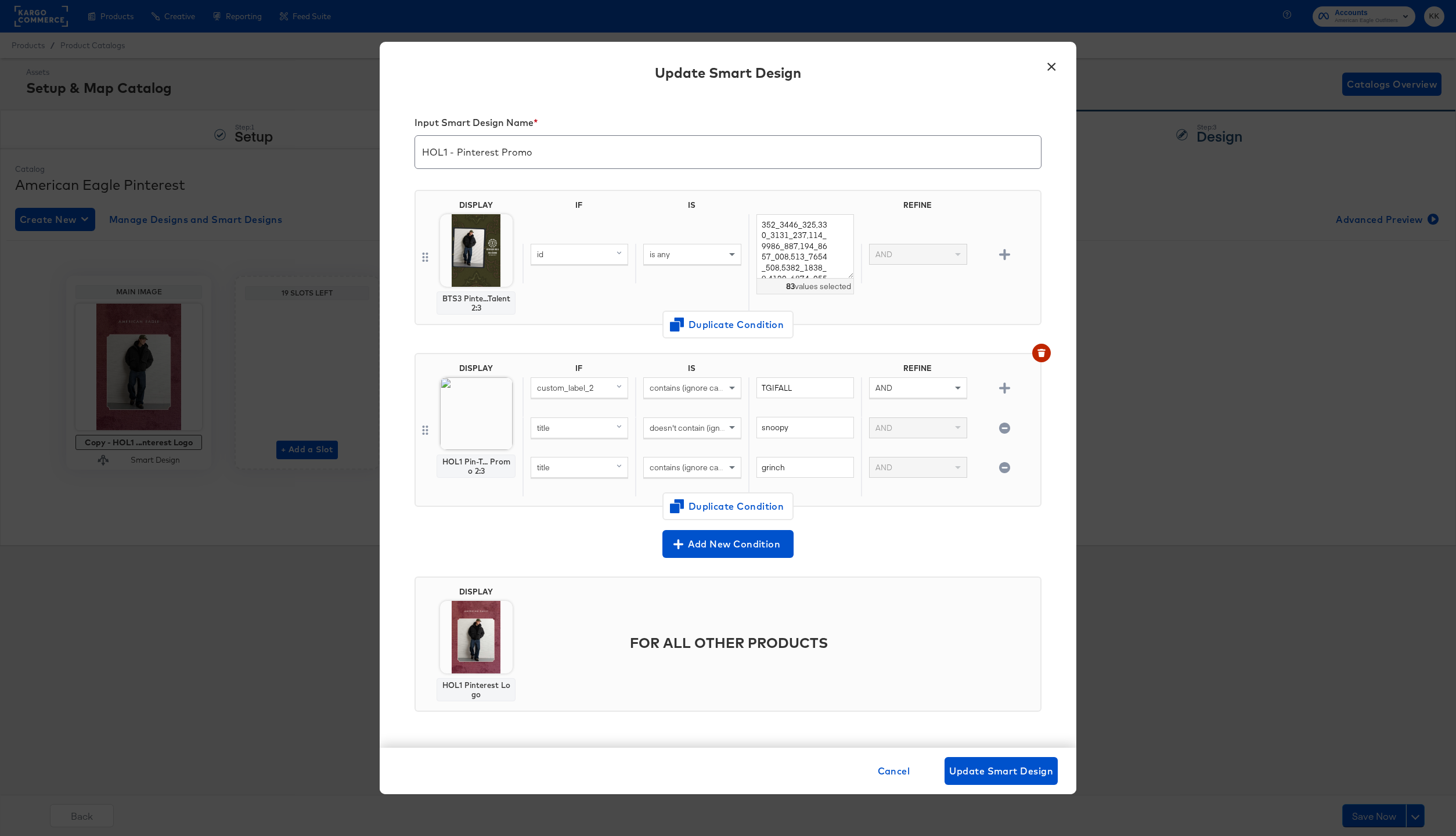
click at [1011, 376] on div at bounding box center [1005, 371] width 62 height 14
click at [1009, 382] on div at bounding box center [1004, 387] width 20 height 11
click at [1006, 385] on icon "button" at bounding box center [1005, 388] width 11 height 11
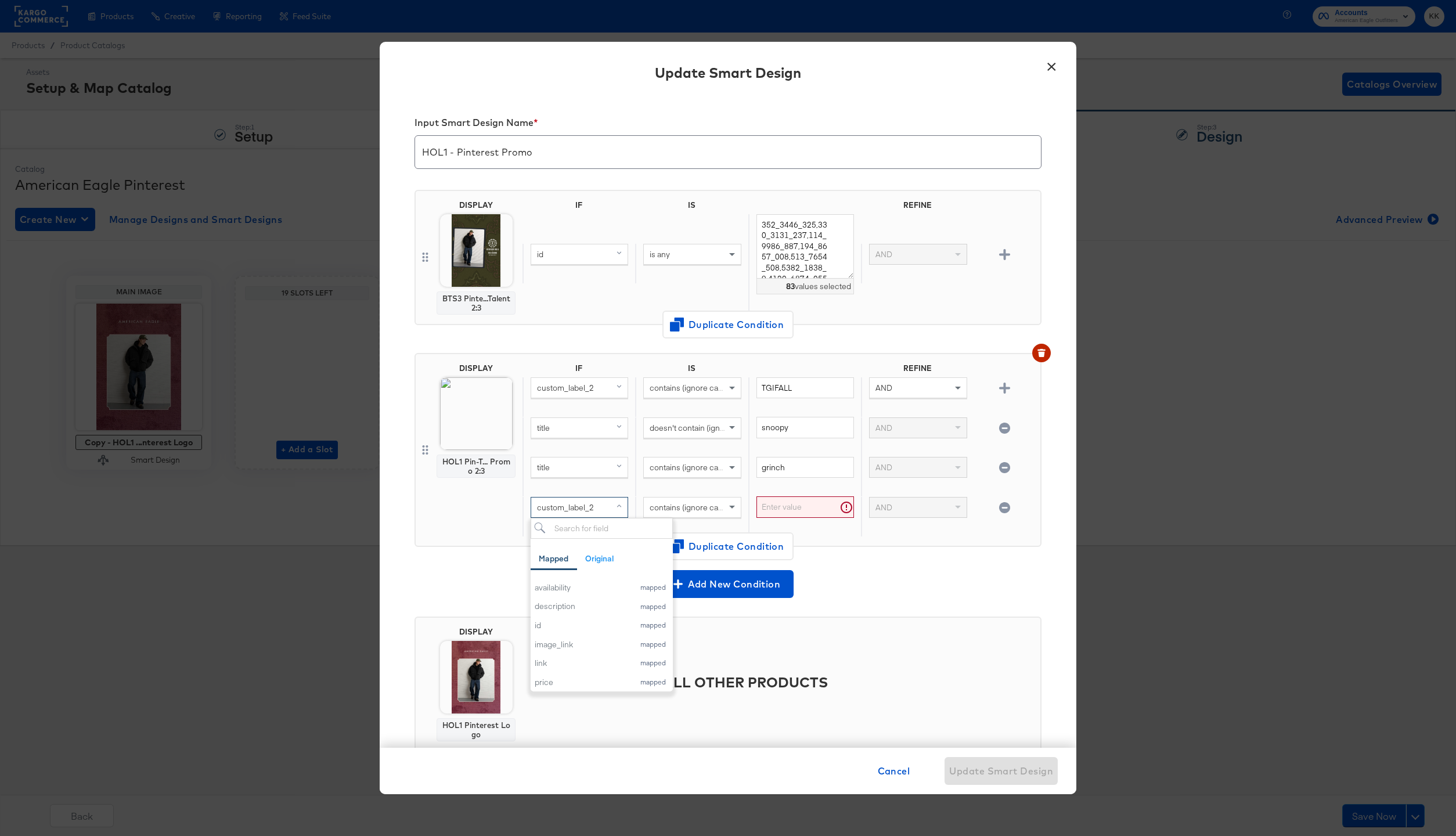
click at [572, 506] on span "custom_label_2" at bounding box center [565, 507] width 57 height 11
drag, startPoint x: 582, startPoint y: 529, endPoint x: 524, endPoint y: 529, distance: 58.0
click at [524, 529] on div "custom_label_2 grinch Mapped Original Add a field from your catalog to use in y…" at bounding box center [578, 516] width 113 height 40
type input "title"
click at [544, 582] on div "title" at bounding box center [559, 588] width 49 height 11
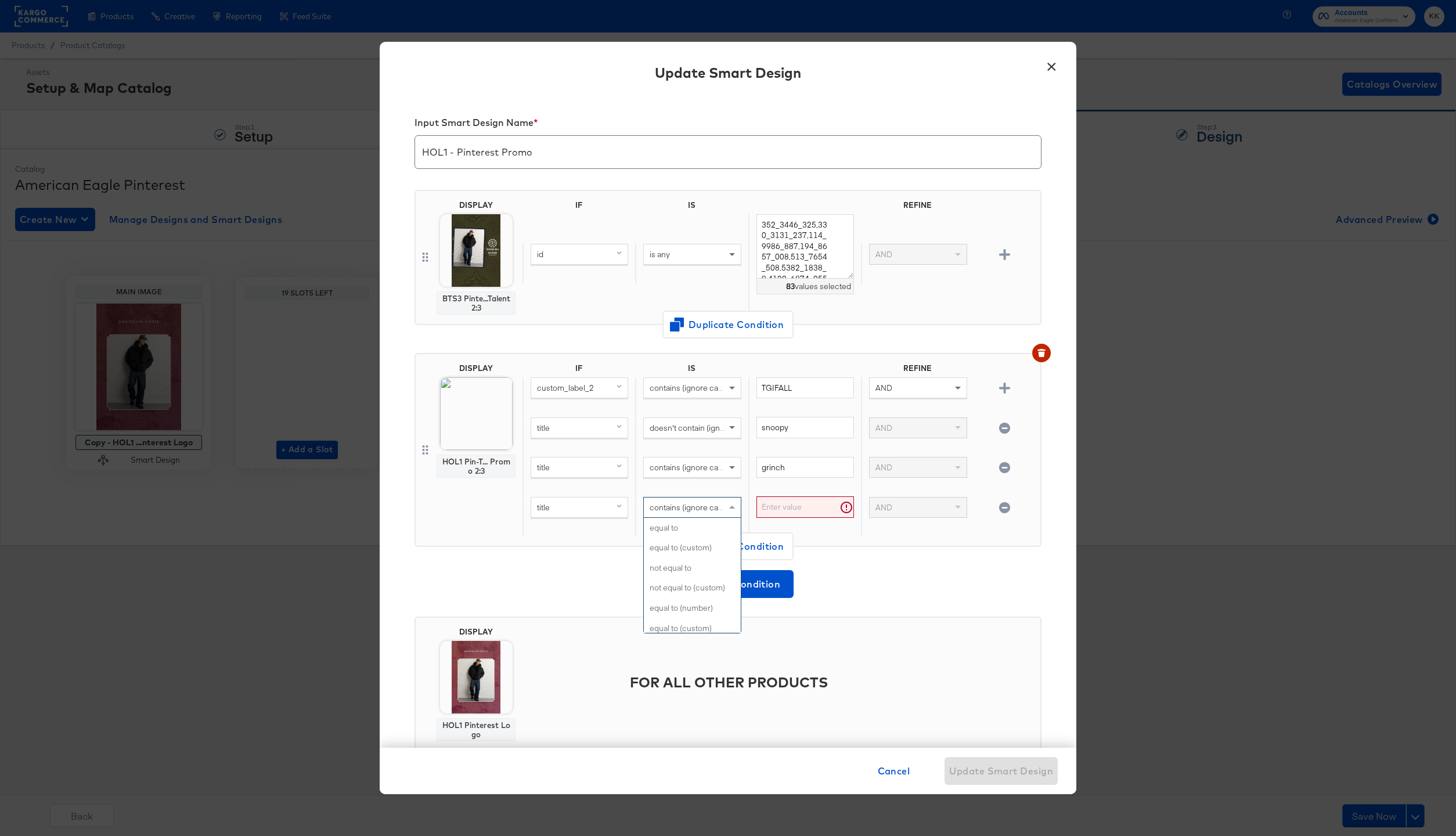
click at [699, 514] on div "contains (ignore case)" at bounding box center [692, 507] width 96 height 20
type input "doesn"
click at [693, 459] on div "contains (ignore case)" at bounding box center [692, 467] width 96 height 20
type input "does"
click at [790, 514] on input "text" at bounding box center [805, 507] width 98 height 21
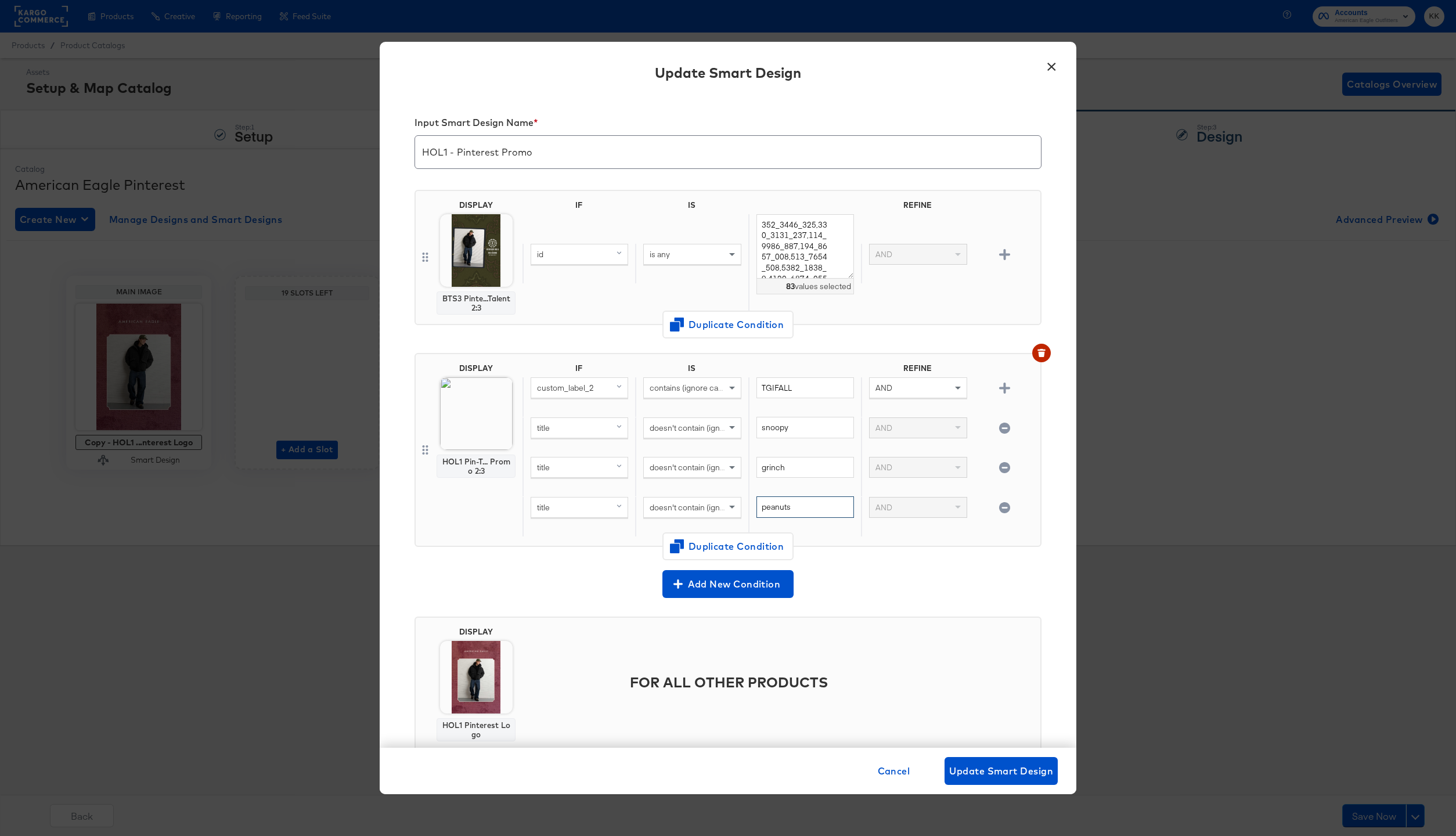
type input "peanuts"
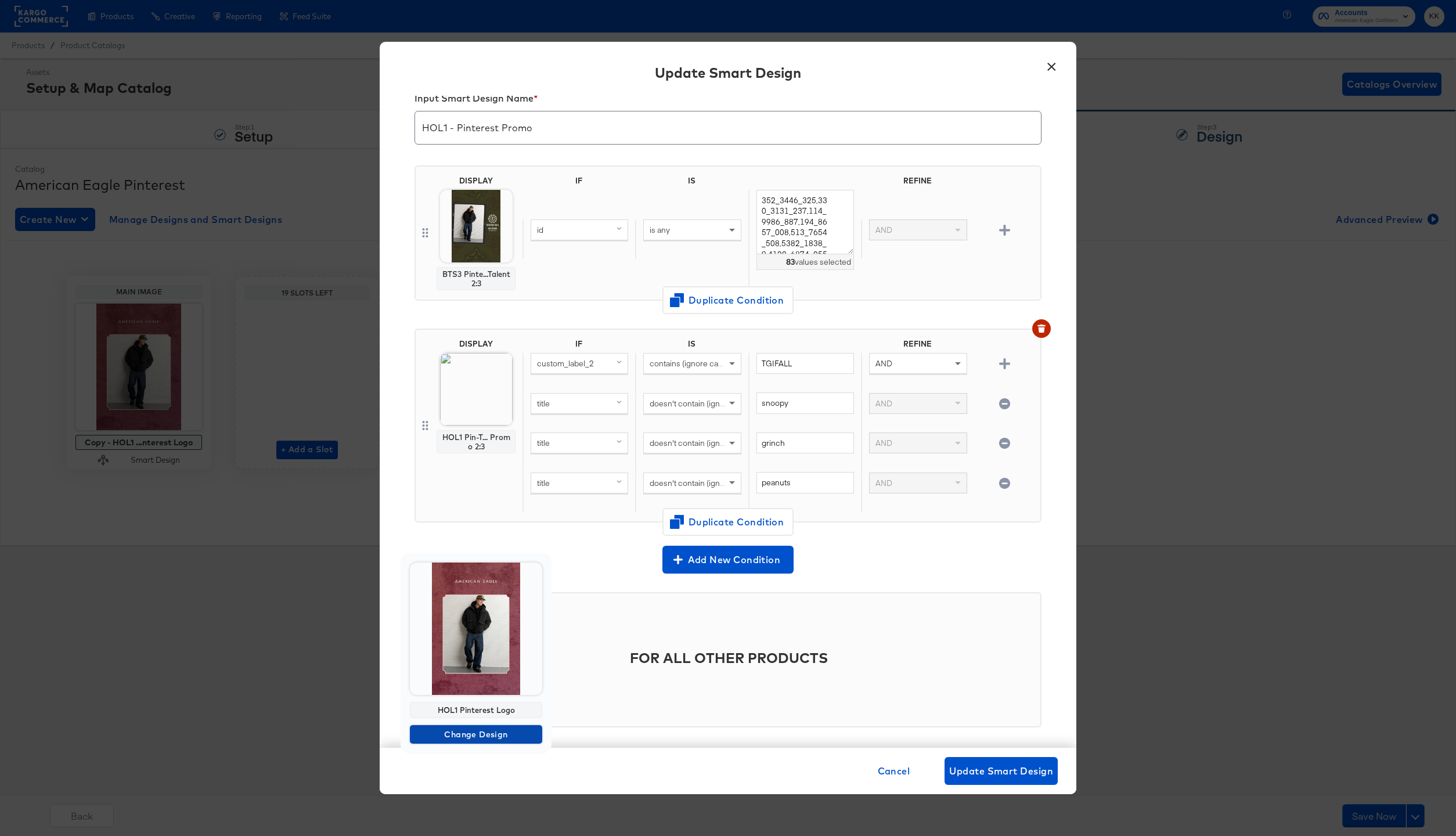
click at [481, 730] on span "Change Design" at bounding box center [476, 734] width 123 height 14
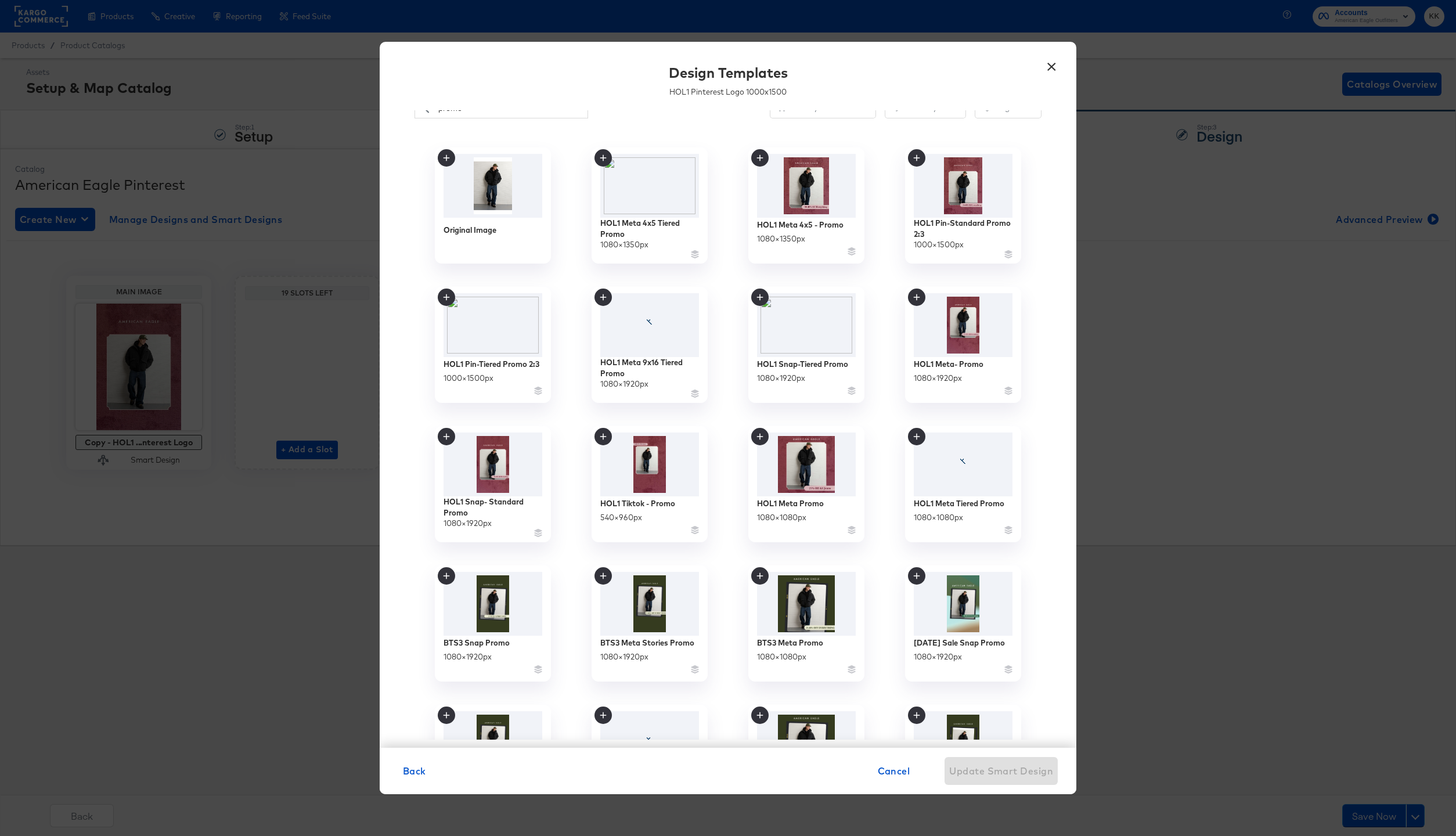
scroll to position [0, 0]
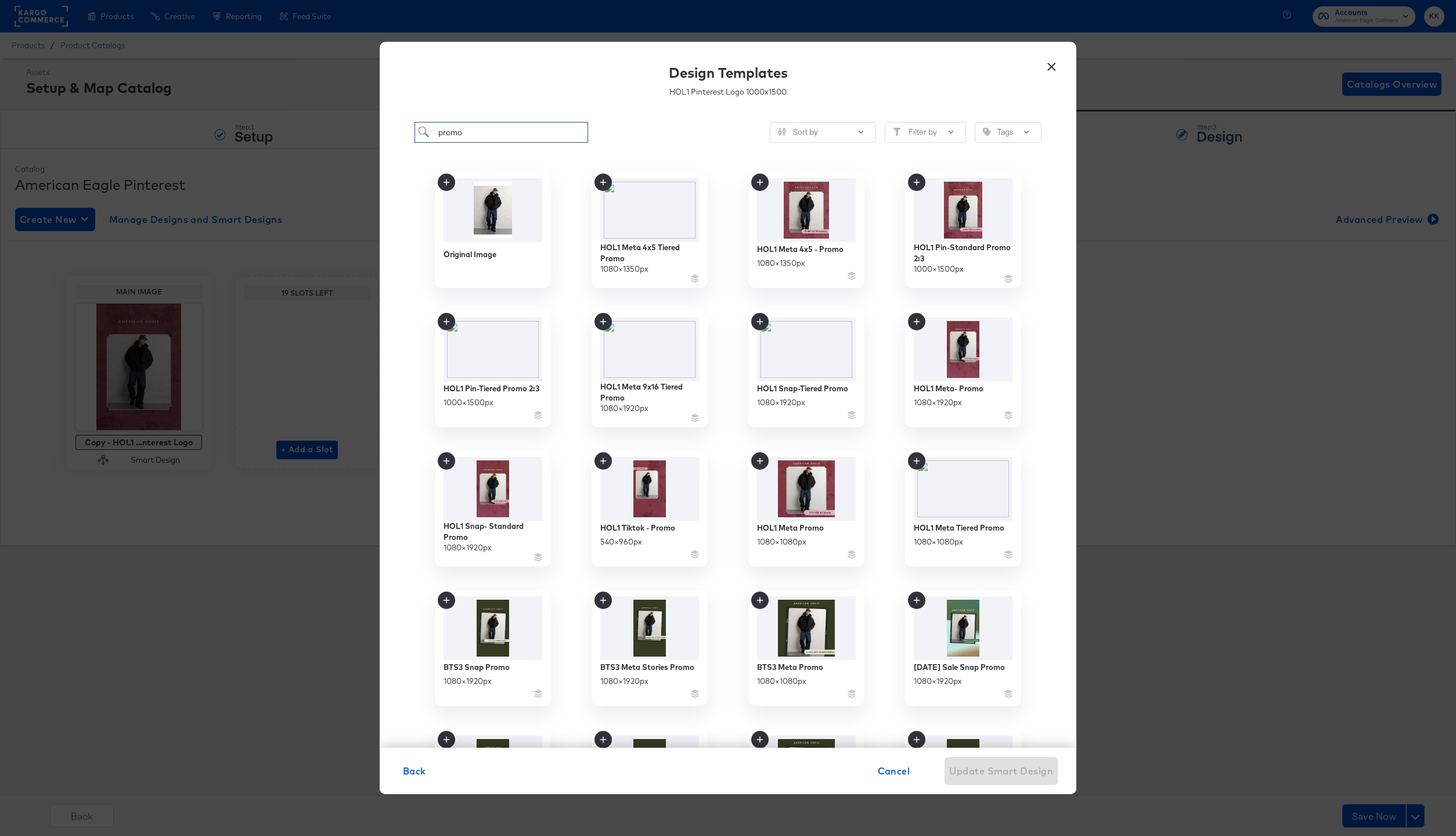
drag, startPoint x: 476, startPoint y: 138, endPoint x: 418, endPoint y: 138, distance: 58.0
click at [418, 138] on input "promo" at bounding box center [501, 133] width 174 height 21
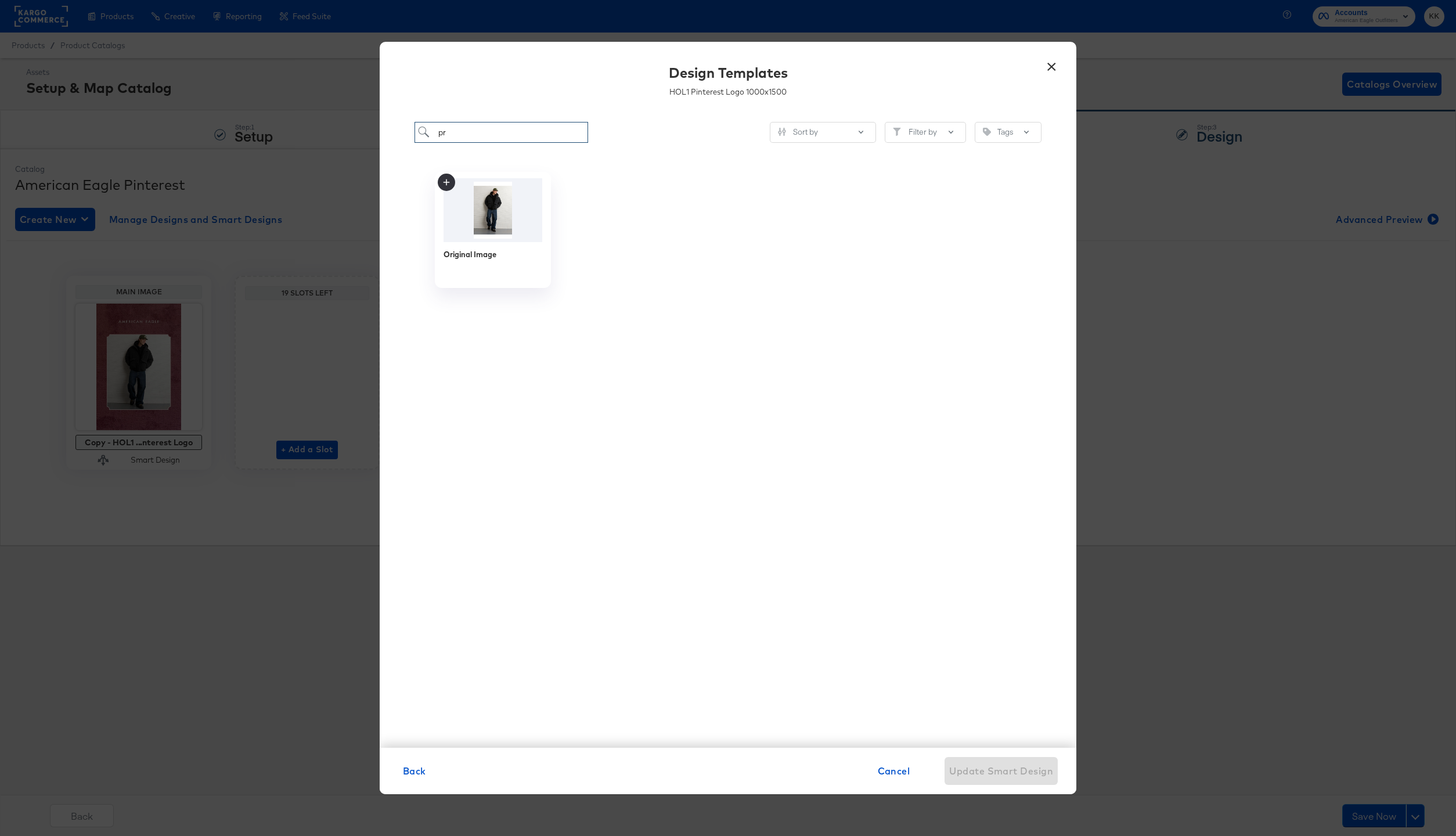
type input "p"
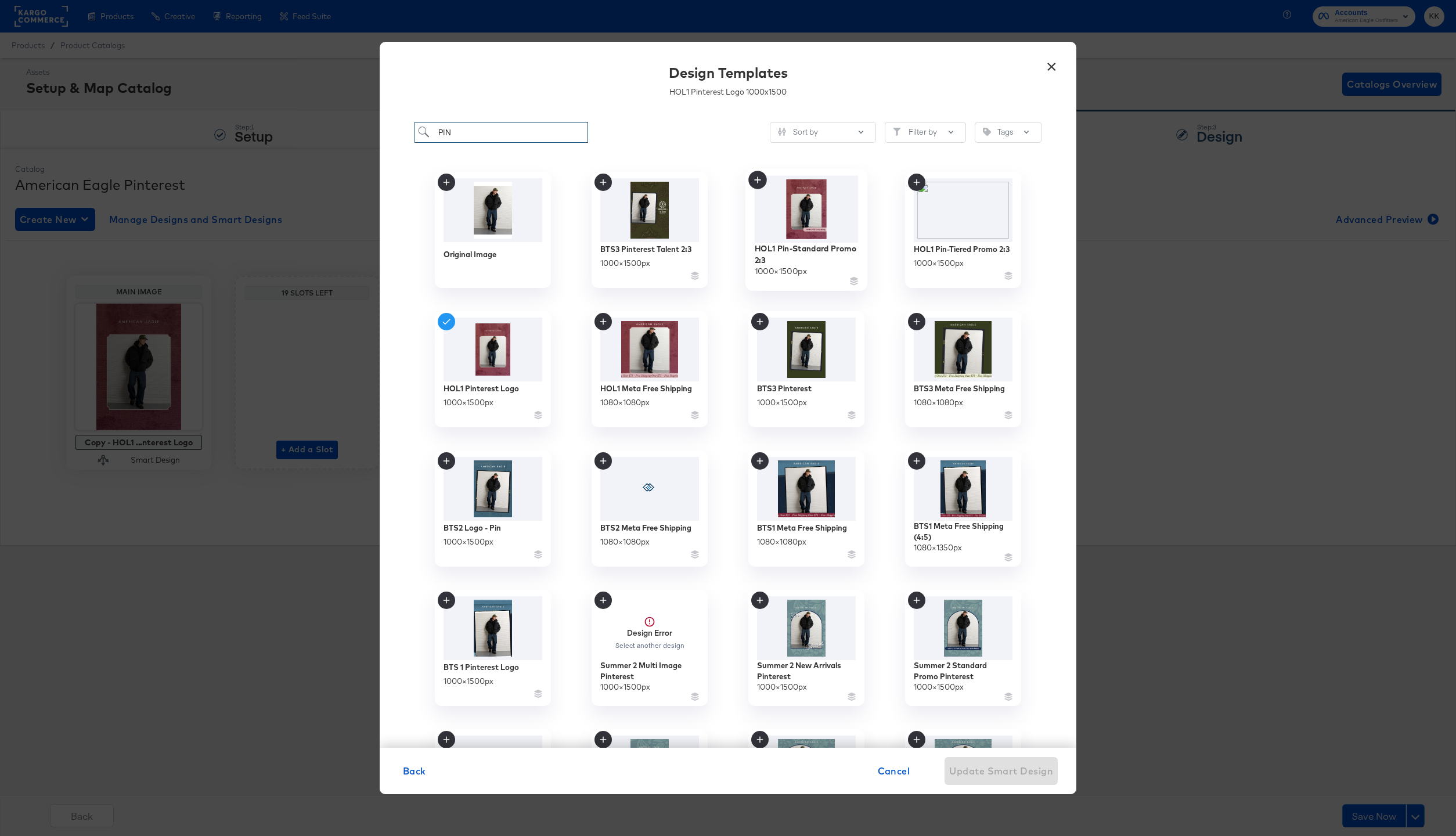
type input "PIN"
click at [814, 248] on div "HOL1 Pin-Standard Promo 2:3" at bounding box center [806, 254] width 104 height 23
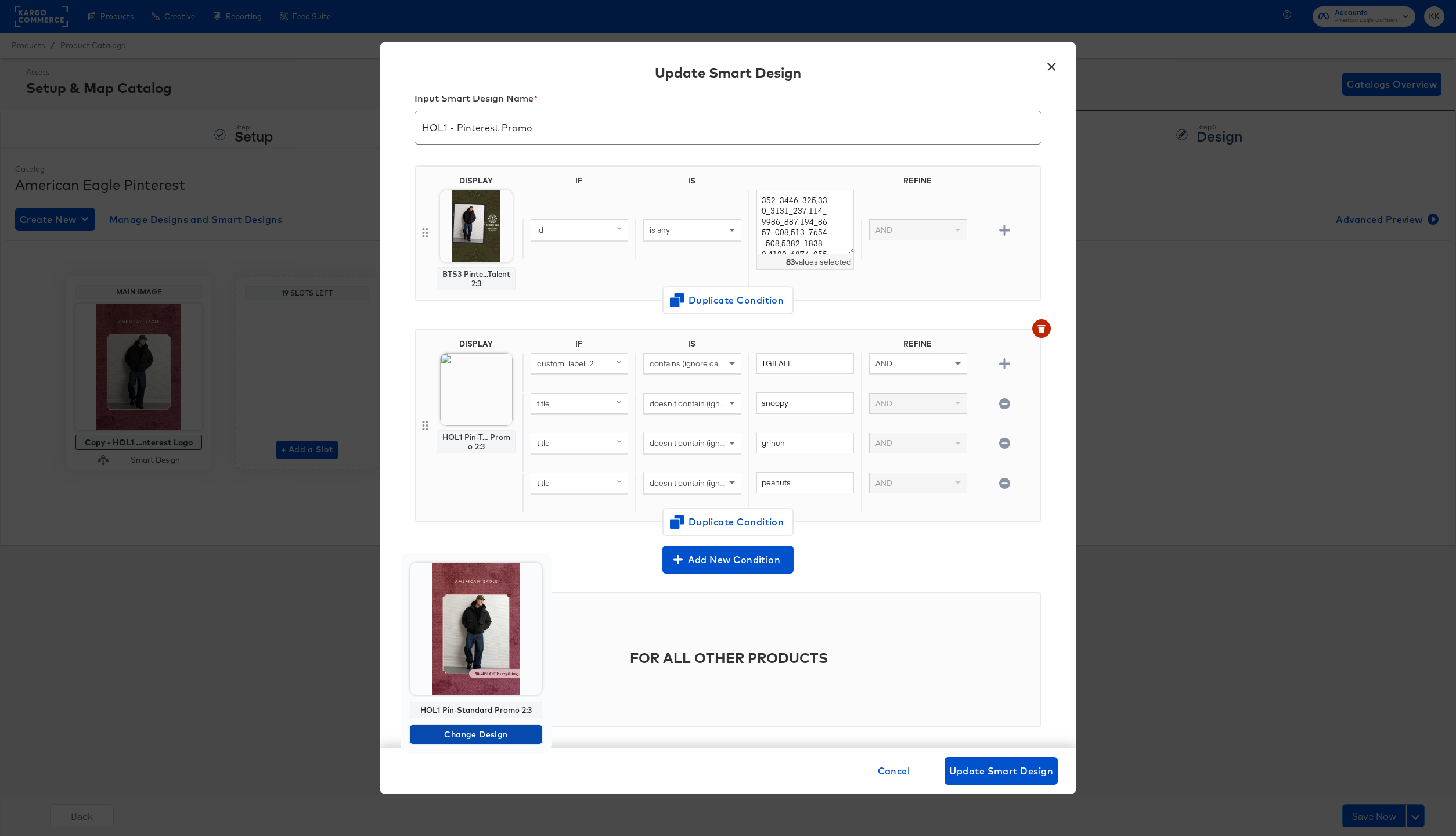
click at [476, 728] on span "Change Design" at bounding box center [476, 734] width 123 height 14
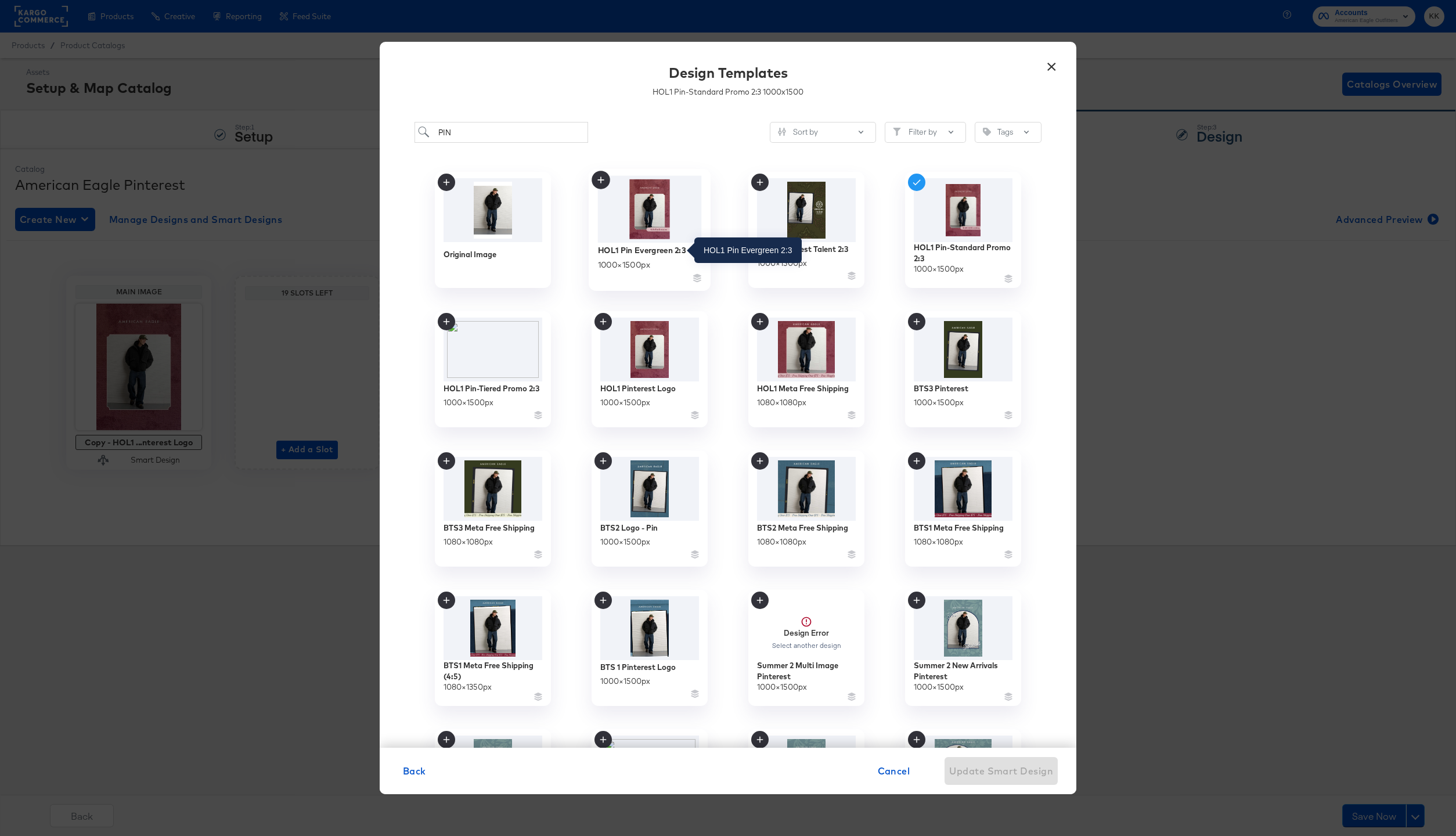
click at [652, 250] on div "HOL1 Pin Evergreen 2:3" at bounding box center [641, 250] width 87 height 11
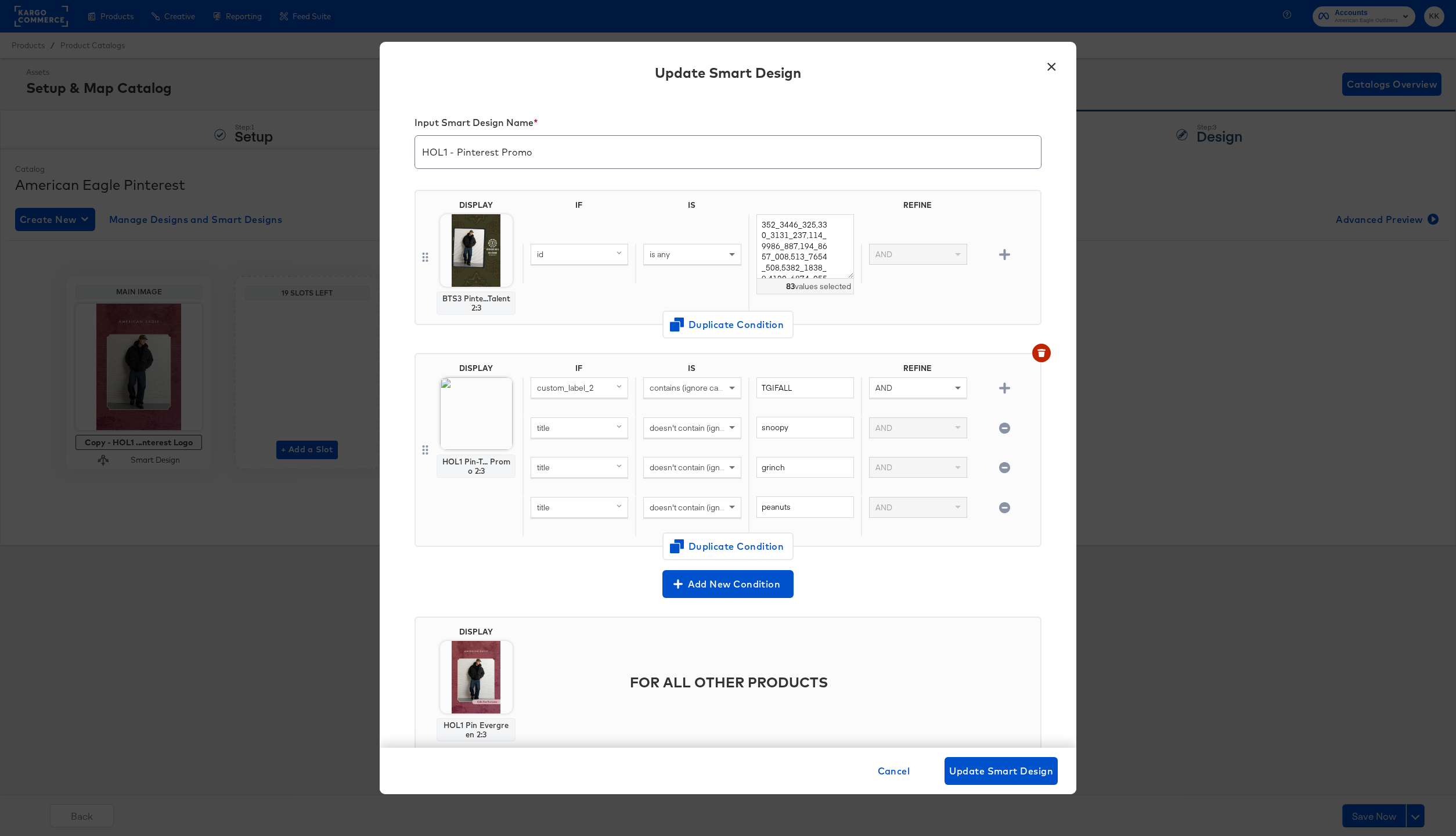
scroll to position [25, 0]
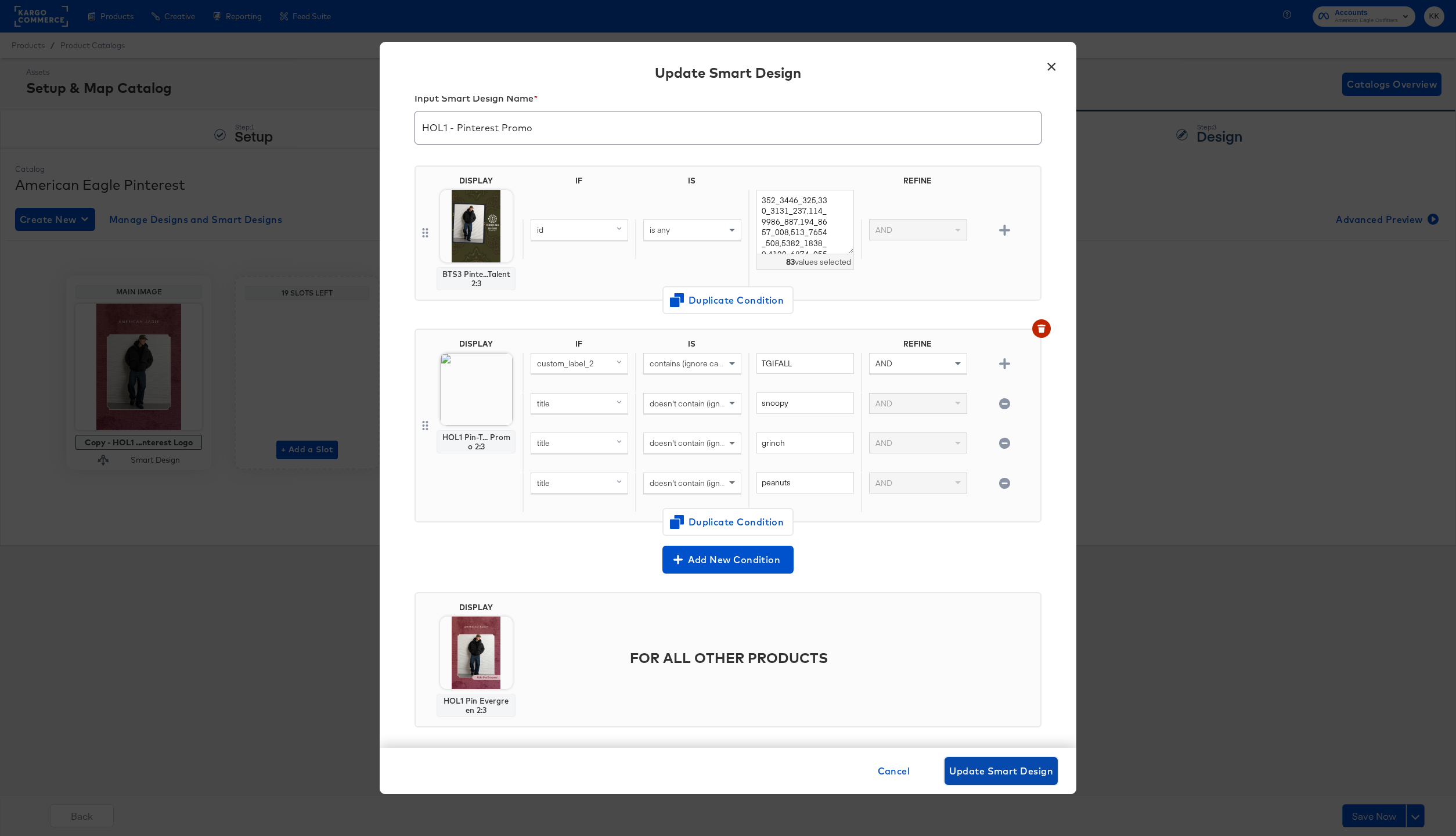
click at [986, 779] on button "Update Smart Design" at bounding box center [1001, 771] width 113 height 28
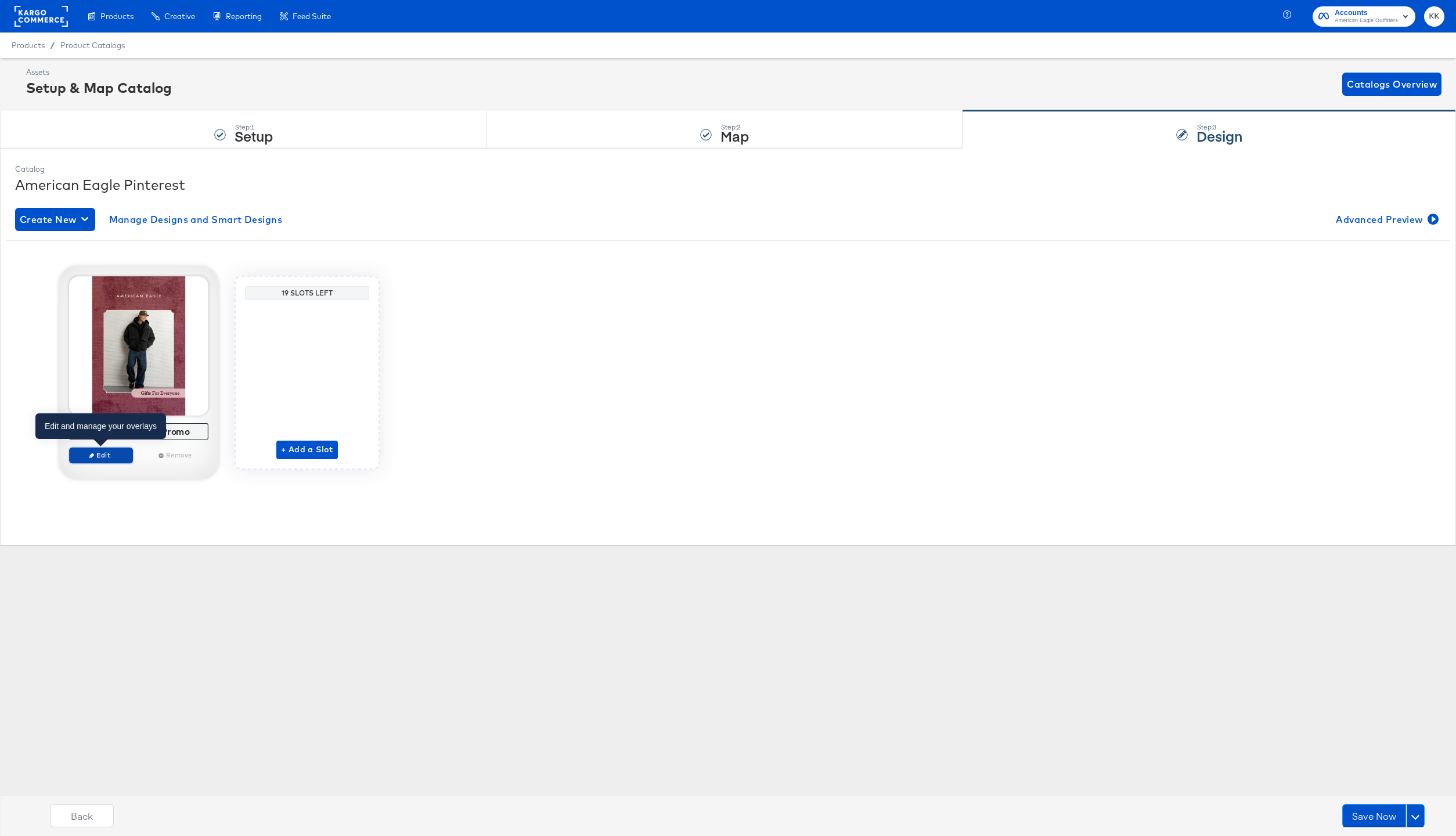
click at [106, 453] on span "Edit" at bounding box center [101, 455] width 53 height 9
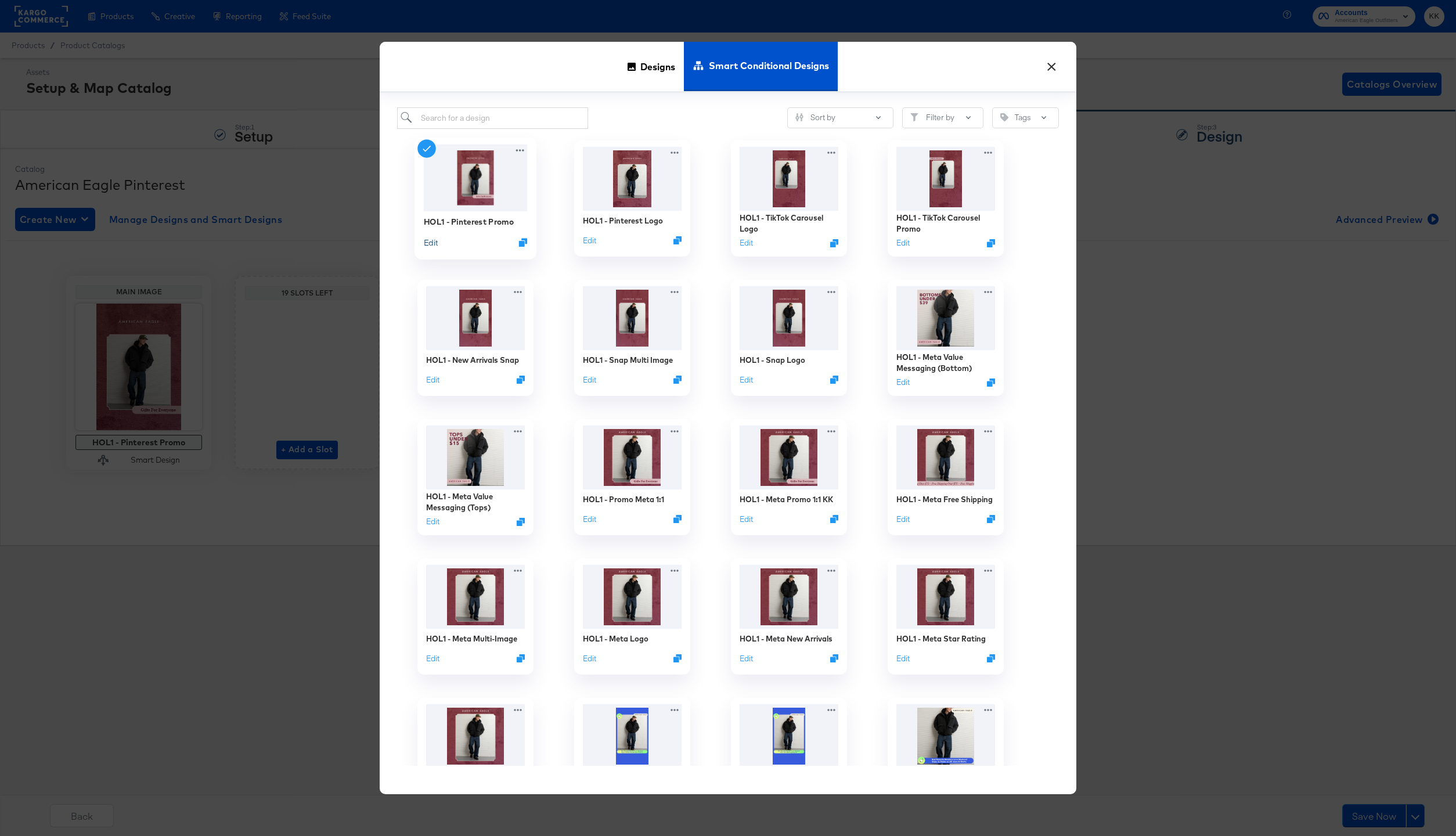
click at [430, 244] on button "Edit" at bounding box center [431, 242] width 14 height 11
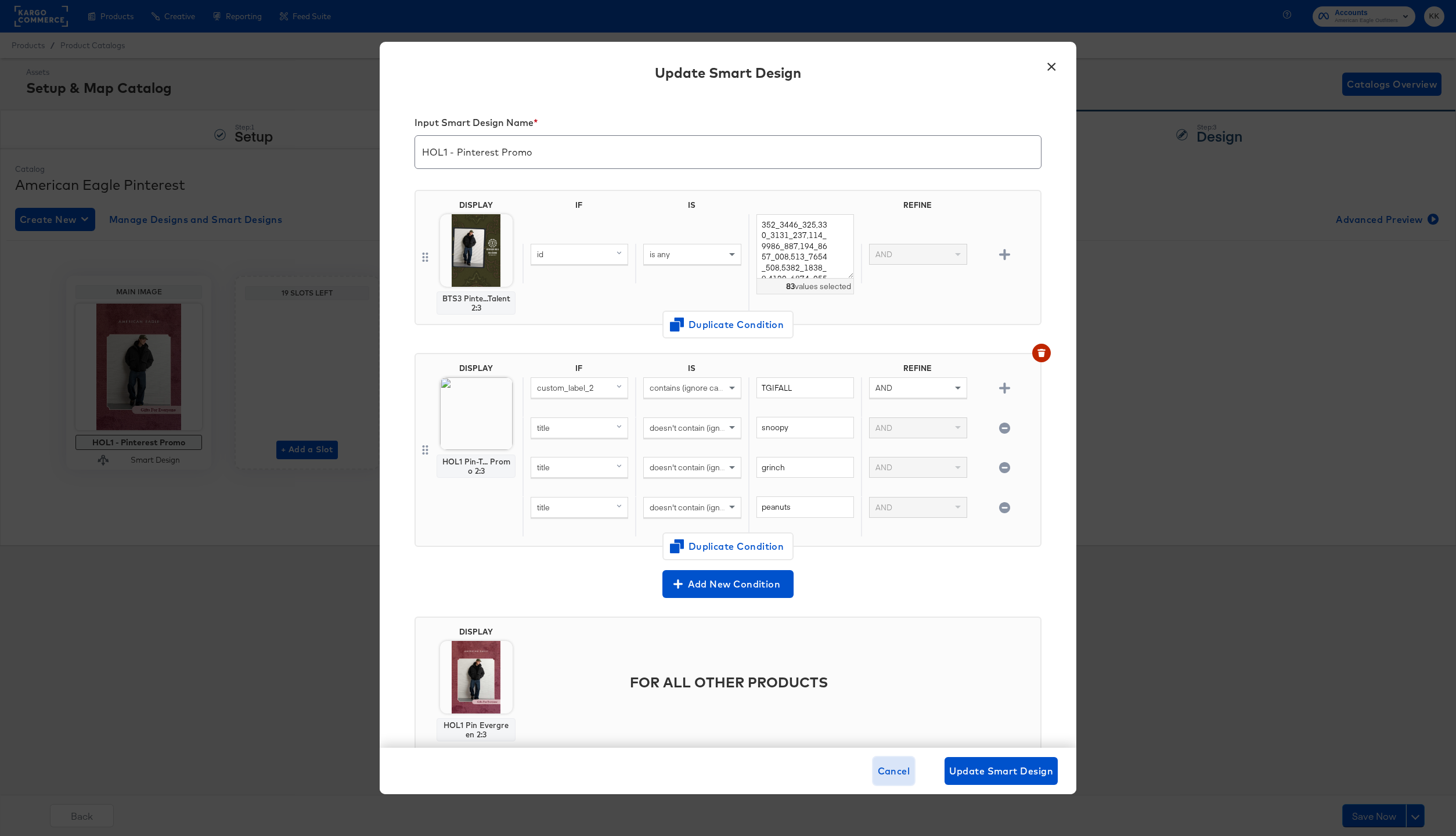
click at [888, 769] on span "Cancel" at bounding box center [894, 771] width 33 height 16
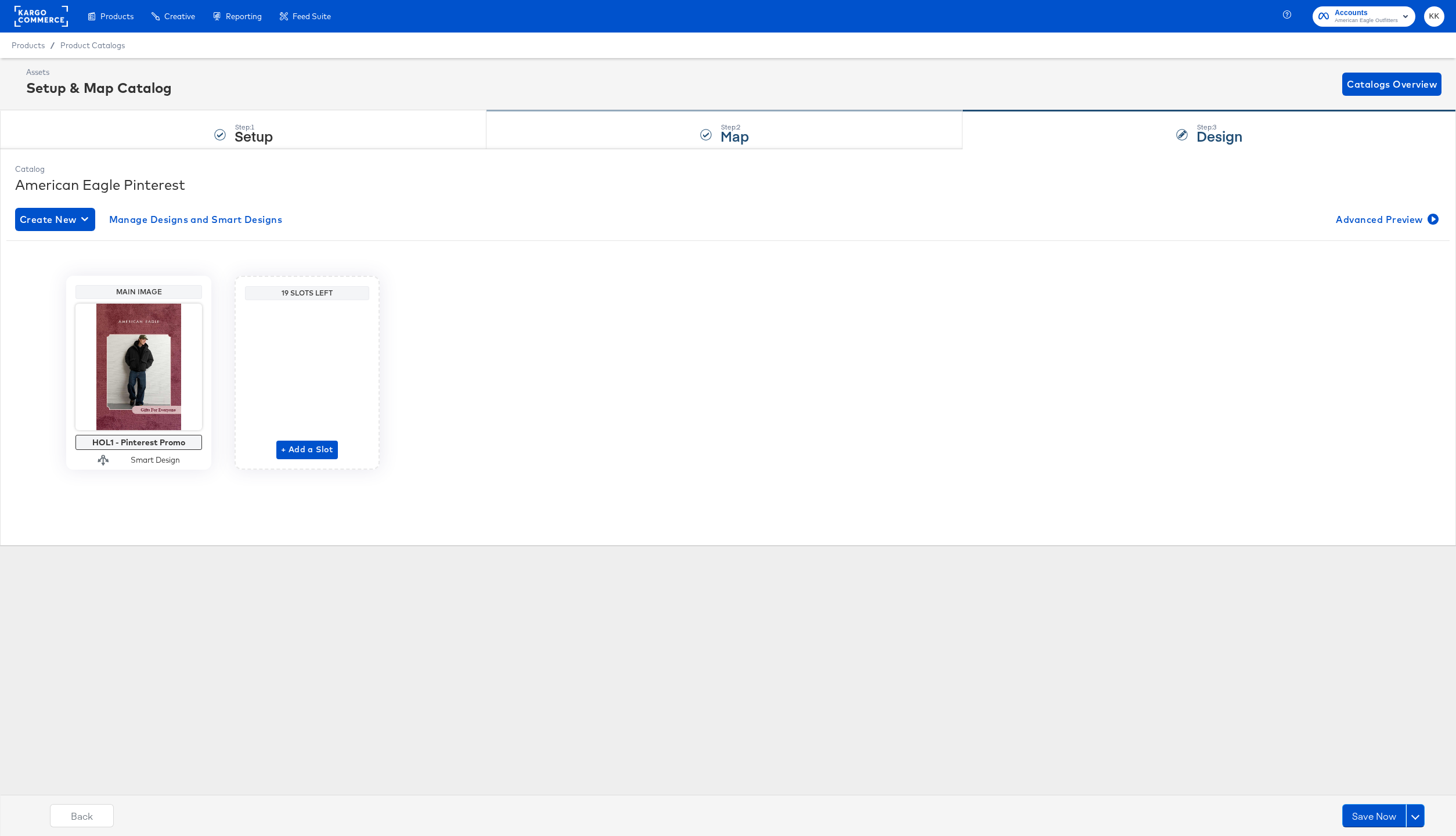
click at [612, 143] on div "Step: 2 Map" at bounding box center [724, 130] width 476 height 38
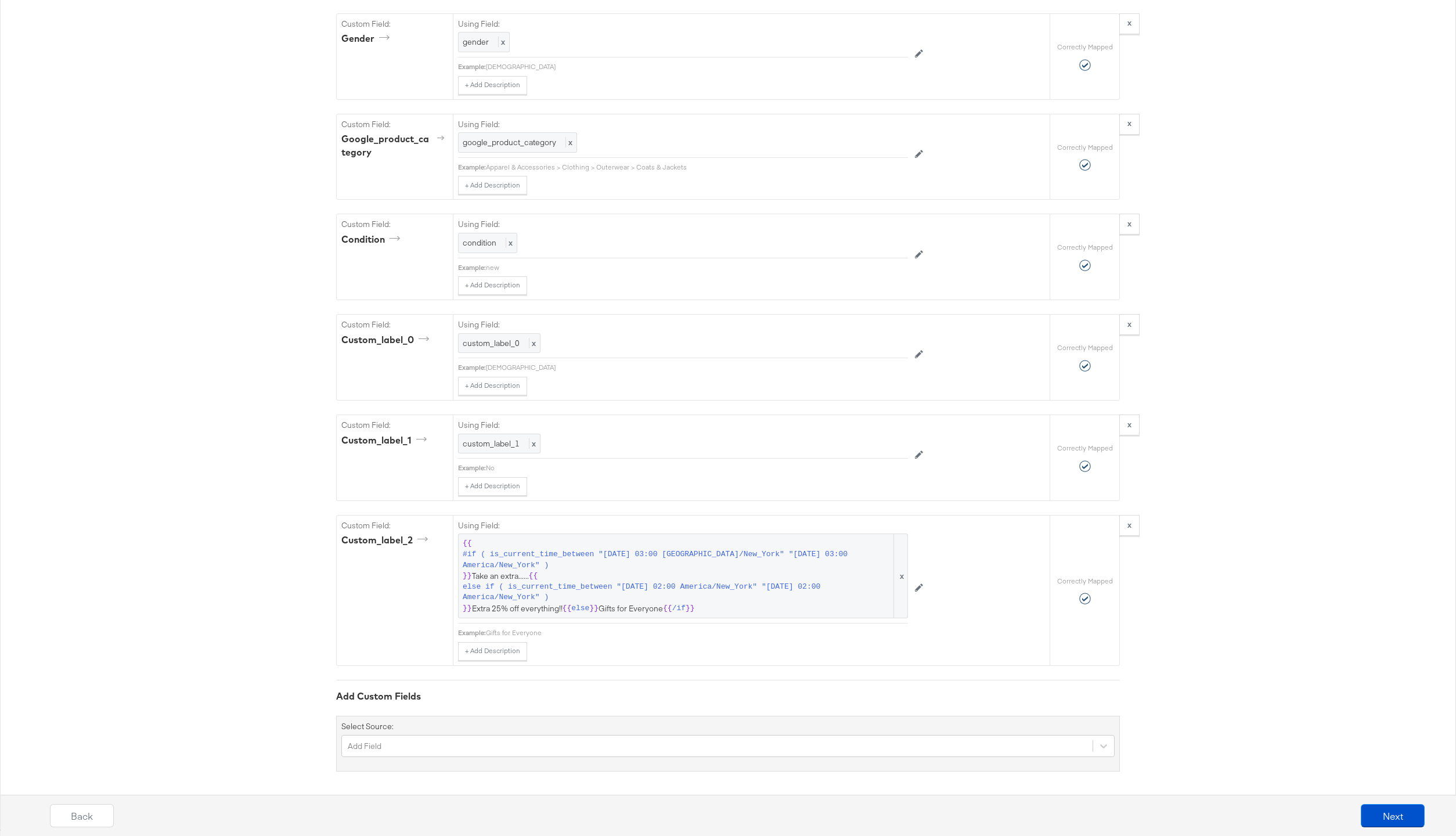
scroll to position [1437, 0]
click at [574, 569] on span "{{ #if ( is_current_time_between "2024-06-28 03:00 America/New_York" "2024-06-2…" at bounding box center [683, 574] width 440 height 75
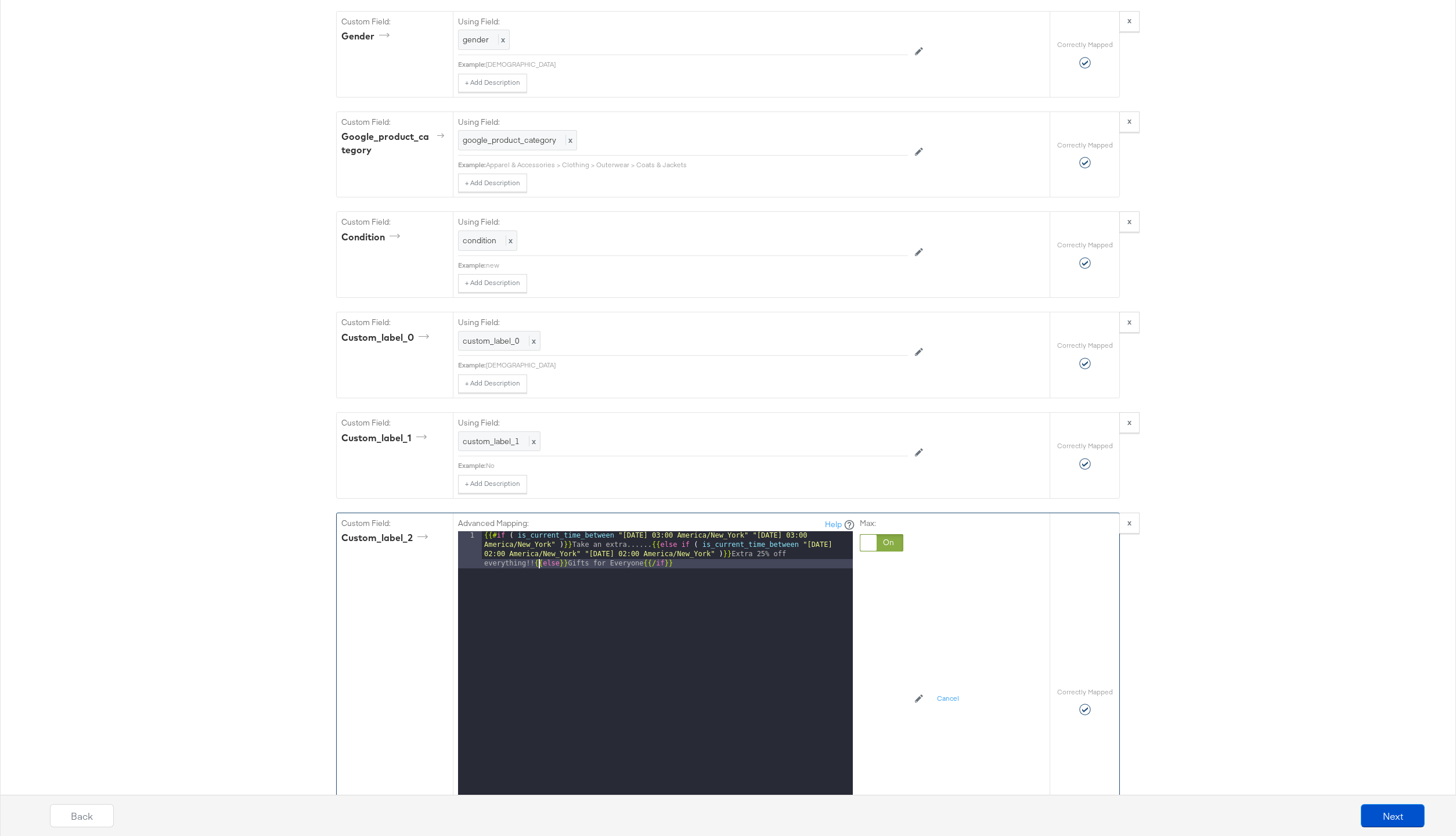
click at [537, 566] on div "{{# if ( is_current_time_between "2024-06-28 03:00 America/New_York" "2024-06-2…" at bounding box center [668, 713] width 371 height 364
click at [649, 546] on div "{{# if ( is_current_time_between "2024-06-28 03:00 America/New_York" "2024-06-2…" at bounding box center [668, 699] width 371 height 337
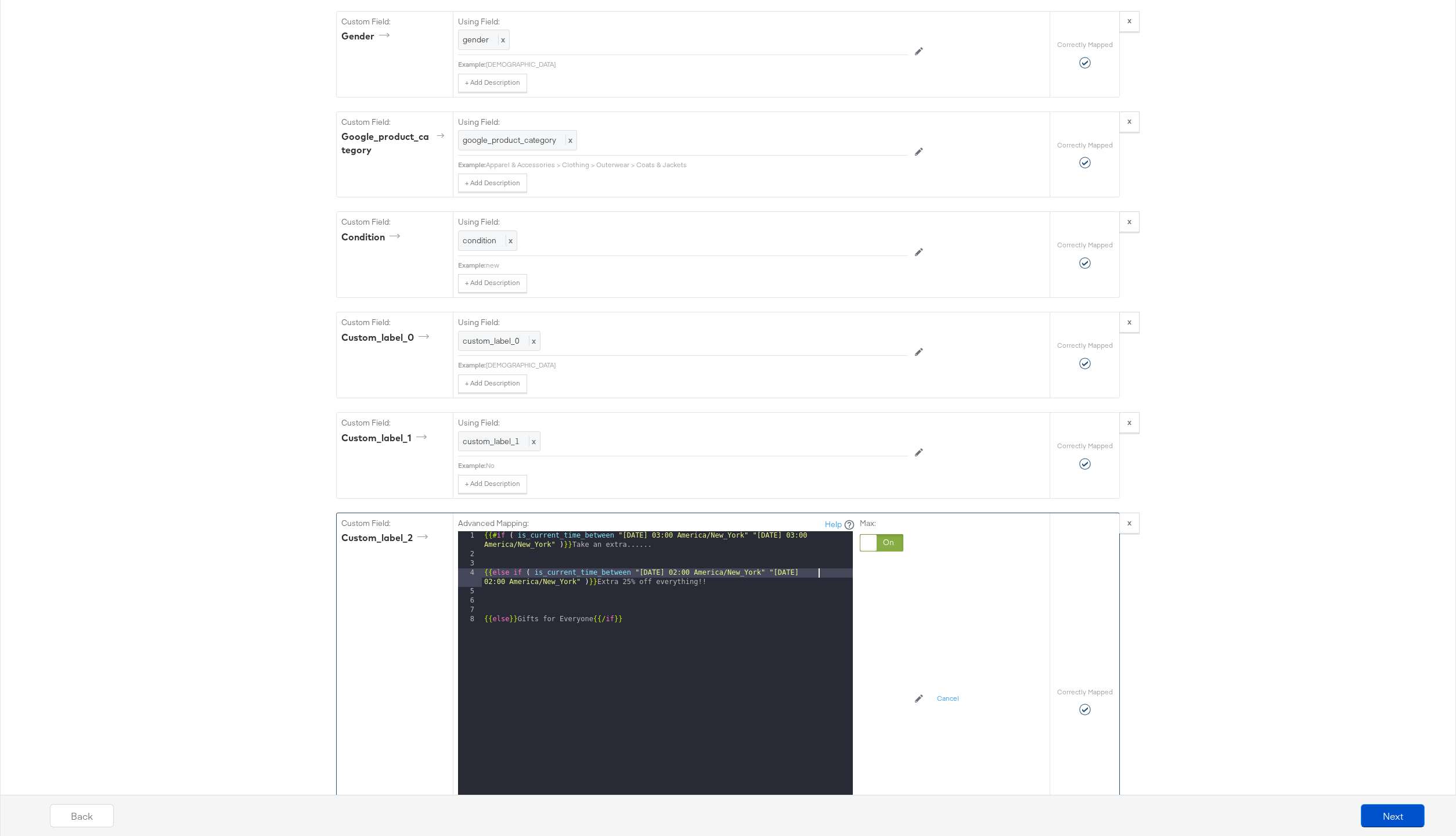
click at [817, 574] on div "{{# if ( is_current_time_between "2024-06-28 03:00 America/New_York" "2024-06-2…" at bounding box center [668, 690] width 371 height 318
drag, startPoint x: 707, startPoint y: 582, endPoint x: 615, endPoint y: 581, distance: 92.0
click at [615, 581] on div "{{# if ( is_current_time_between "2024-06-28 03:00 America/New_York" "2024-06-2…" at bounding box center [668, 690] width 371 height 318
click at [484, 574] on div "{{# if ( is_current_time_between "2024-06-28 03:00 America/New_York" "2024-06-2…" at bounding box center [668, 690] width 371 height 318
click at [483, 586] on div "{{# if ( is_current_time_between "2024-06-28 03:00 America/New_York" "2024-06-2…" at bounding box center [668, 694] width 371 height 327
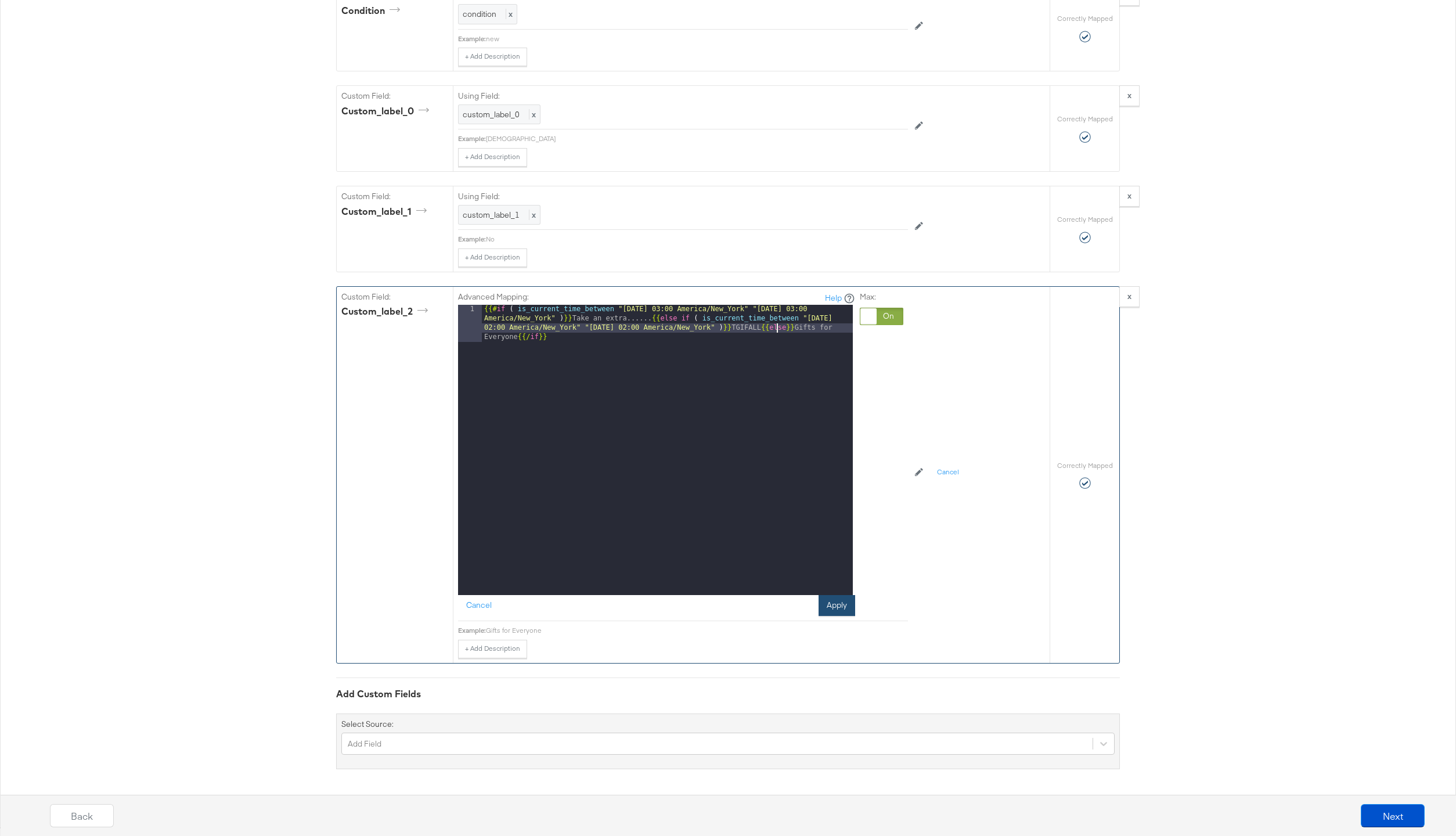
click at [849, 602] on button "Apply" at bounding box center [837, 605] width 36 height 21
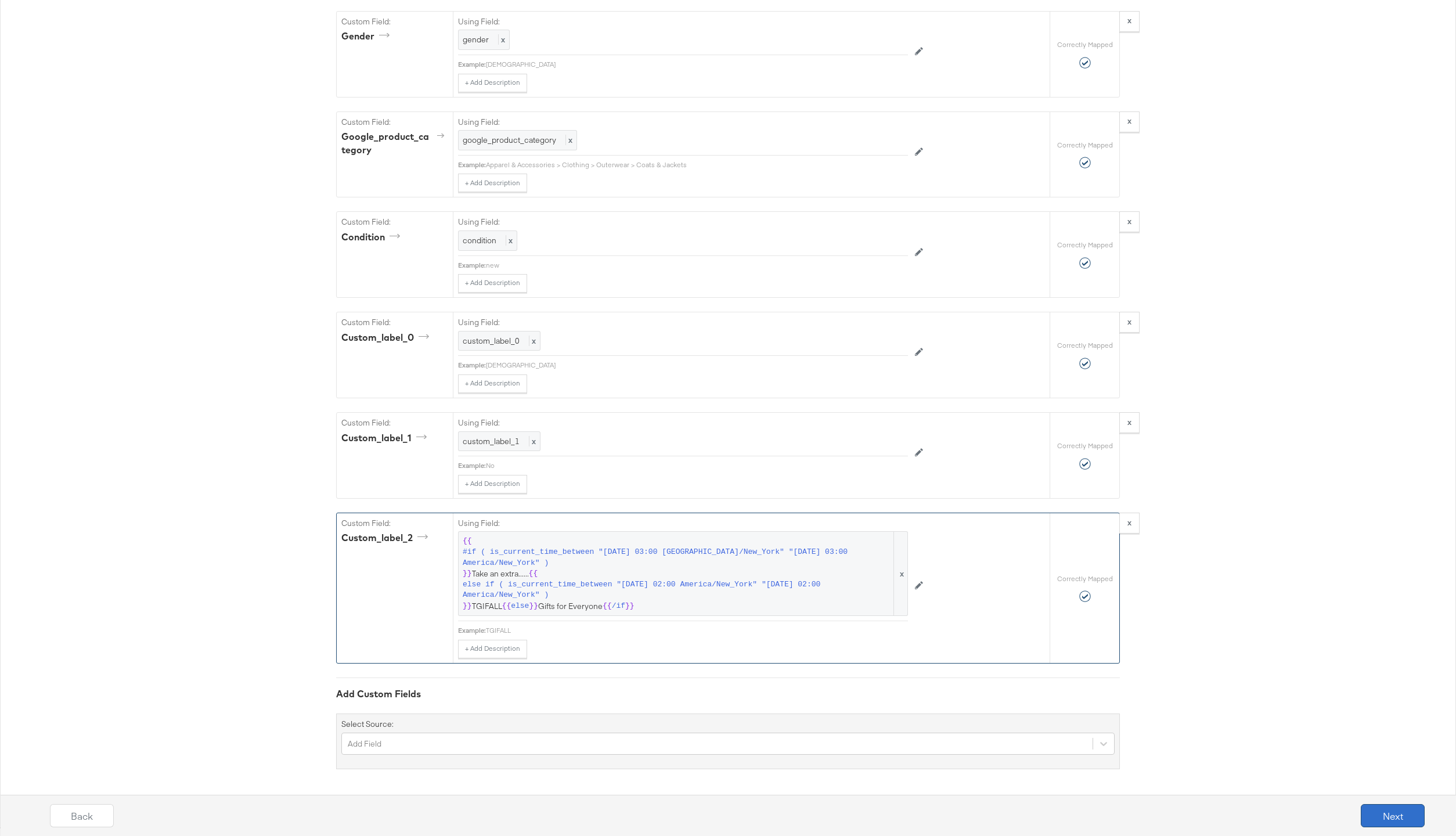
click at [1384, 811] on button "Next" at bounding box center [1392, 815] width 64 height 23
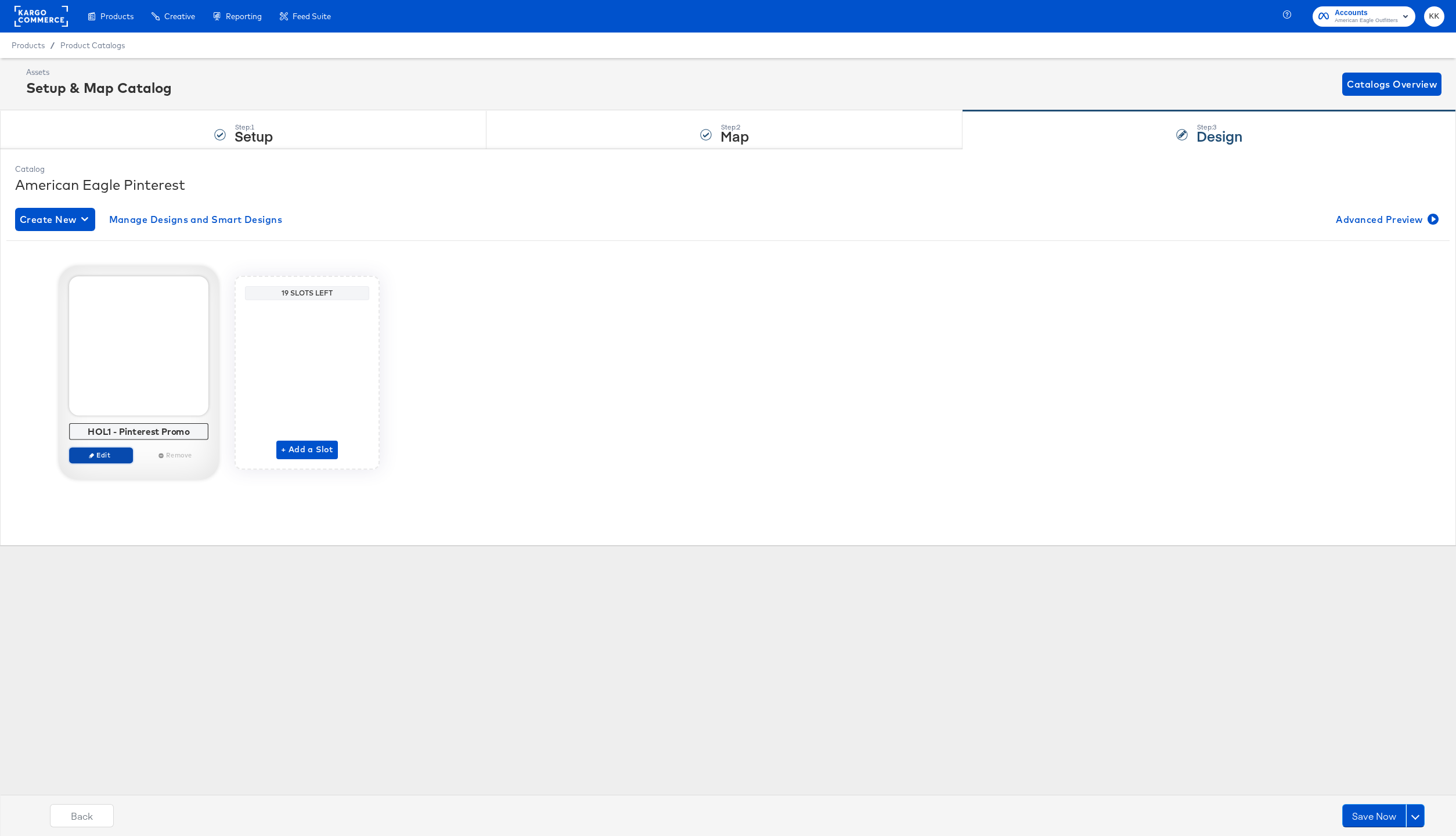
click at [112, 454] on span "Edit" at bounding box center [101, 455] width 53 height 9
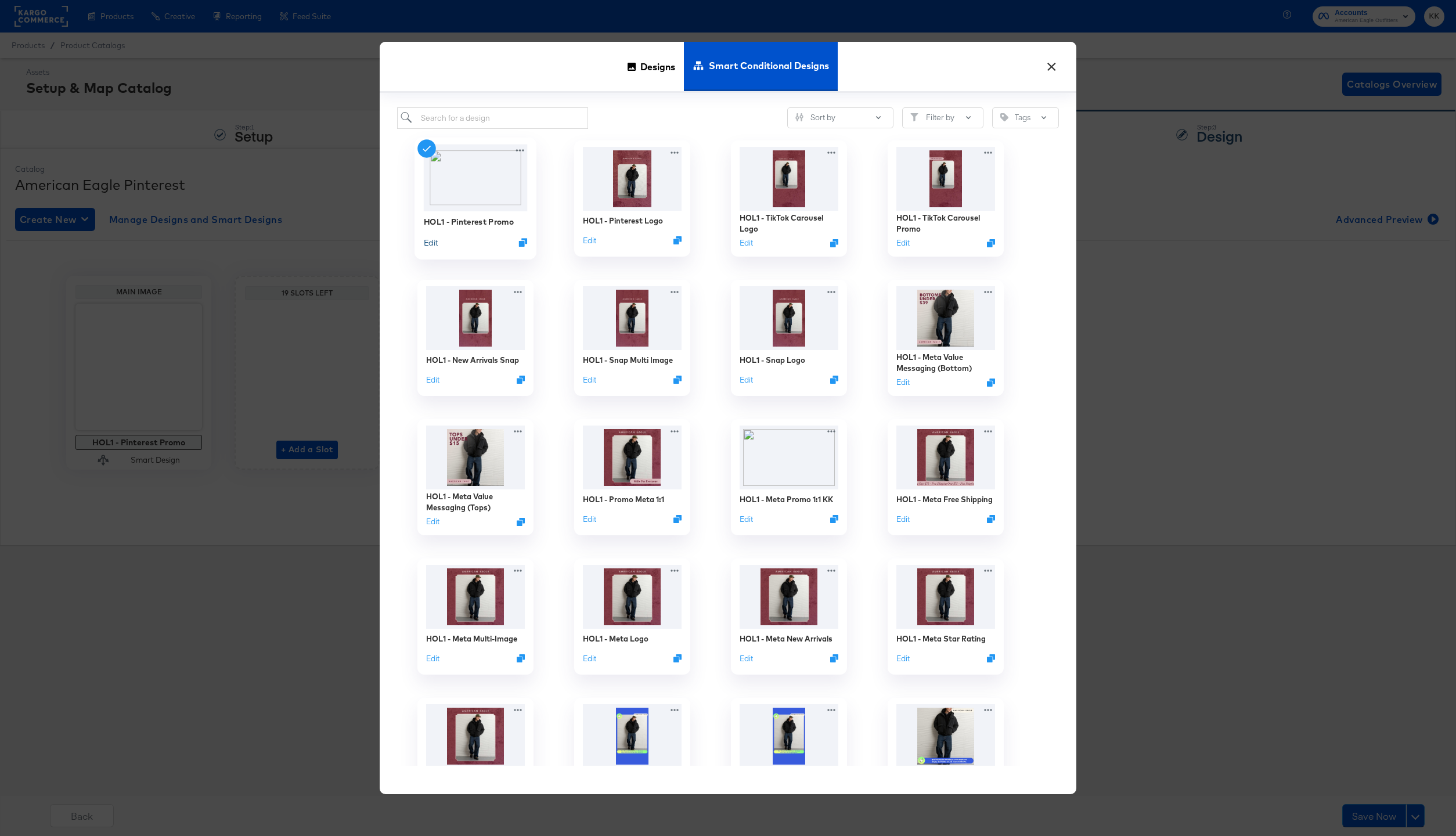
click at [430, 244] on button "Edit" at bounding box center [431, 242] width 14 height 11
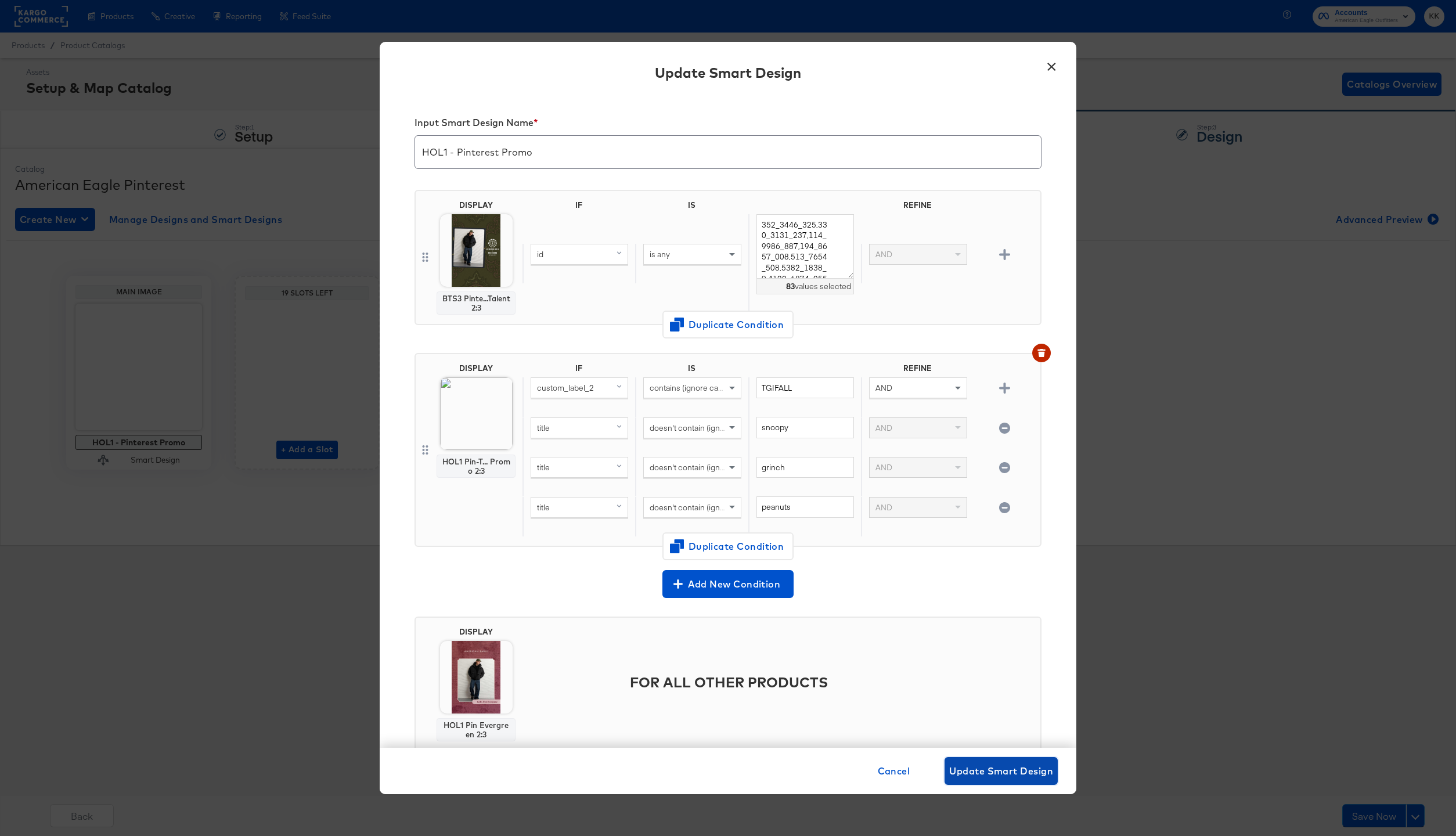
click at [964, 761] on button "Update Smart Design" at bounding box center [1001, 771] width 113 height 28
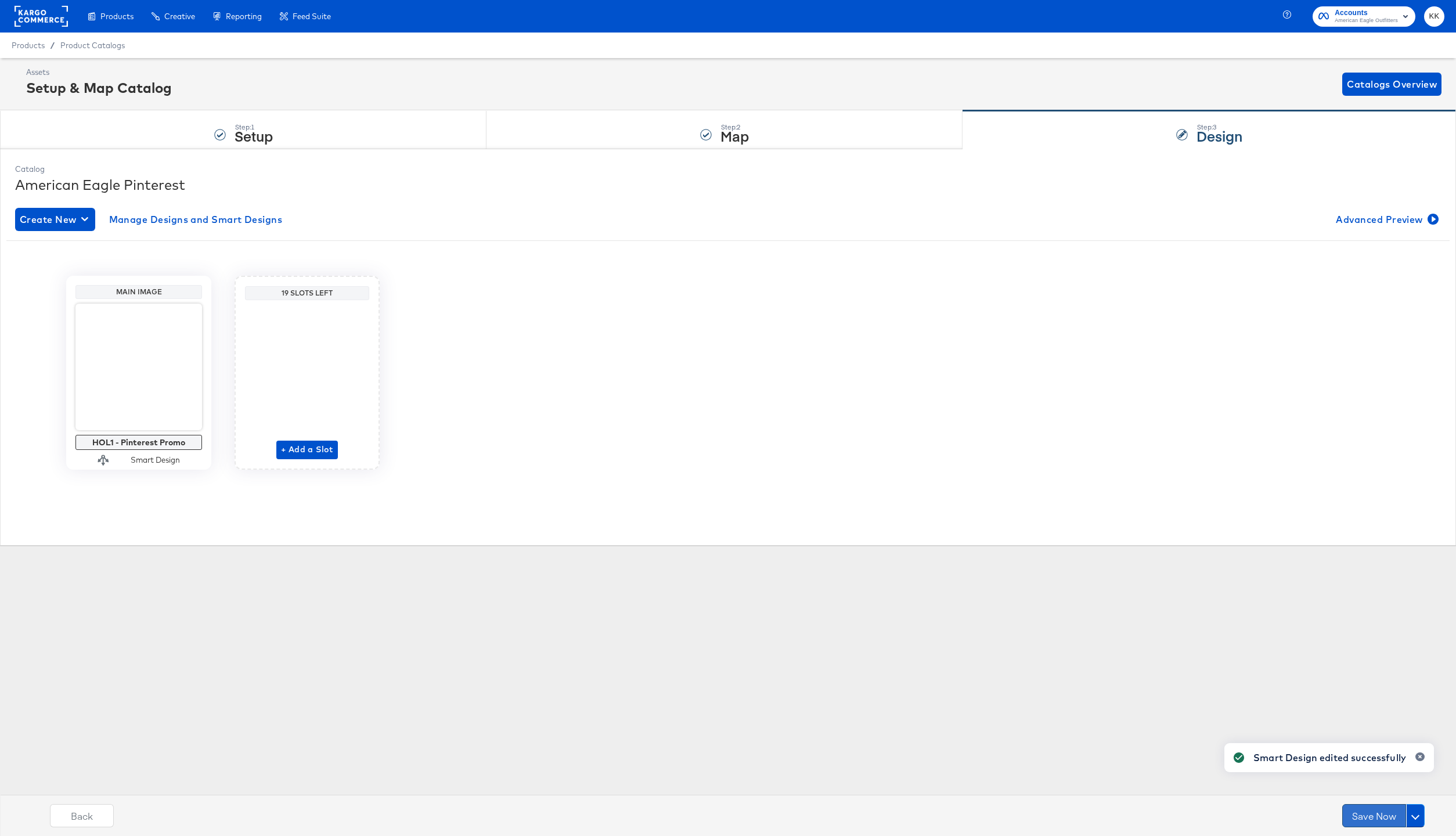
click at [1379, 809] on button "Save Now" at bounding box center [1374, 815] width 64 height 23
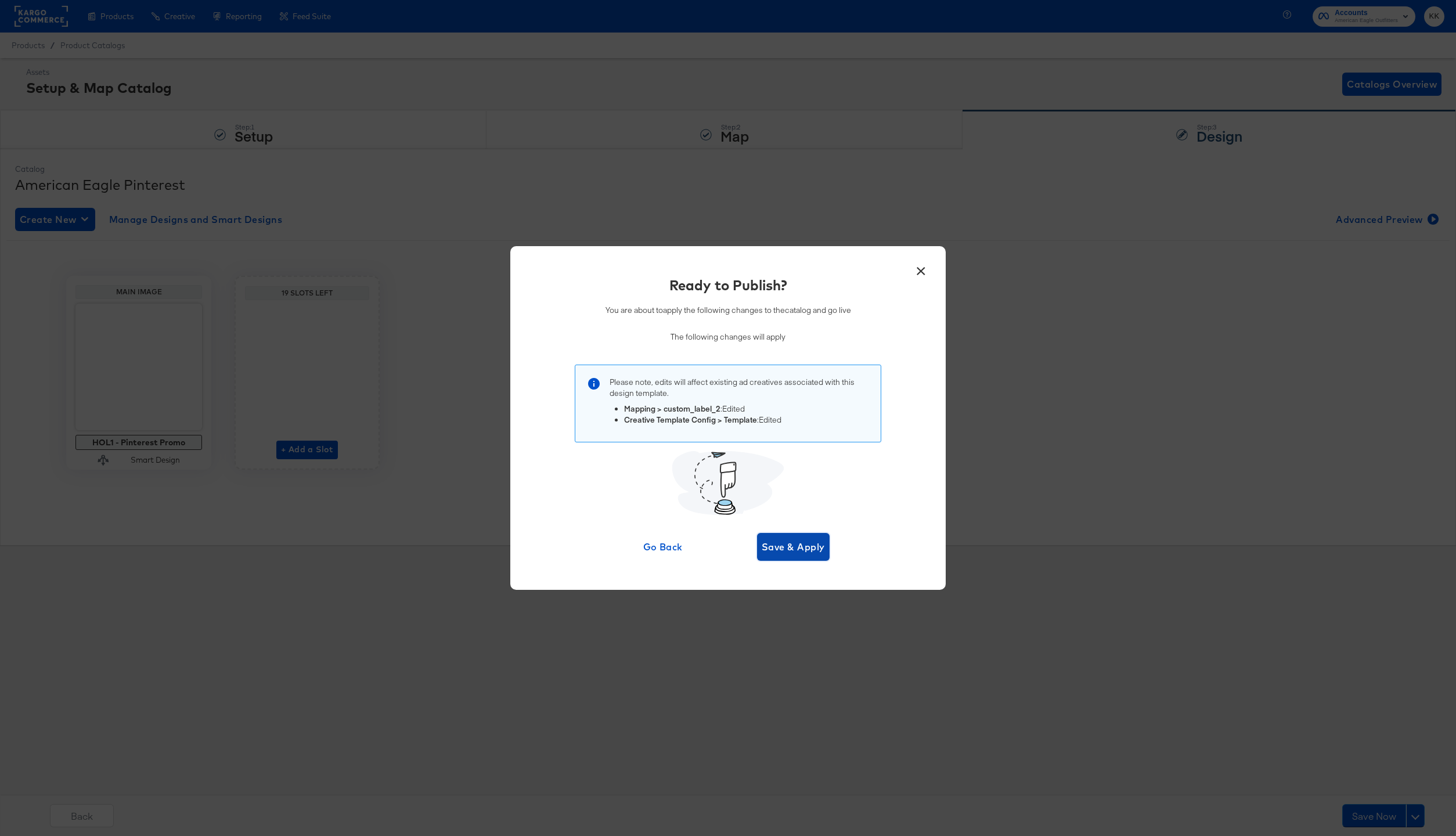
click at [804, 558] on button "Save & Apply" at bounding box center [793, 547] width 72 height 28
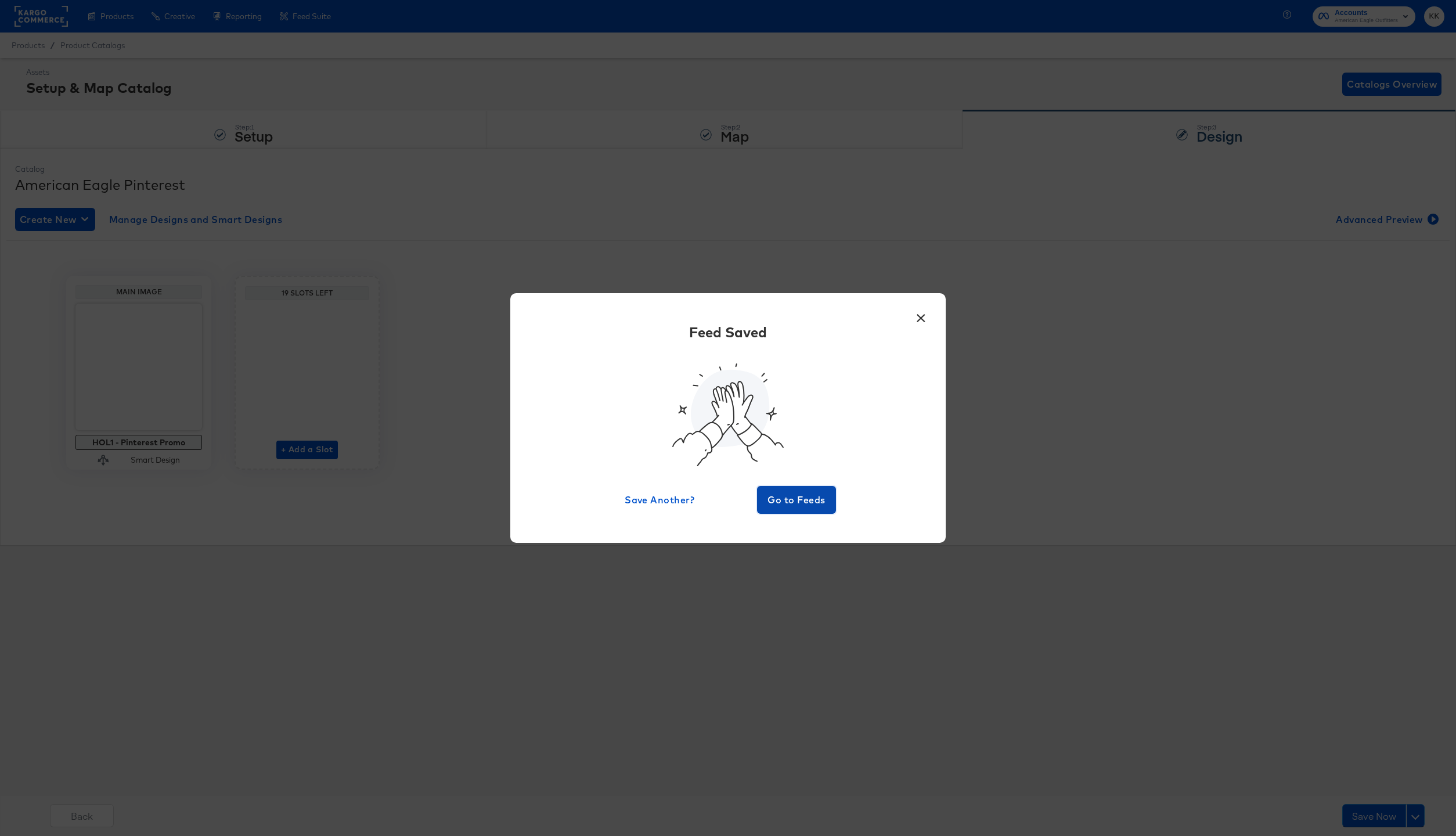
click at [762, 499] on span "Go to Feeds" at bounding box center [796, 499] width 70 height 16
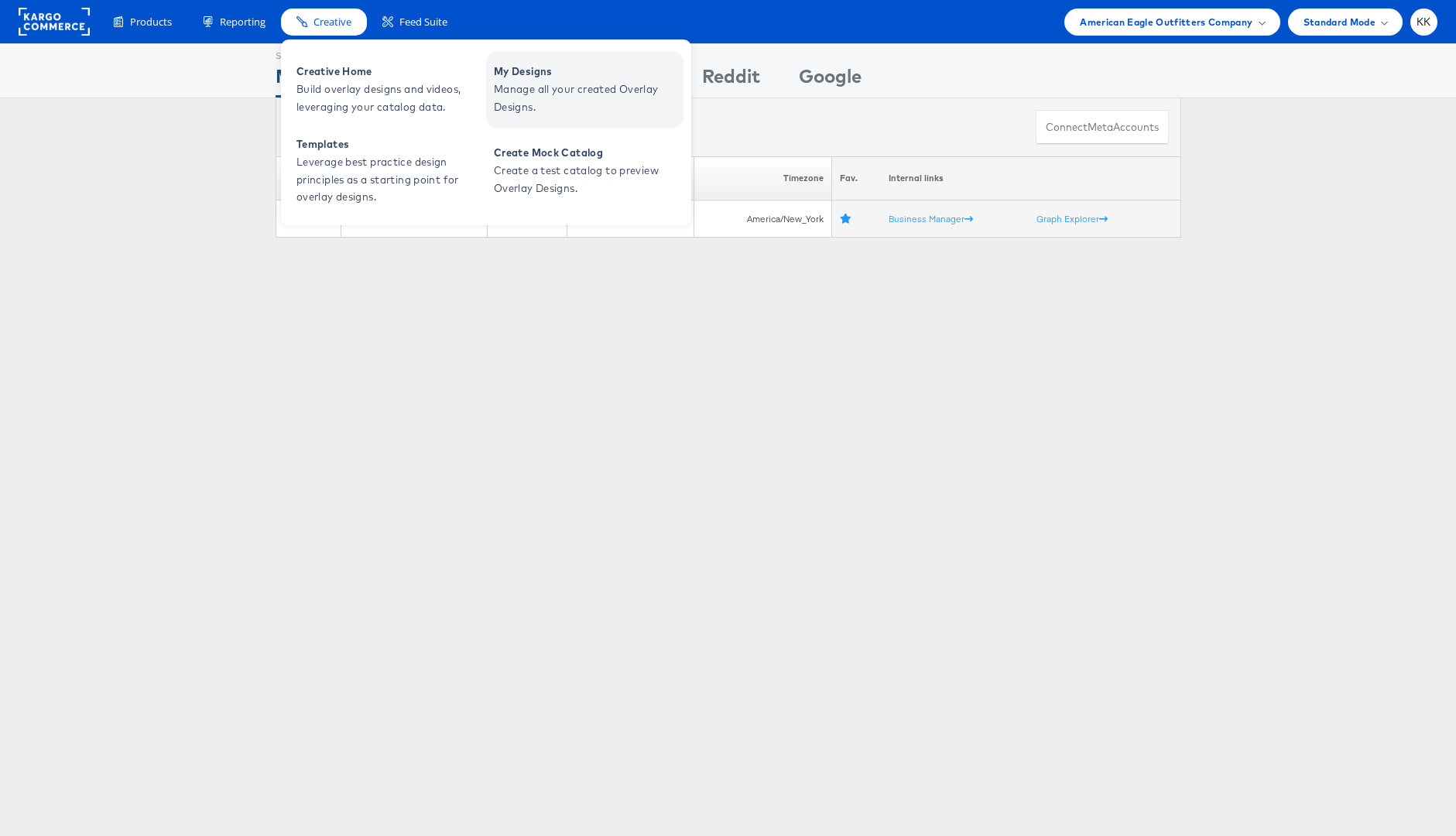
click at [613, 81] on span "Manage all your created Overlay Designs." at bounding box center [587, 98] width 185 height 35
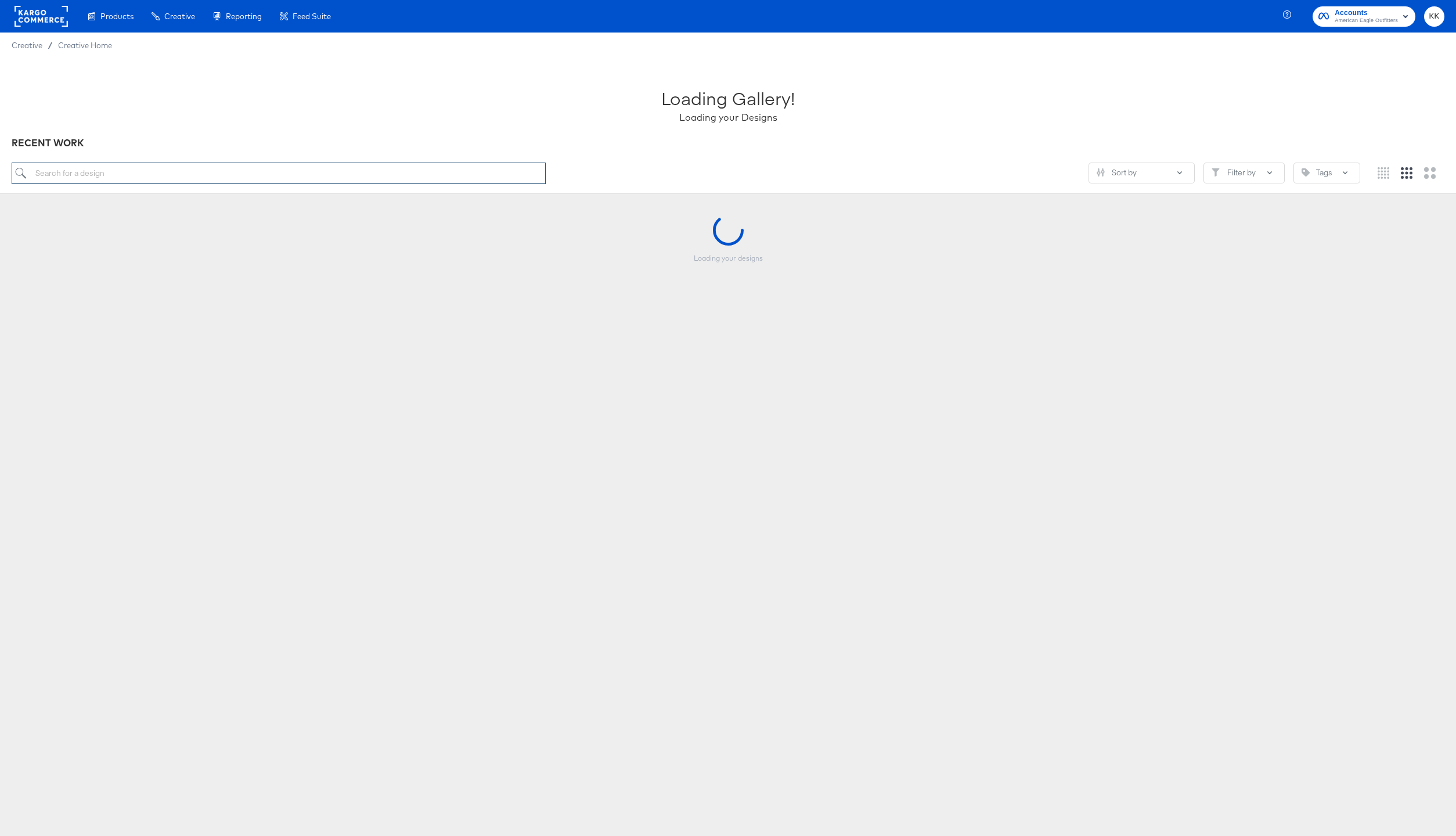
click at [86, 173] on input "search" at bounding box center [278, 173] width 534 height 21
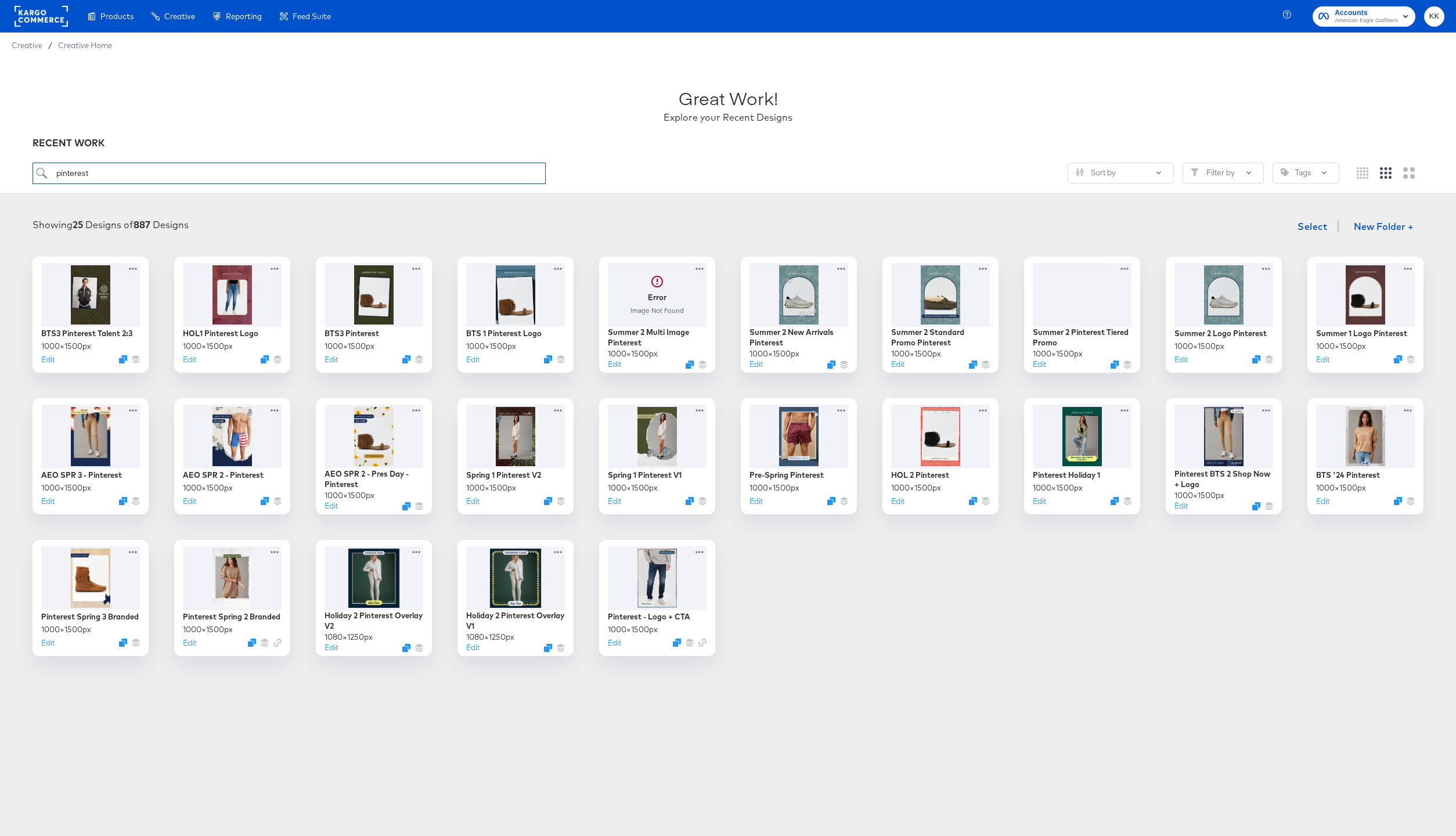
drag, startPoint x: 97, startPoint y: 174, endPoint x: 26, endPoint y: 174, distance: 71.0
click at [26, 174] on div "Great Work! Explore your Recent Designs RECENT WORK pinterest Sort by Filter by…" at bounding box center [728, 126] width 1456 height 136
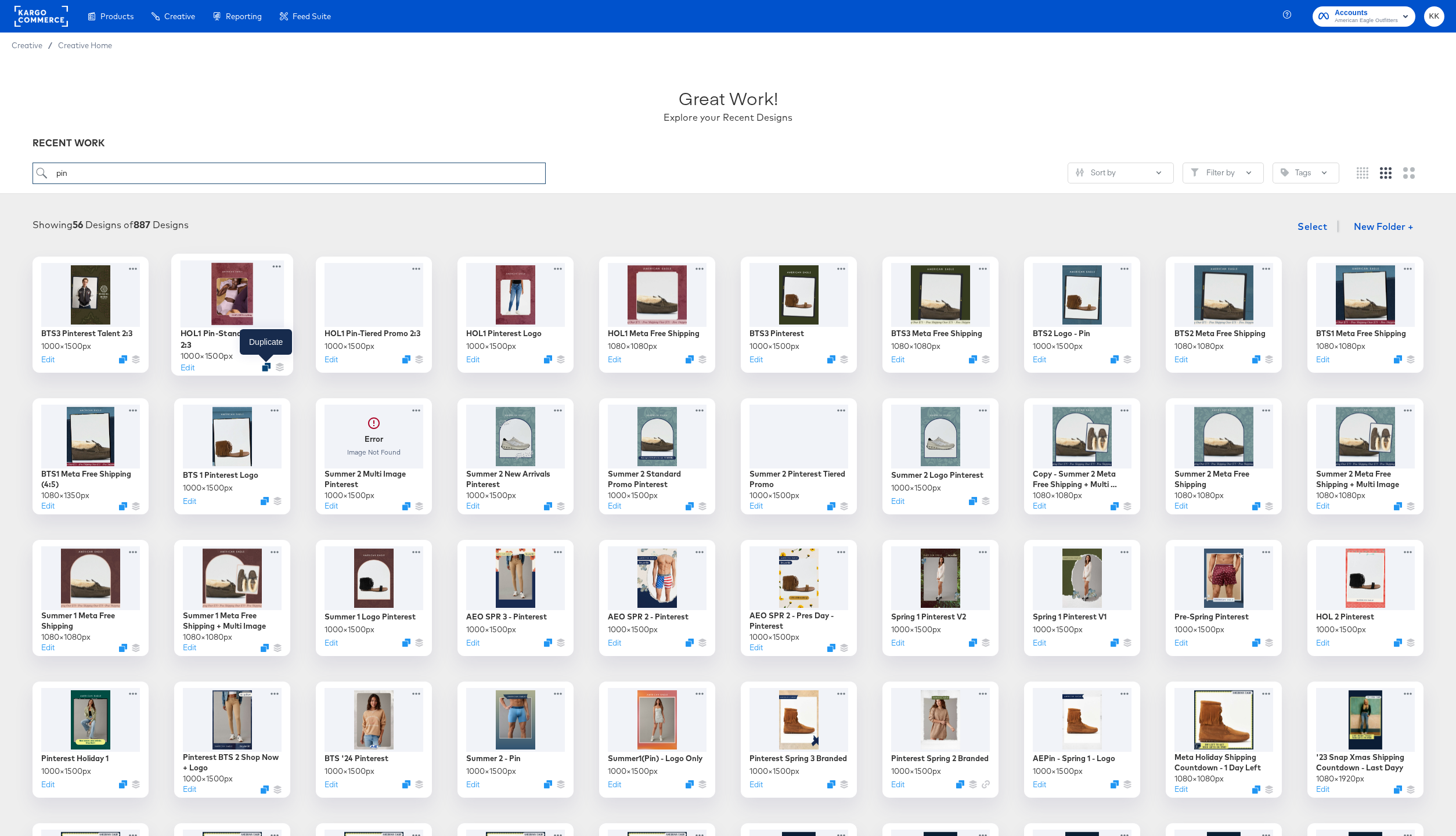
type input "pin"
click at [267, 367] on icon "Duplicate" at bounding box center [266, 367] width 9 height 9
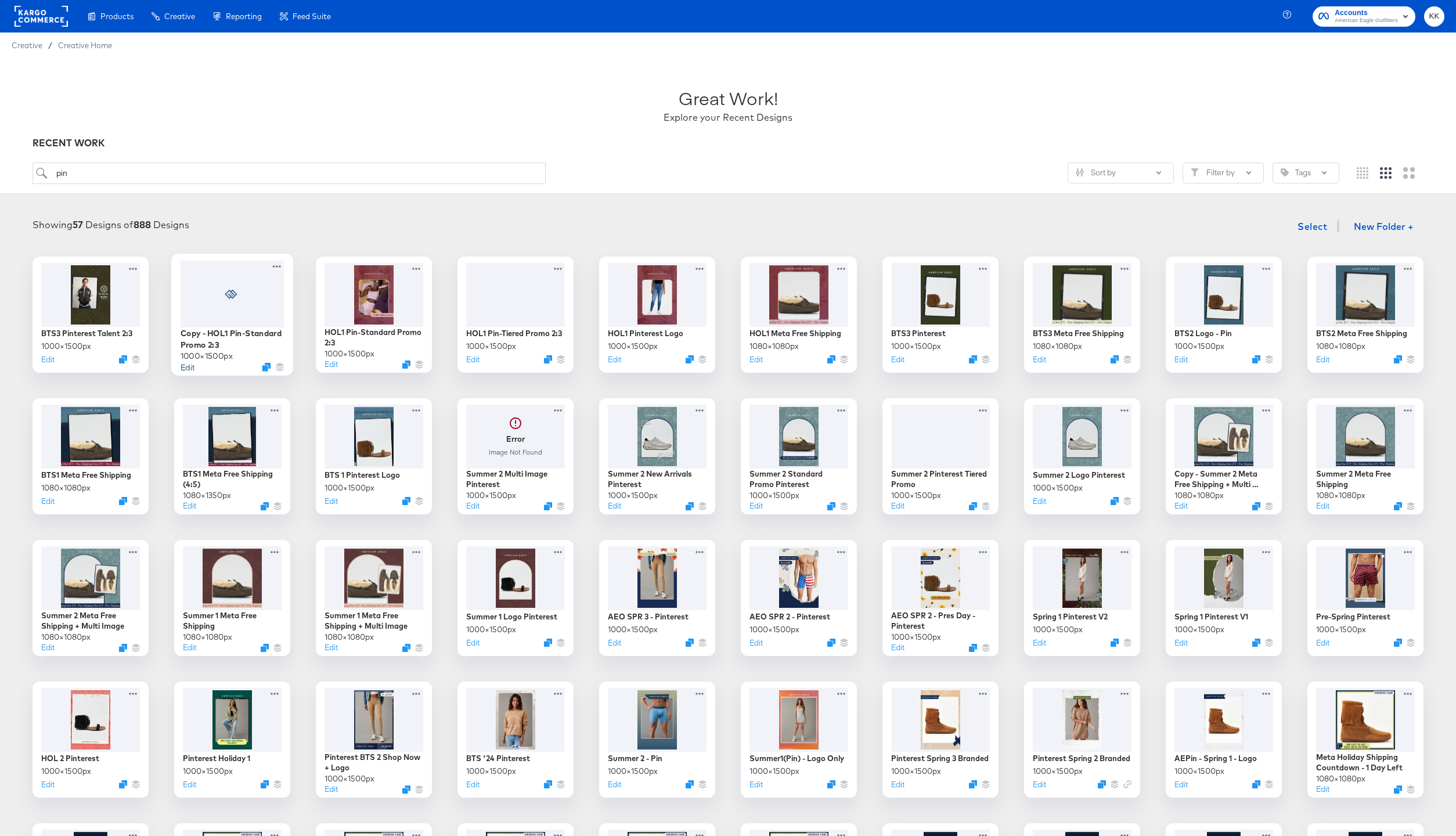
click at [190, 369] on button "Edit" at bounding box center [188, 367] width 14 height 11
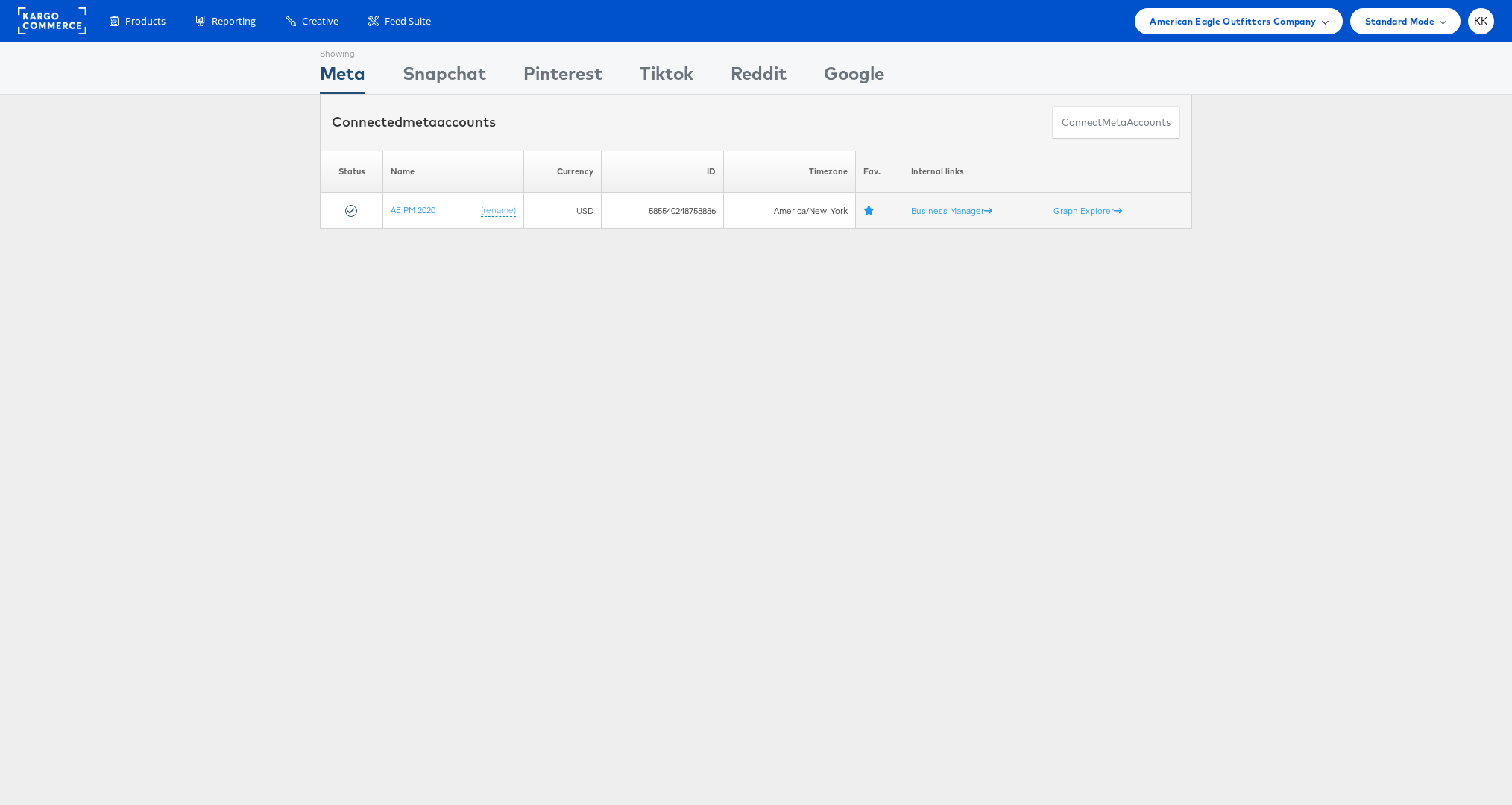
click at [1169, 27] on span "American Eagle Outfitters Company" at bounding box center [1233, 21] width 166 height 15
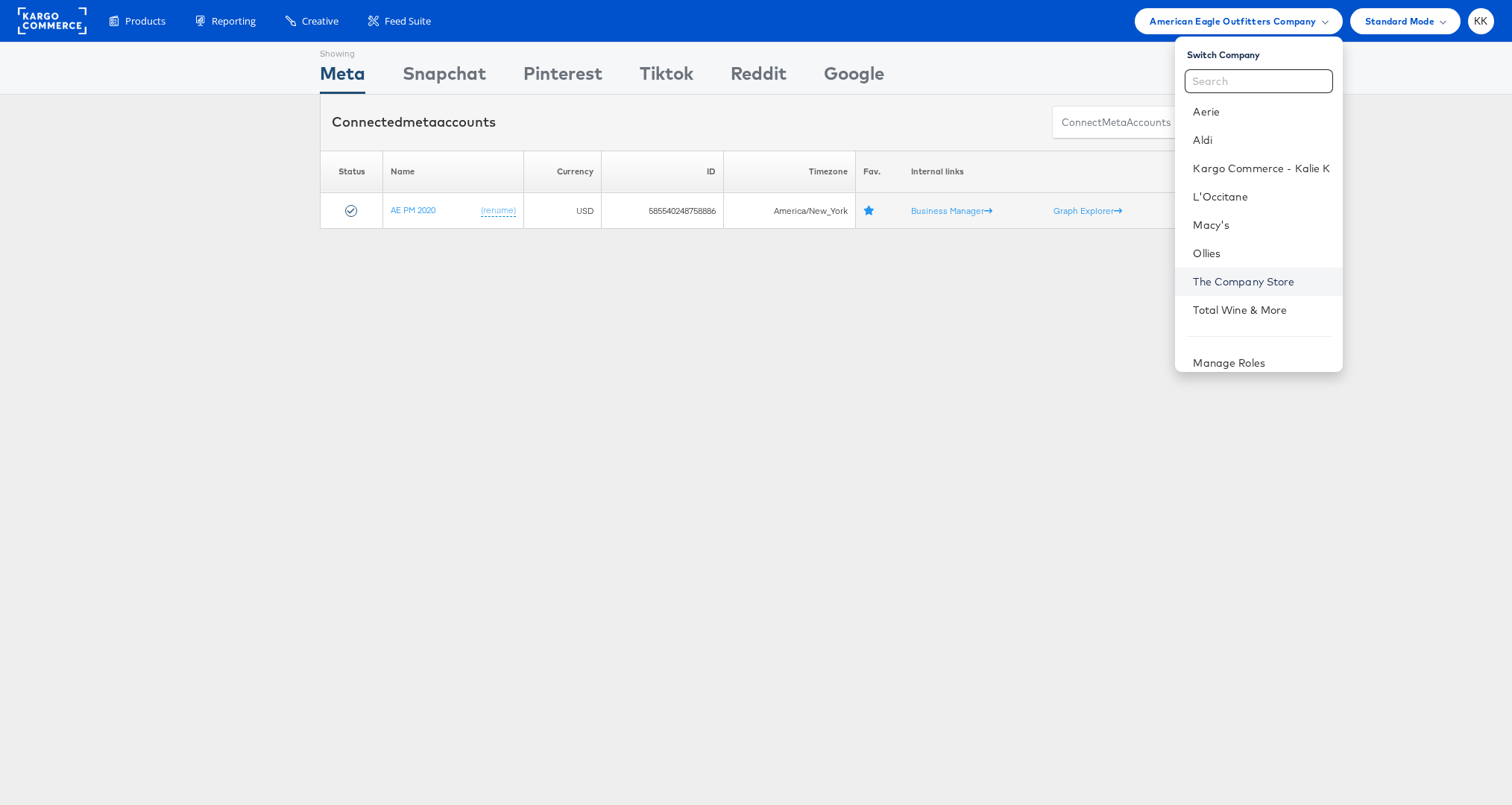
click at [1232, 286] on link "The Company Store" at bounding box center [1261, 282] width 137 height 15
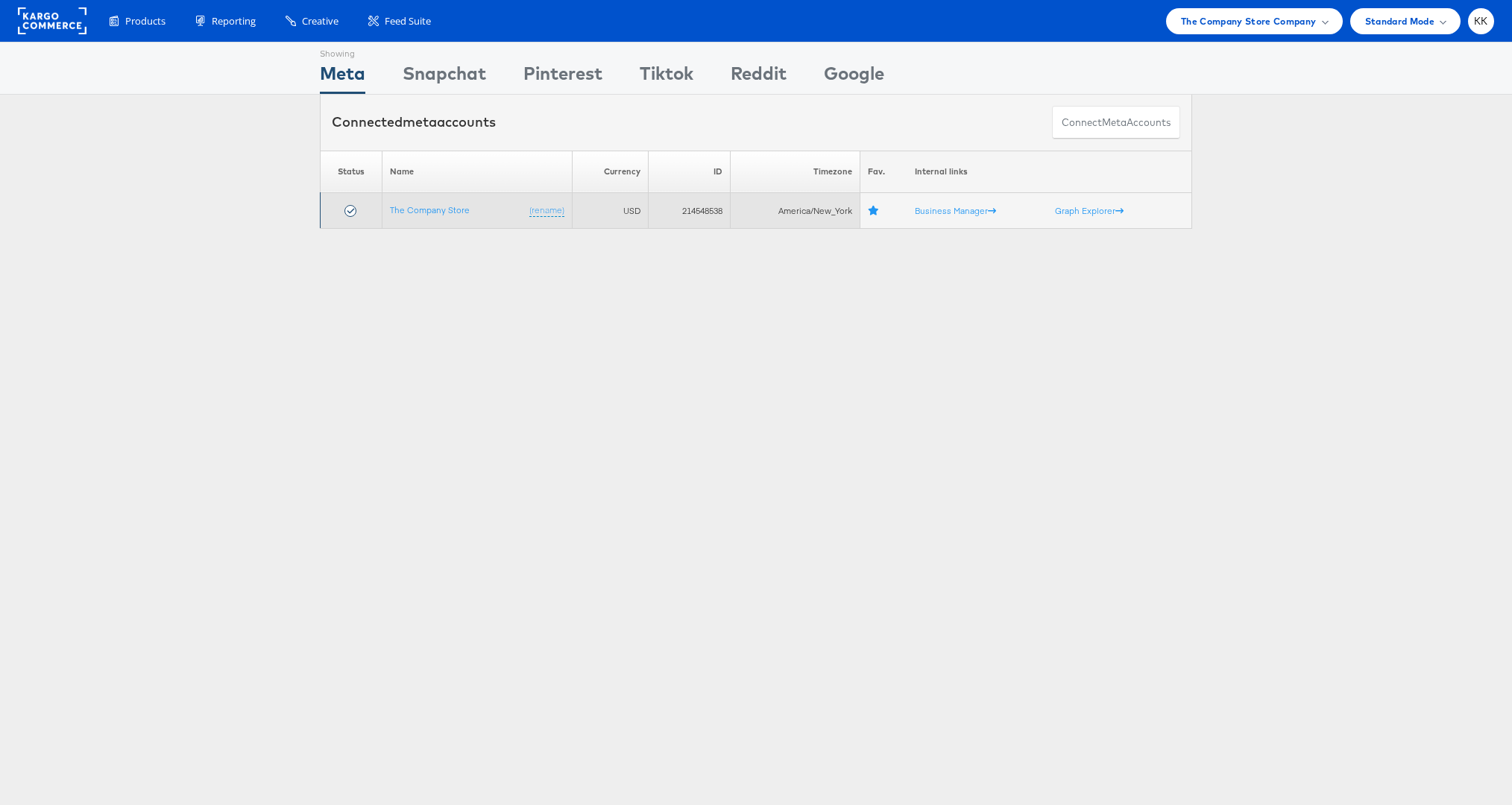
click at [410, 219] on td "The Company Store (rename)" at bounding box center [477, 211] width 190 height 36
click at [410, 209] on link "The Company Store" at bounding box center [430, 210] width 80 height 11
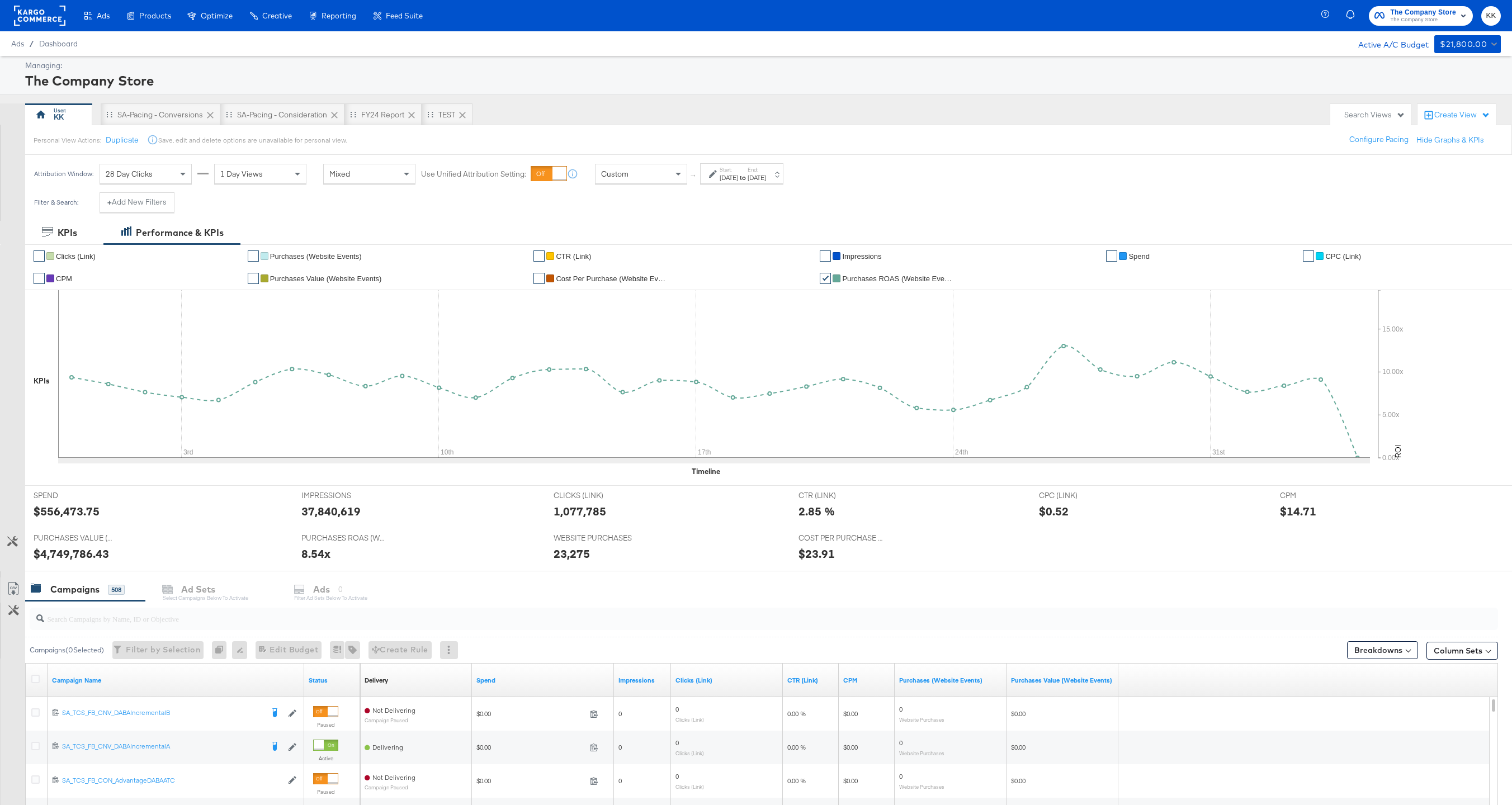
click at [719, 176] on div at bounding box center [714, 173] width 11 height 8
click at [622, 253] on input "September 30th 2024" at bounding box center [605, 262] width 121 height 20
click at [681, 291] on span "›" at bounding box center [673, 285] width 18 height 17
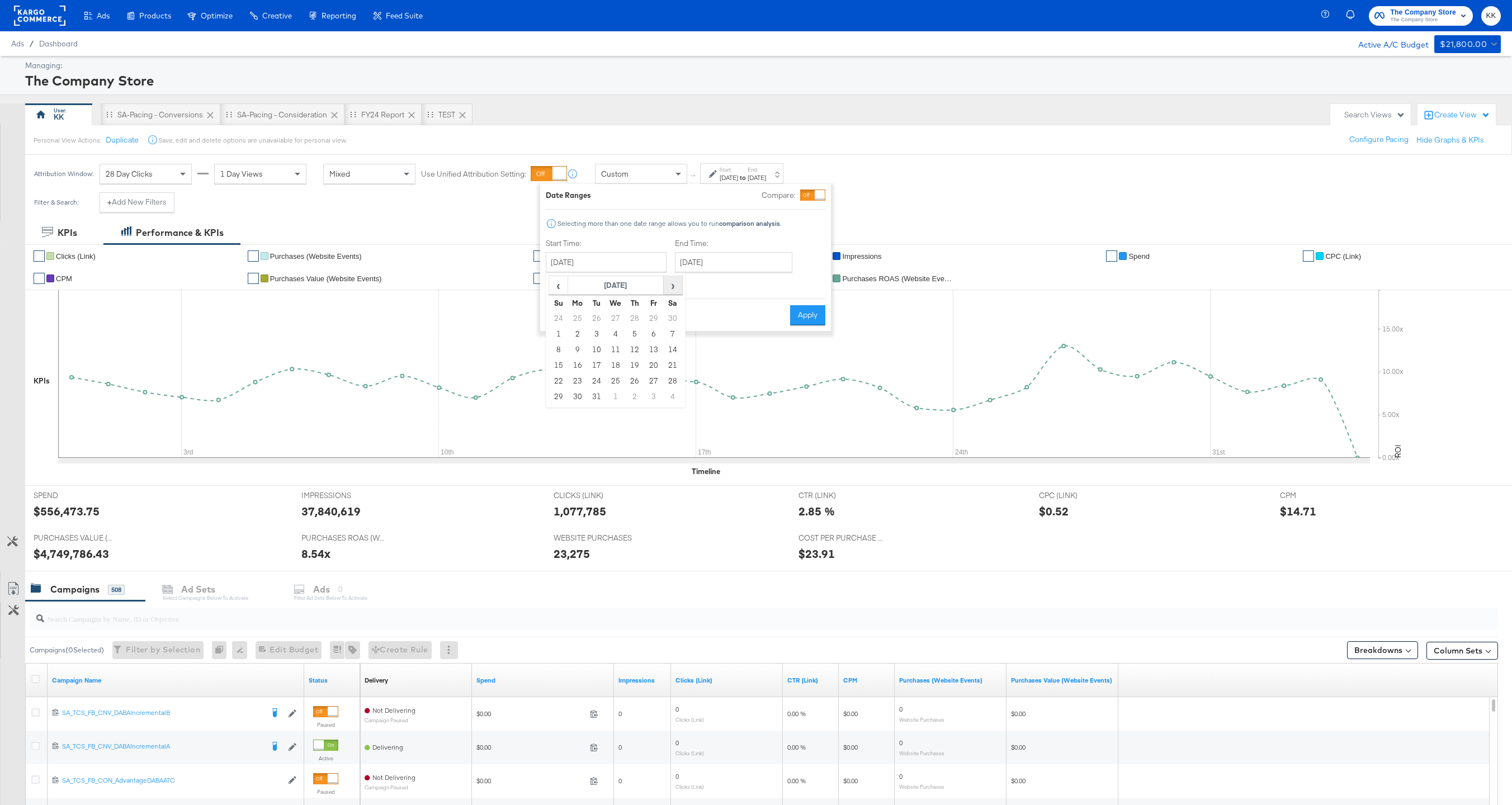
click at [681, 291] on span "›" at bounding box center [673, 285] width 18 height 17
click at [618, 314] on td "1" at bounding box center [615, 319] width 19 height 16
type input "January 1st 2025"
click at [719, 280] on div "End Time: January 1st 2025 ‹ January 2025 › Su Mo Tu We Th Fr Sa 29 30 31 1 2 3…" at bounding box center [729, 263] width 122 height 51
click at [720, 267] on input "January 1st 2025" at bounding box center [727, 262] width 118 height 20
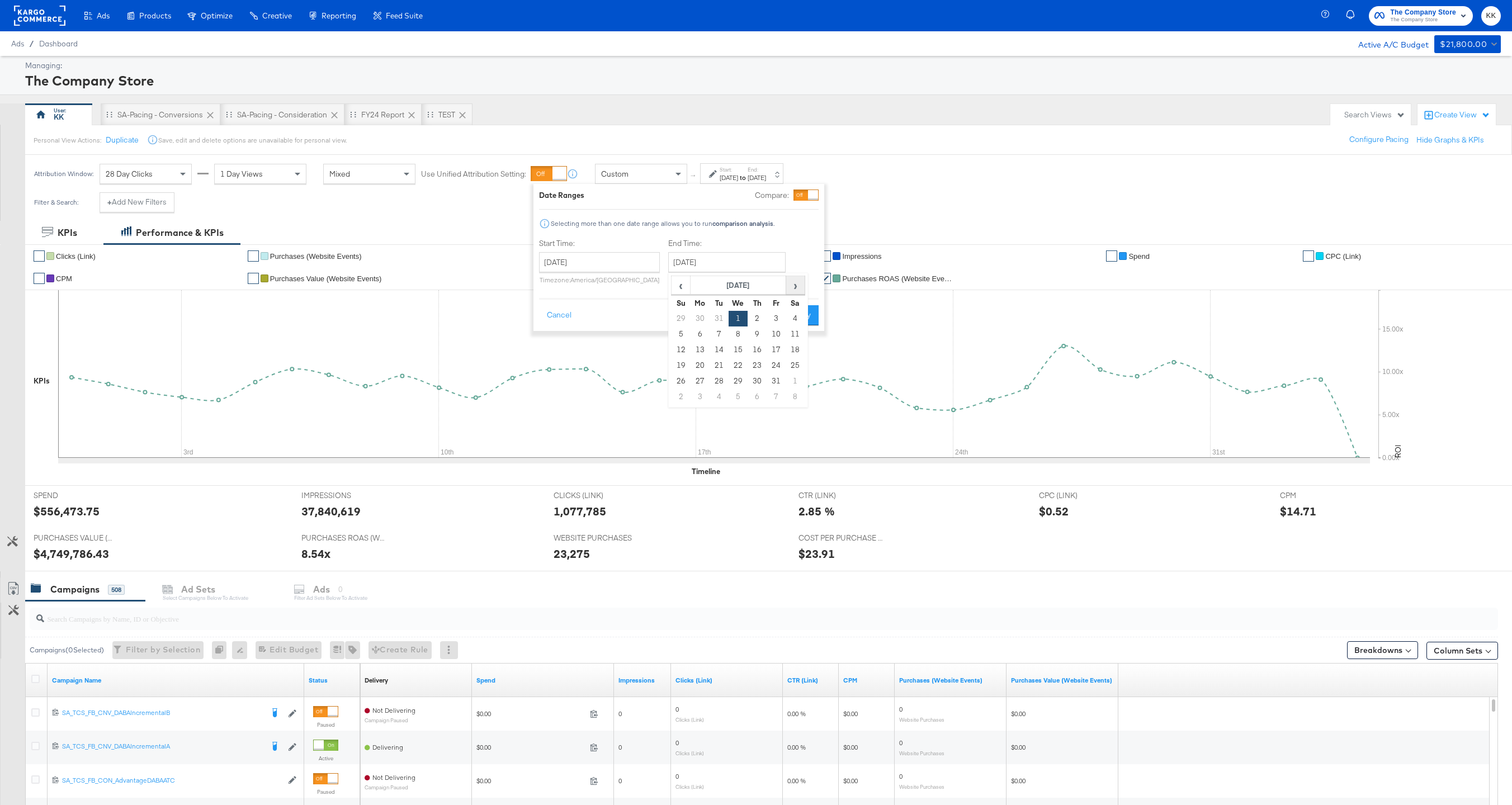
click at [795, 286] on span "›" at bounding box center [795, 285] width 18 height 17
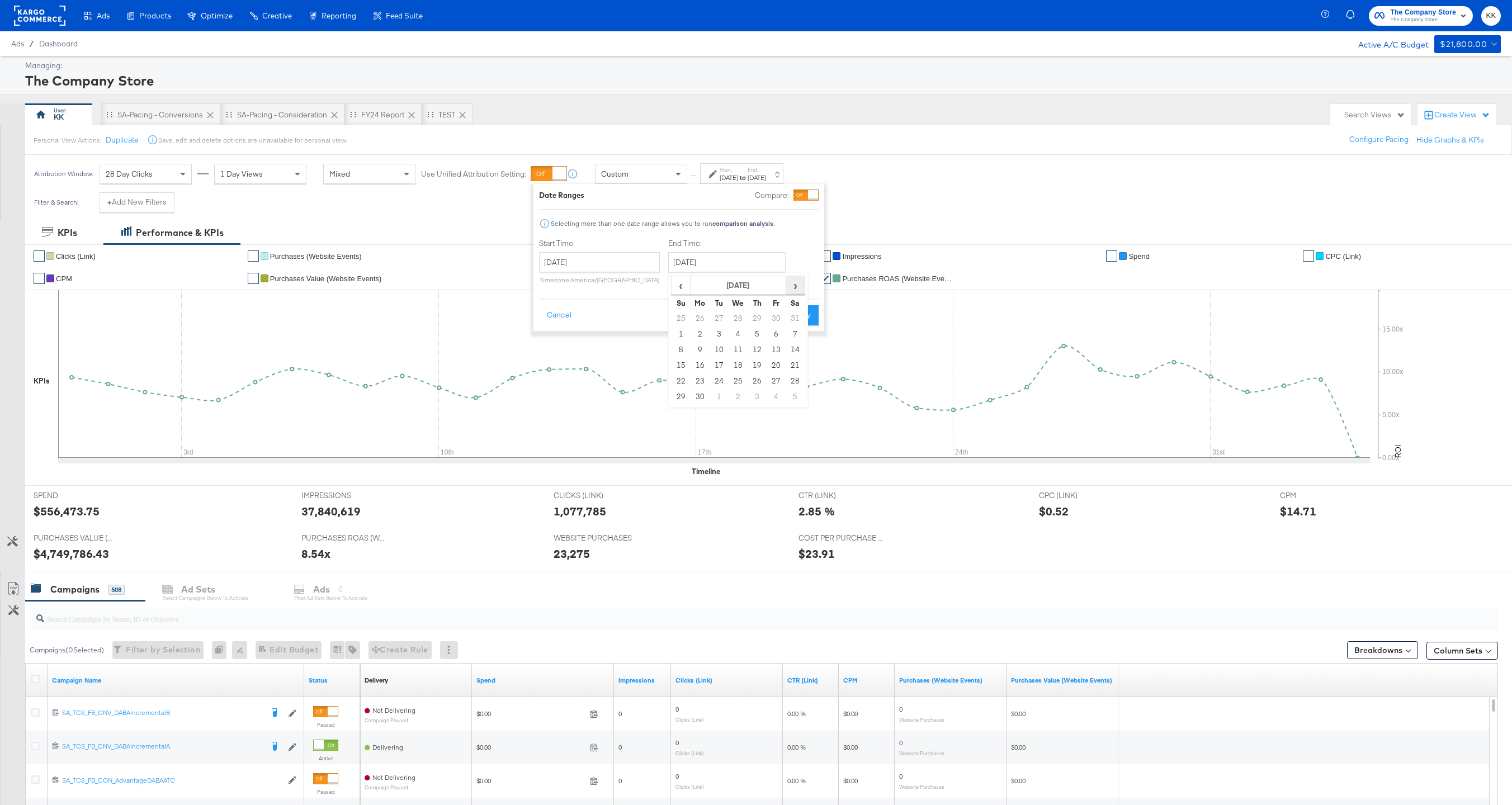
click at [795, 286] on span "›" at bounding box center [795, 285] width 18 height 17
click at [680, 381] on td "28" at bounding box center [681, 381] width 19 height 16
type input "September 28th 2025"
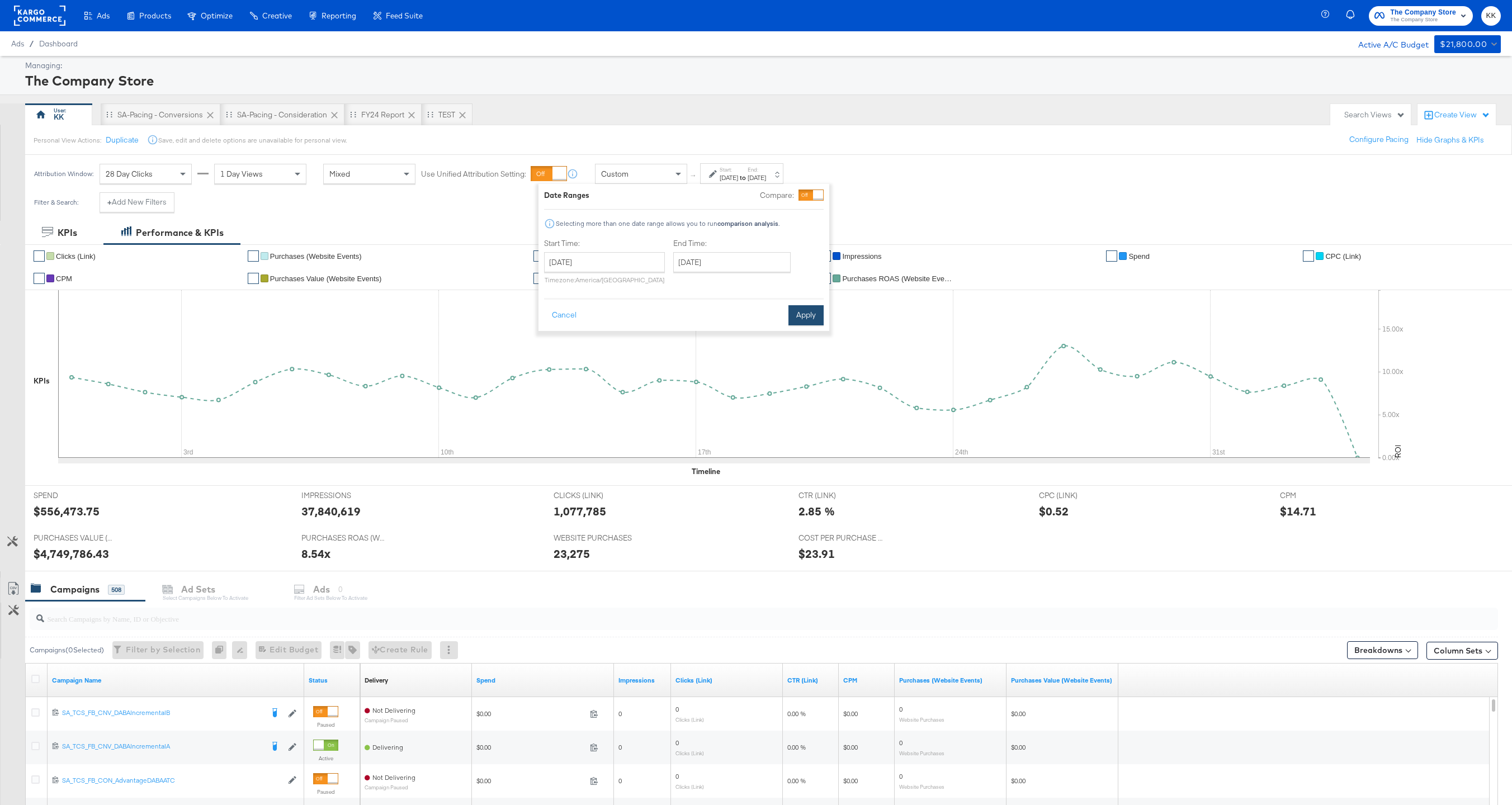
click at [793, 314] on button "Apply" at bounding box center [806, 315] width 35 height 20
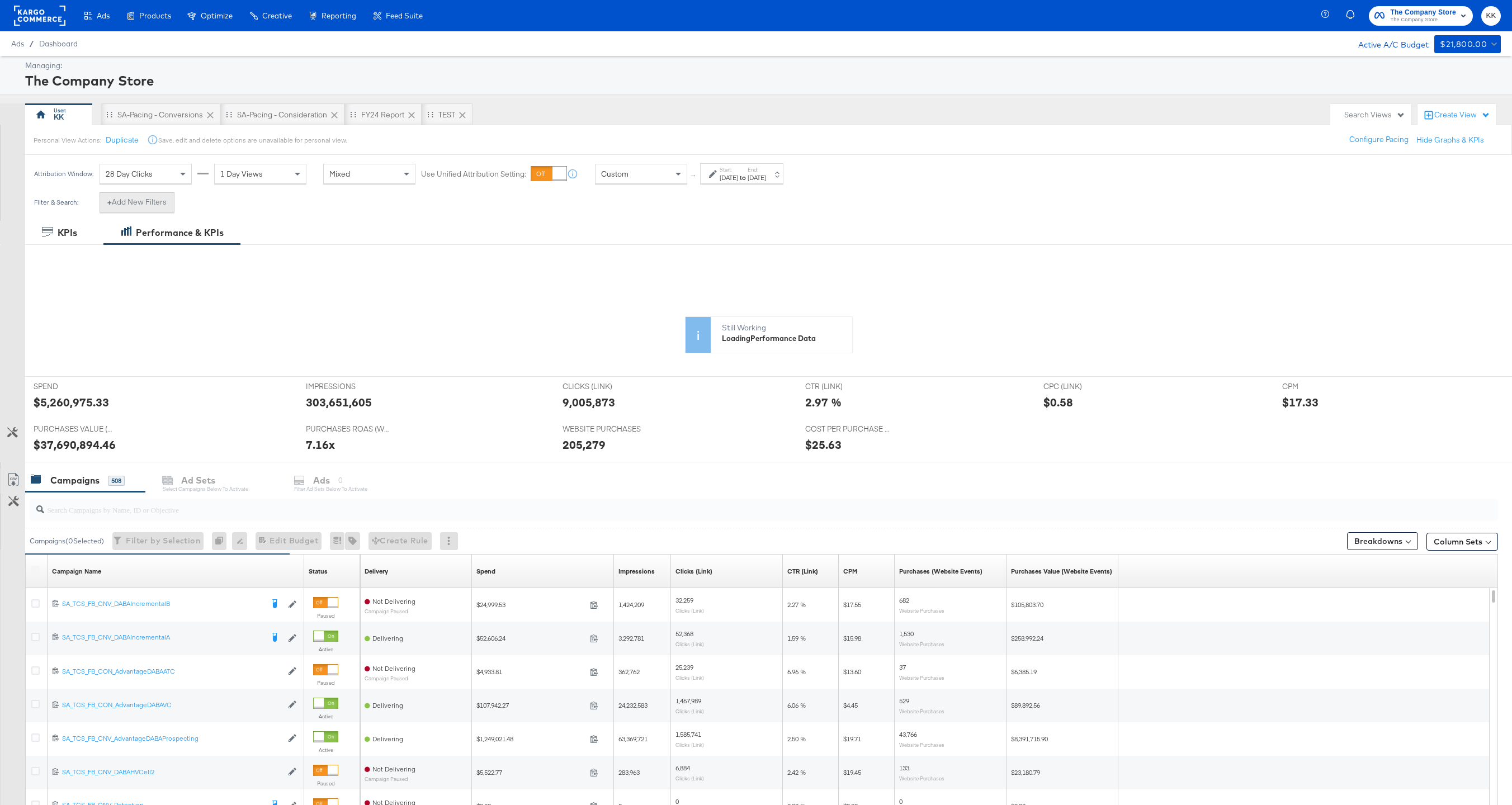
click at [146, 196] on button "+ Add New Filters" at bounding box center [137, 202] width 75 height 20
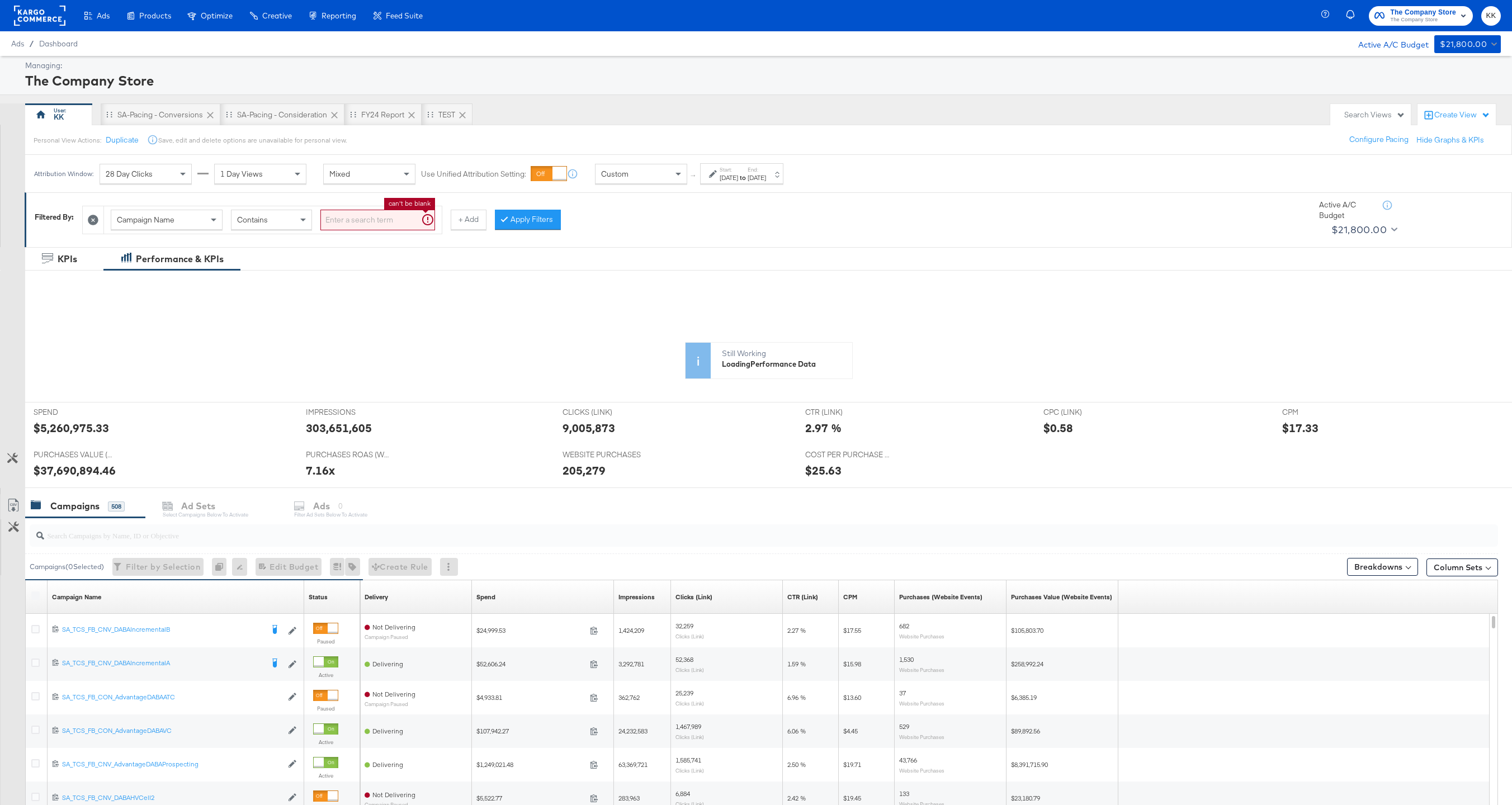
click at [352, 220] on input "search" at bounding box center [378, 220] width 115 height 21
type input "TCS_FB_"
click at [498, 222] on button "Apply Filters" at bounding box center [510, 219] width 66 height 20
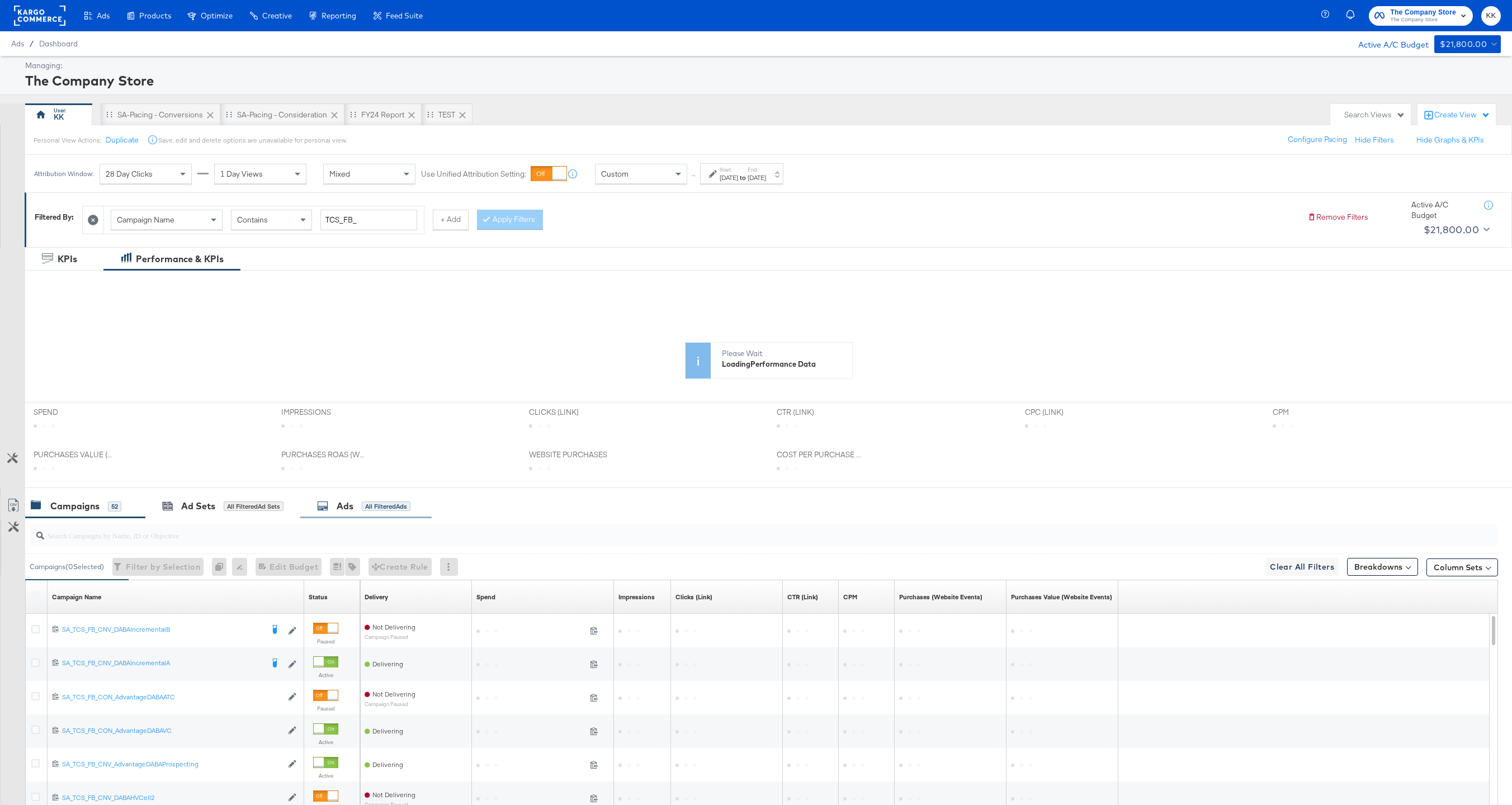
click at [351, 499] on div "Ads All Filtered Ads" at bounding box center [365, 506] width 132 height 24
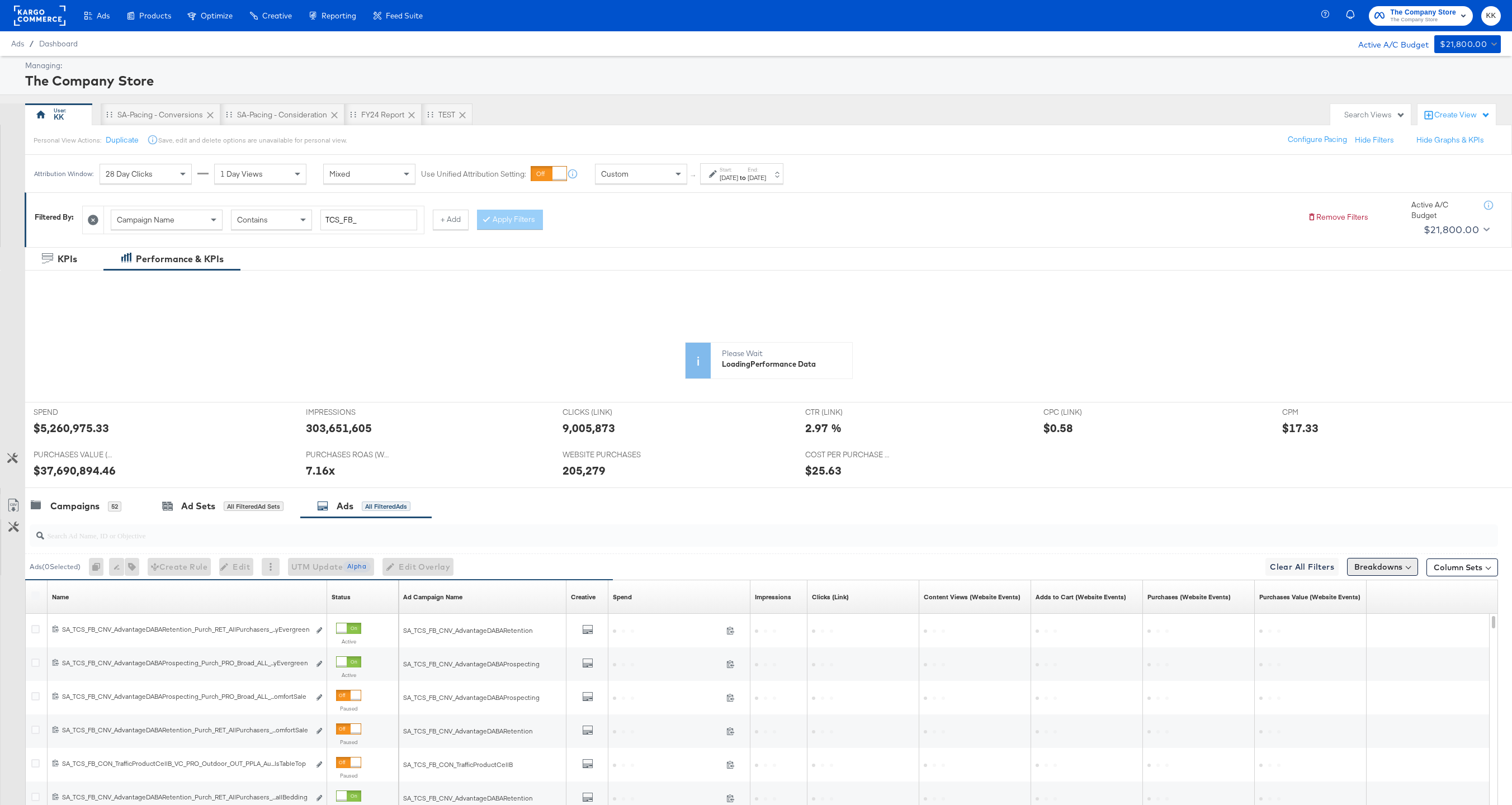
click at [1413, 569] on button "Breakdowns" at bounding box center [1382, 567] width 71 height 18
click at [1456, 553] on div "Ads ( 0 Selected) 0 Rename 0 ads Tags for 0 campaigns Create Rule Edit 0 ads Ed…" at bounding box center [762, 566] width 1473 height 26
click at [1456, 562] on button "Column Sets" at bounding box center [1462, 568] width 72 height 18
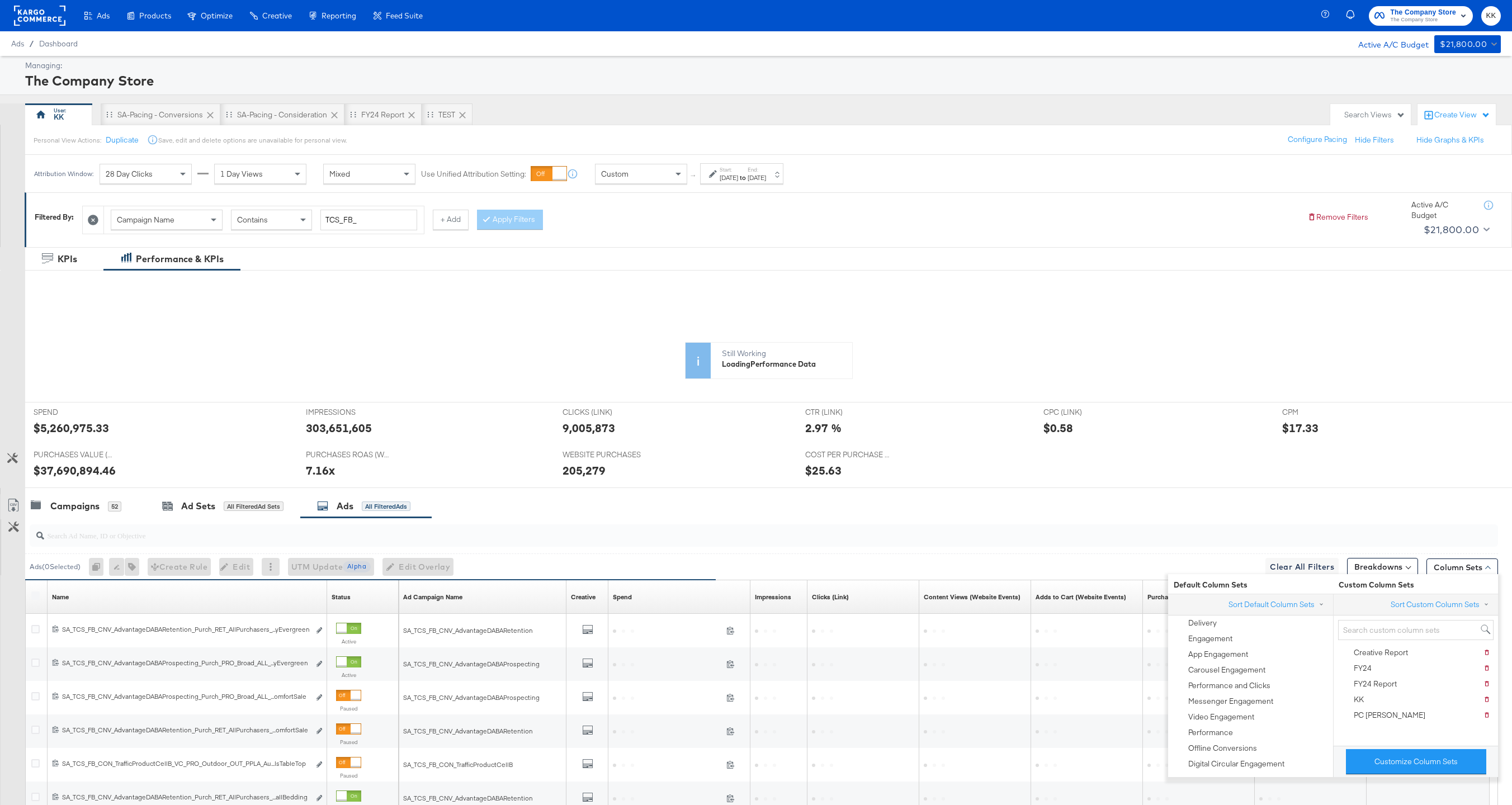
click at [1405, 746] on div "Customize Column Sets" at bounding box center [1416, 761] width 165 height 31
click at [1407, 753] on button "Customize Column Sets" at bounding box center [1416, 761] width 141 height 25
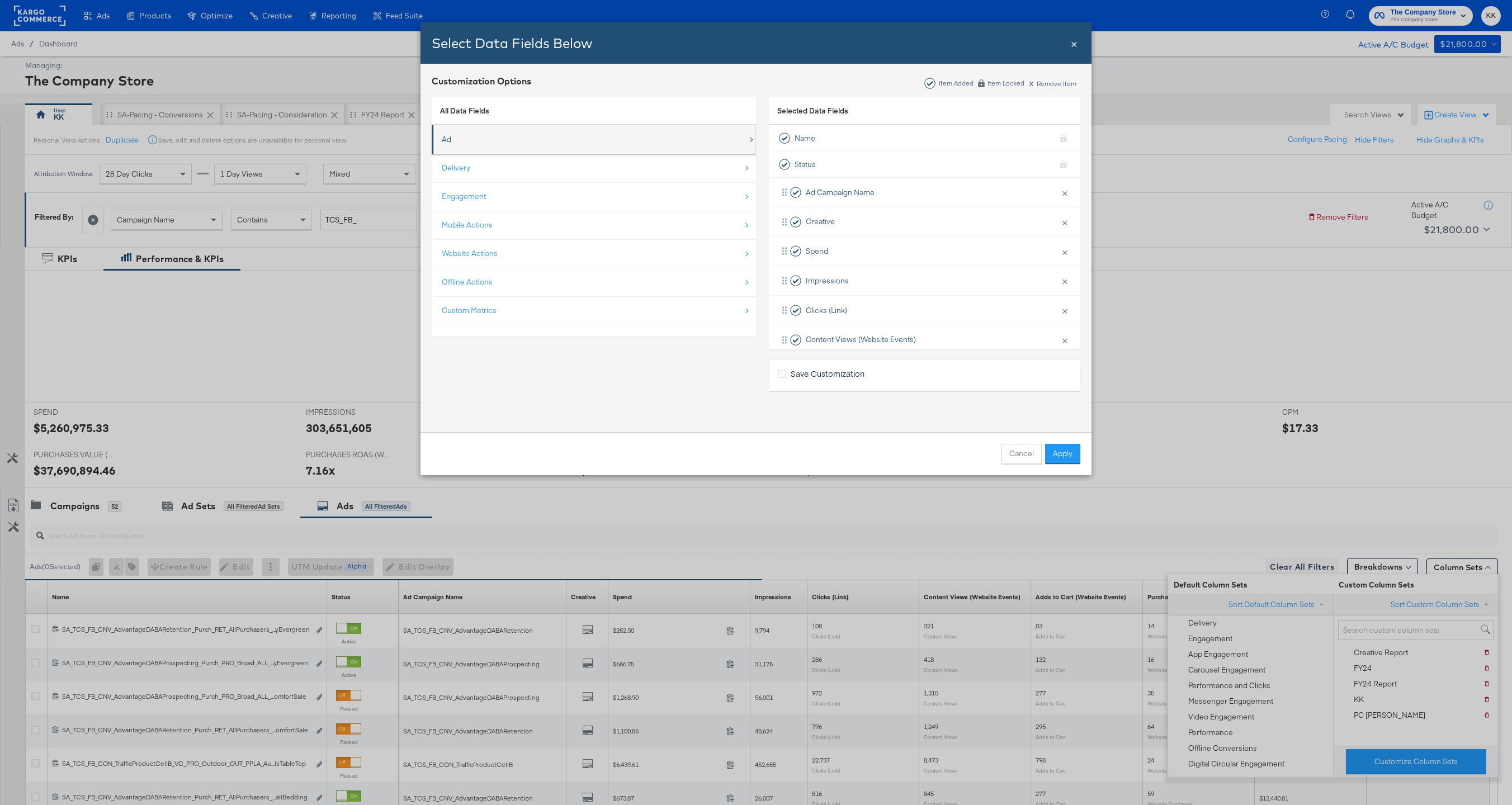
click at [502, 136] on div "Ad" at bounding box center [594, 139] width 306 height 23
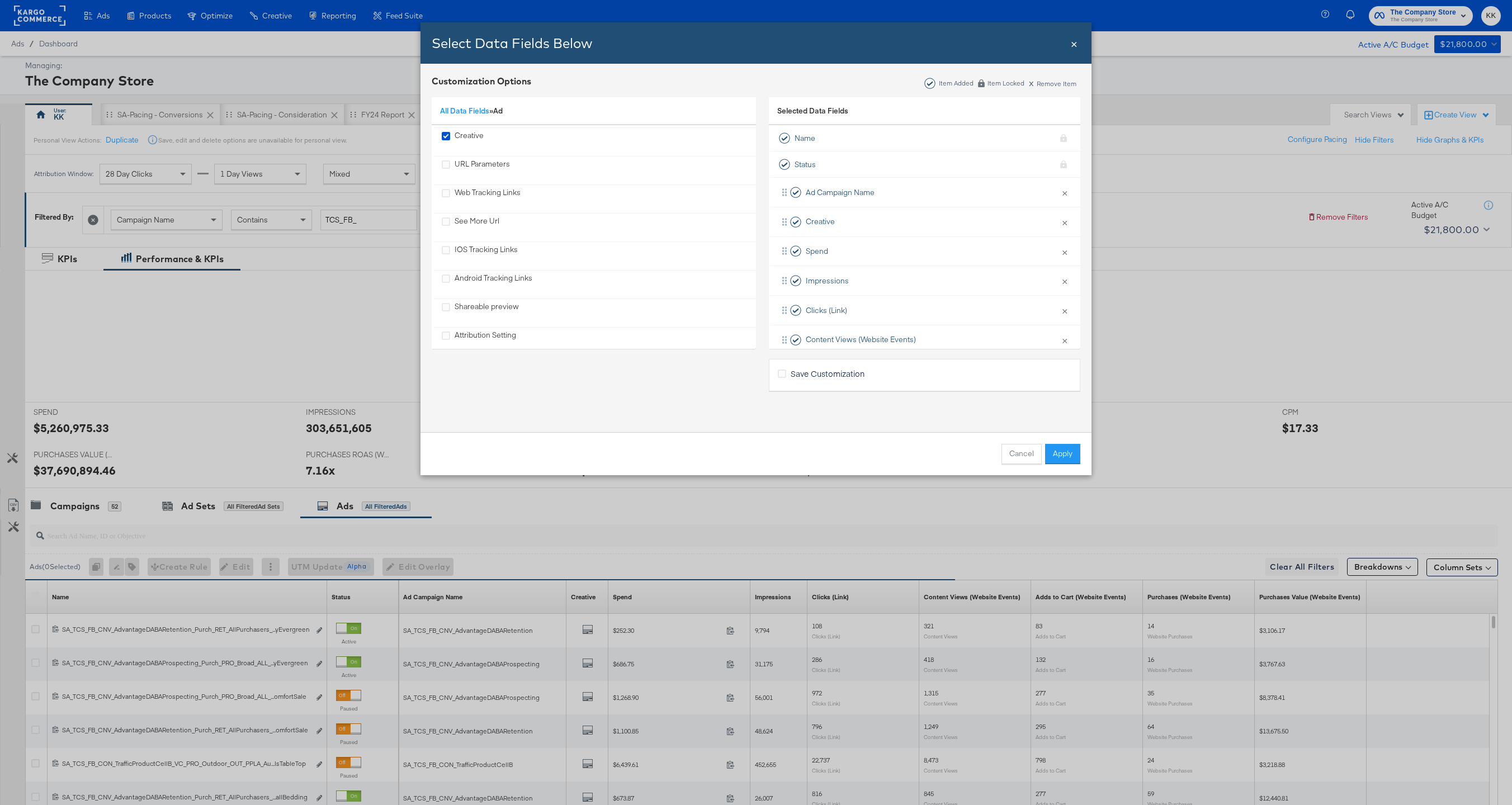
scroll to position [472, 0]
click at [1077, 42] on div "Select Data Fields Below Close ×" at bounding box center [756, 43] width 671 height 41
click at [1073, 42] on span "×" at bounding box center [1074, 42] width 7 height 15
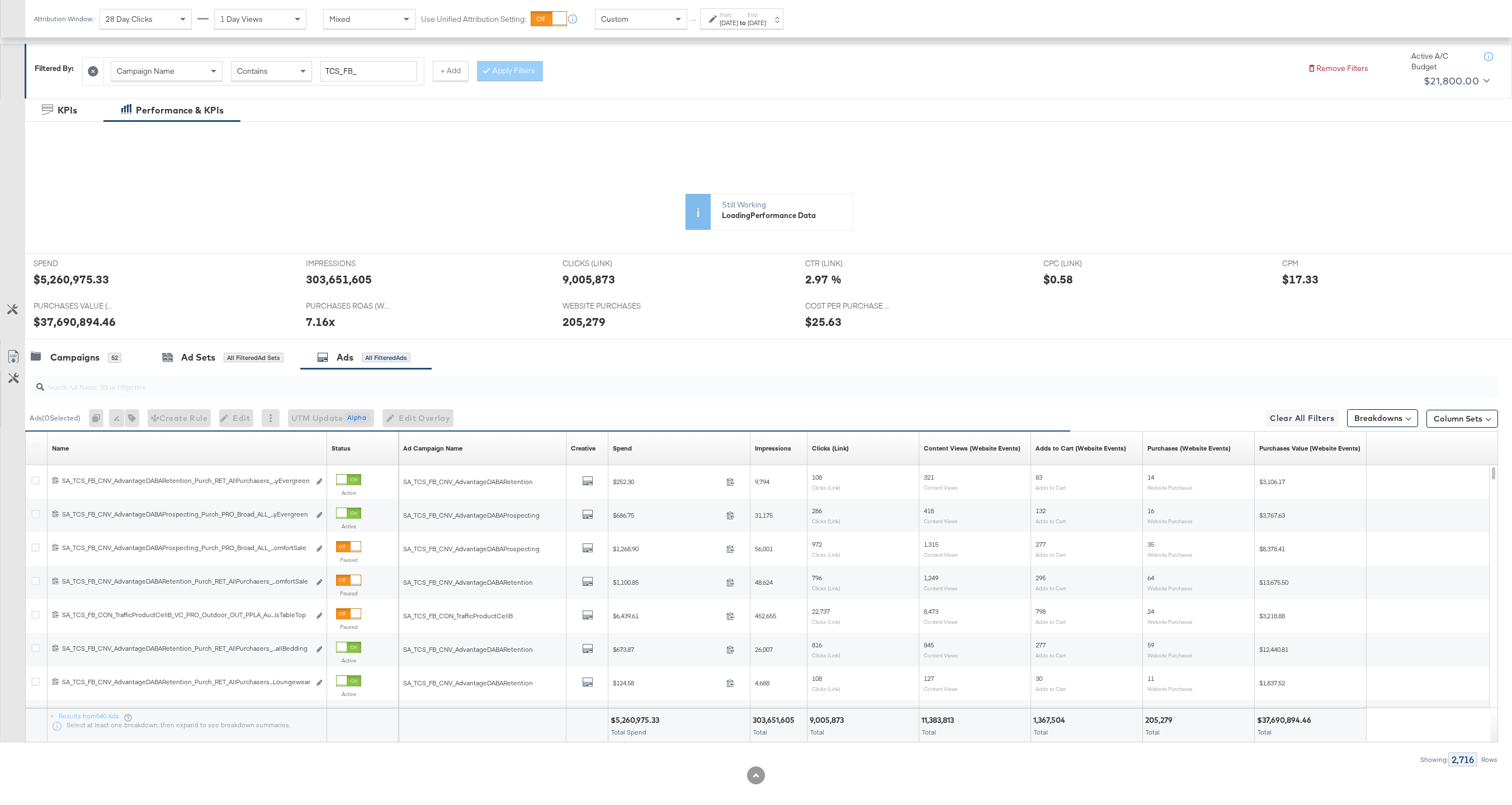
scroll to position [159, 0]
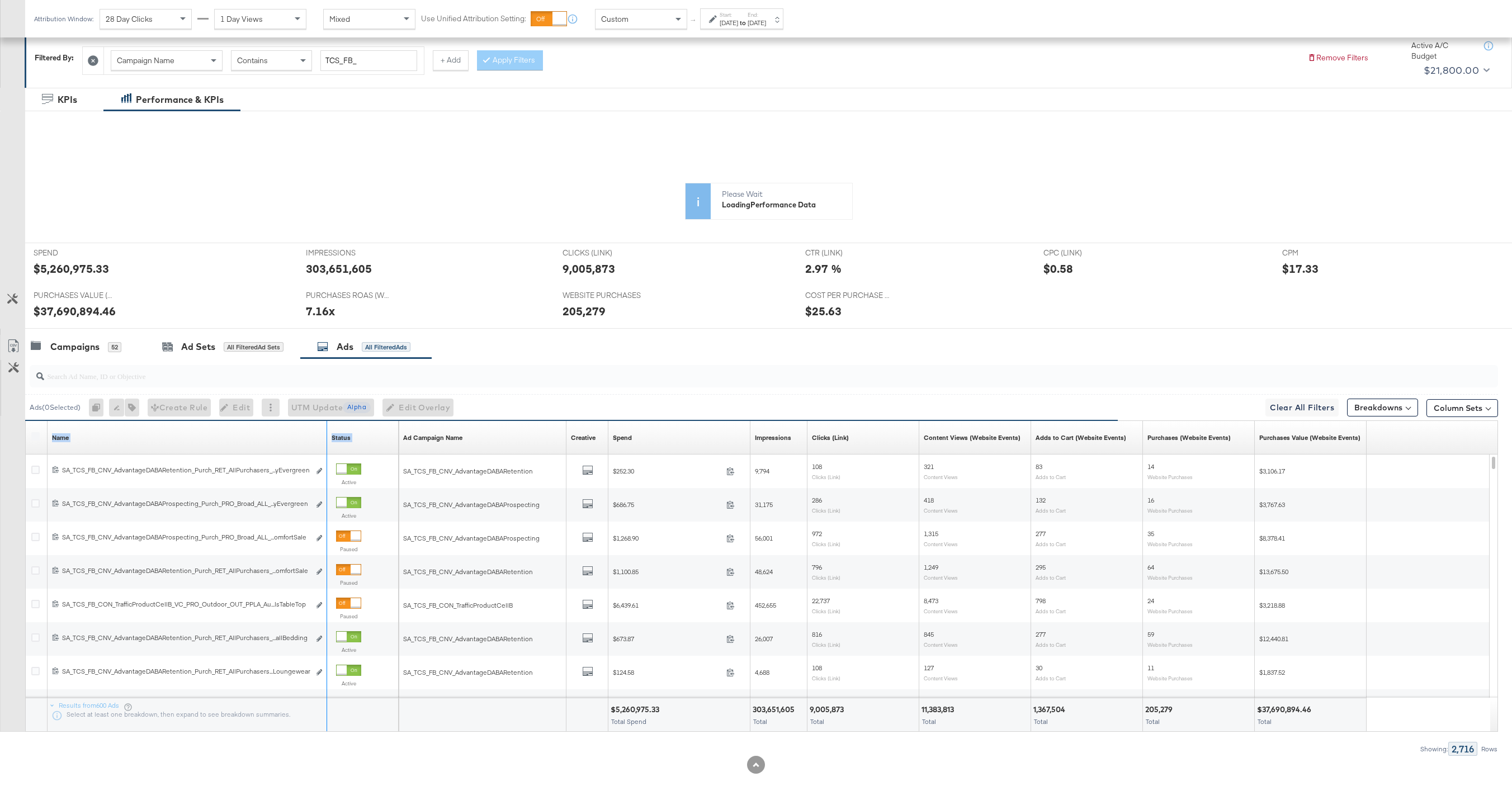
drag, startPoint x: 325, startPoint y: 428, endPoint x: 464, endPoint y: 427, distance: 139.0
click at [25, 421] on div "Name Sorting Unavailable Status Sorting Unavailable Ad Campaign Name Sorting Un…" at bounding box center [25, 421] width 0 height 0
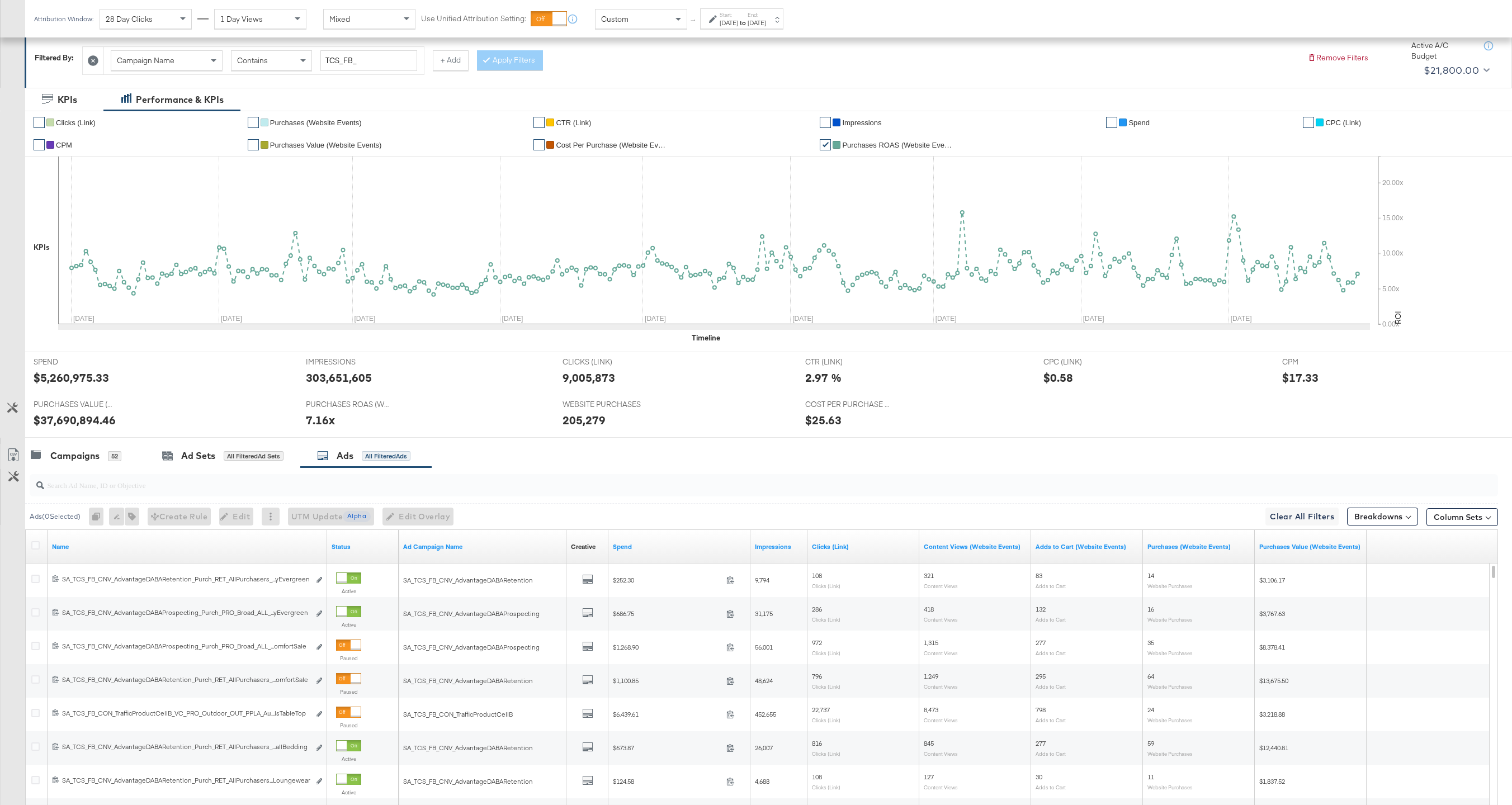
click at [40, 544] on div at bounding box center [37, 546] width 12 height 11
click at [38, 543] on icon at bounding box center [36, 545] width 8 height 8
click at [0, 0] on input "checkbox" at bounding box center [0, 0] width 0 height 0
click at [624, 545] on link "Spend" at bounding box center [679, 546] width 133 height 9
click at [33, 541] on icon at bounding box center [36, 545] width 8 height 8
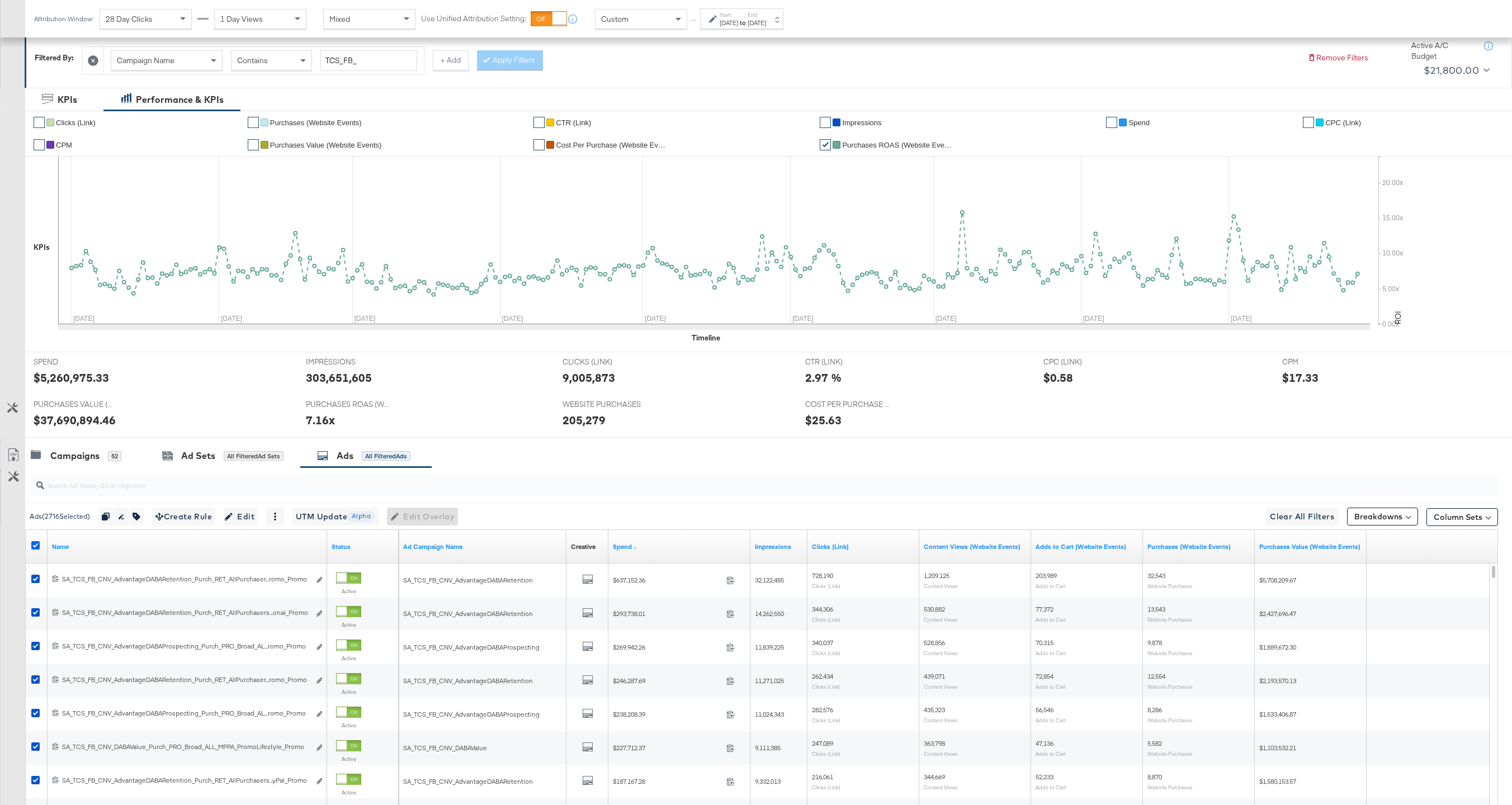
click at [0, 0] on input "checkbox" at bounding box center [0, 0] width 0 height 0
click at [33, 541] on icon at bounding box center [36, 545] width 8 height 8
click at [0, 0] on input "checkbox" at bounding box center [0, 0] width 0 height 0
click at [15, 449] on icon at bounding box center [13, 454] width 10 height 13
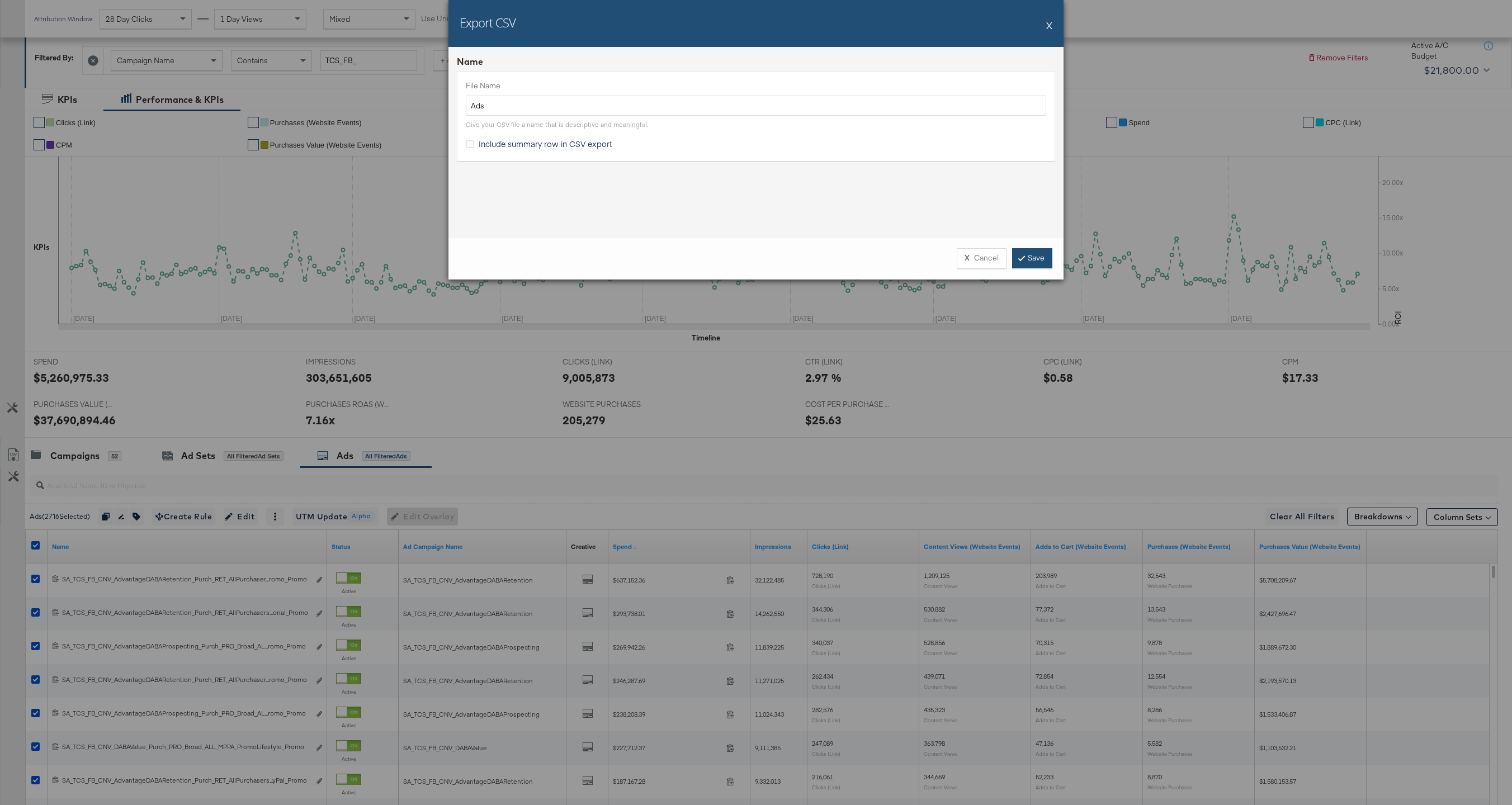
click at [1047, 255] on link "Save" at bounding box center [1032, 258] width 40 height 20
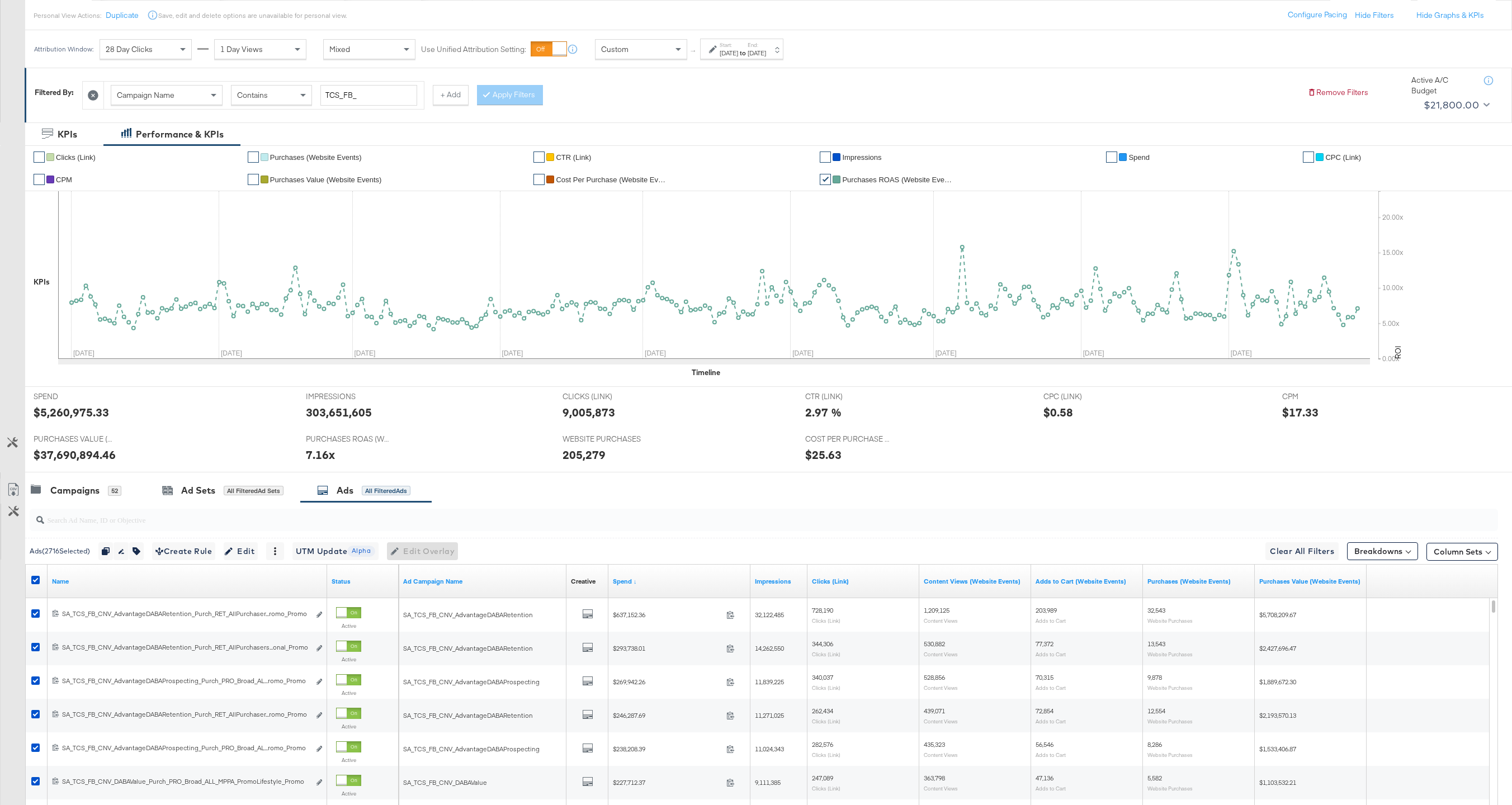
scroll to position [111, 0]
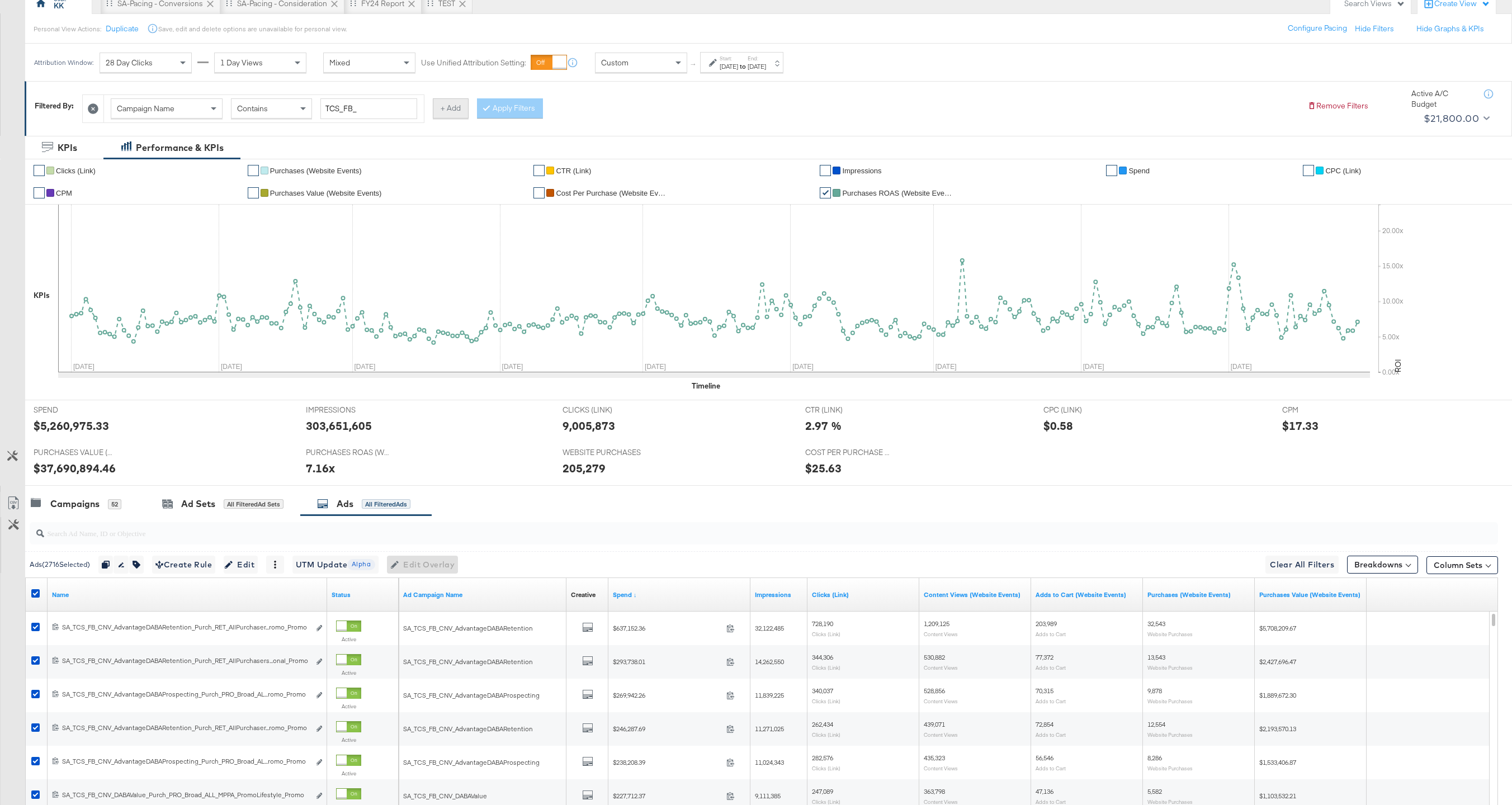
click at [443, 107] on button "+ Add" at bounding box center [450, 108] width 36 height 20
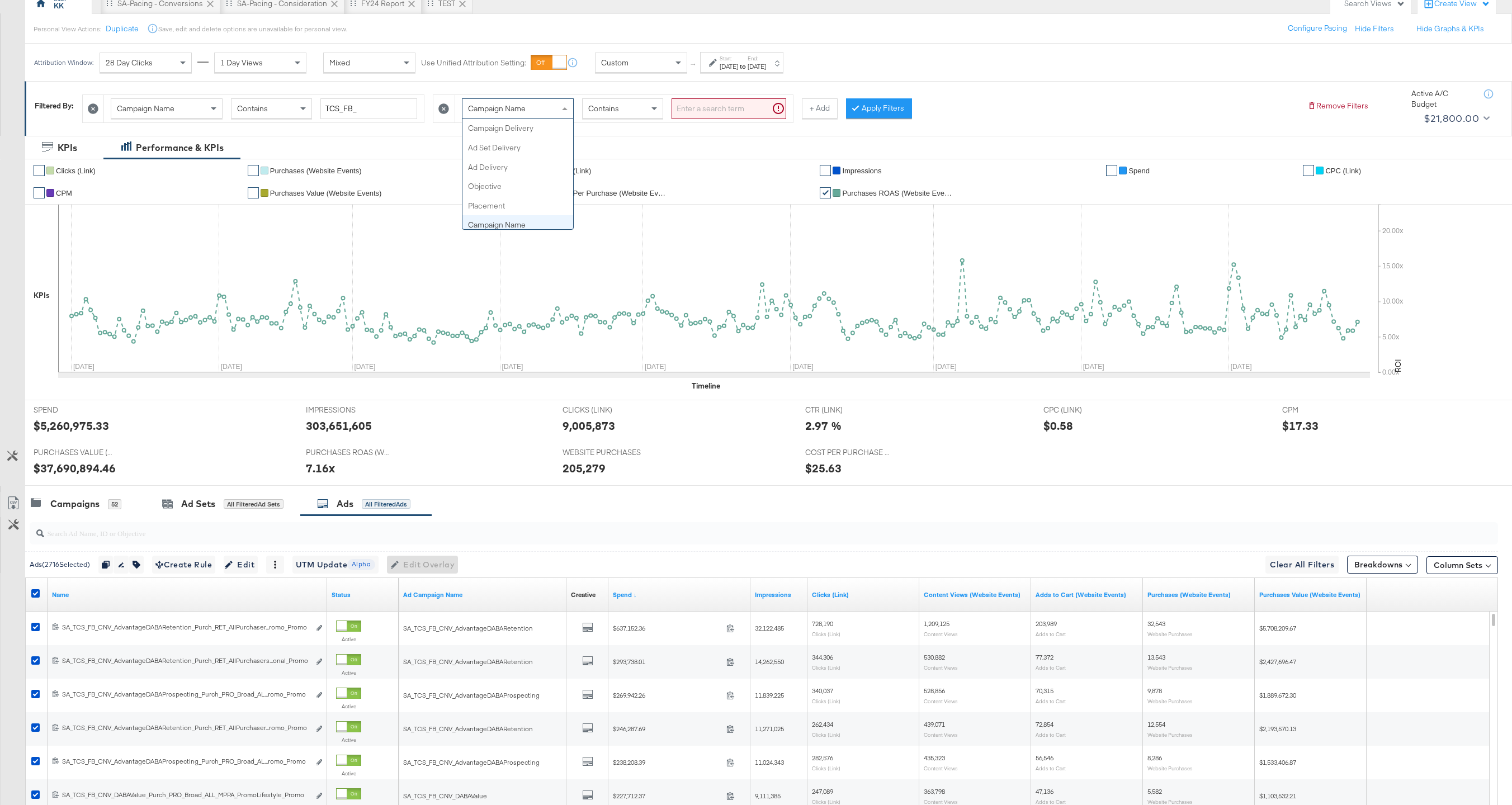
click at [522, 113] on span "Campaign Name" at bounding box center [496, 108] width 58 height 10
click at [688, 106] on input "search" at bounding box center [728, 108] width 115 height 21
type input "MPPA"
click at [849, 112] on button "Apply Filters" at bounding box center [861, 108] width 66 height 20
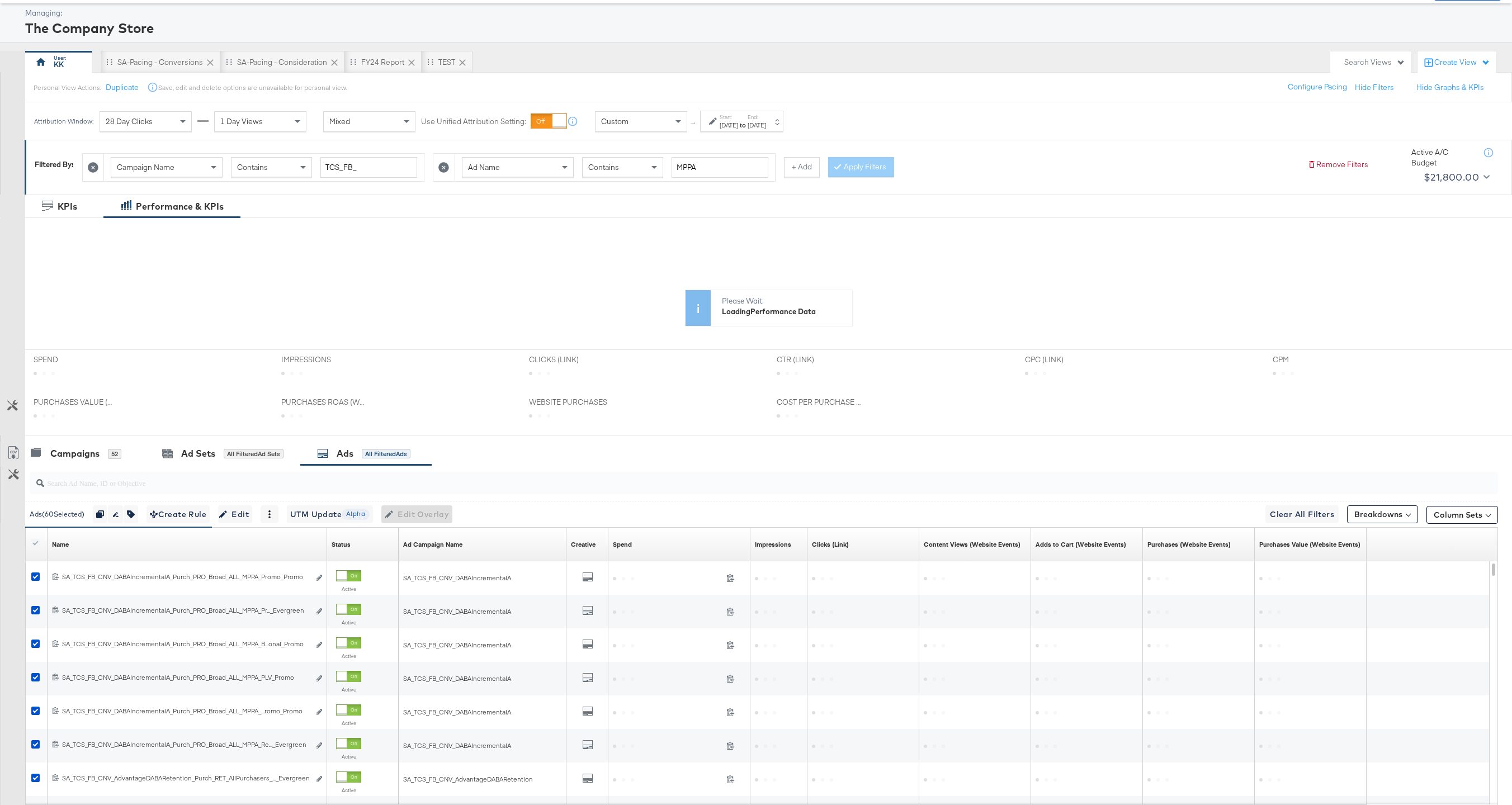
scroll to position [74, 0]
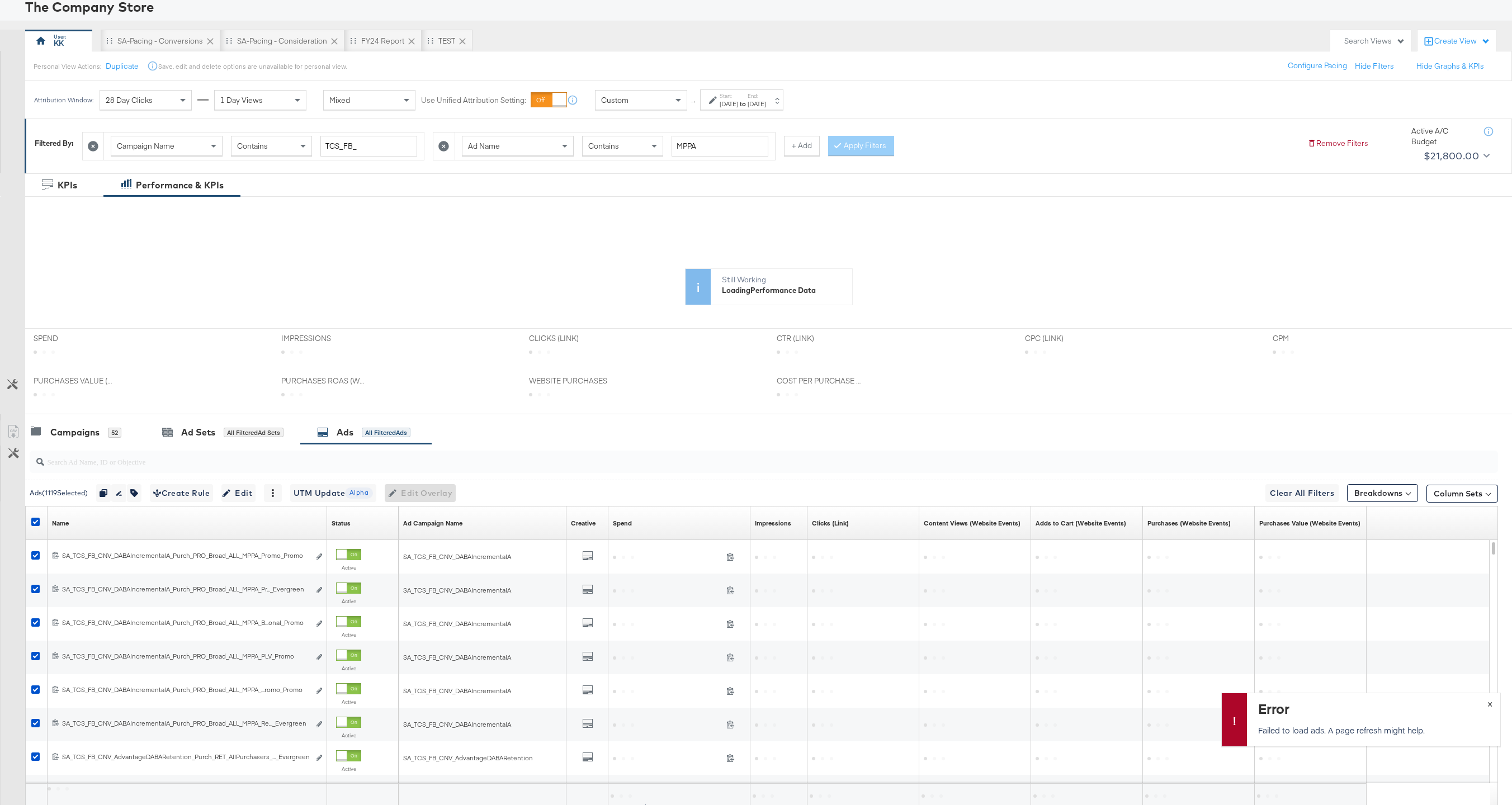
click at [1491, 703] on span "×" at bounding box center [1490, 703] width 5 height 13
click at [88, 427] on div "Campaigns" at bounding box center [75, 432] width 49 height 13
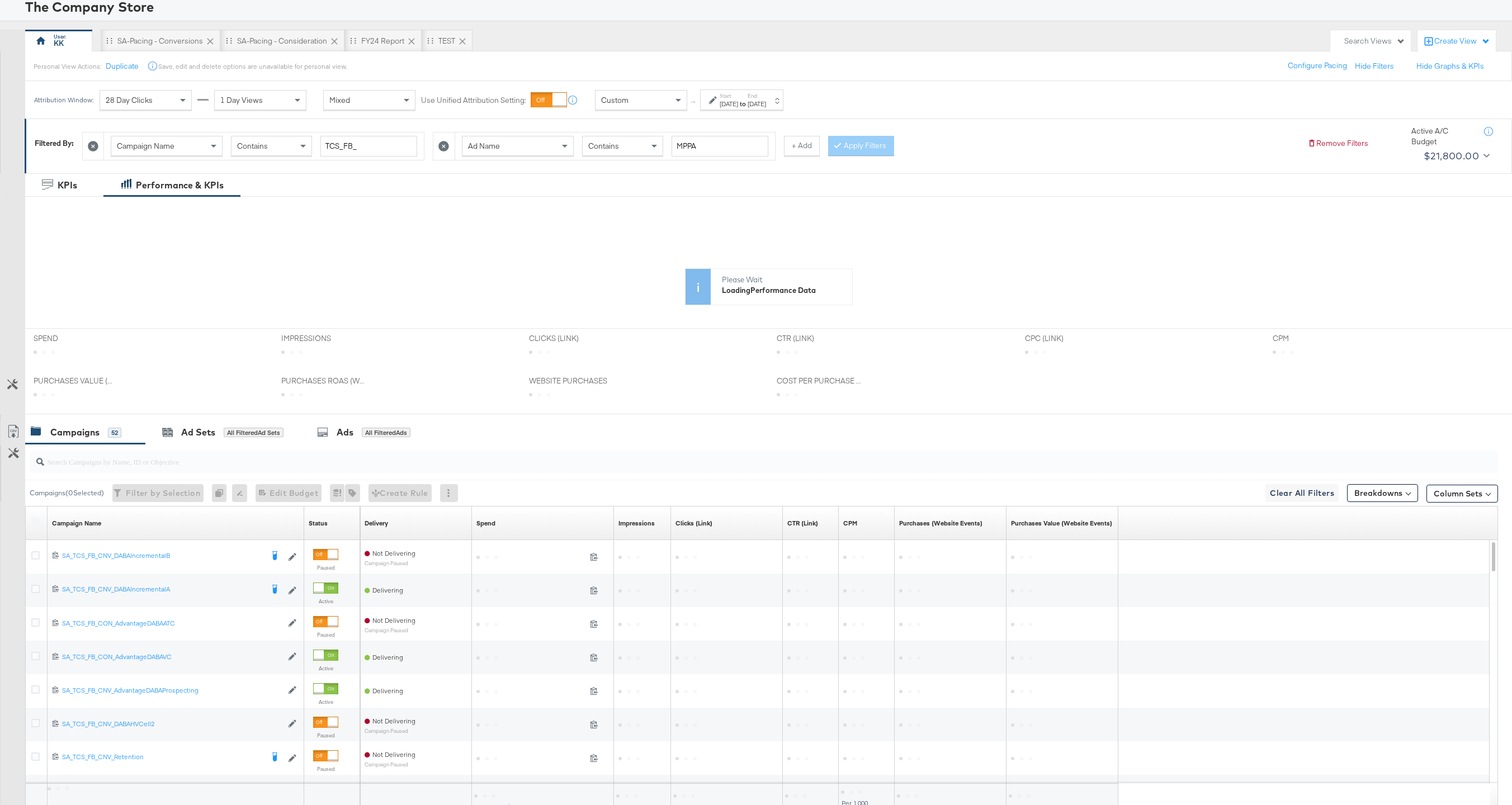
scroll to position [0, 0]
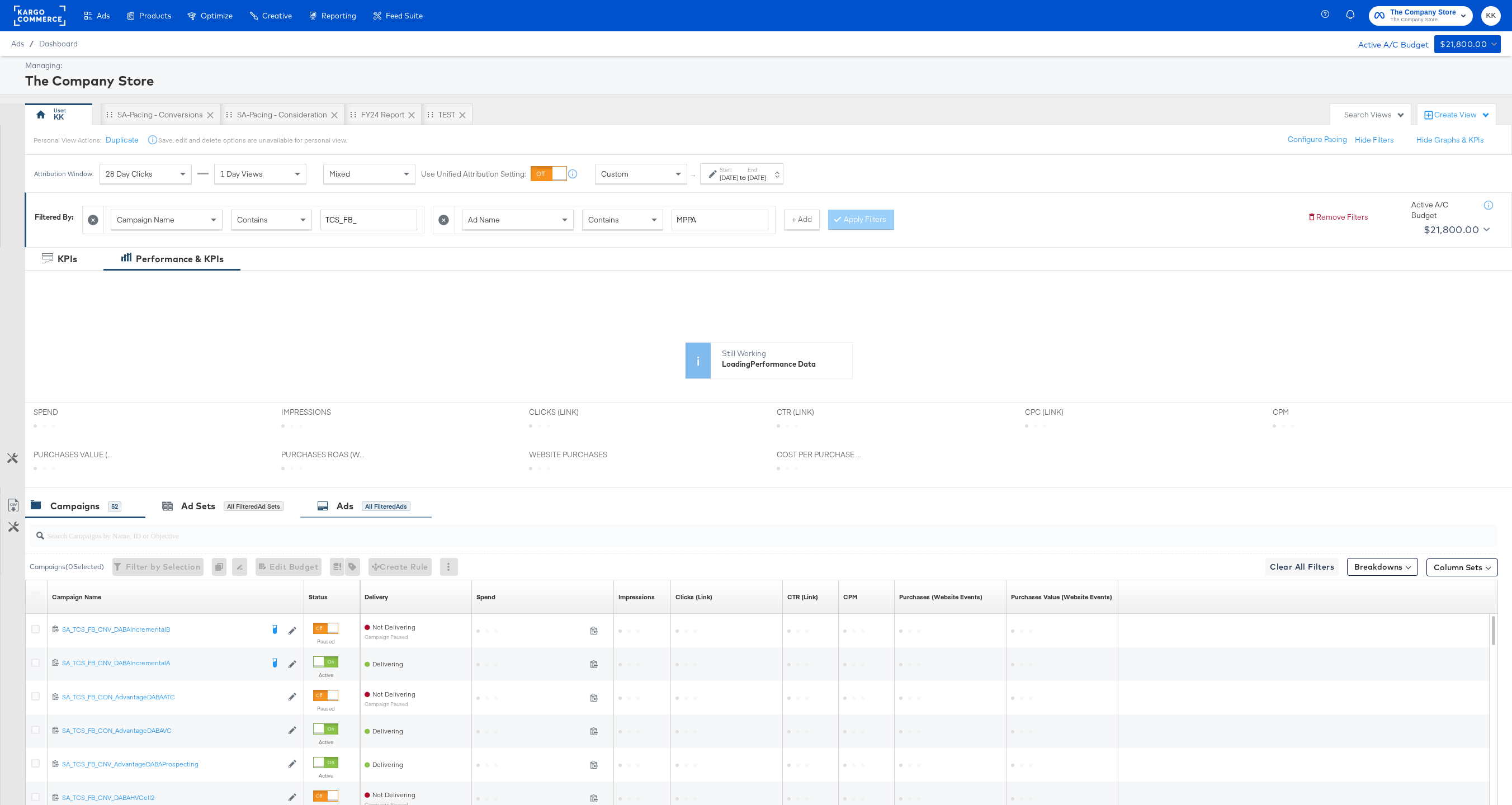
click at [348, 511] on div "Ads" at bounding box center [345, 506] width 17 height 13
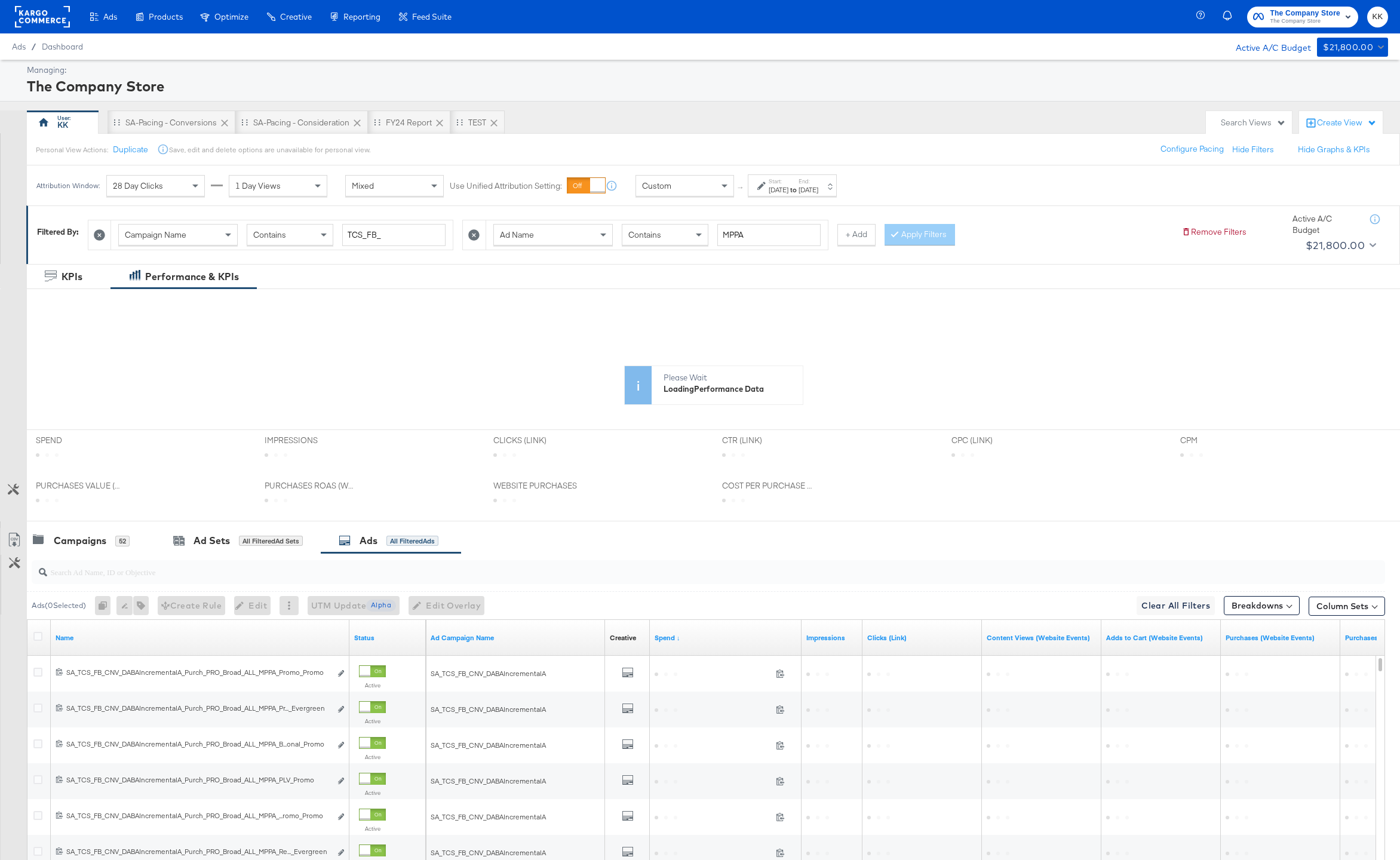
click at [40, 19] on rect at bounding box center [42, 16] width 55 height 21
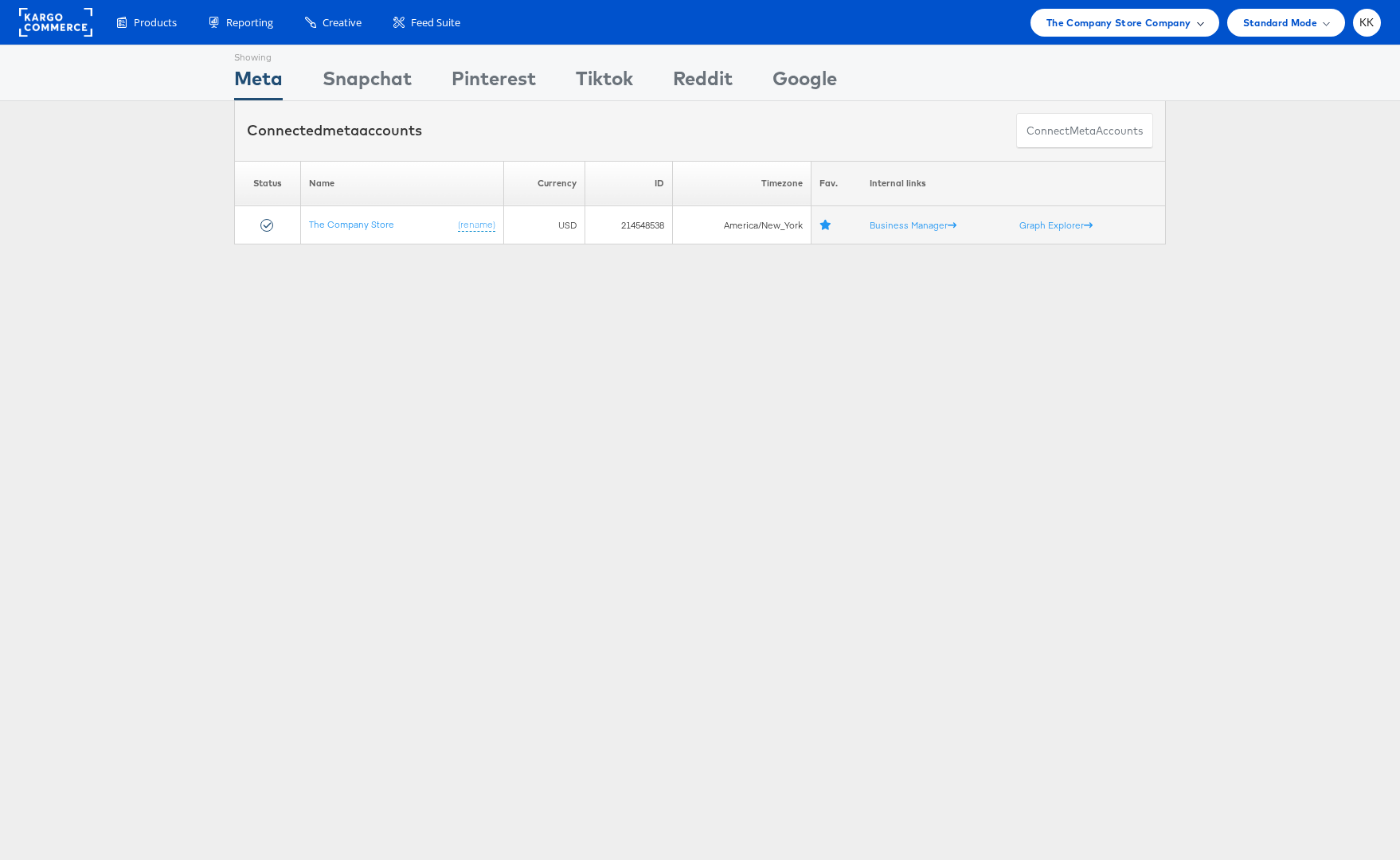
click at [1075, 22] on span "The Company Store Company" at bounding box center [1119, 22] width 145 height 16
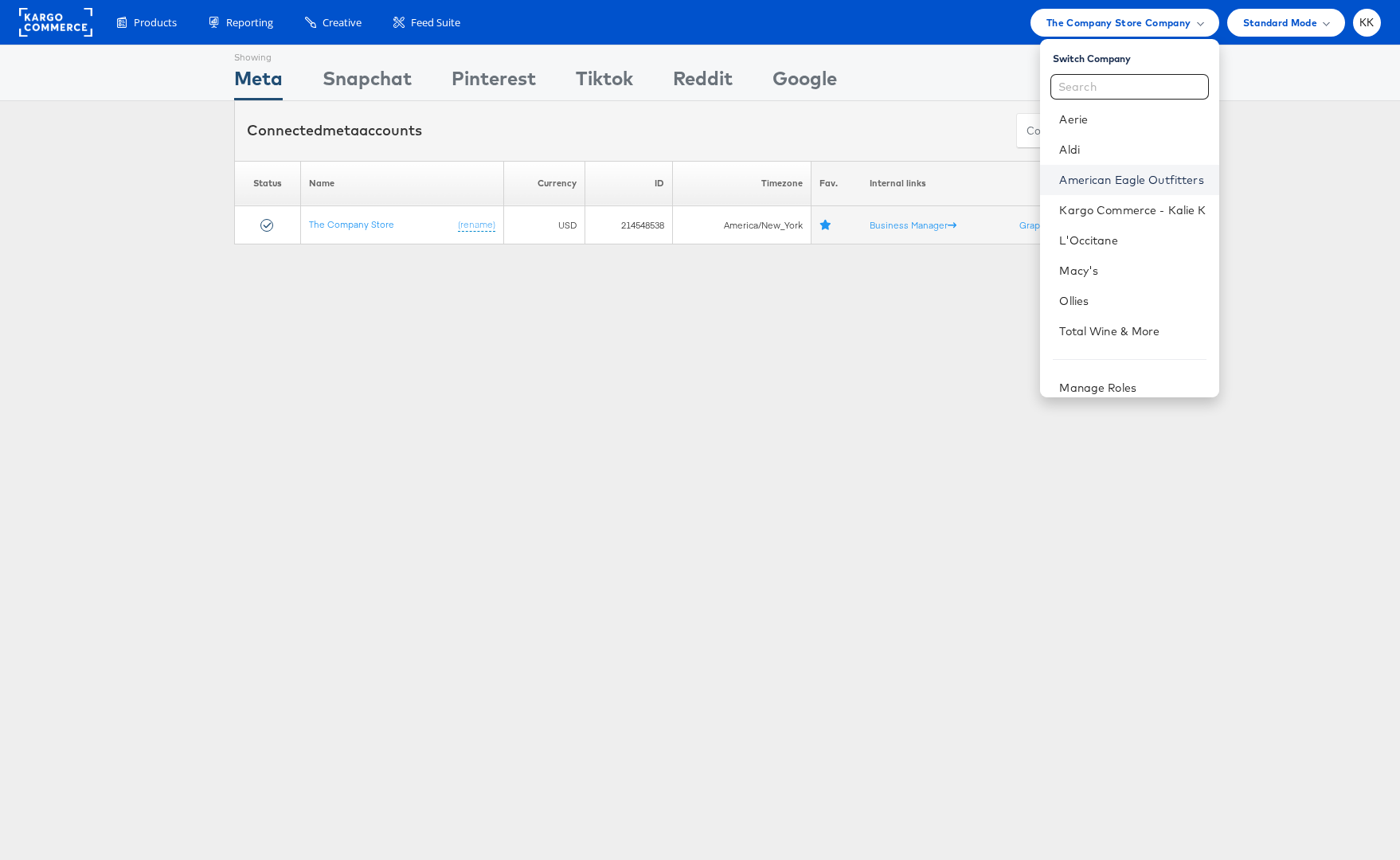
click at [1117, 174] on link "American Eagle Outfitters" at bounding box center [1132, 180] width 147 height 16
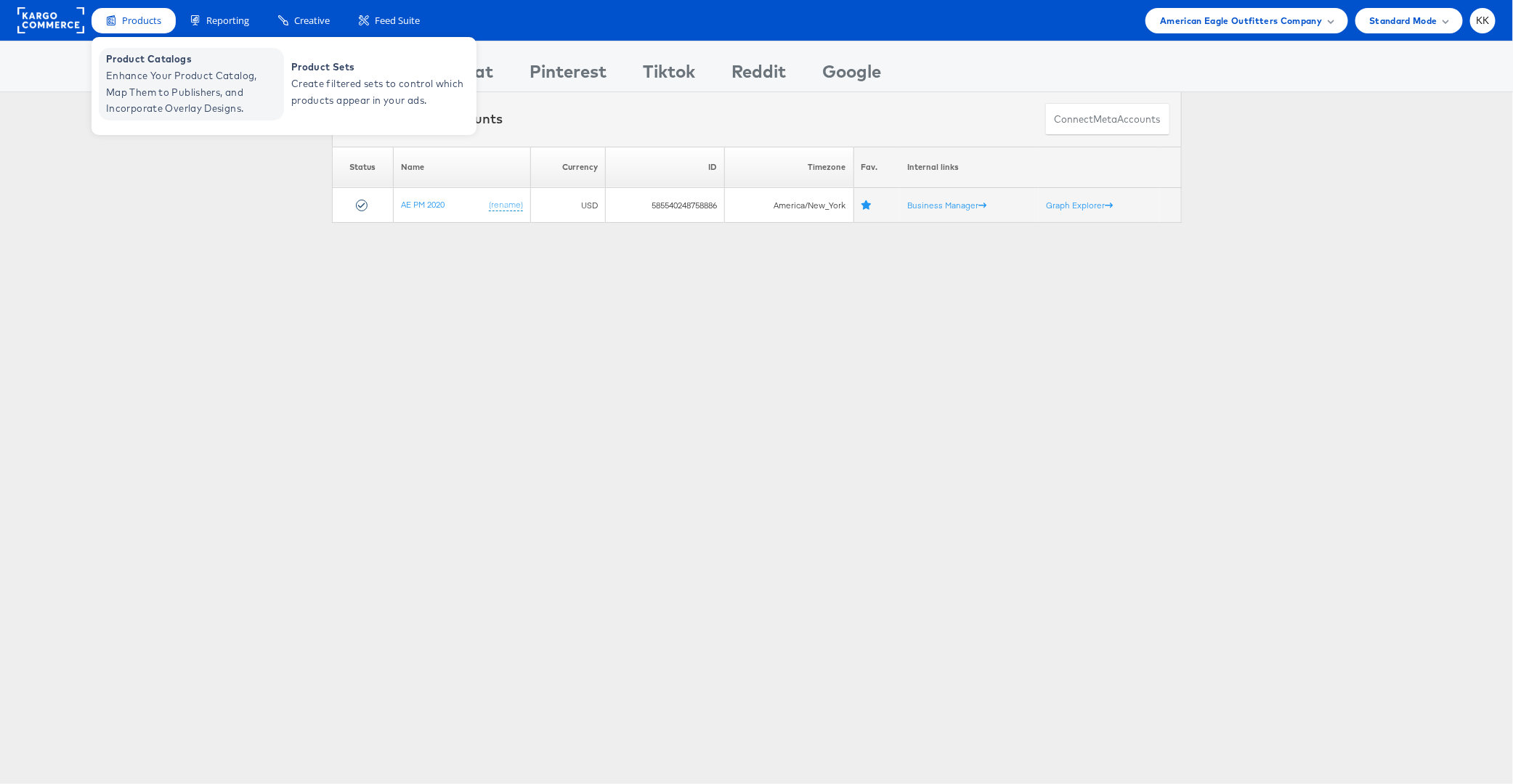
click at [131, 71] on span "Enhance Your Product Catalog, Map Them to Publishers, and Incorporate Overlay D…" at bounding box center [193, 92] width 174 height 50
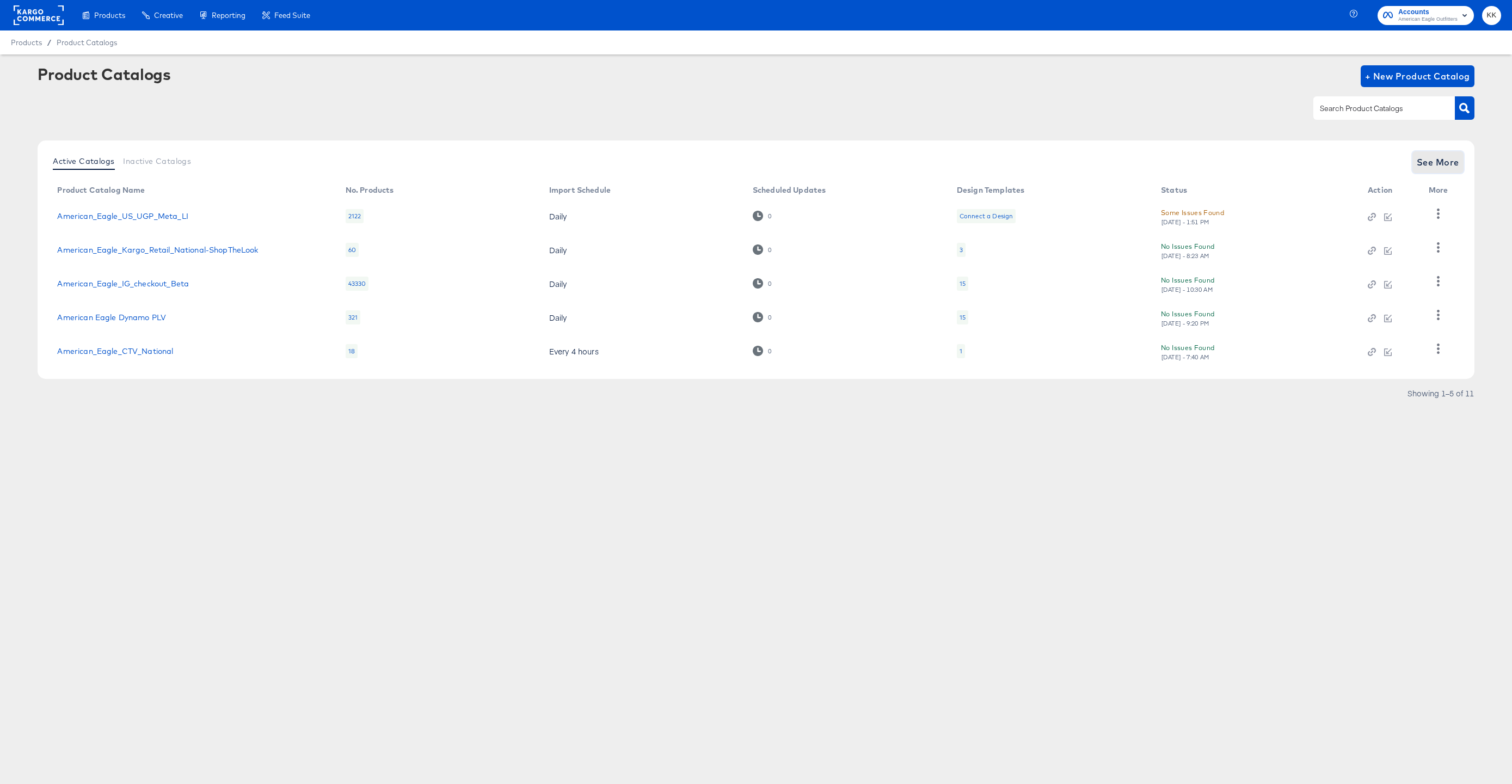
click at [1453, 168] on span "See More" at bounding box center [1438, 162] width 42 height 15
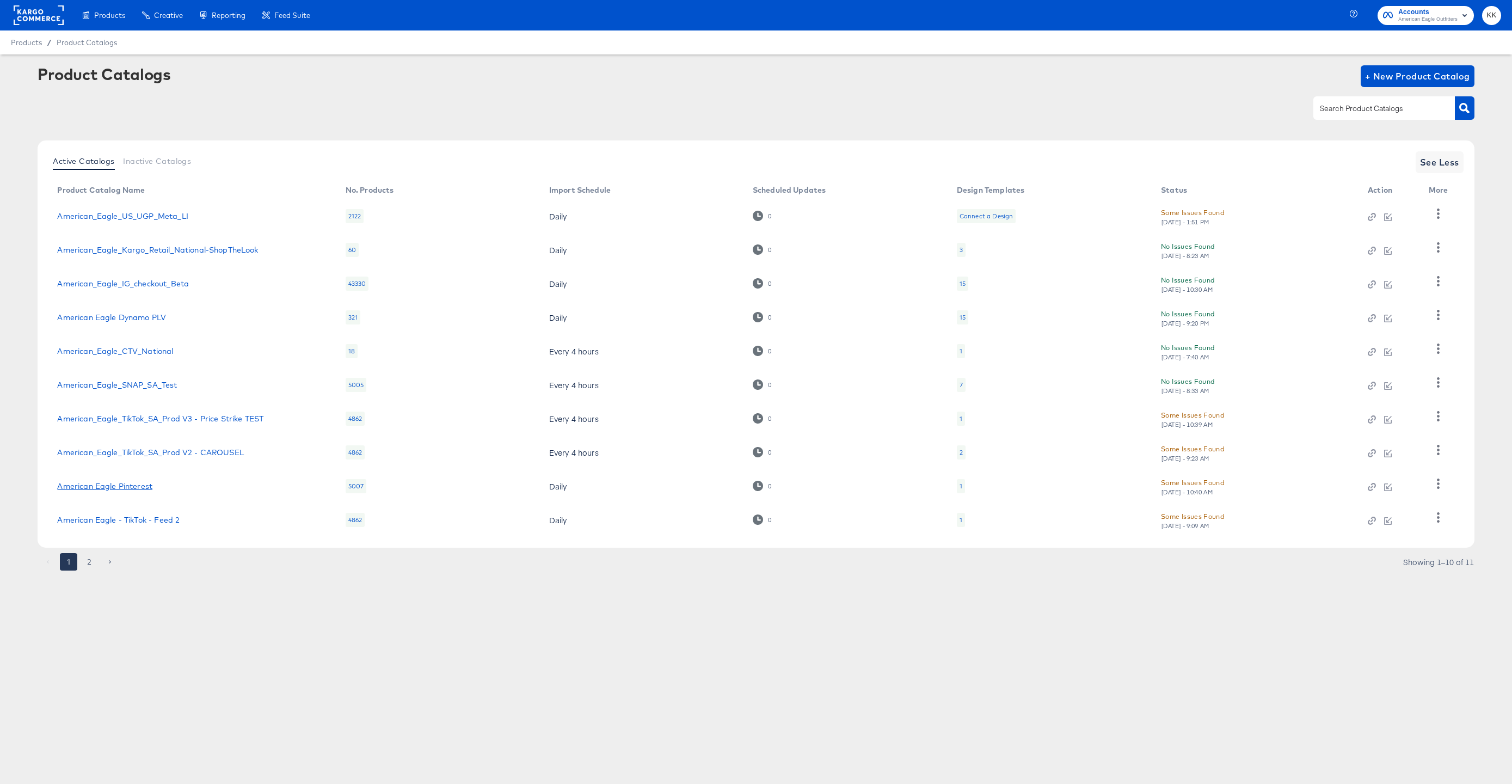
click at [123, 482] on link "American Eagle Pinterest" at bounding box center [104, 486] width 95 height 9
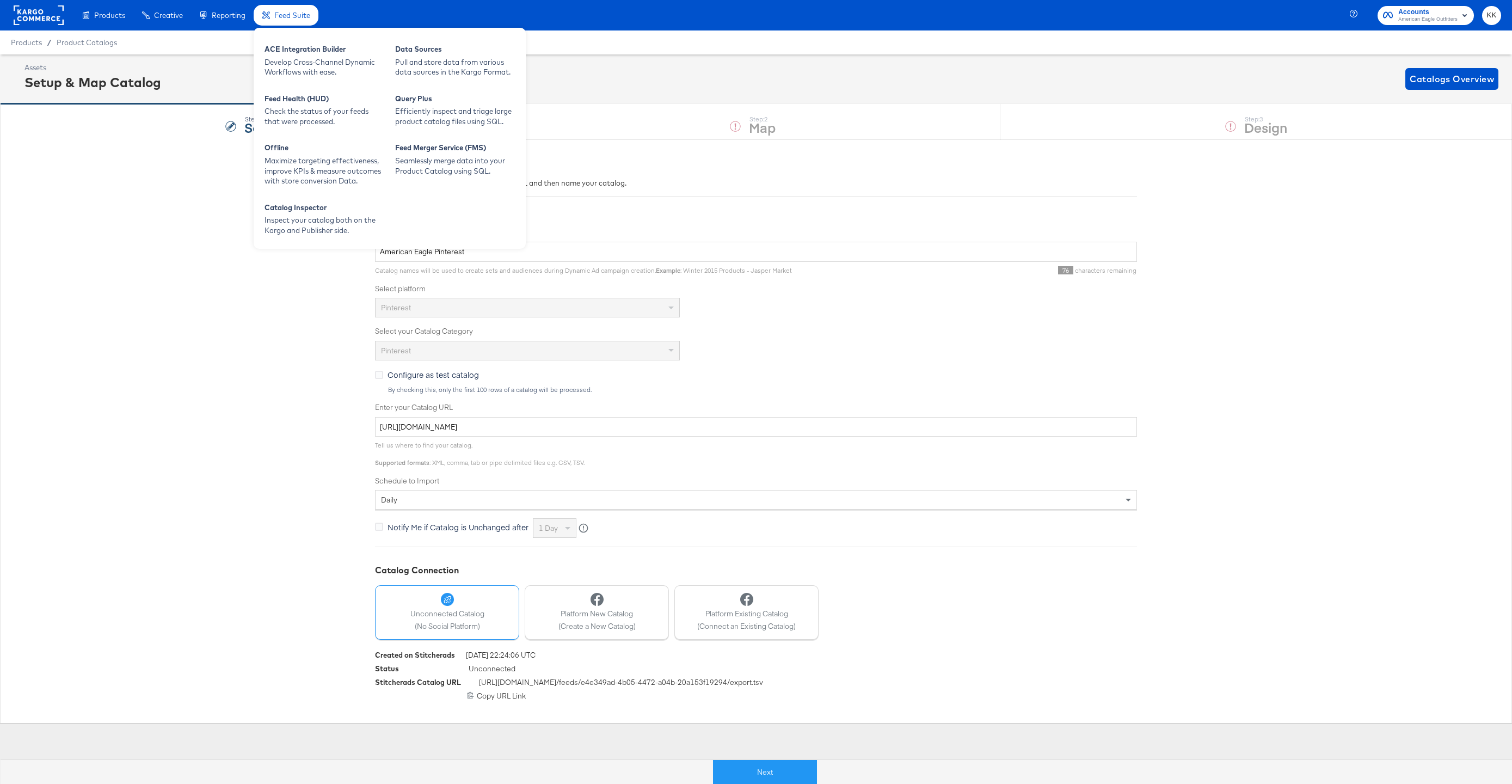
click at [288, 17] on span "Feed Suite" at bounding box center [292, 15] width 36 height 9
click at [296, 46] on div "ACE Integration Builder" at bounding box center [324, 51] width 120 height 13
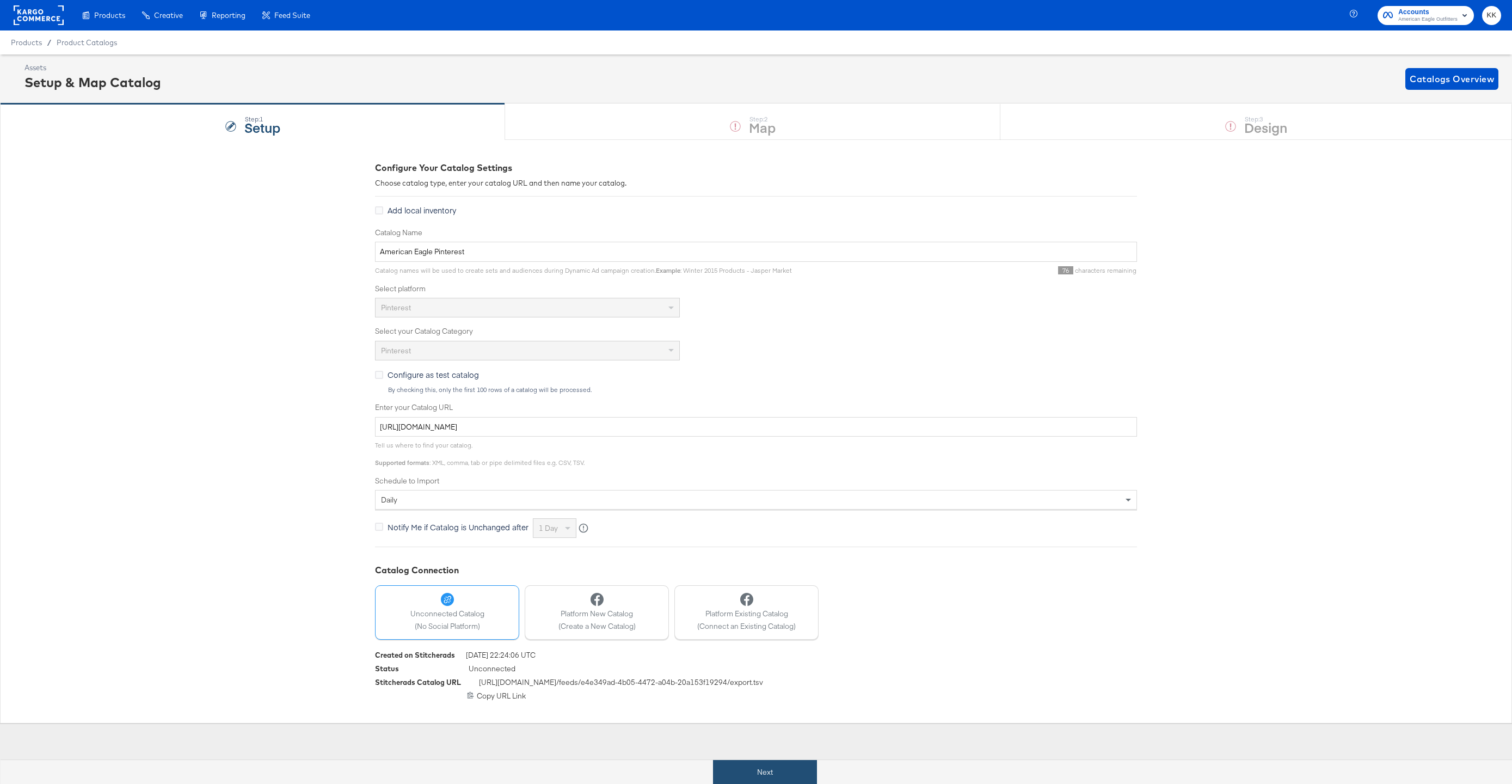
click at [768, 760] on button "Next" at bounding box center [765, 772] width 104 height 25
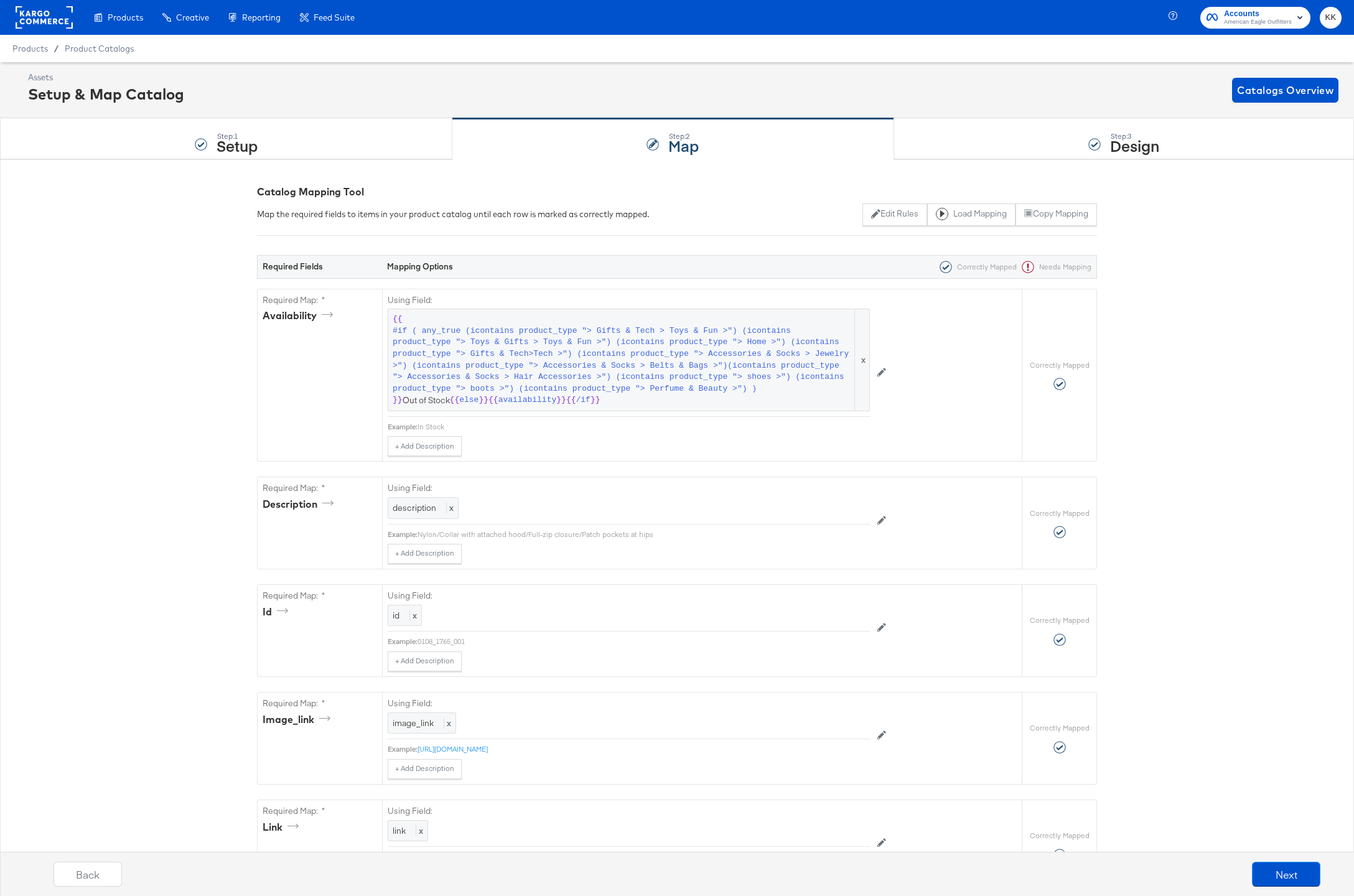
scroll to position [1540, 0]
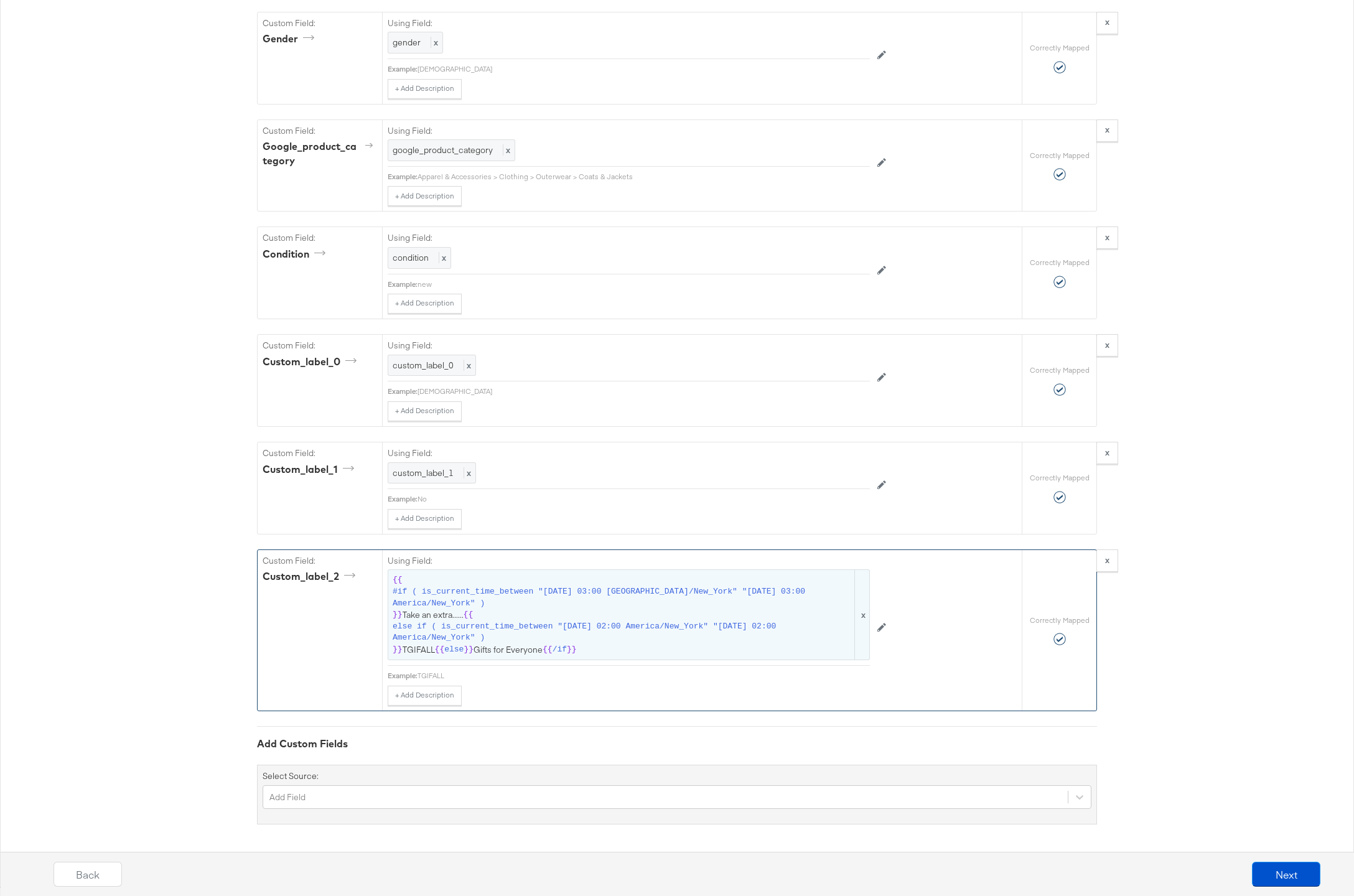
click at [567, 616] on span "{{ #if ( is_current_time_between "[DATE] 03:00 [GEOGRAPHIC_DATA]/New_York" "[DA…" at bounding box center [628, 615] width 472 height 81
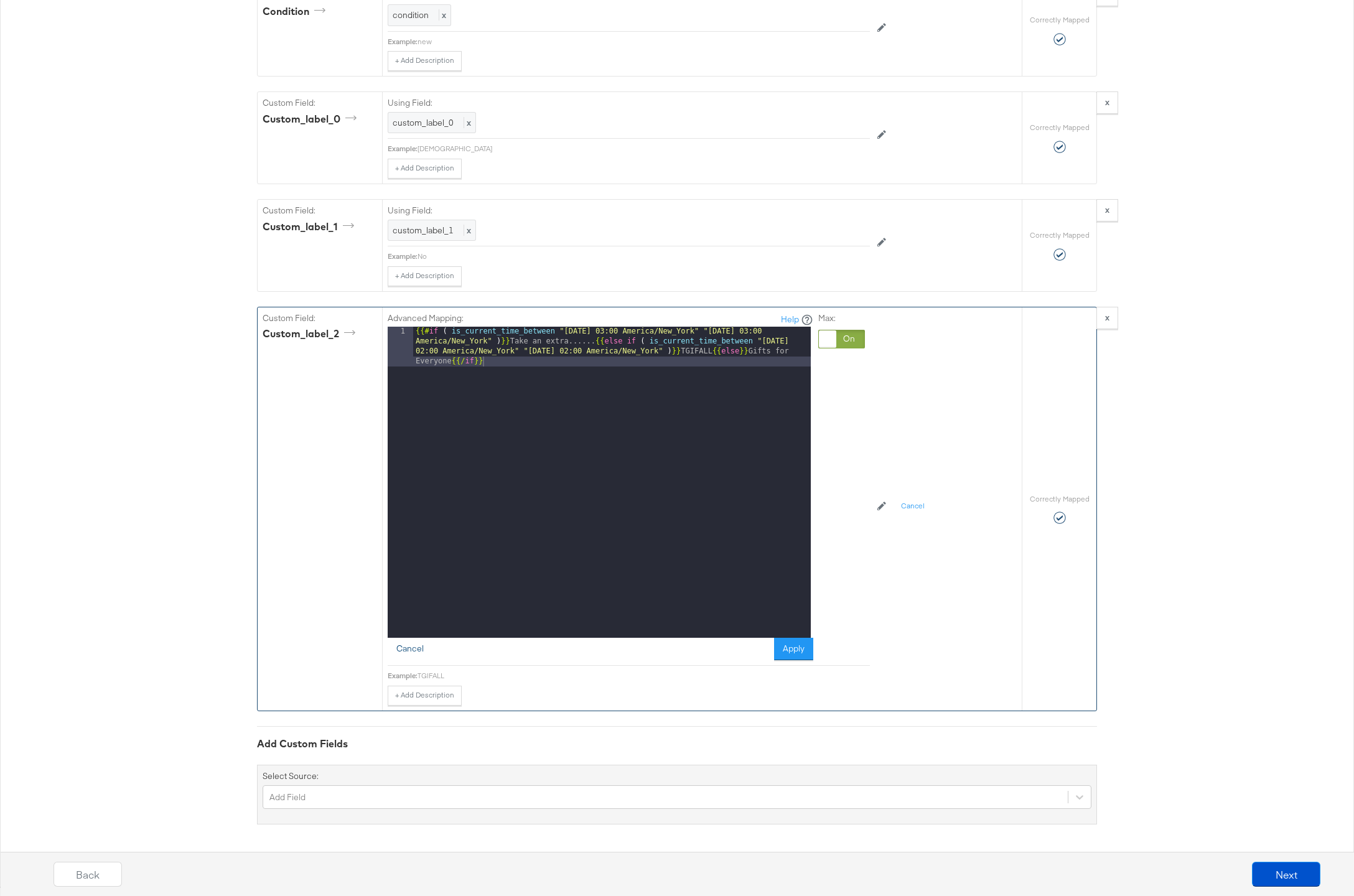
click at [419, 643] on button "Cancel" at bounding box center [410, 649] width 45 height 22
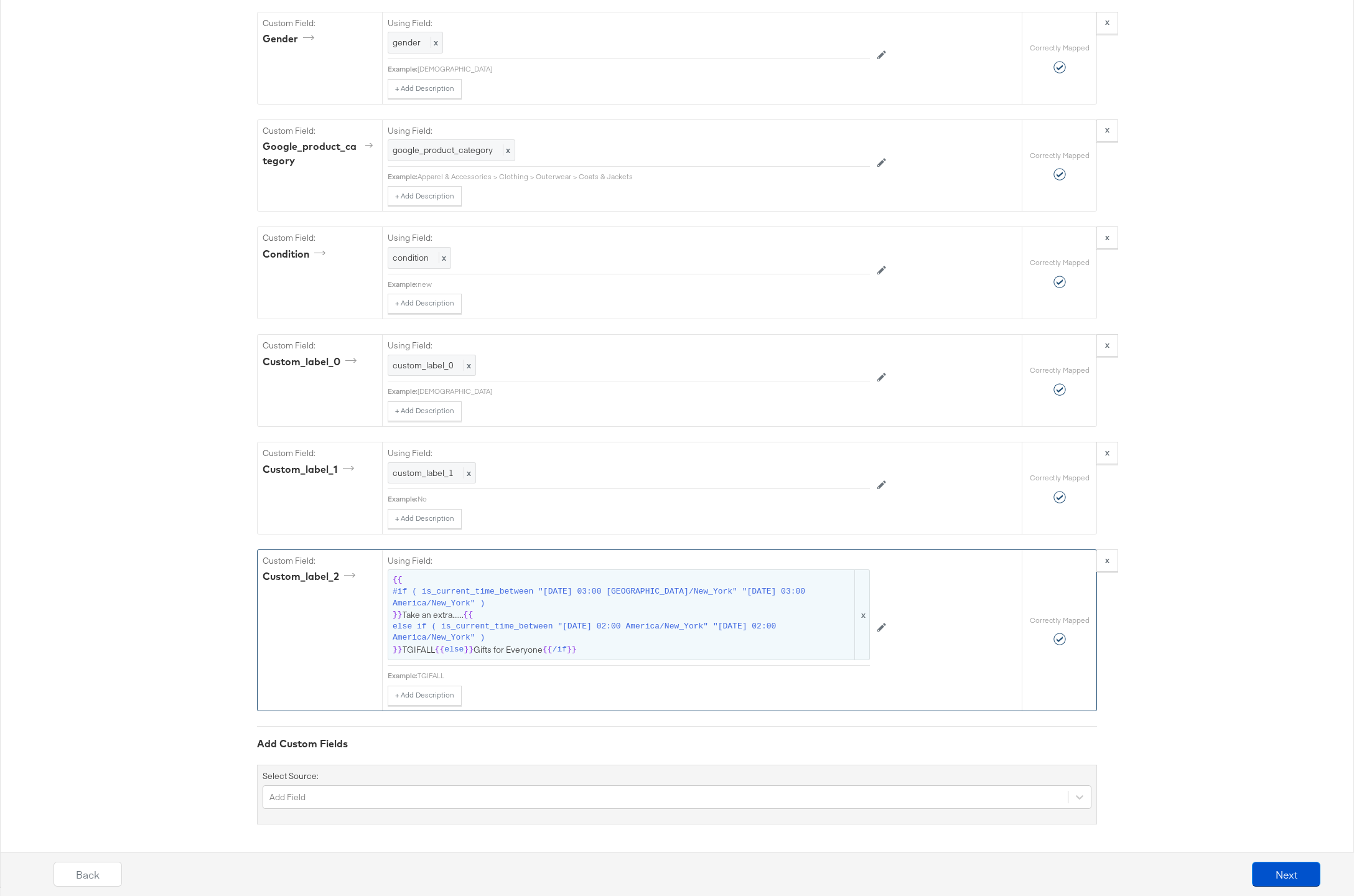
click at [574, 640] on span "else if ( is_current_time_between "2025-02-04 02:00 America/New_York" "2025-09-…" at bounding box center [622, 632] width 460 height 23
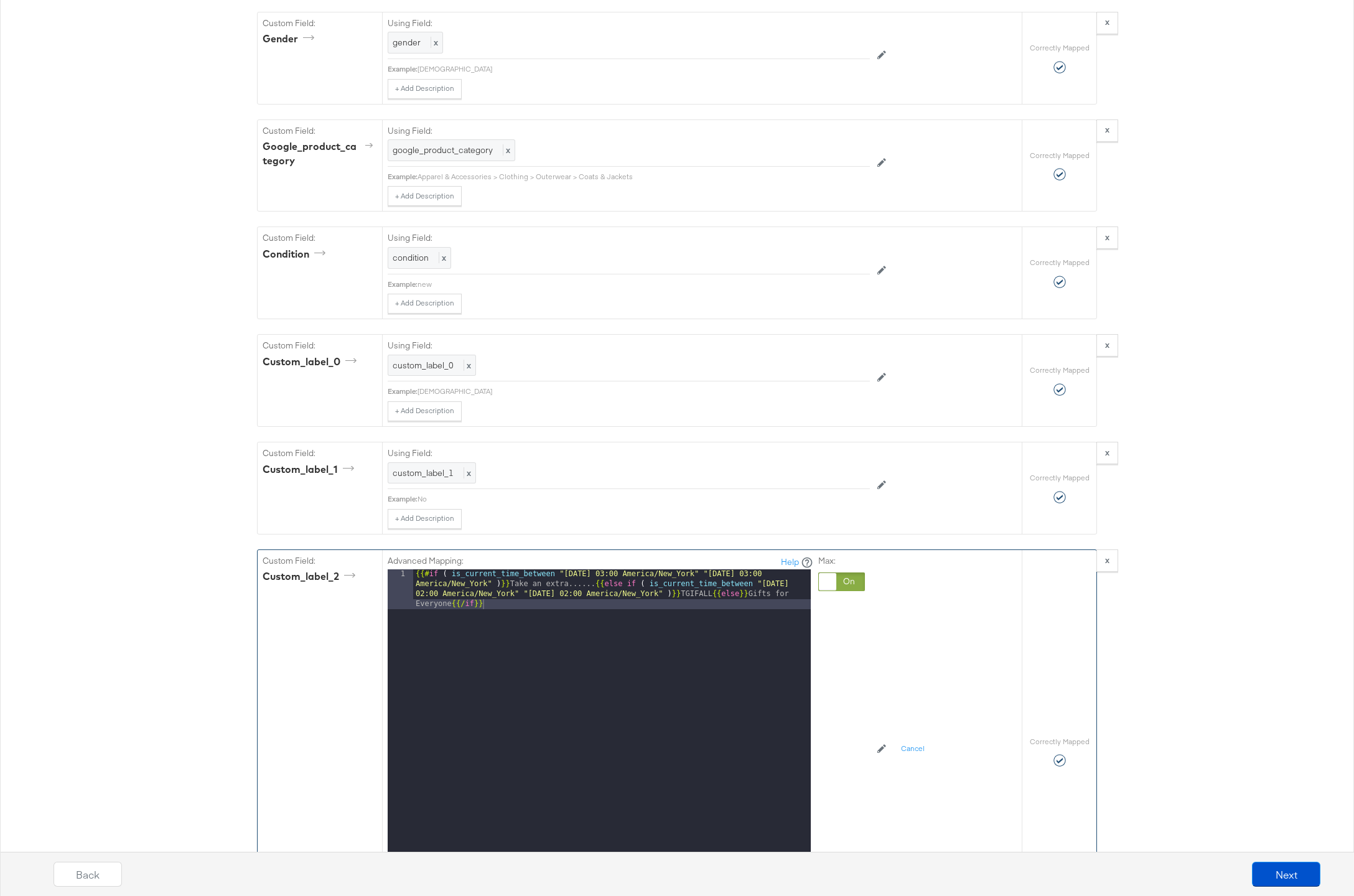
scroll to position [1783, 0]
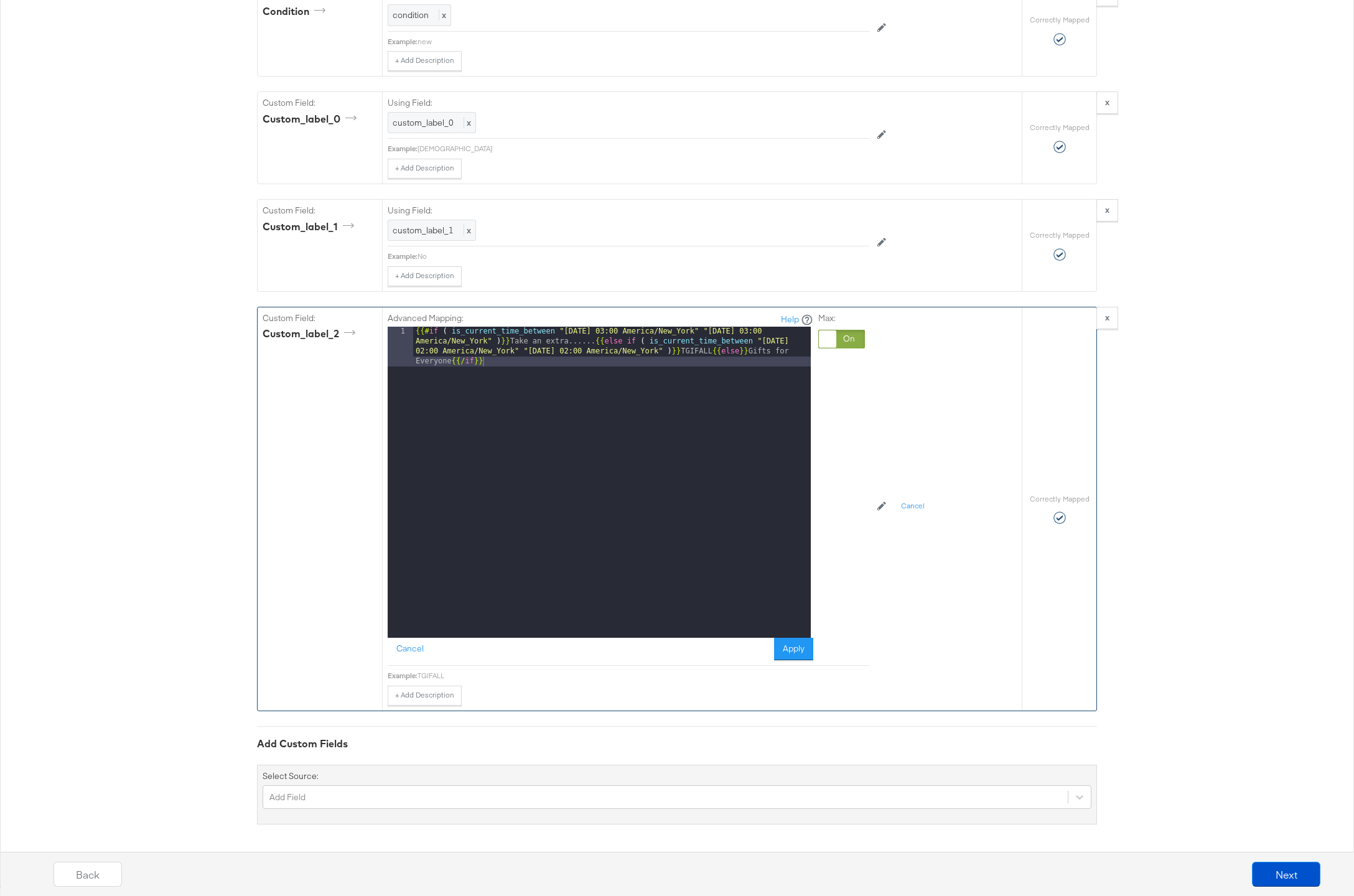
click at [576, 342] on div "{{# if ( is_current_time_between "2024-06-28 03:00 America/New_York" "2024-06-2…" at bounding box center [612, 521] width 398 height 390
click at [794, 640] on button "Apply" at bounding box center [794, 649] width 39 height 22
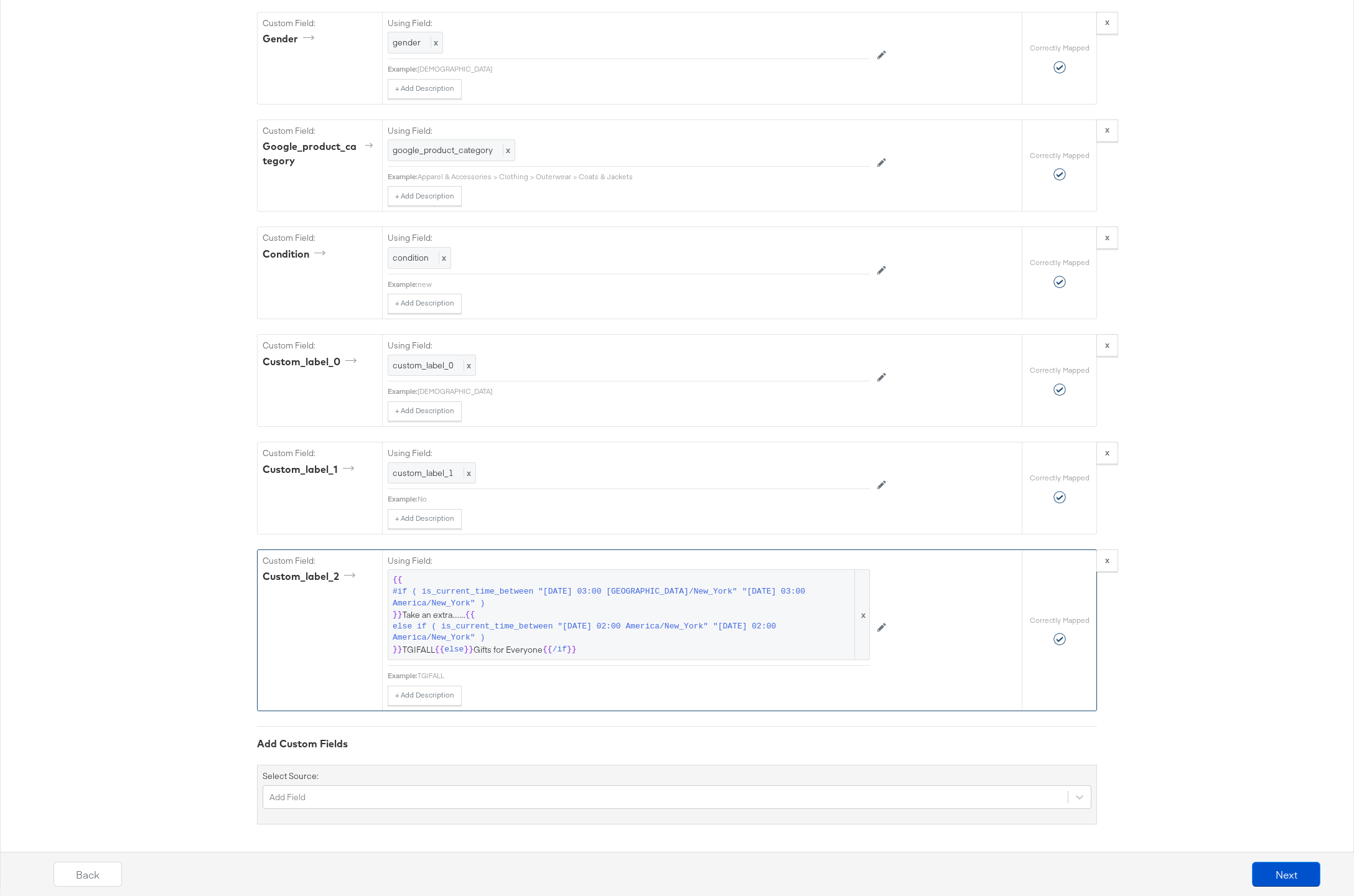
scroll to position [1540, 0]
click at [1286, 872] on button "Next" at bounding box center [1285, 874] width 68 height 25
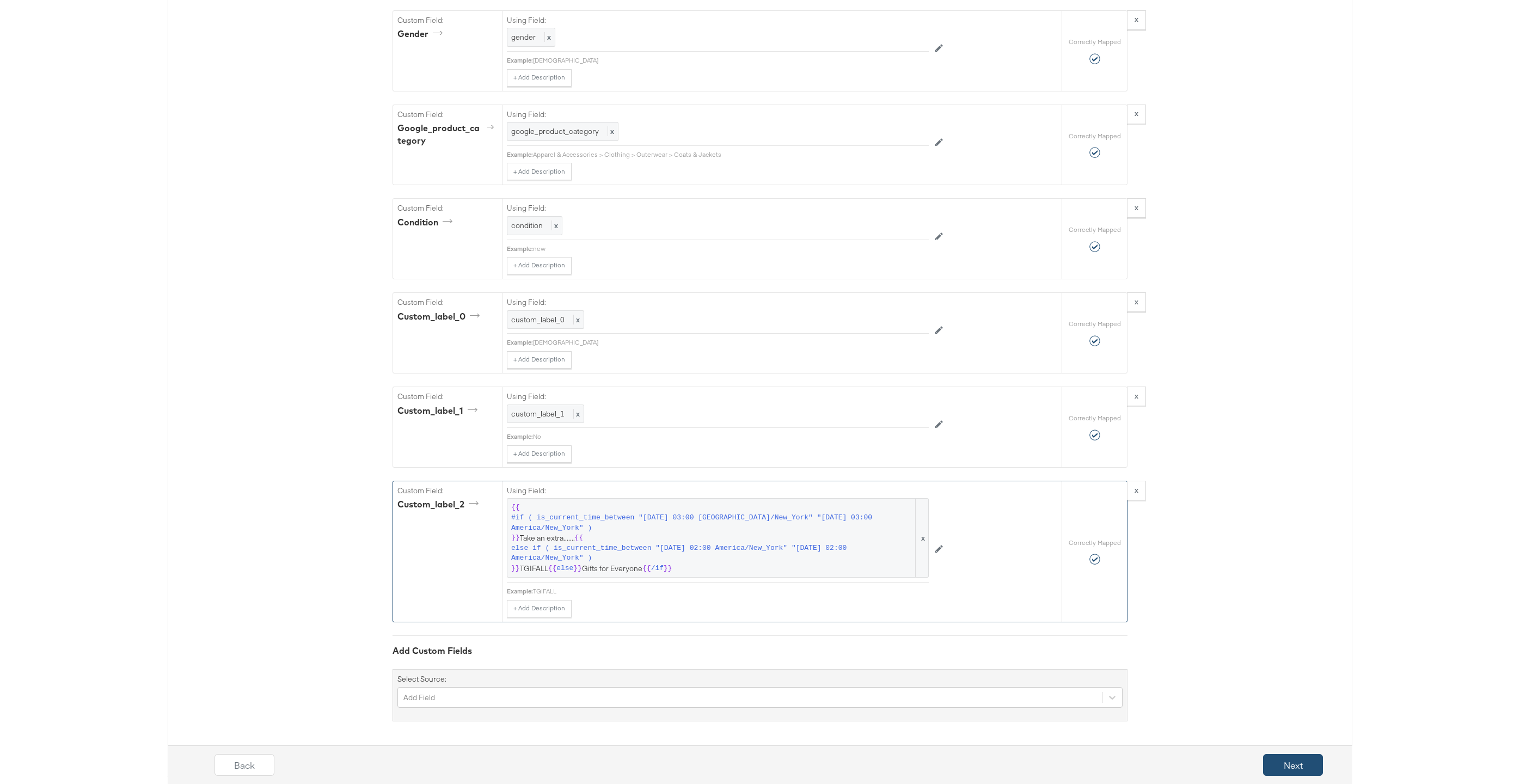
scroll to position [0, 0]
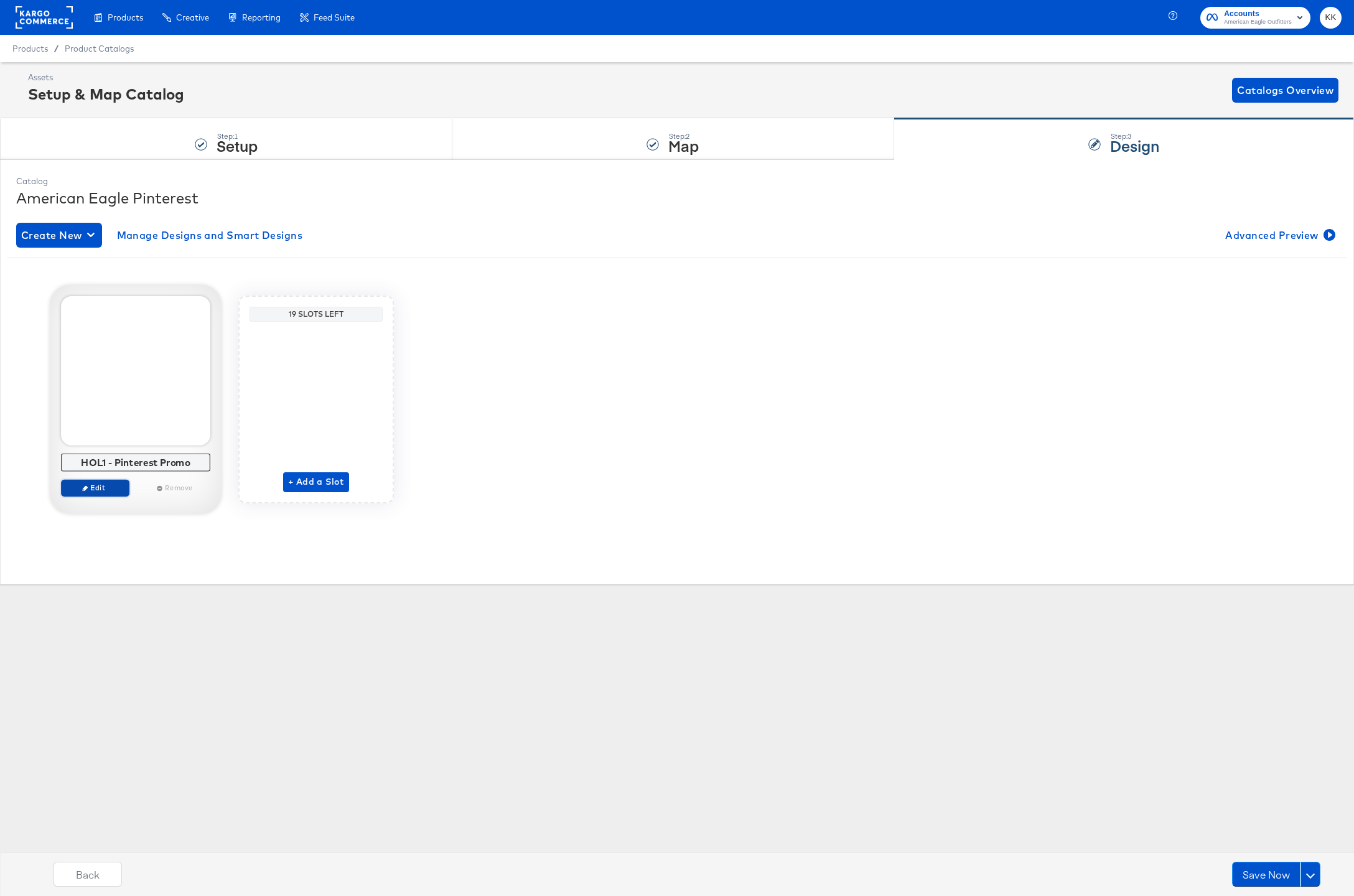
click at [110, 488] on span "Edit" at bounding box center [95, 487] width 57 height 9
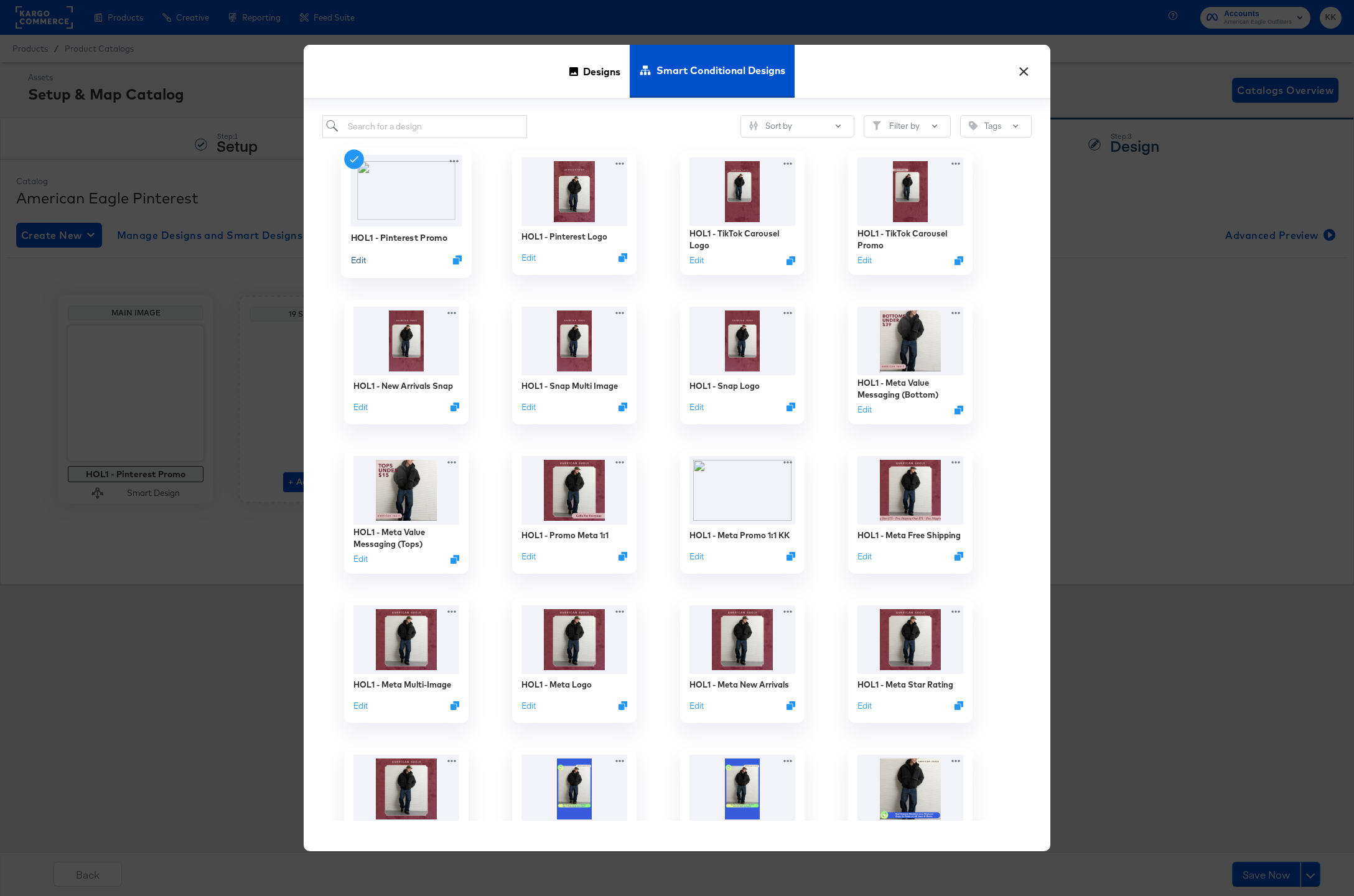
click at [358, 253] on div "Edit" at bounding box center [358, 260] width 15 height 12
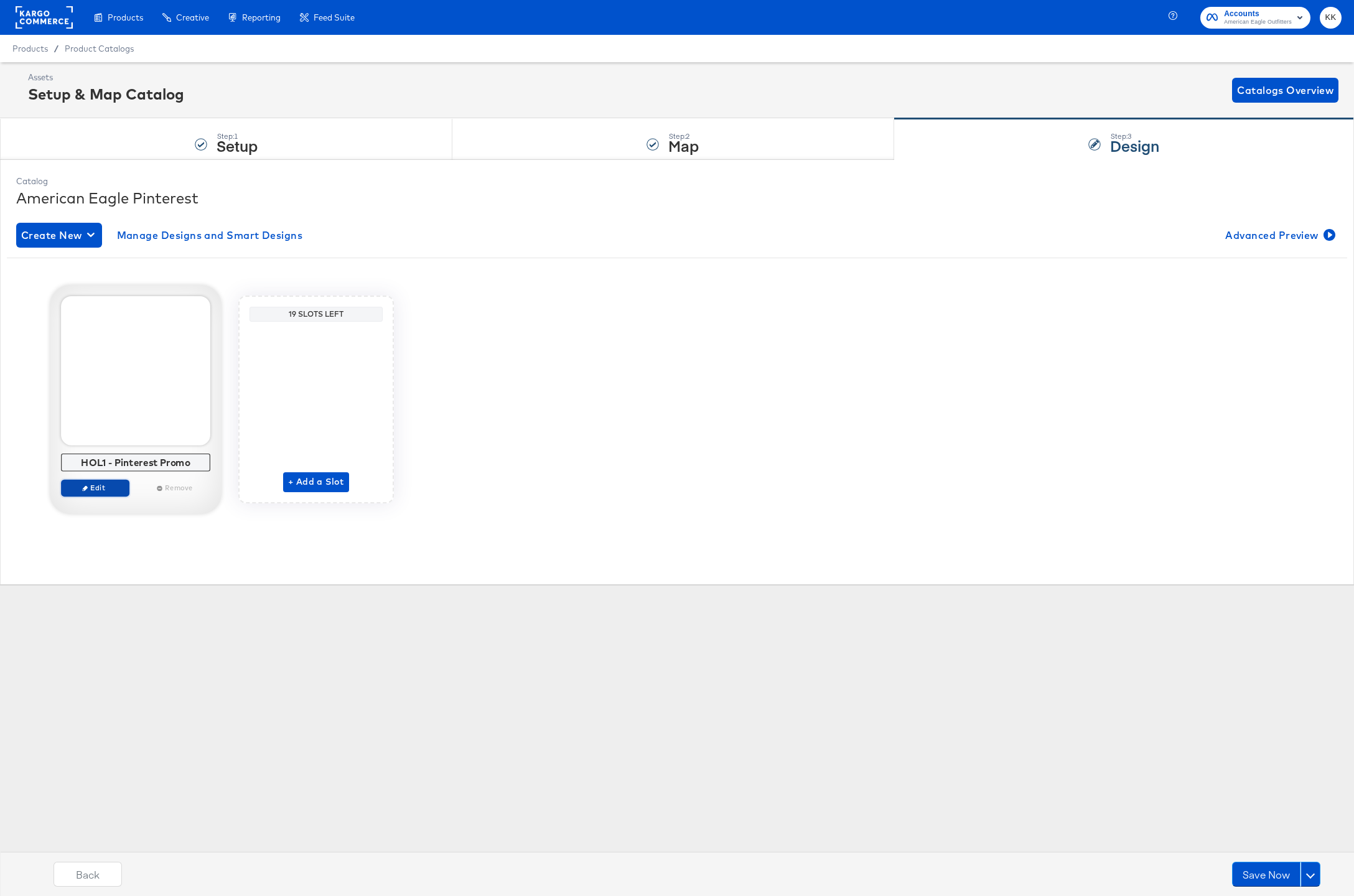
click at [83, 495] on button "Edit" at bounding box center [94, 487] width 68 height 18
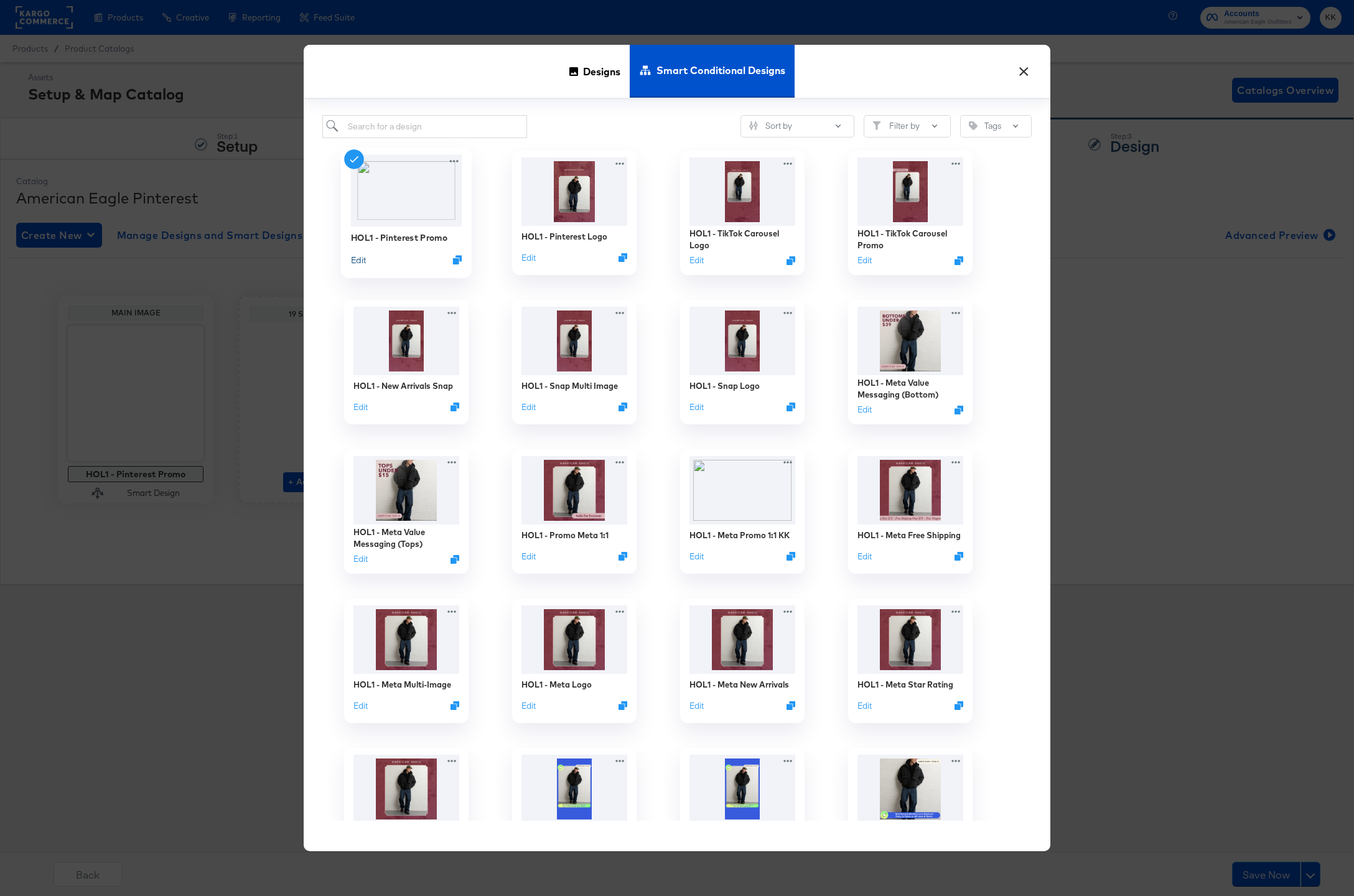
click at [355, 262] on button "Edit" at bounding box center [358, 260] width 15 height 12
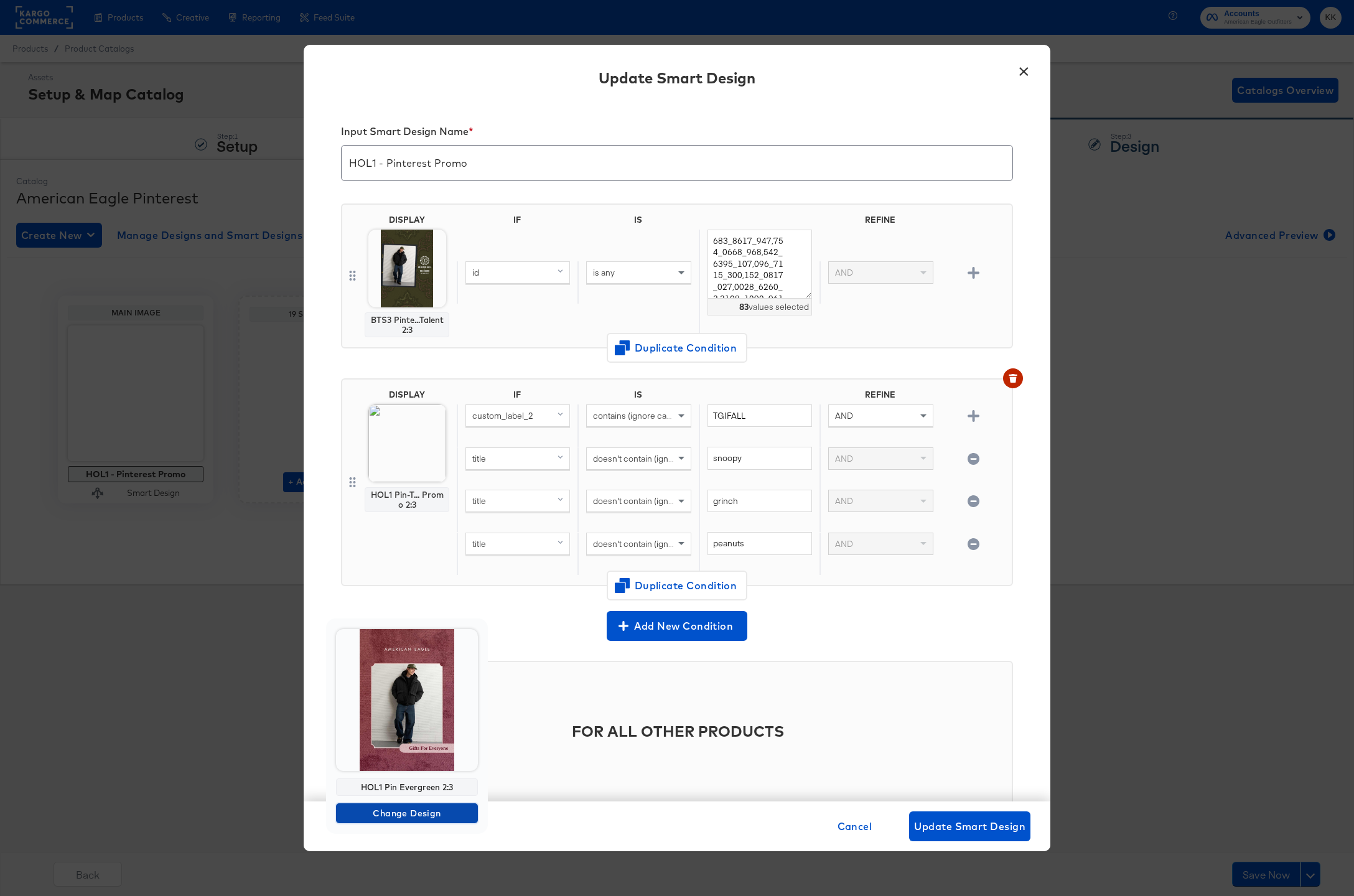
click at [399, 819] on span "Change Design" at bounding box center [407, 813] width 132 height 16
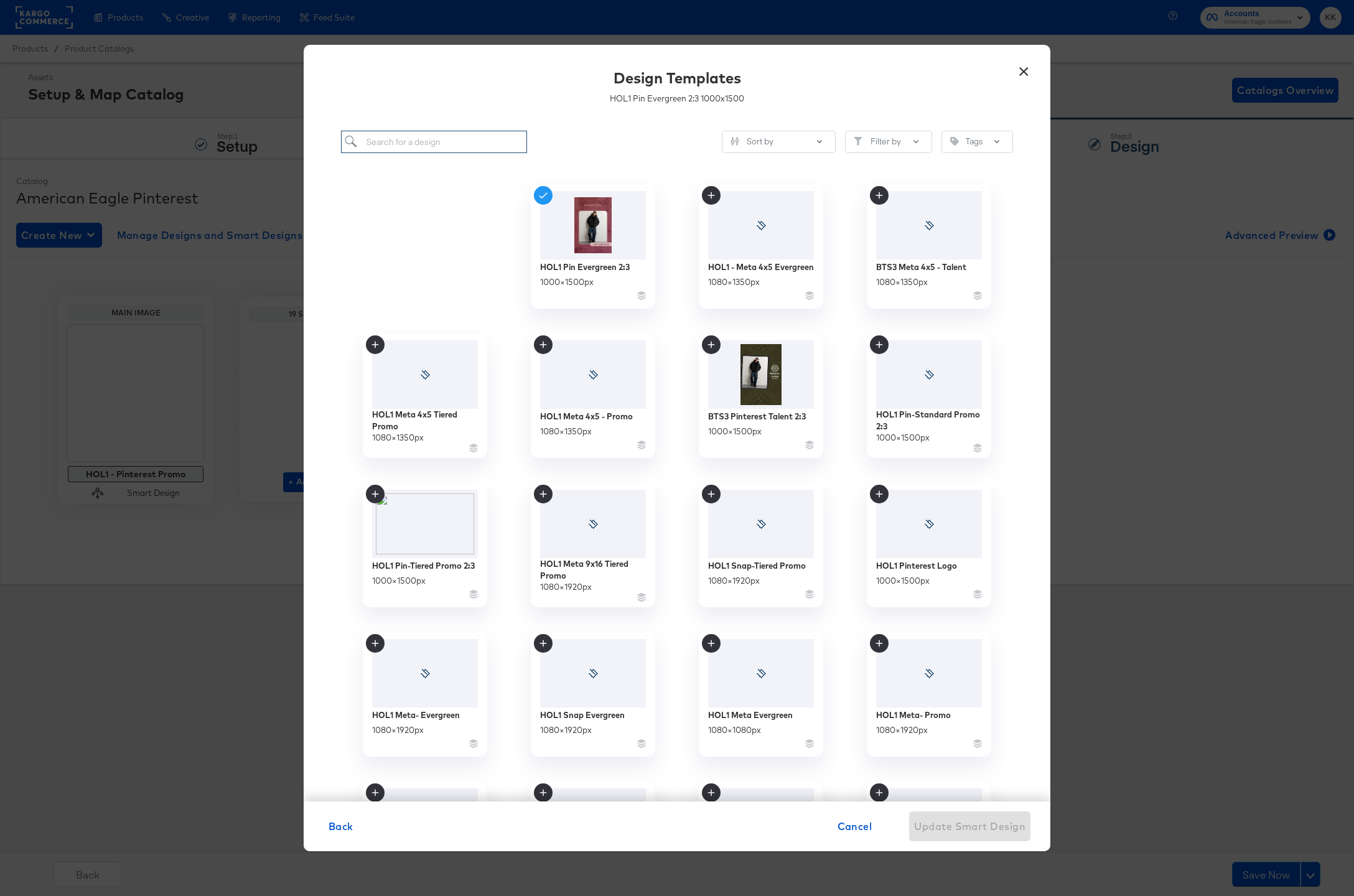
click at [384, 146] on input "search" at bounding box center [434, 142] width 186 height 23
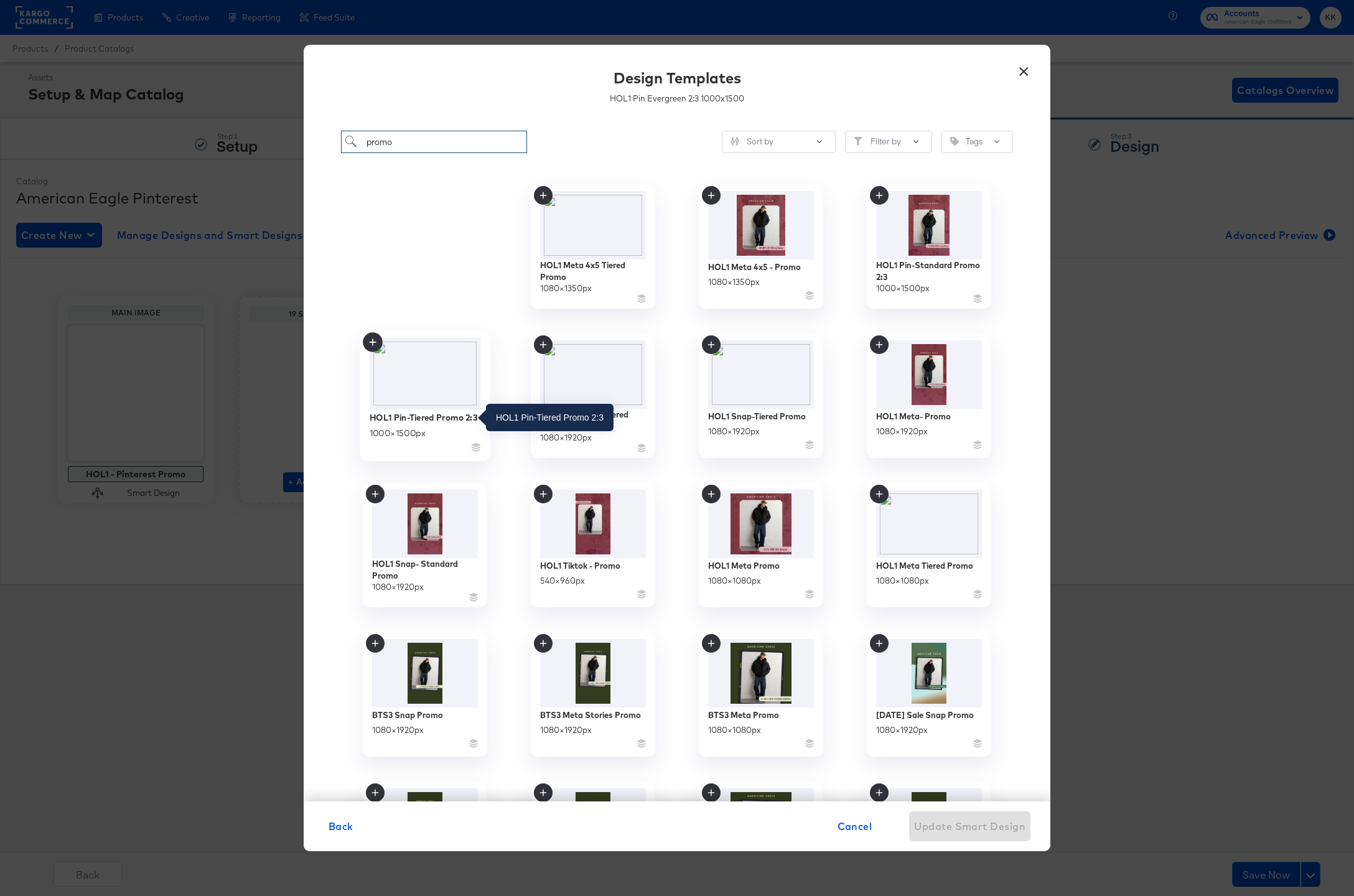
type input "promo"
click at [398, 415] on div "HOL1 Pin-Tiered Promo 2:3" at bounding box center [423, 417] width 108 height 12
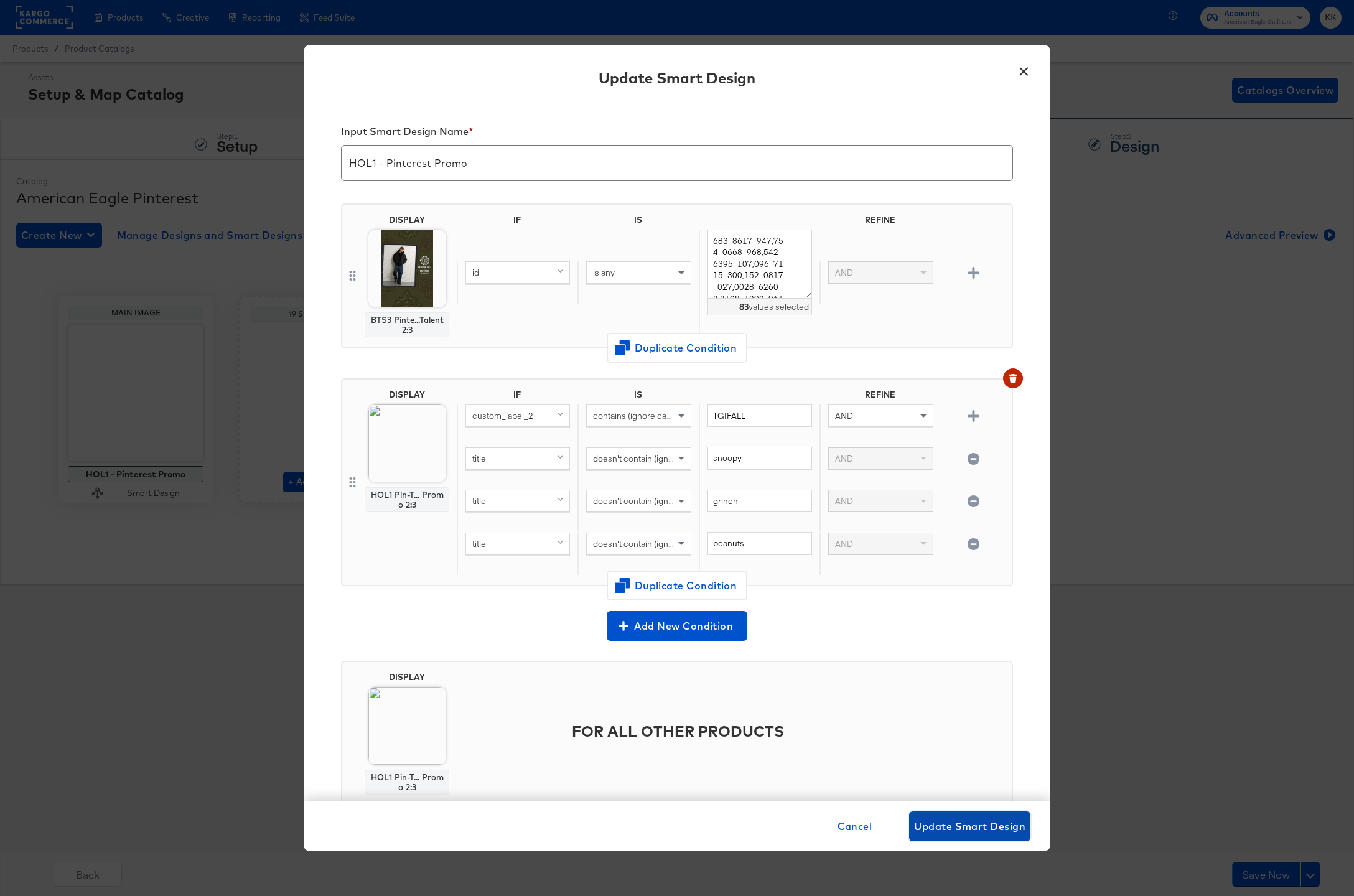
click at [972, 824] on span "Update Smart Design" at bounding box center [969, 826] width 111 height 18
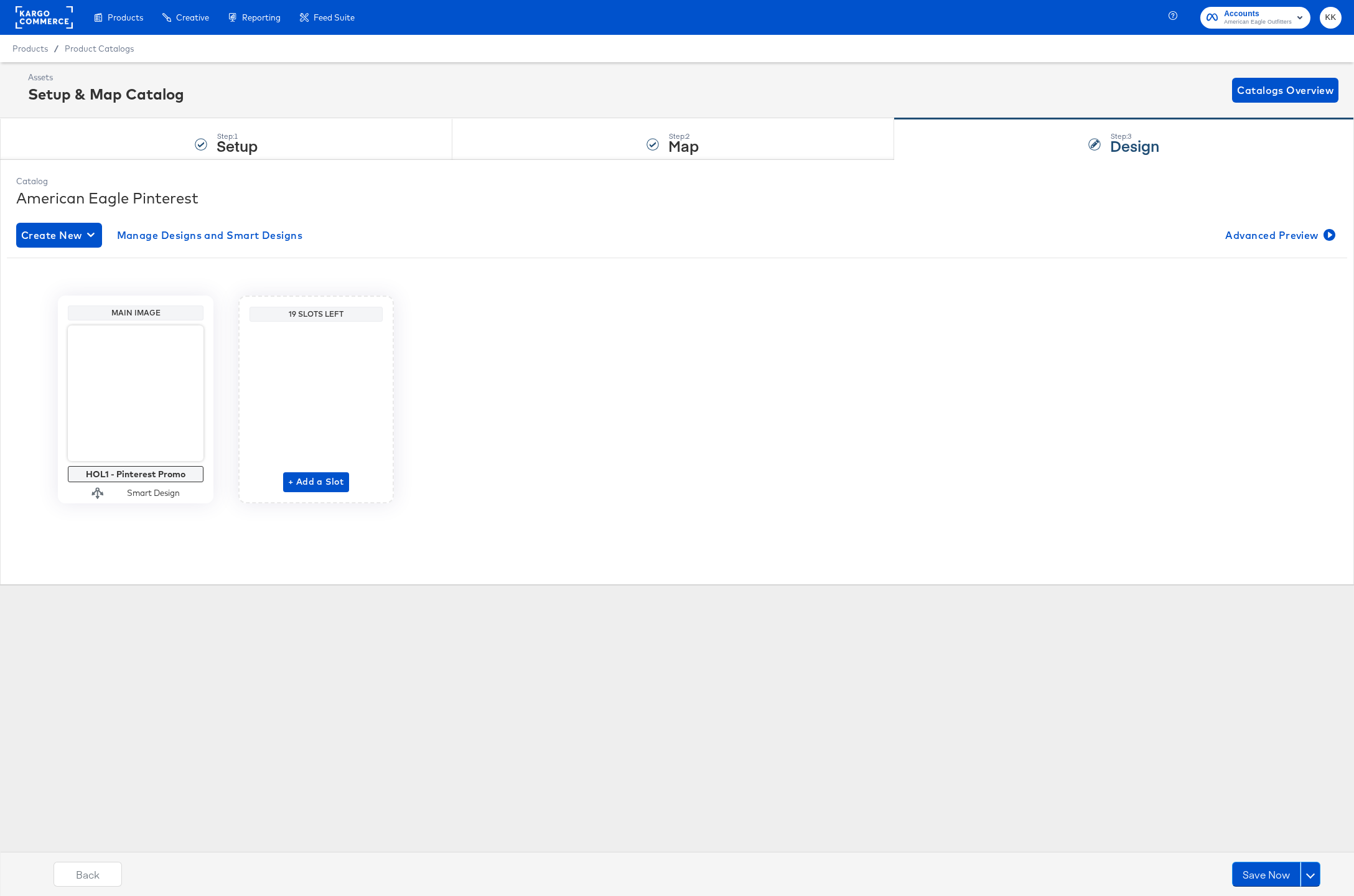
click at [1285, 858] on div "Back Save Now" at bounding box center [687, 878] width 1366 height 47
click at [1271, 864] on button "Save Now" at bounding box center [1266, 874] width 68 height 25
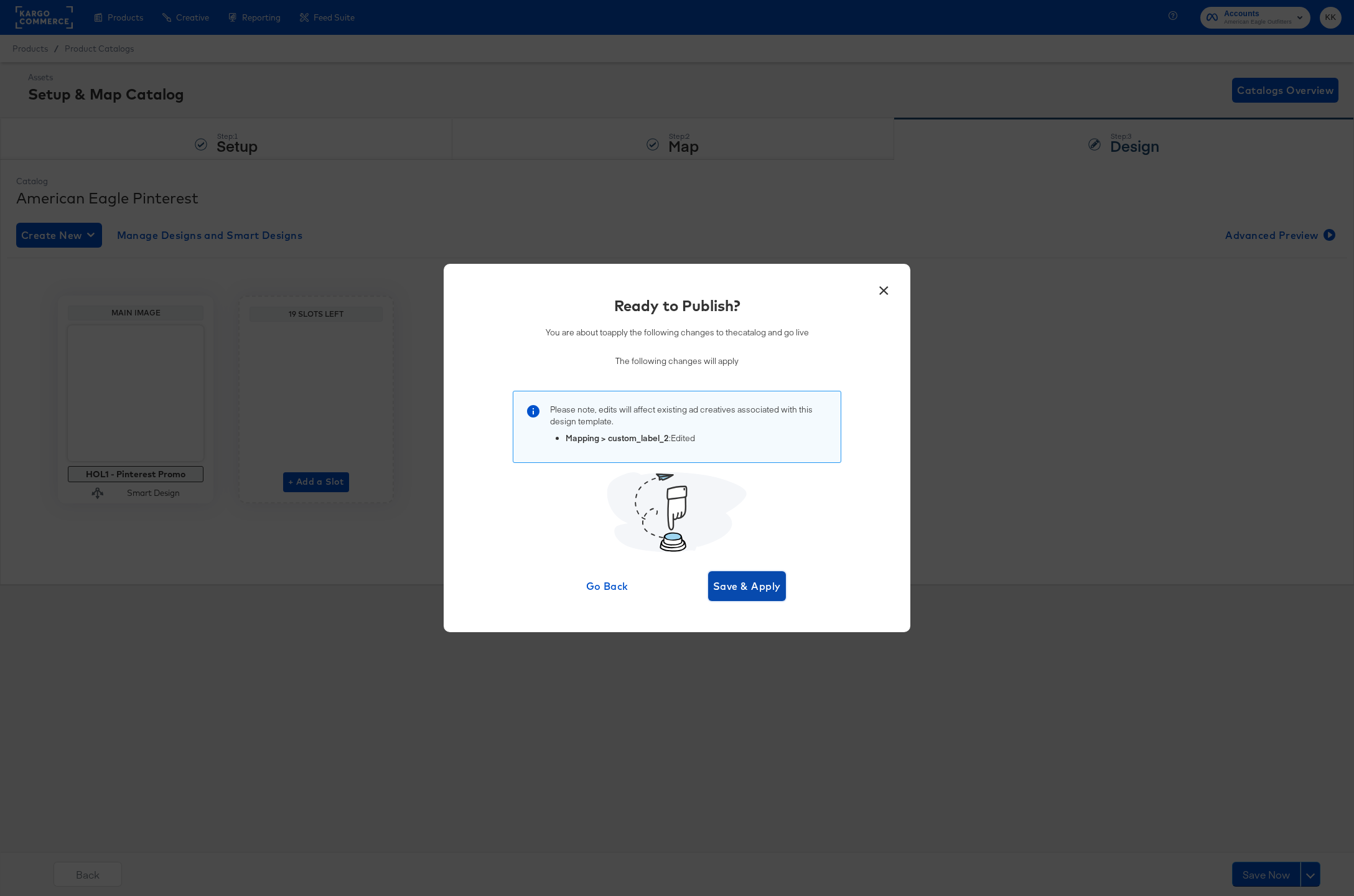
click at [762, 580] on span "Save & Apply" at bounding box center [746, 586] width 68 height 18
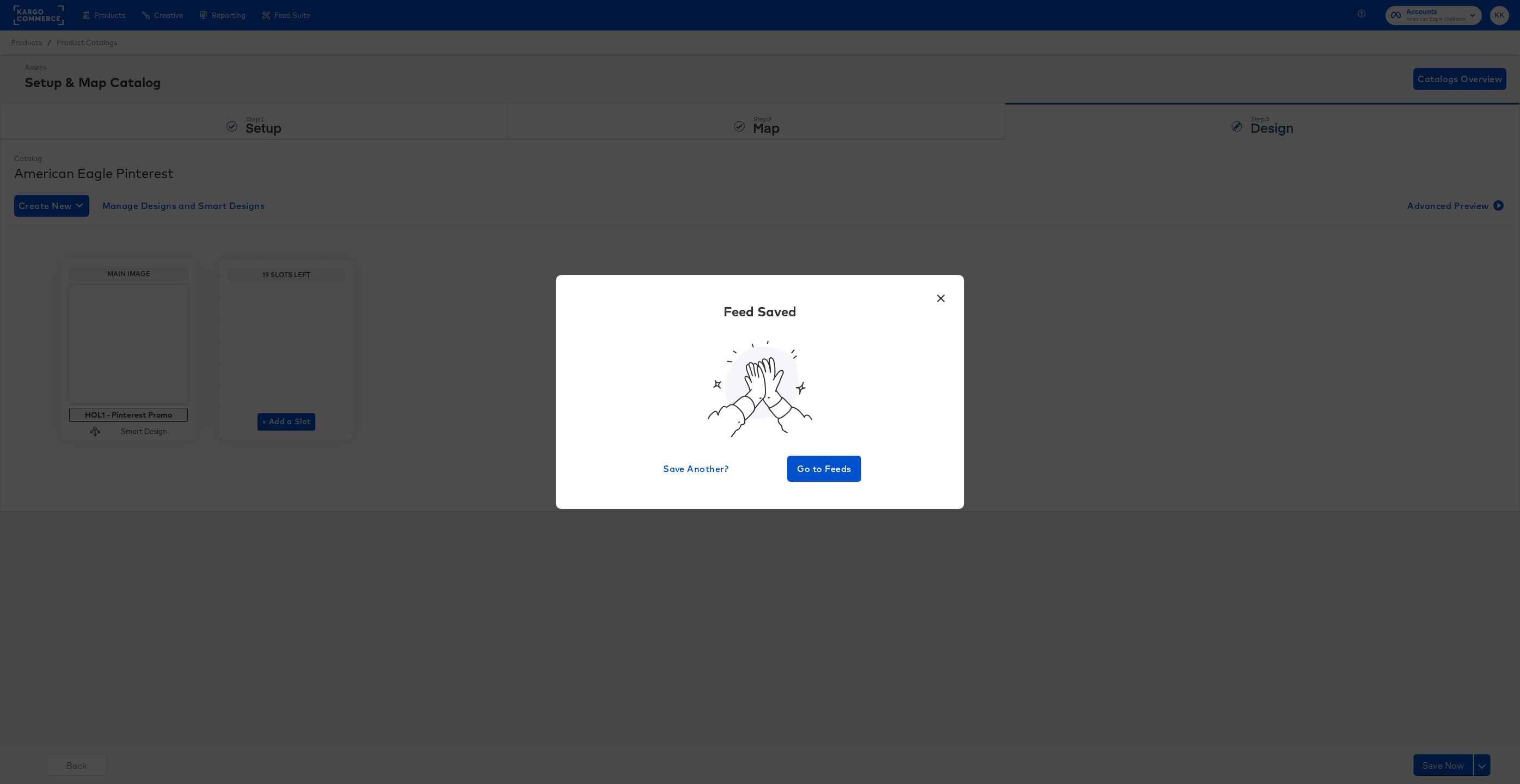
click at [822, 486] on div "× Feed Saved Save Another? Go to Feeds" at bounding box center [760, 392] width 408 height 234
click at [822, 475] on span "Go to Feeds" at bounding box center [824, 468] width 65 height 15
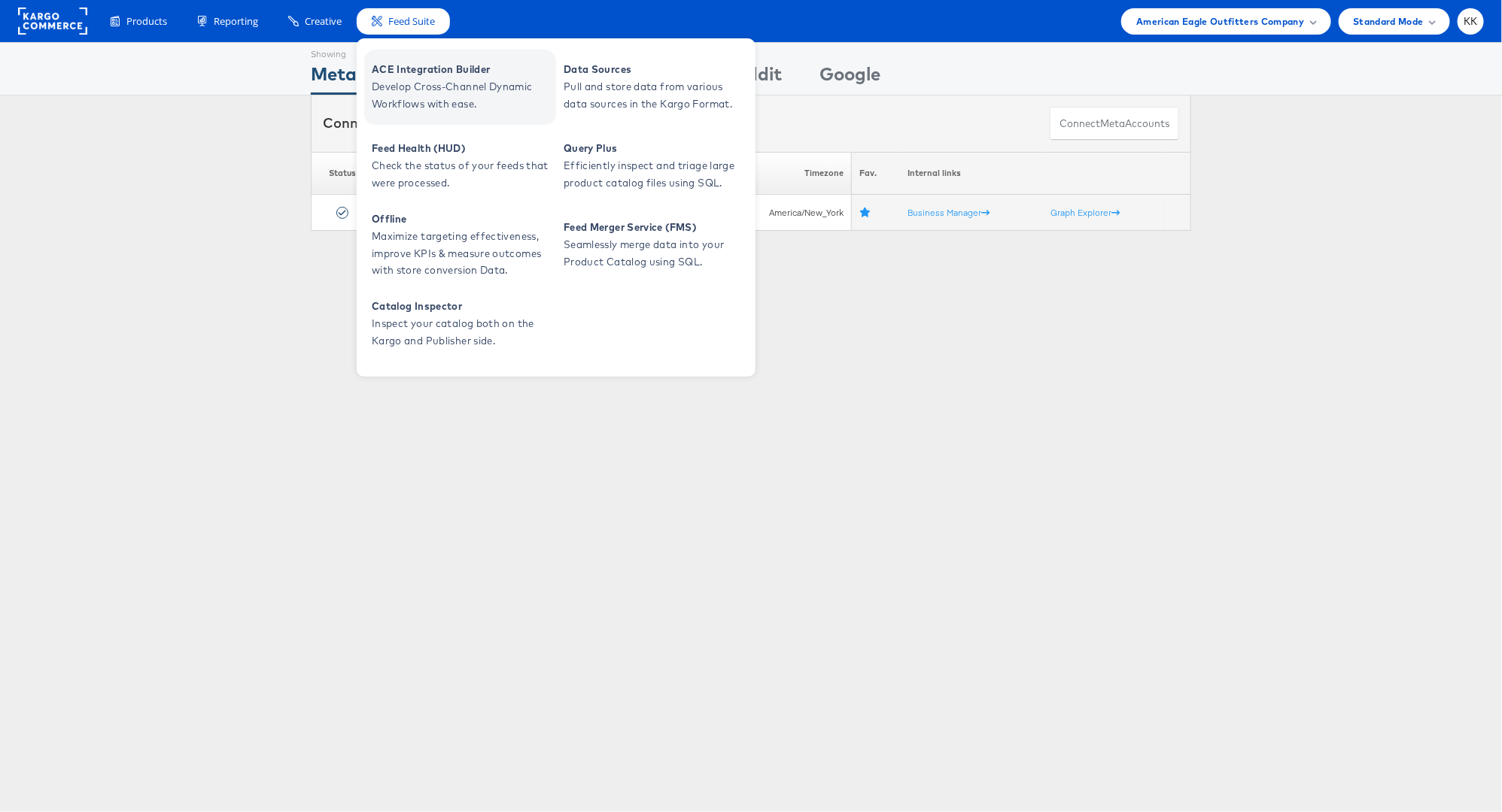
click at [413, 72] on span "ACE Integration Builder" at bounding box center [462, 69] width 180 height 17
